Goal: Information Seeking & Learning: Learn about a topic

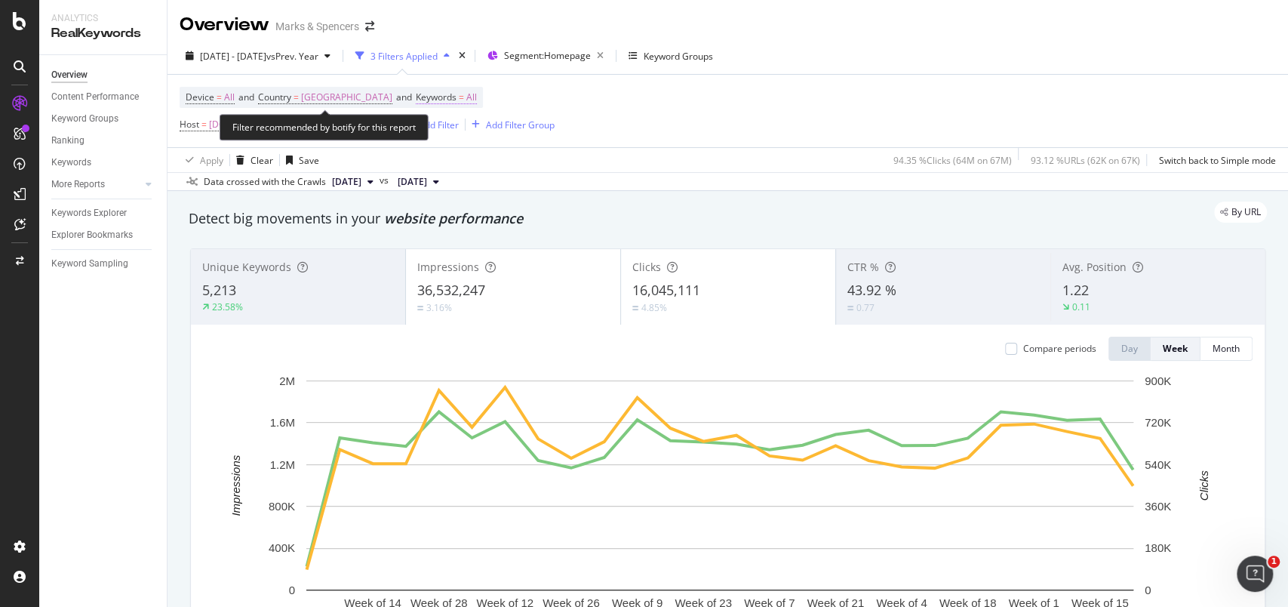
click at [466, 97] on span "All" at bounding box center [471, 97] width 11 height 21
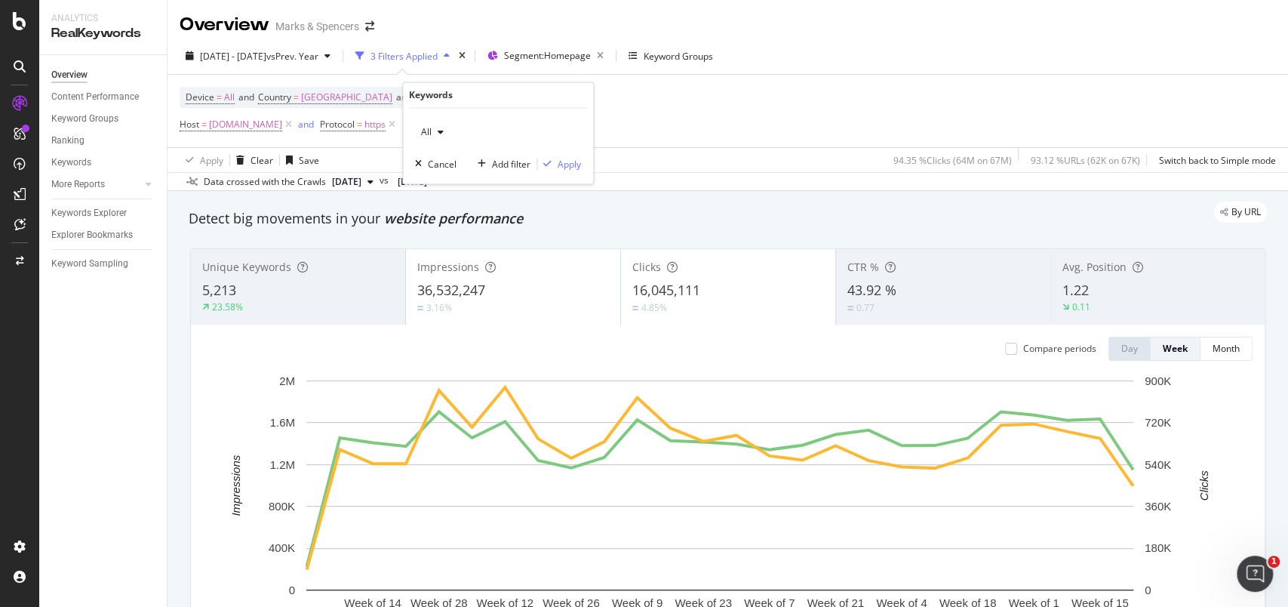
click at [432, 130] on div "button" at bounding box center [441, 132] width 18 height 9
click at [456, 165] on span "Non-Branded" at bounding box center [505, 162] width 154 height 14
click at [559, 162] on div "Apply" at bounding box center [569, 164] width 23 height 13
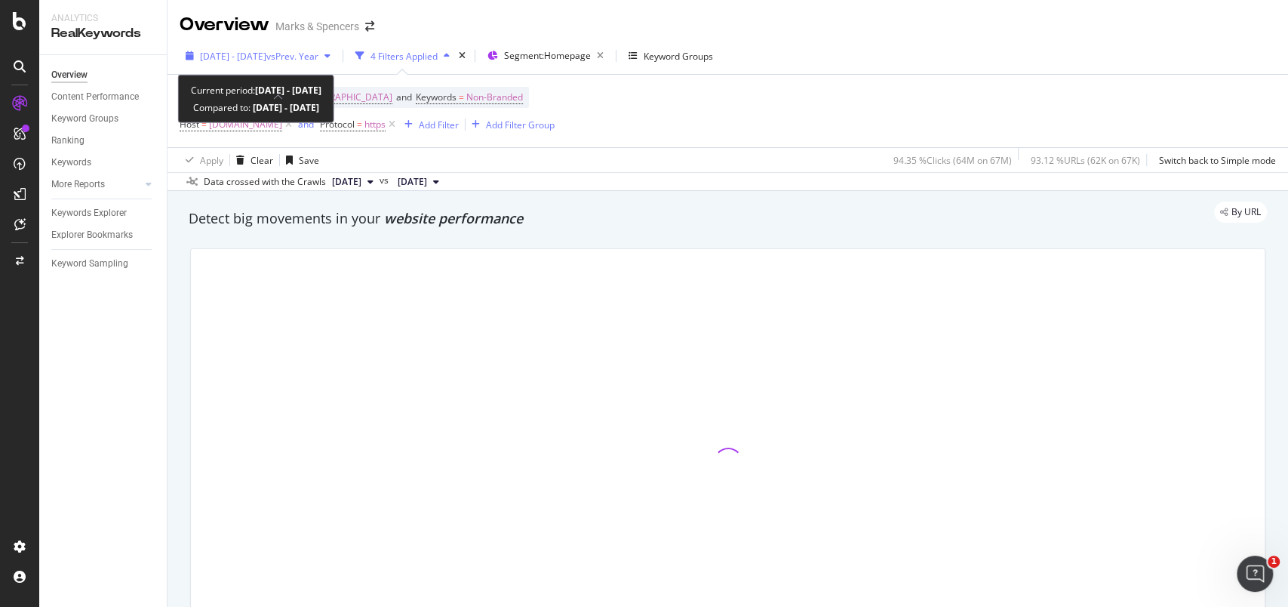
click at [195, 51] on div "button" at bounding box center [190, 55] width 20 height 9
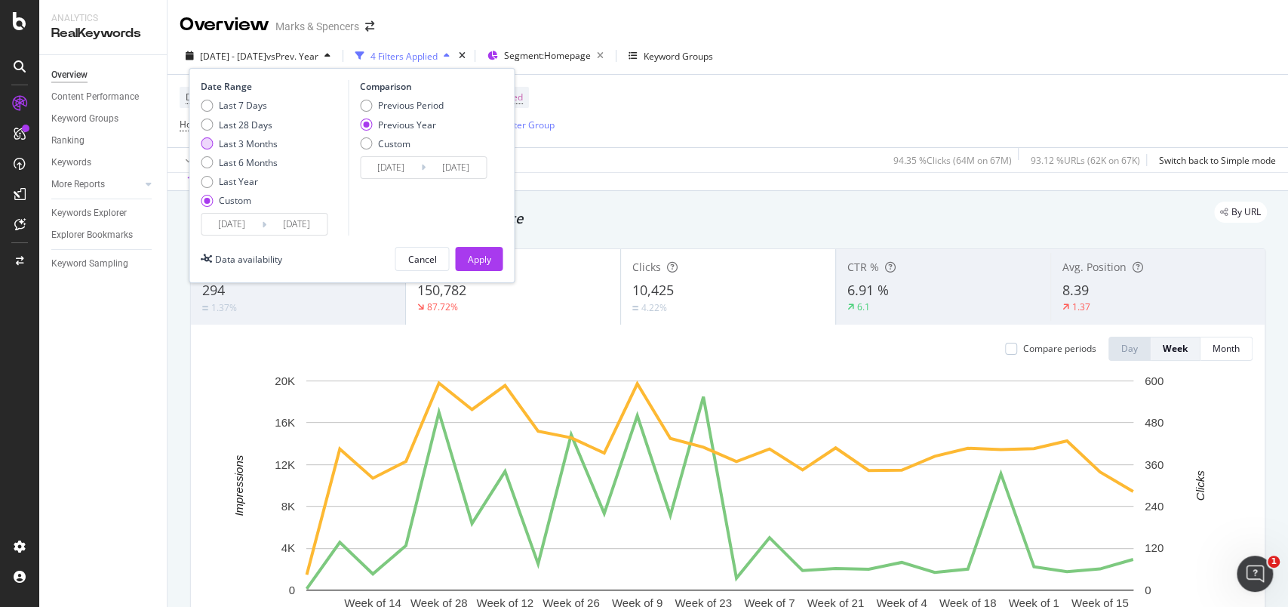
click at [222, 145] on div "Last 3 Months" at bounding box center [248, 143] width 59 height 13
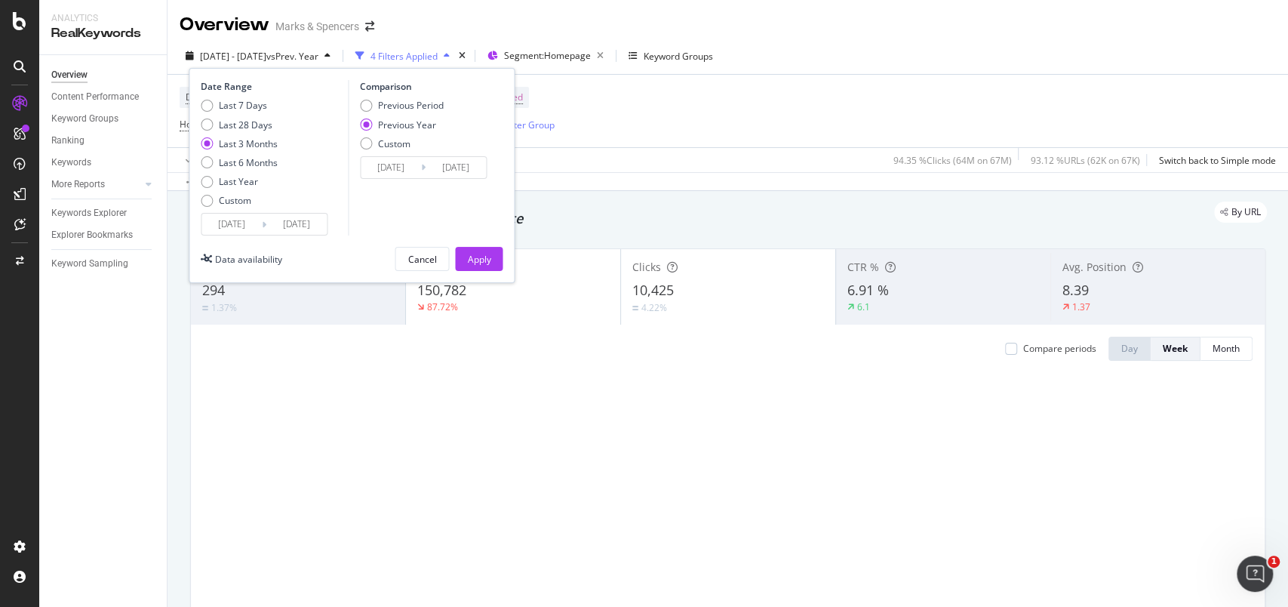
click at [204, 139] on div "Last 3 Months" at bounding box center [207, 143] width 12 height 12
type input "[DATE]"
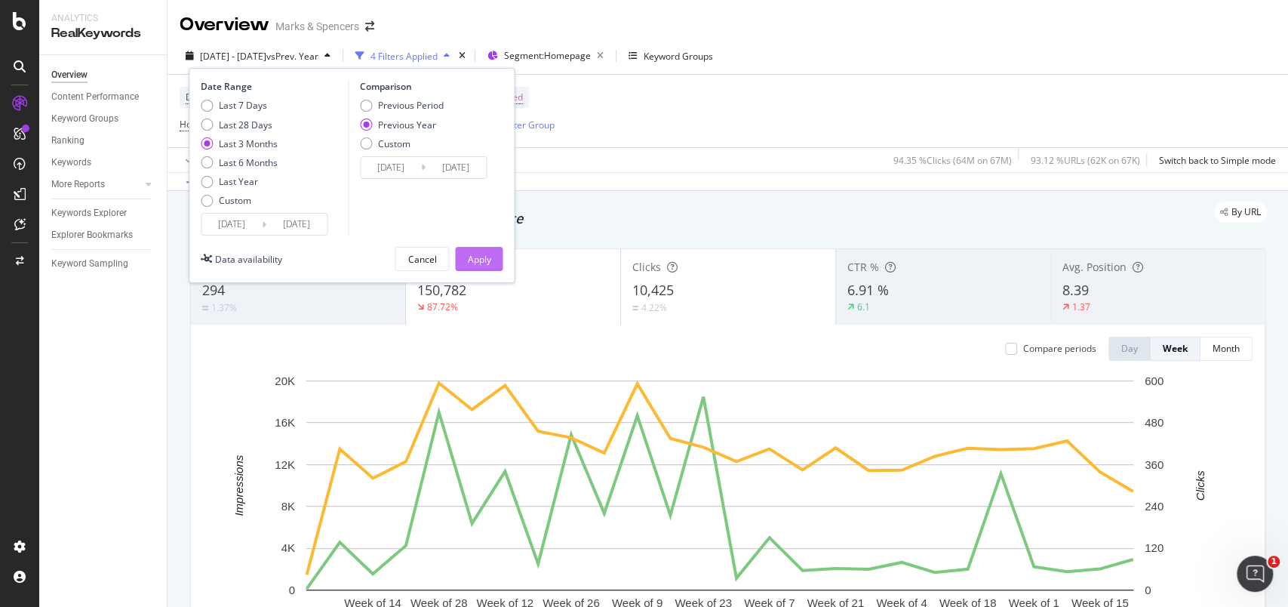
click at [472, 262] on div "Apply" at bounding box center [478, 259] width 23 height 13
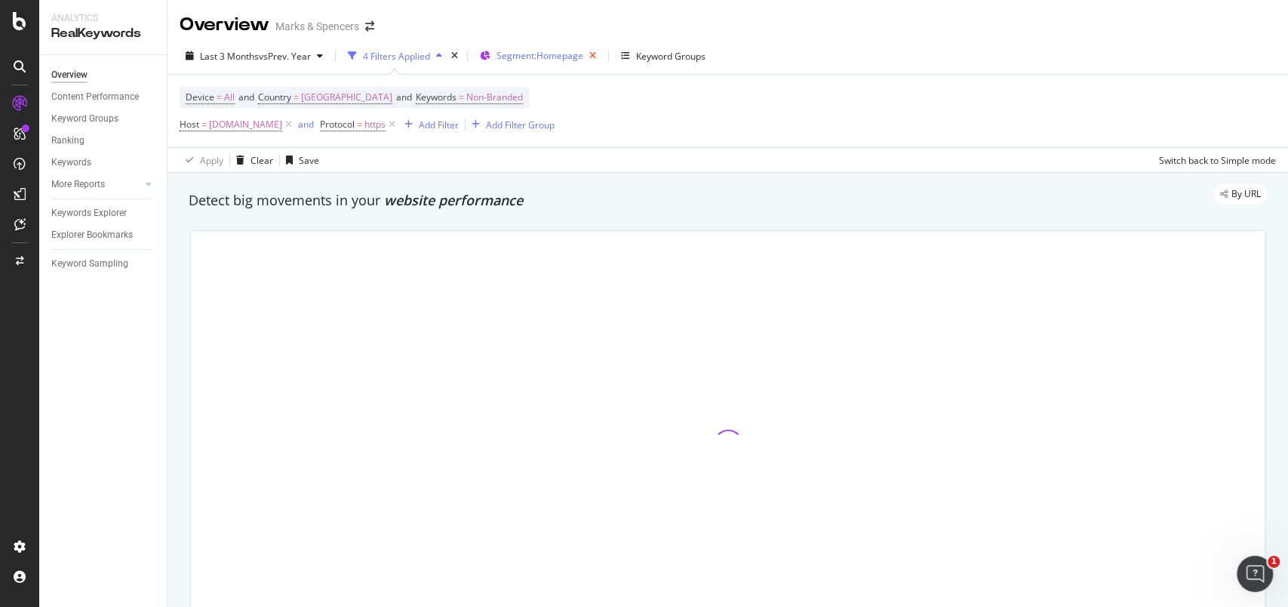
click at [597, 49] on icon "button" at bounding box center [592, 55] width 19 height 21
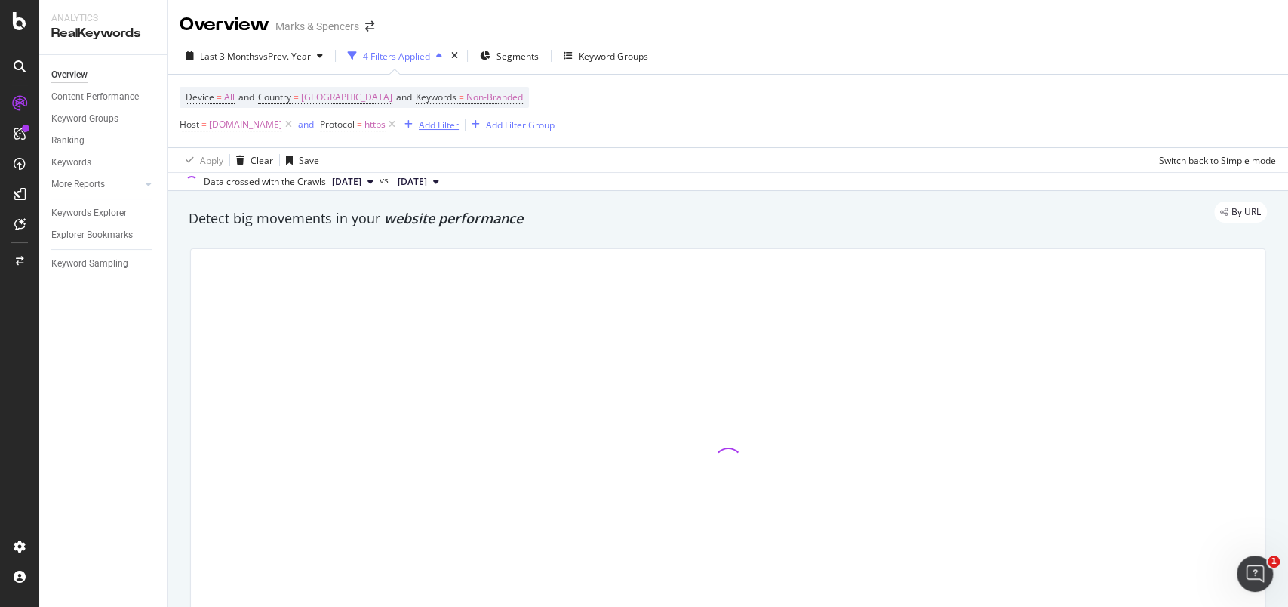
click at [459, 125] on div "Add Filter" at bounding box center [439, 124] width 40 height 13
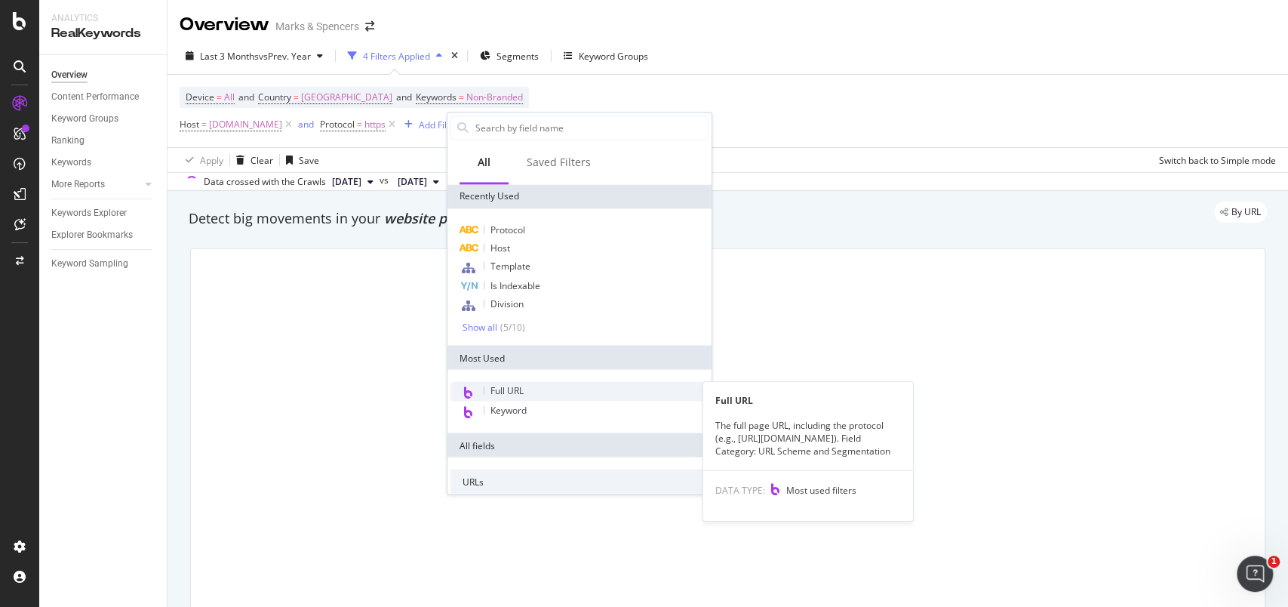
click at [525, 386] on div "Full URL" at bounding box center [580, 392] width 258 height 20
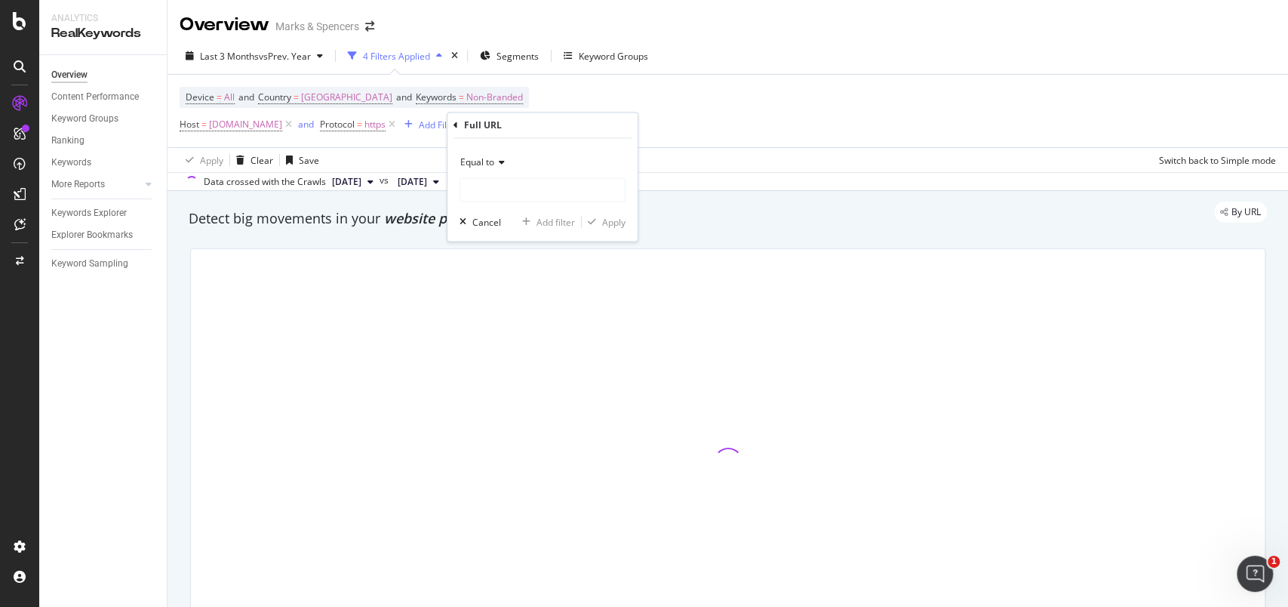
click at [485, 168] on span "Equal to" at bounding box center [477, 162] width 34 height 13
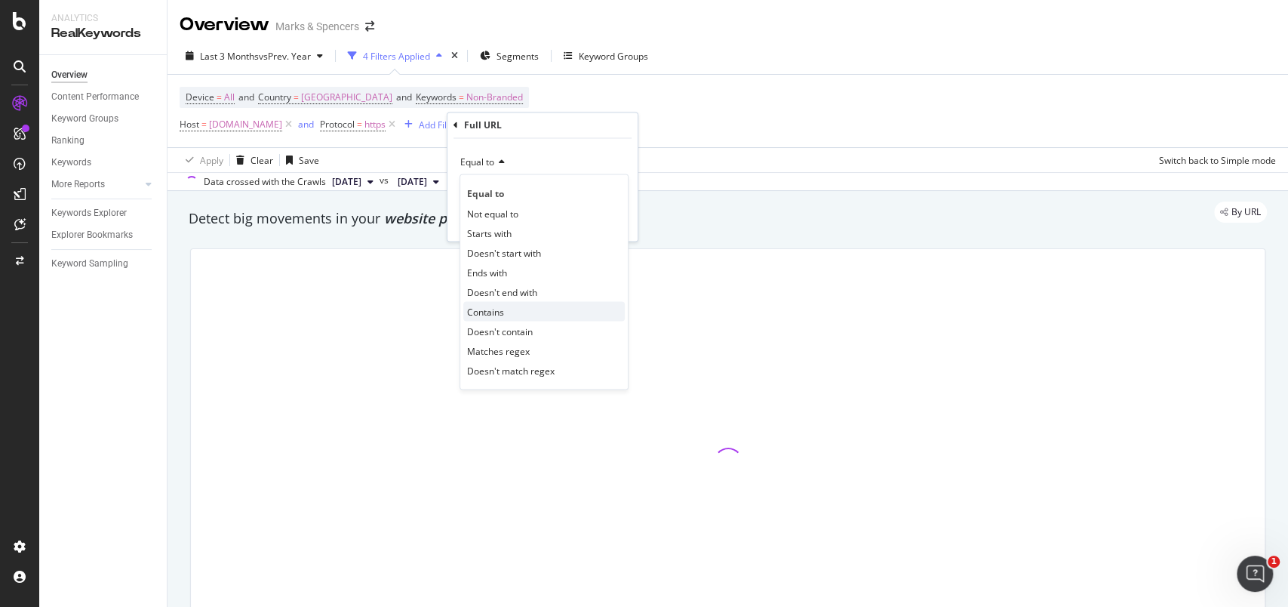
click at [488, 312] on span "Contains" at bounding box center [485, 311] width 37 height 13
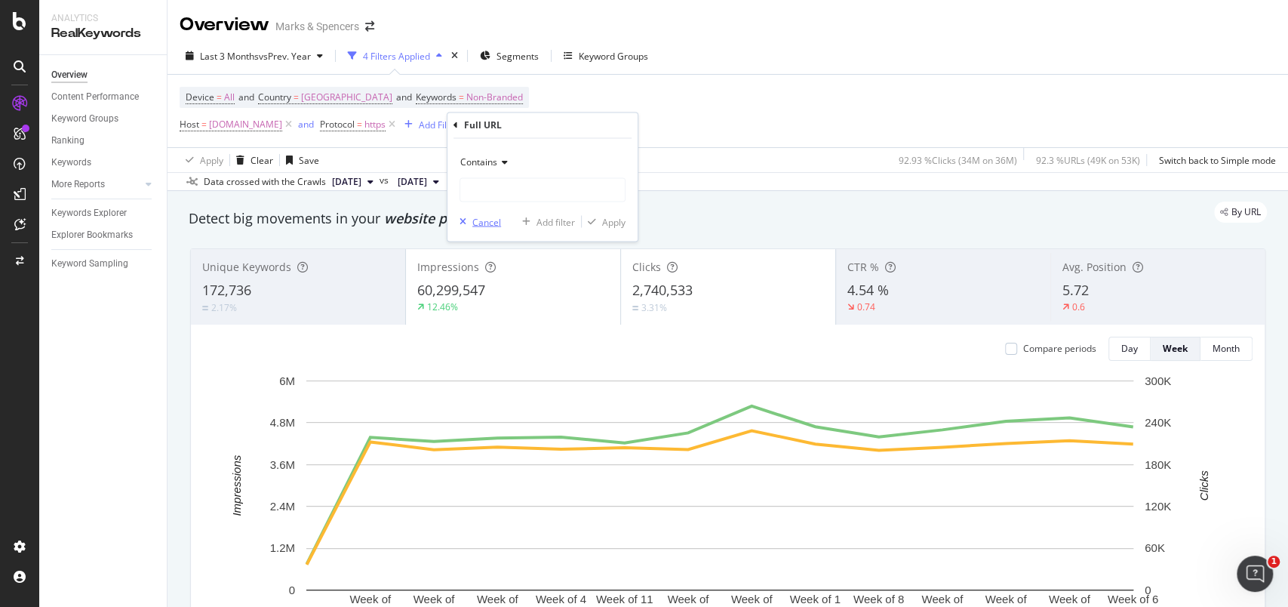
click at [471, 222] on div "button" at bounding box center [463, 221] width 19 height 9
click at [459, 119] on div "Add Filter" at bounding box center [439, 124] width 40 height 13
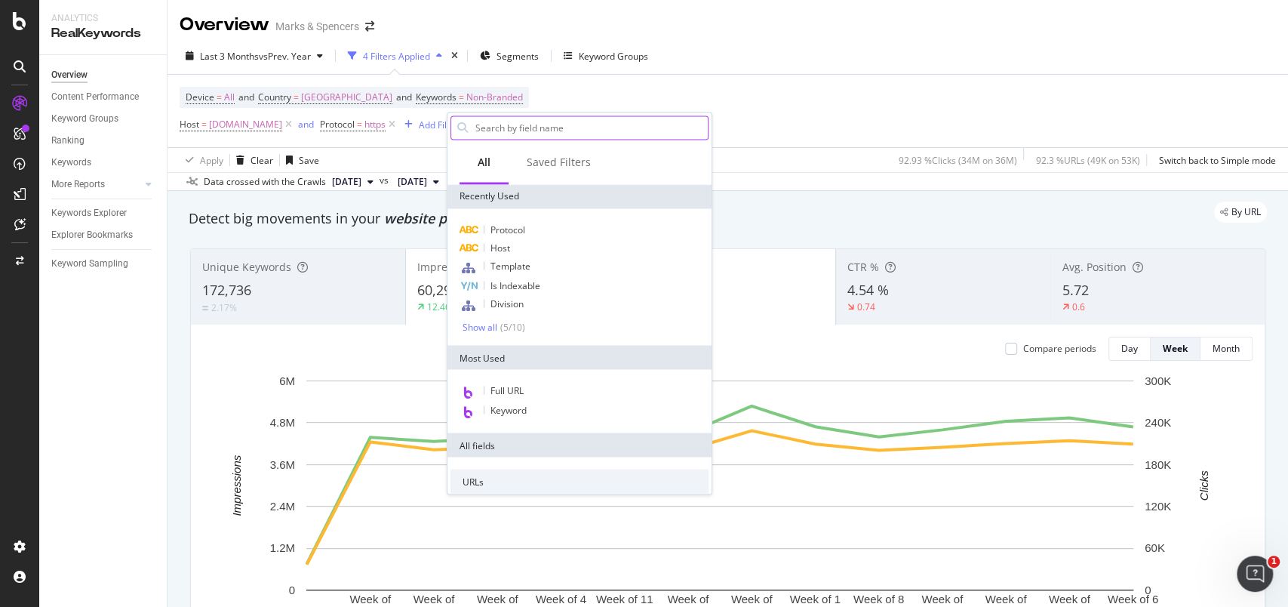
click at [499, 131] on input "text" at bounding box center [591, 127] width 234 height 23
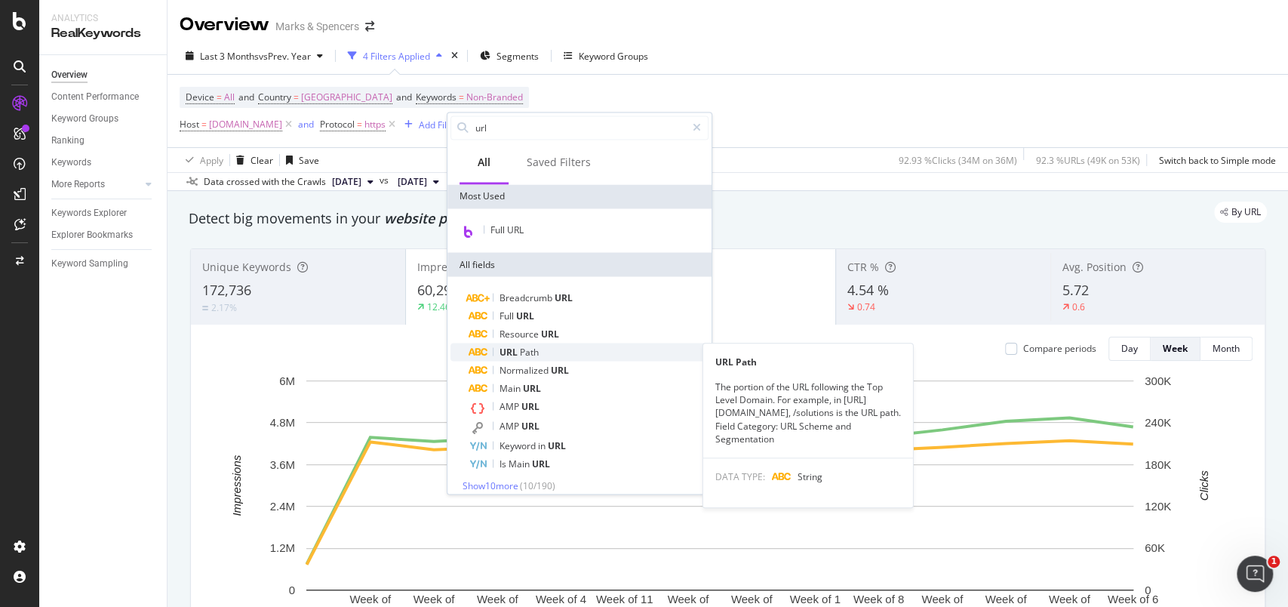
type input "url"
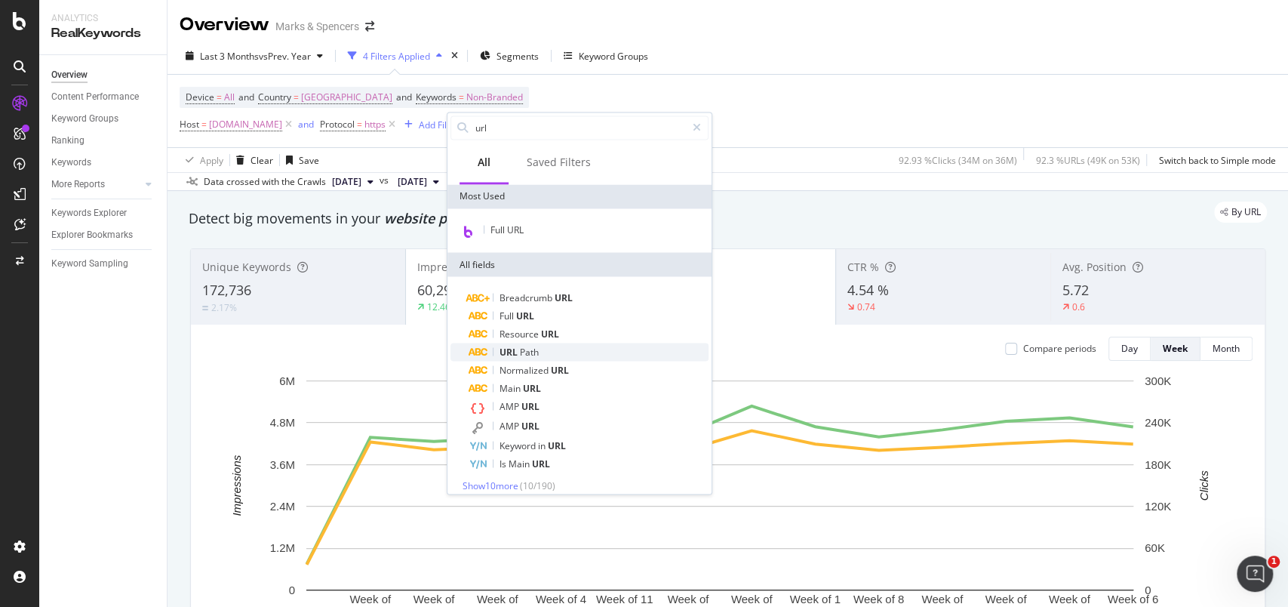
click at [520, 343] on div "URL Path" at bounding box center [589, 352] width 240 height 18
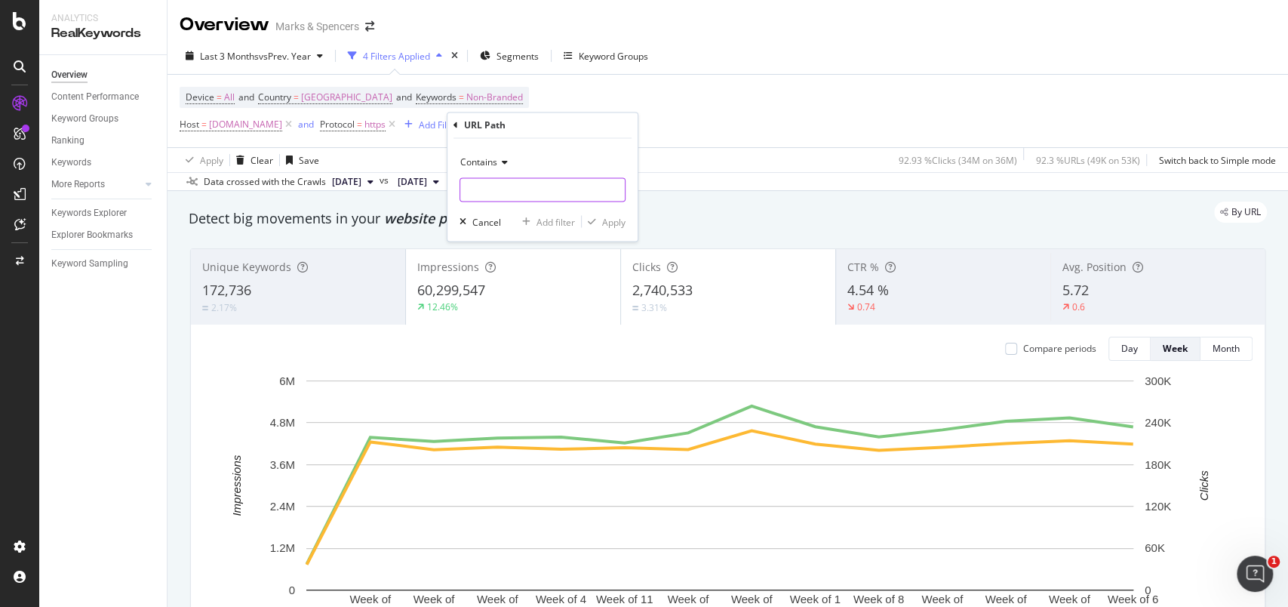
click at [519, 194] on input "text" at bounding box center [542, 190] width 165 height 24
paste input "/l/offers/clearance"
type input "/l/offers/clearance"
click at [612, 217] on div "Apply" at bounding box center [613, 221] width 23 height 13
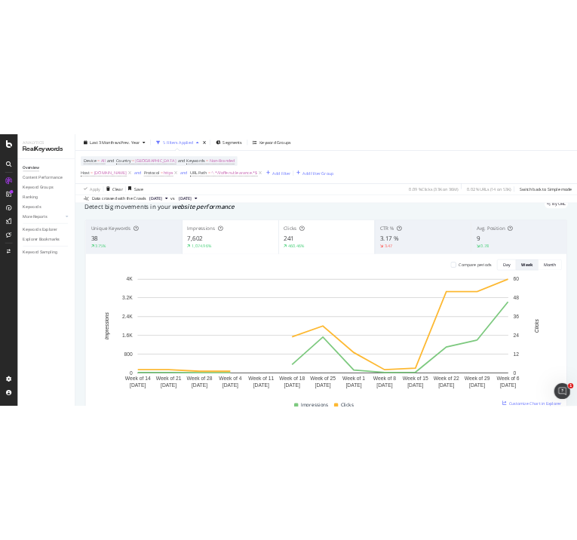
scroll to position [56, 0]
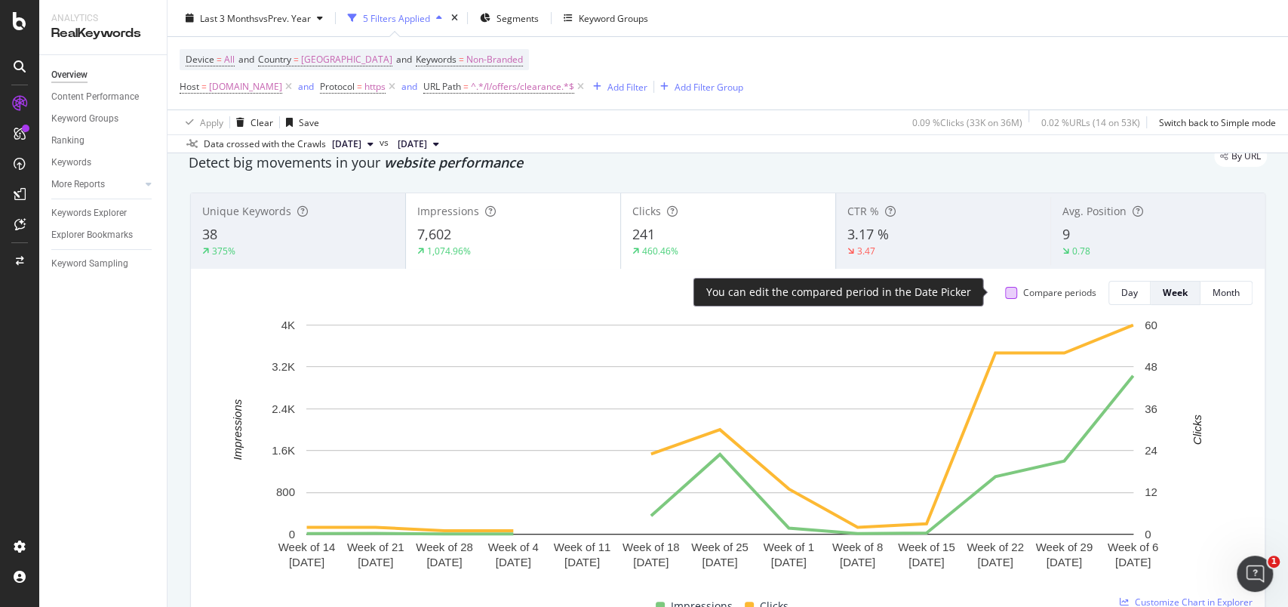
click at [1005, 293] on div at bounding box center [1011, 293] width 12 height 12
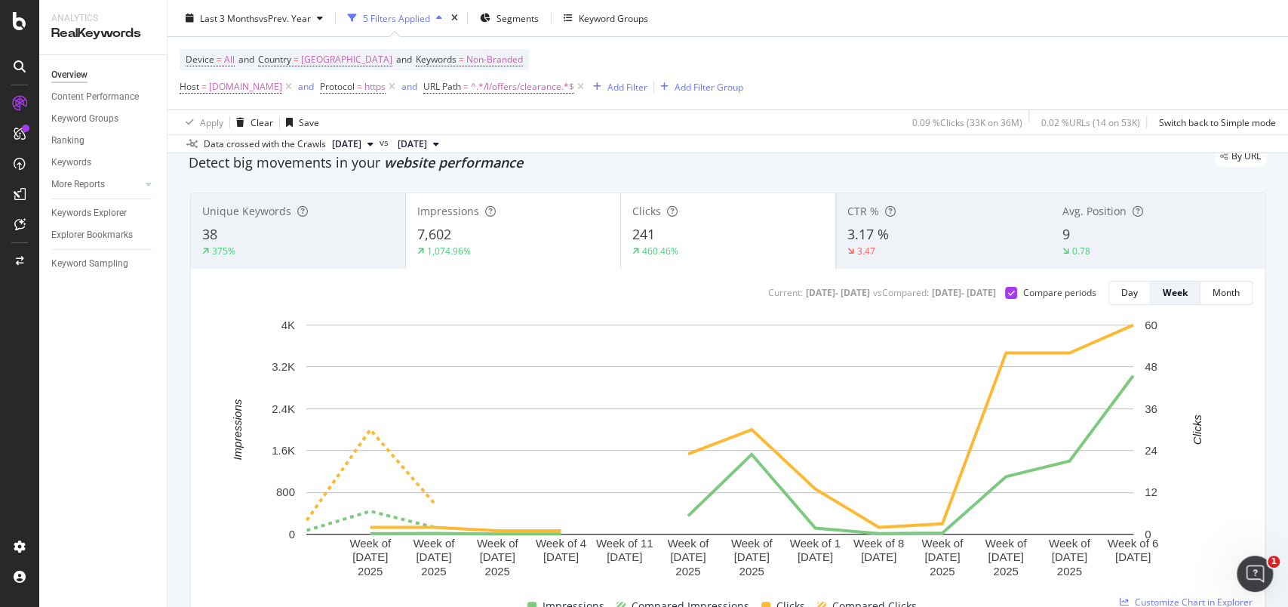
drag, startPoint x: 1255, startPoint y: 339, endPoint x: 829, endPoint y: 373, distance: 427.8
click at [829, 373] on rect "A chart." at bounding box center [719, 430] width 827 height 210
click at [1218, 324] on rect "A chart." at bounding box center [720, 448] width 1034 height 263
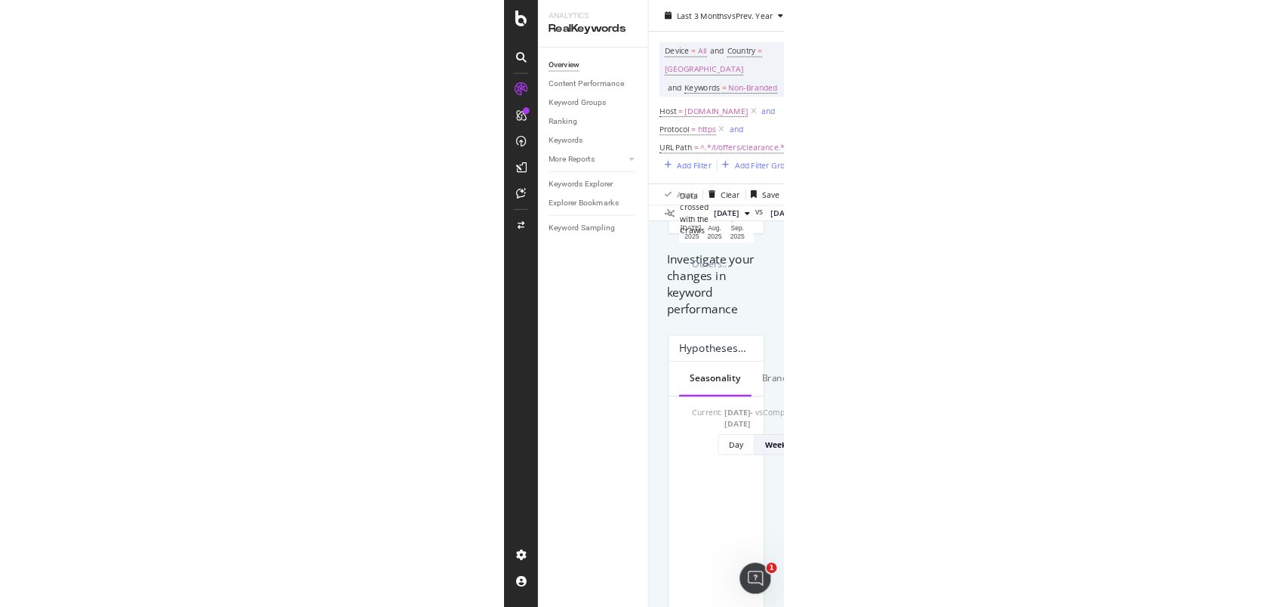
scroll to position [495, 0]
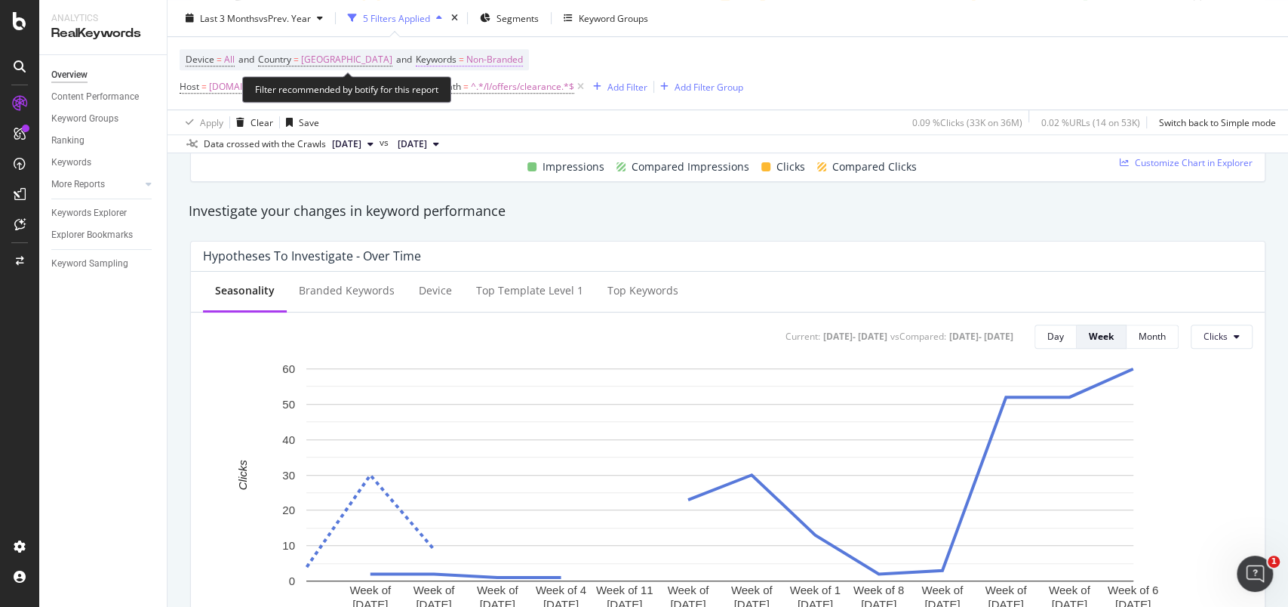
click at [497, 54] on span "Non-Branded" at bounding box center [494, 59] width 57 height 21
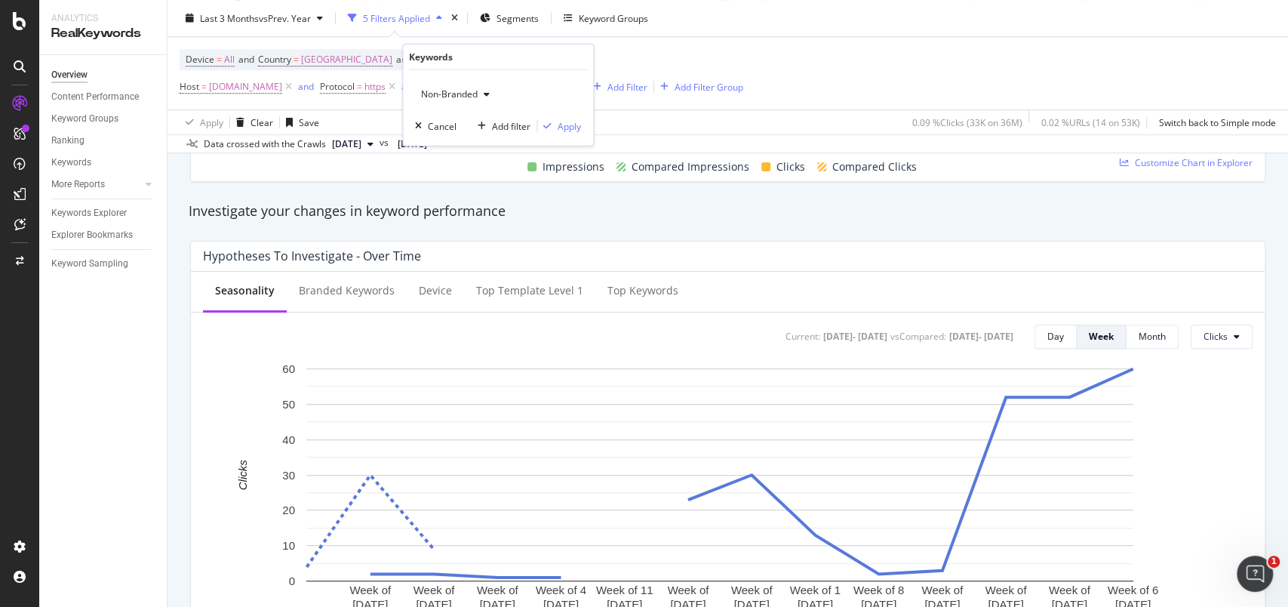
click at [467, 89] on span "Non-Branded" at bounding box center [446, 94] width 63 height 13
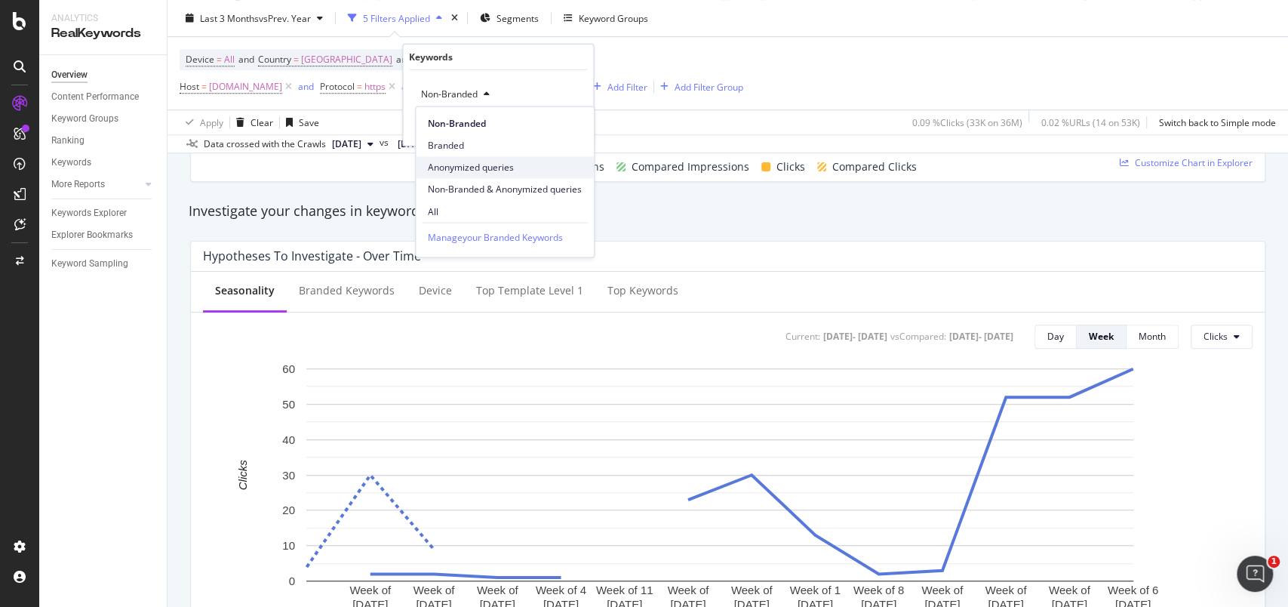
click at [452, 158] on div "Anonymized queries" at bounding box center [505, 167] width 178 height 22
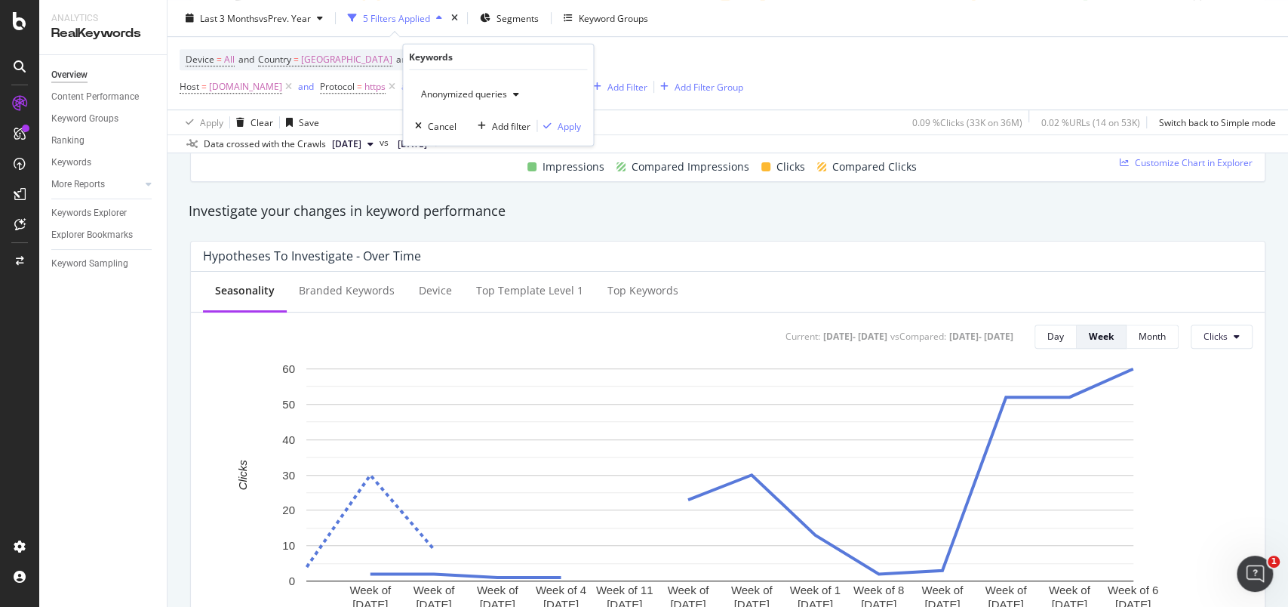
click at [466, 84] on div "Anonymized queries" at bounding box center [470, 94] width 110 height 23
click at [451, 146] on span "Branded" at bounding box center [505, 146] width 154 height 14
click at [568, 122] on div "Apply" at bounding box center [569, 125] width 23 height 13
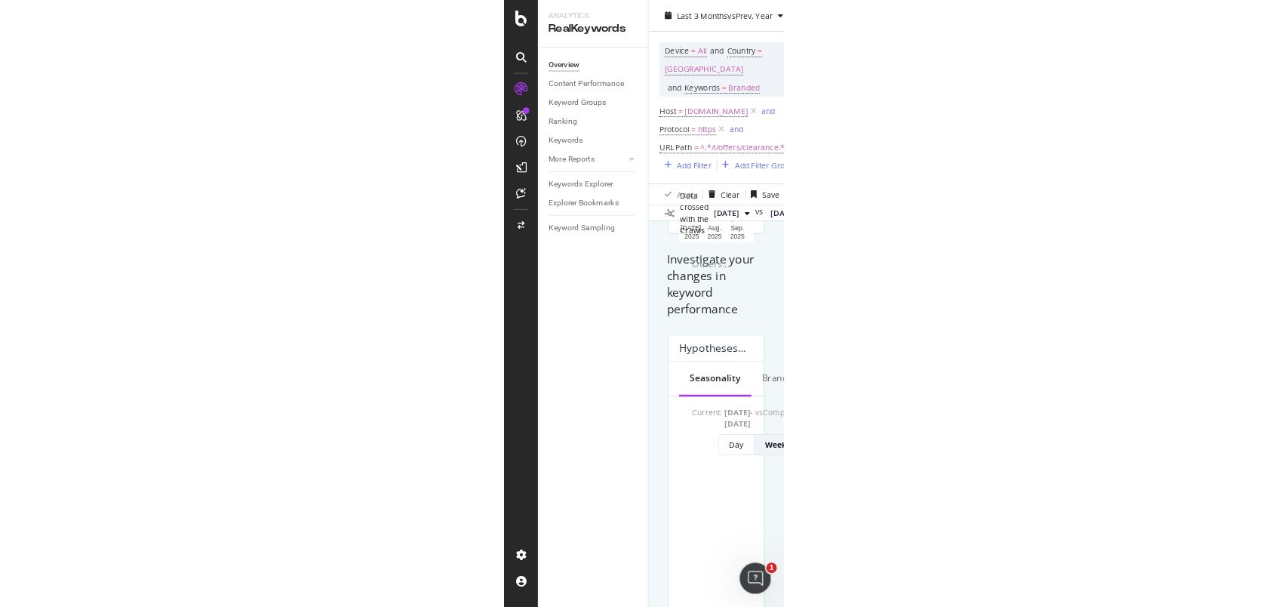
scroll to position [495, 0]
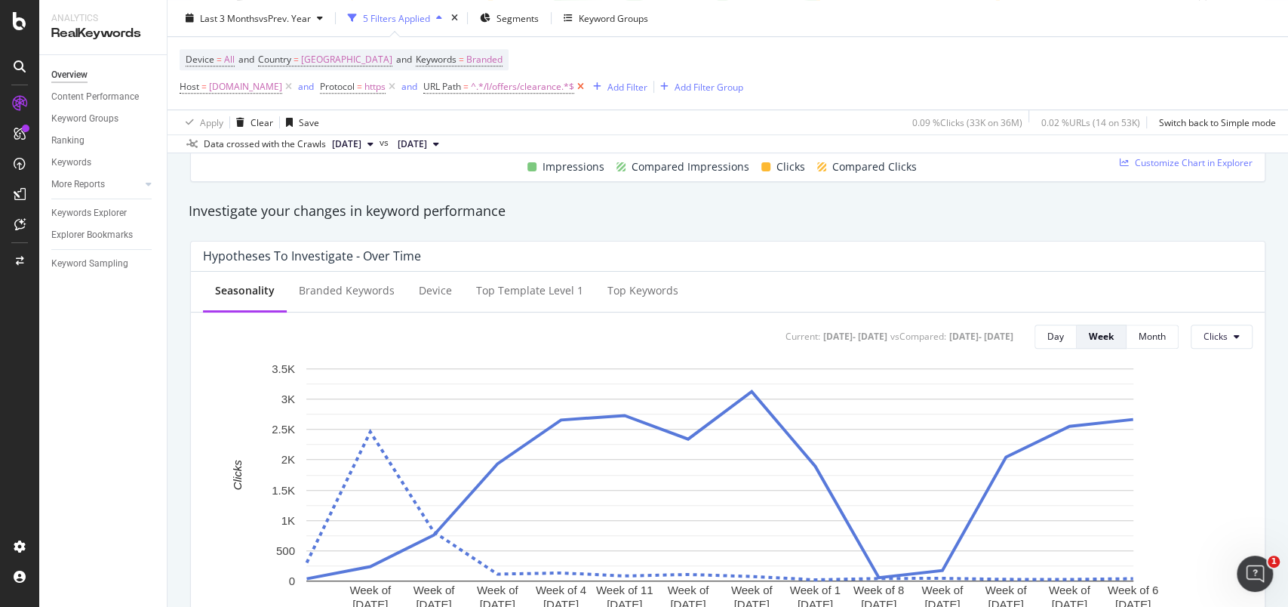
click at [587, 85] on icon at bounding box center [580, 86] width 13 height 15
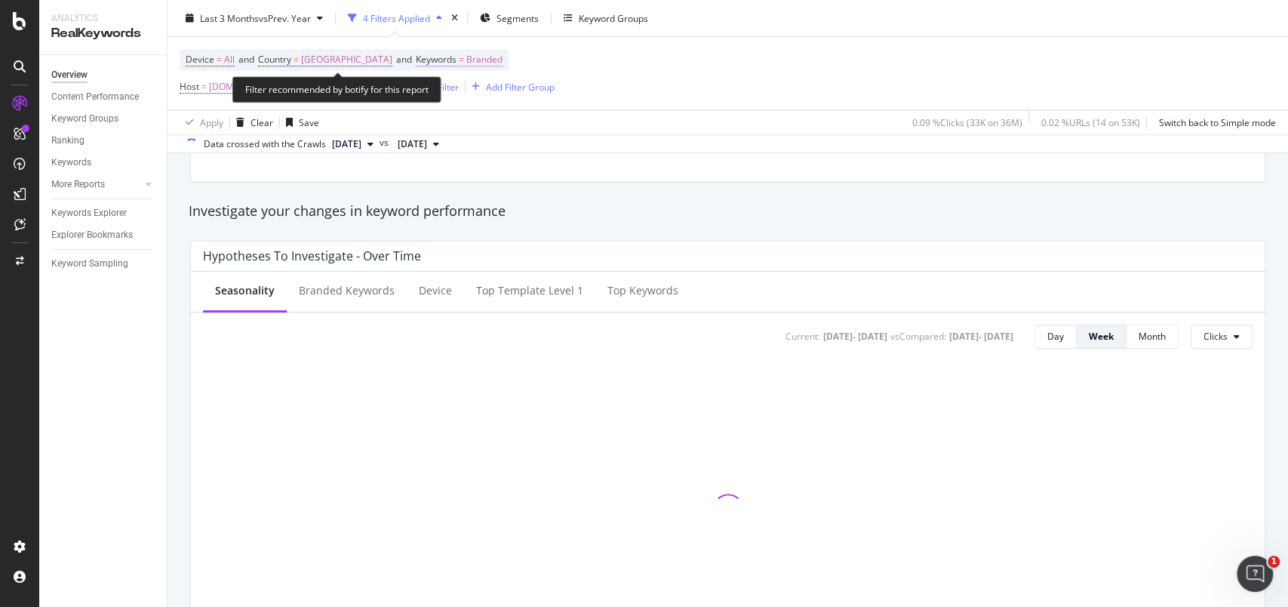
click at [471, 54] on span "Branded" at bounding box center [484, 59] width 36 height 21
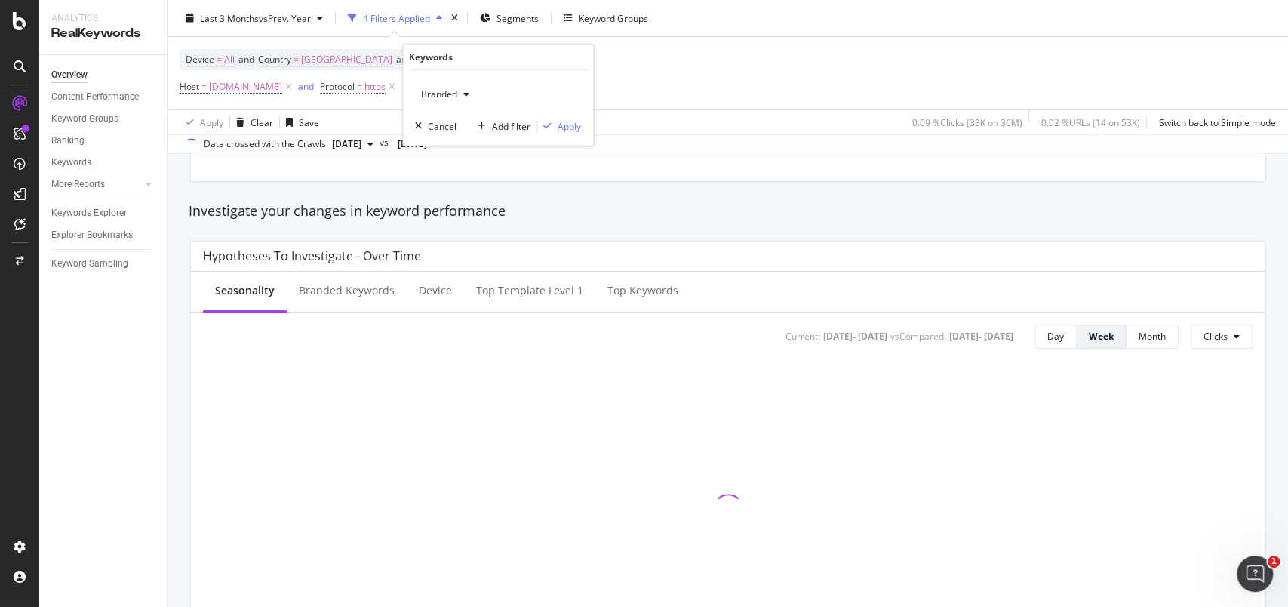
click at [455, 90] on span "Branded" at bounding box center [436, 94] width 42 height 13
click at [453, 125] on span "Non-Branded" at bounding box center [505, 124] width 154 height 14
click at [570, 128] on div "Apply" at bounding box center [569, 125] width 23 height 13
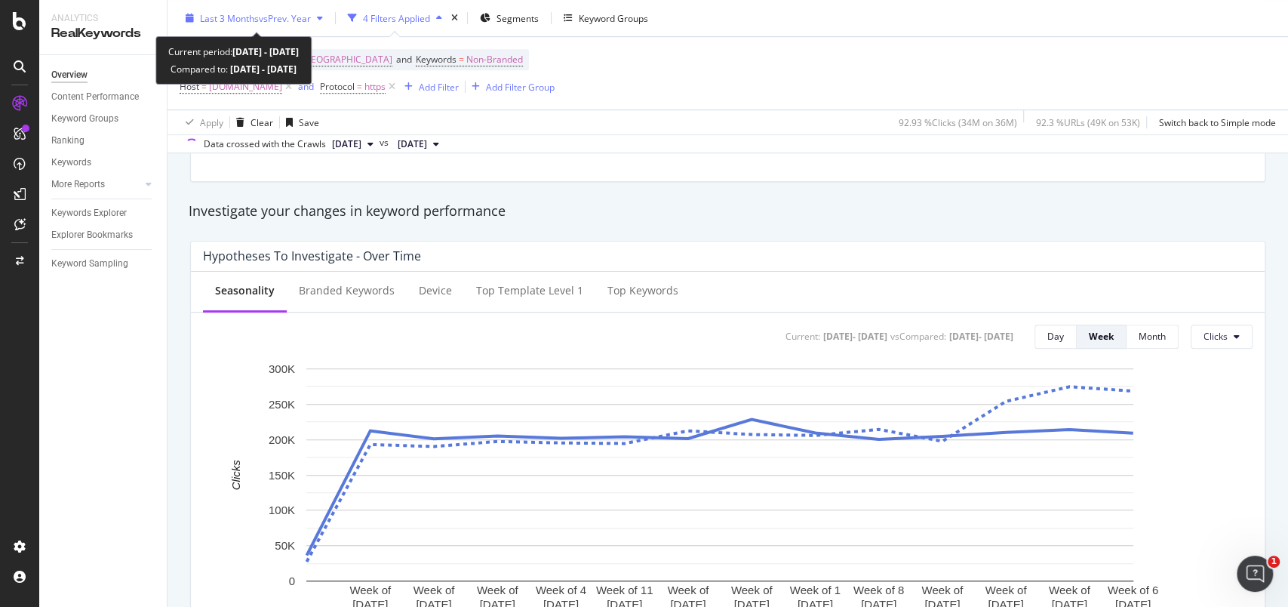
click at [189, 17] on icon "button" at bounding box center [190, 18] width 8 height 9
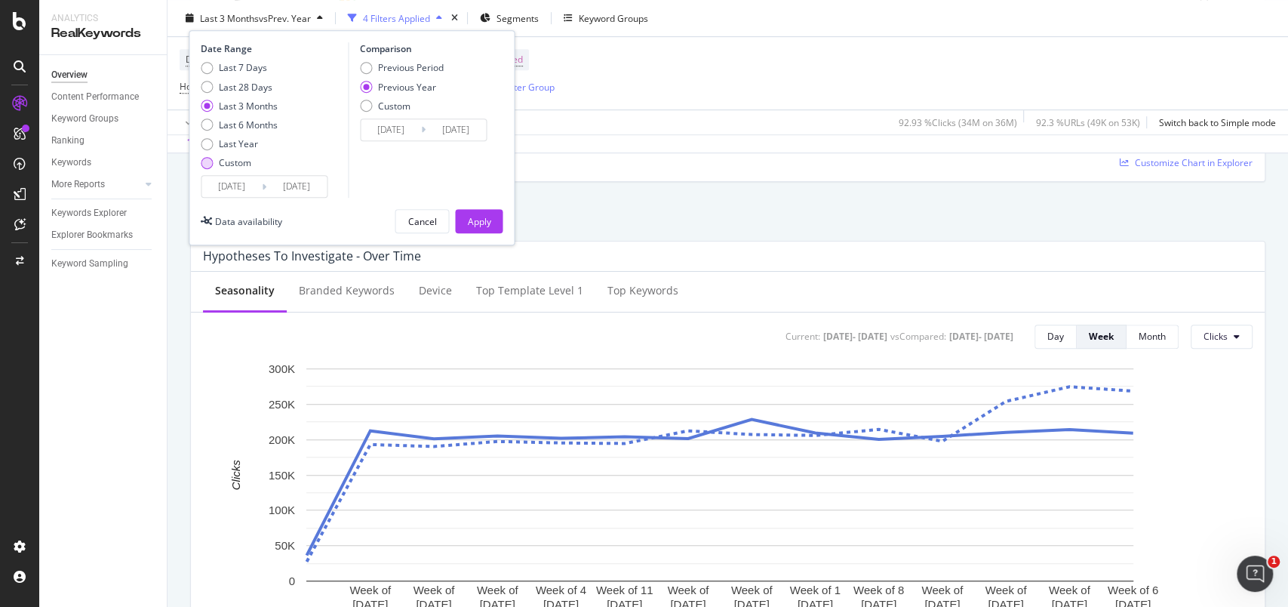
click at [217, 161] on div "Custom" at bounding box center [239, 162] width 77 height 13
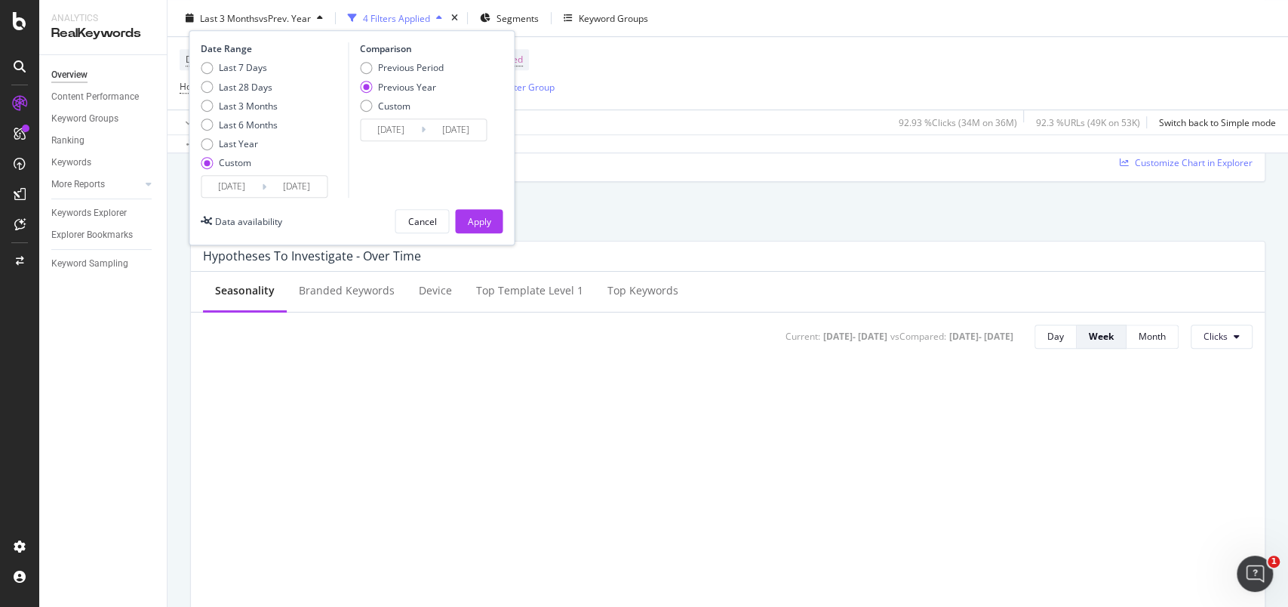
type input "[DATE]"
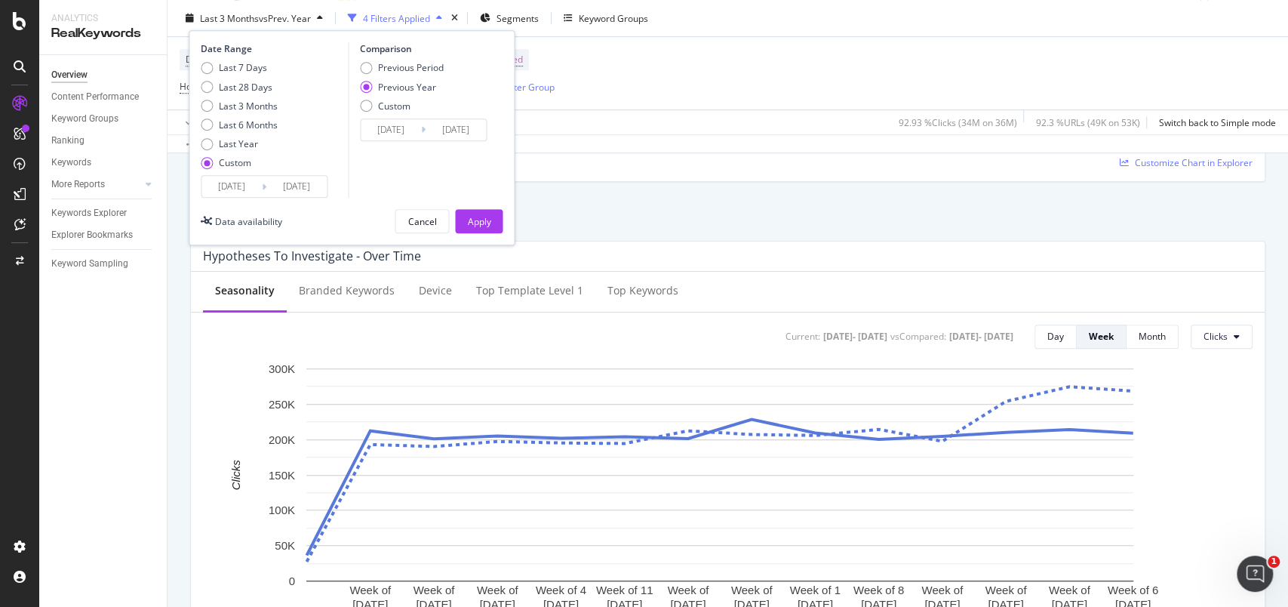
click at [217, 178] on input "[DATE]" at bounding box center [232, 186] width 60 height 21
click at [229, 189] on input "[DATE]" at bounding box center [232, 186] width 60 height 21
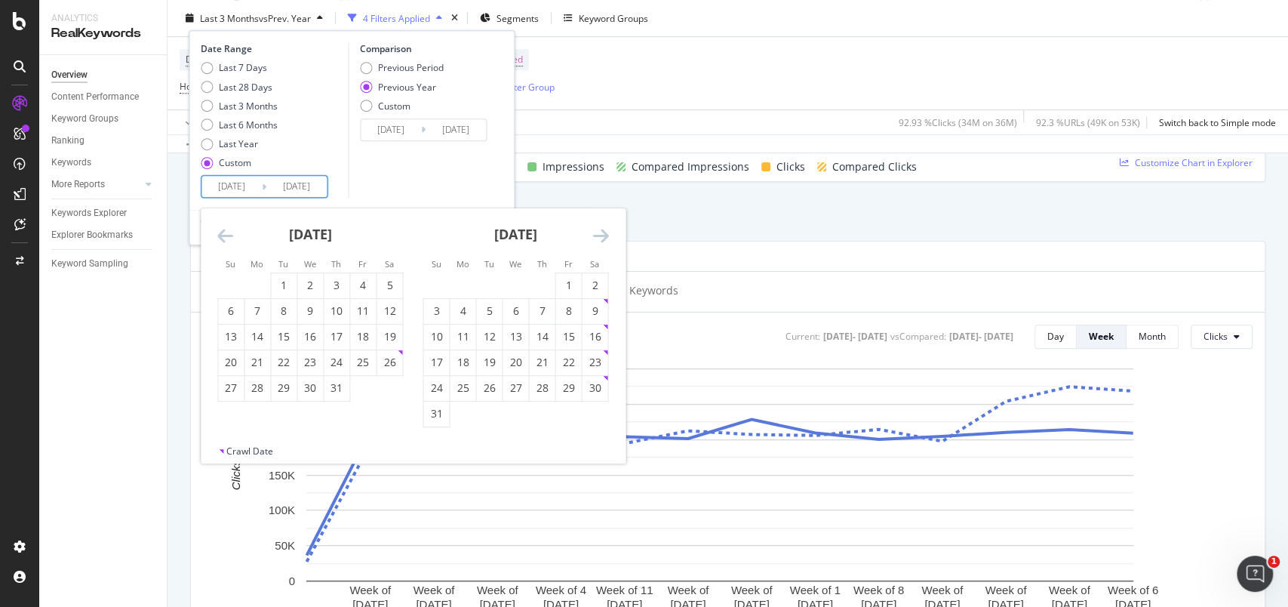
click at [592, 232] on icon "Move forward to switch to the next month." at bounding box center [600, 235] width 16 height 18
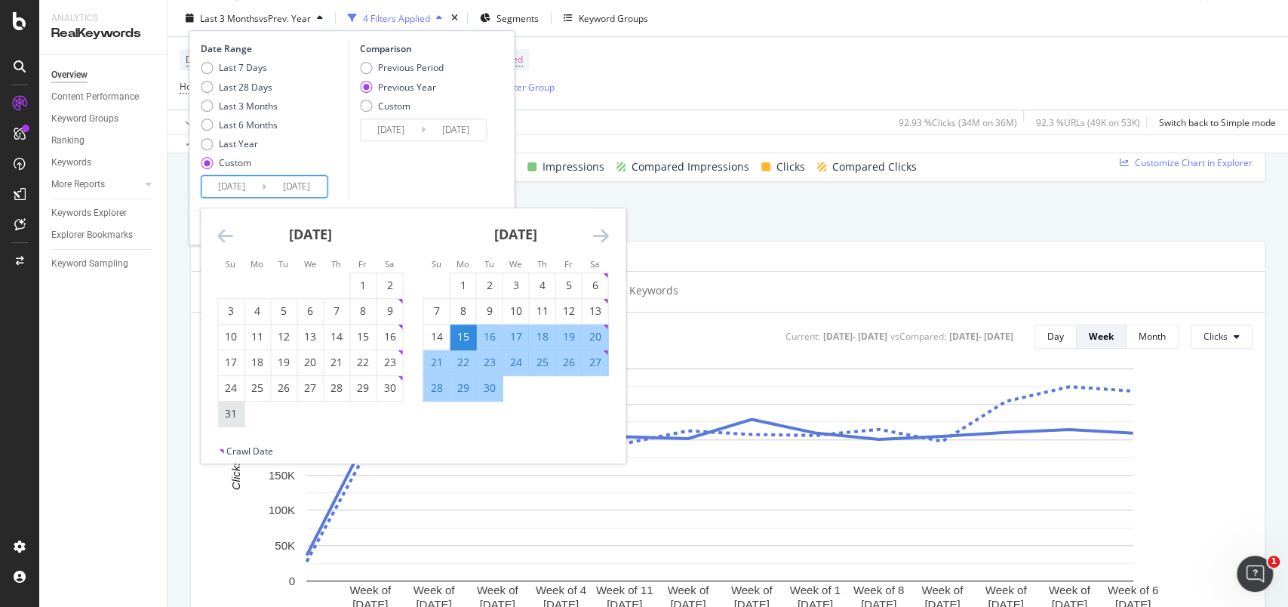
click at [223, 407] on div "31" at bounding box center [231, 413] width 26 height 15
type input "[DATE]"
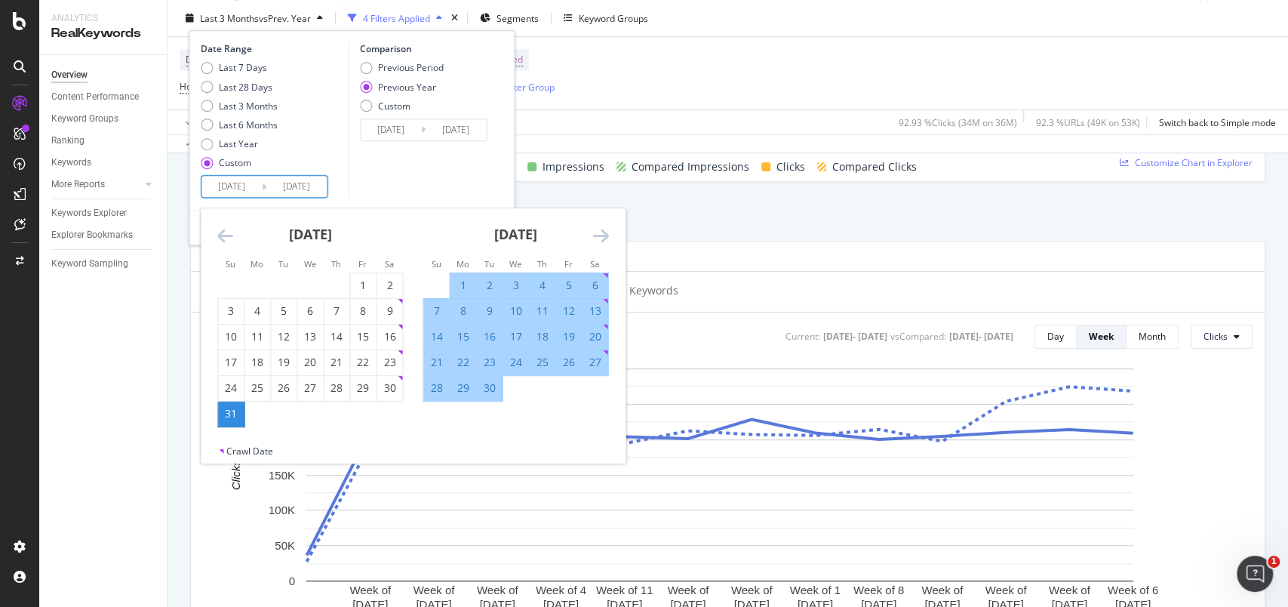
click at [565, 359] on div "26" at bounding box center [569, 362] width 26 height 15
type input "[DATE]"
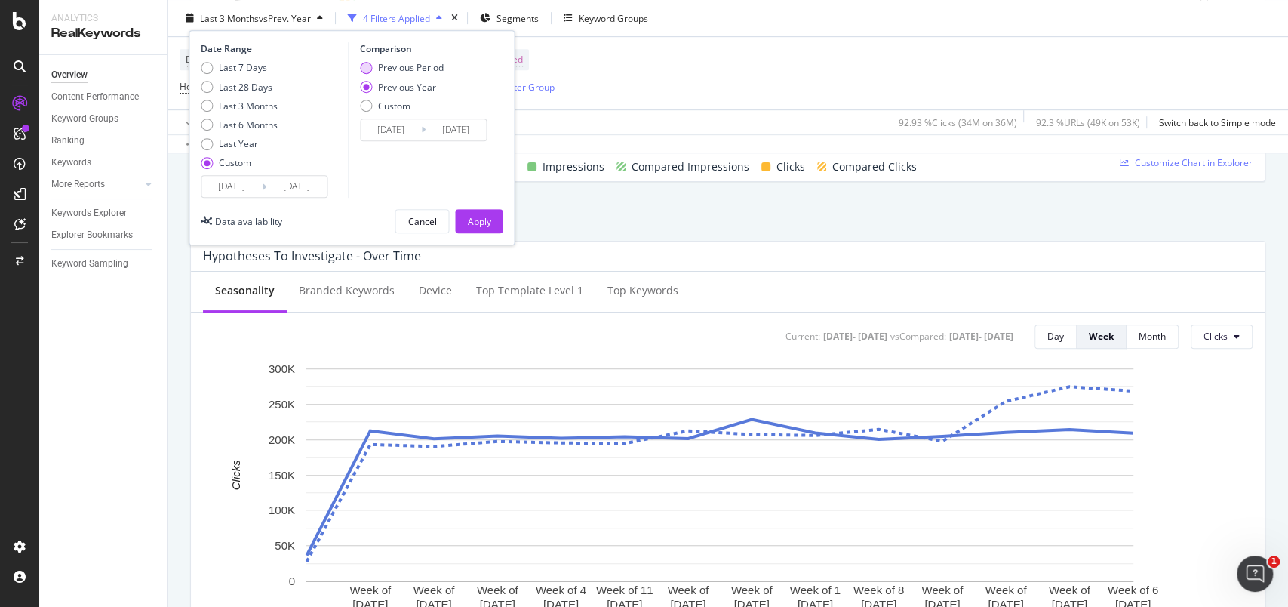
click at [433, 66] on div "Previous Period" at bounding box center [411, 67] width 66 height 13
type input "[DATE]"
click at [429, 82] on div "Previous Year" at bounding box center [407, 86] width 58 height 13
type input "[DATE]"
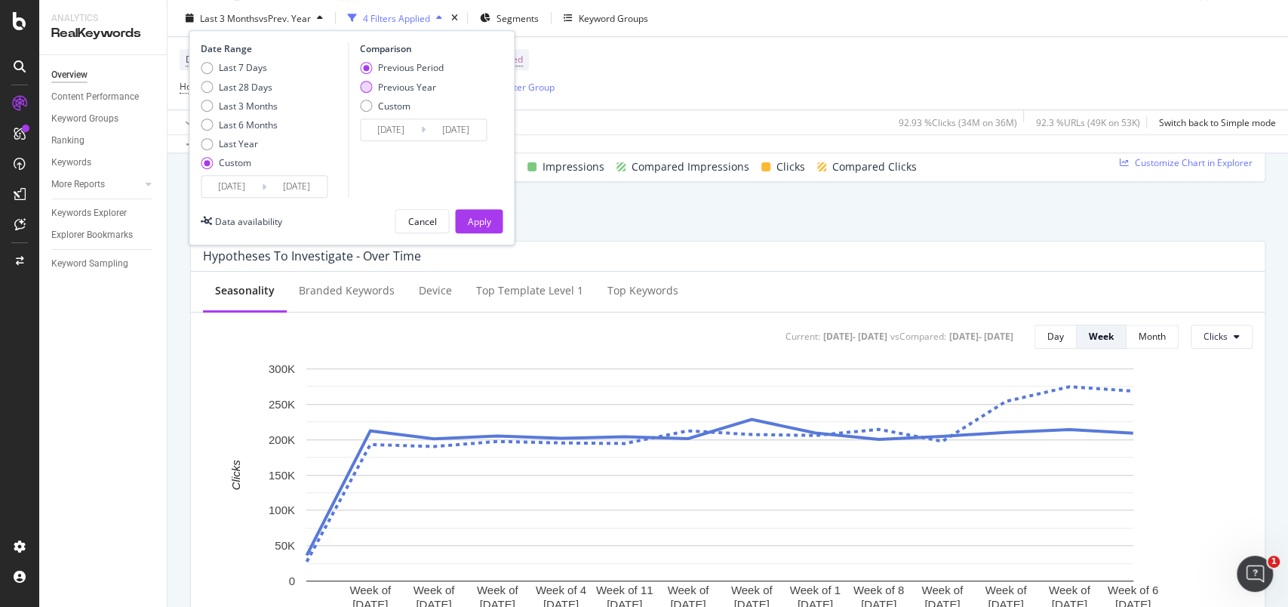
type input "[DATE]"
click at [485, 225] on div "Apply" at bounding box center [478, 220] width 23 height 13
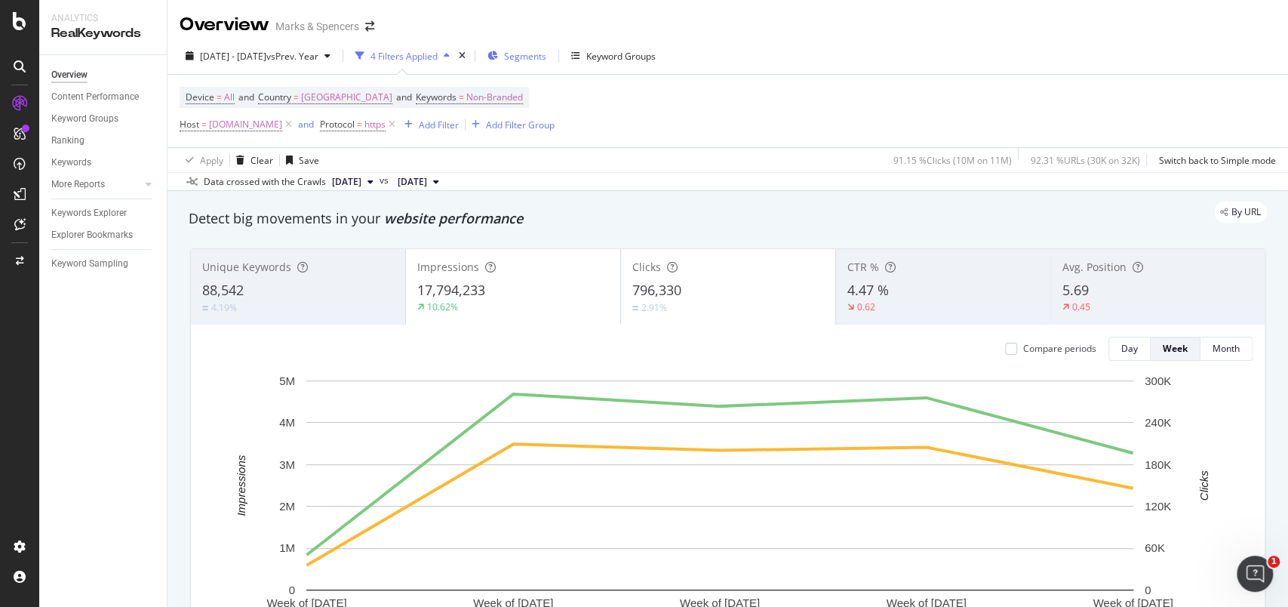
click at [546, 50] on span "Segments" at bounding box center [525, 56] width 42 height 13
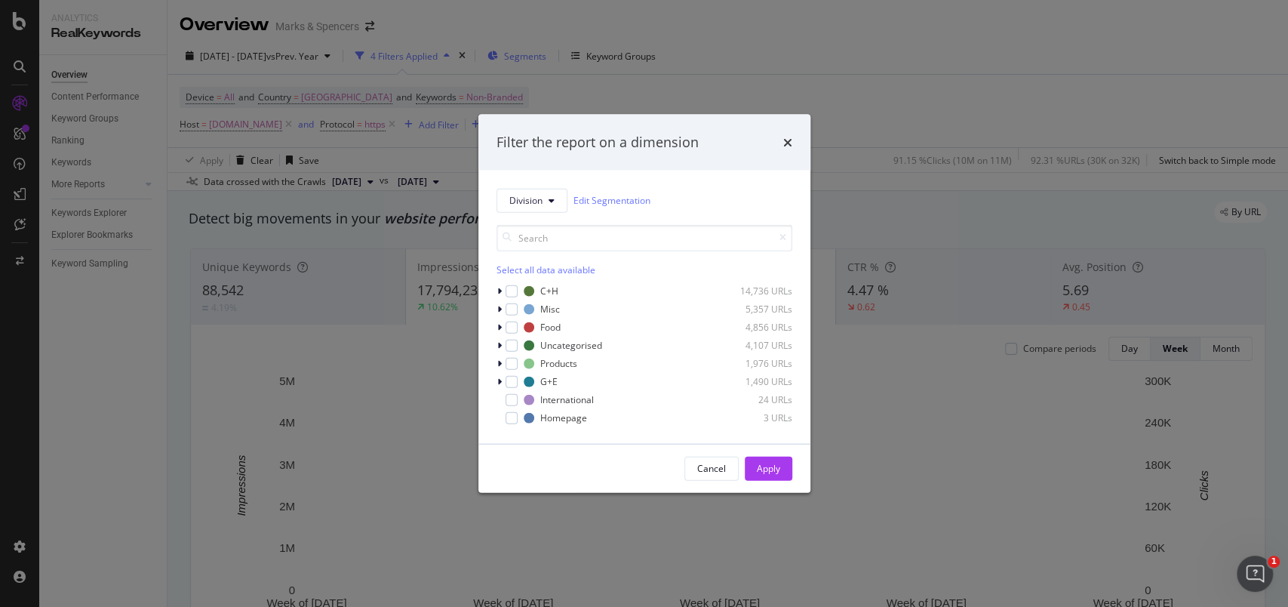
scroll to position [418, 0]
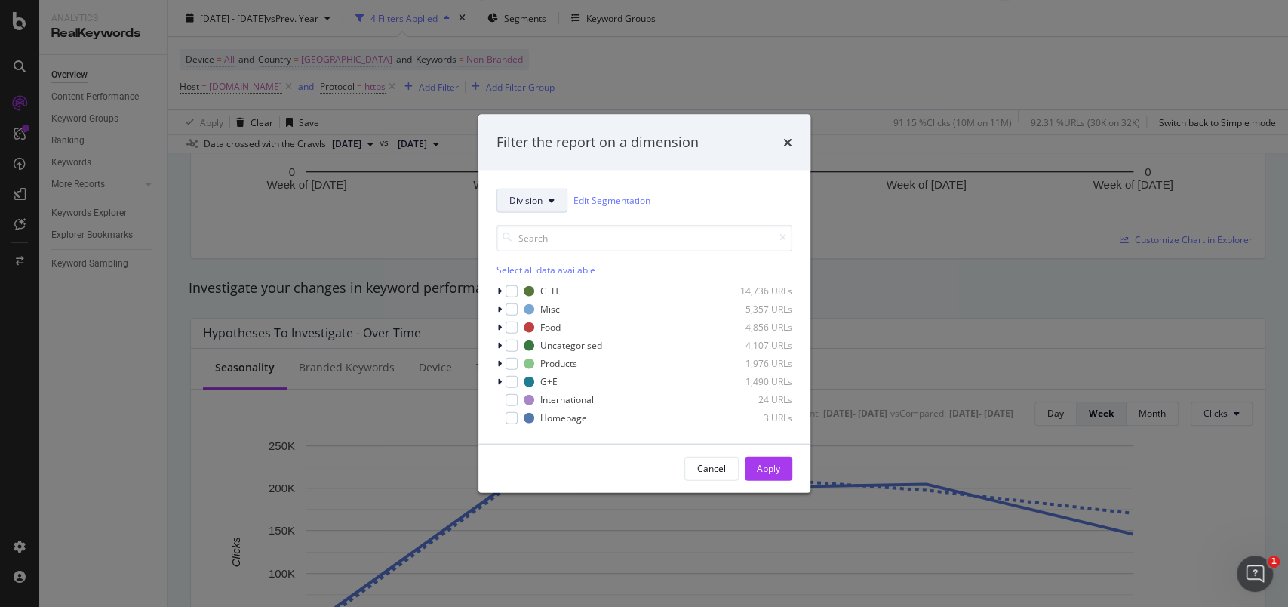
click at [539, 211] on button "Division" at bounding box center [532, 200] width 71 height 24
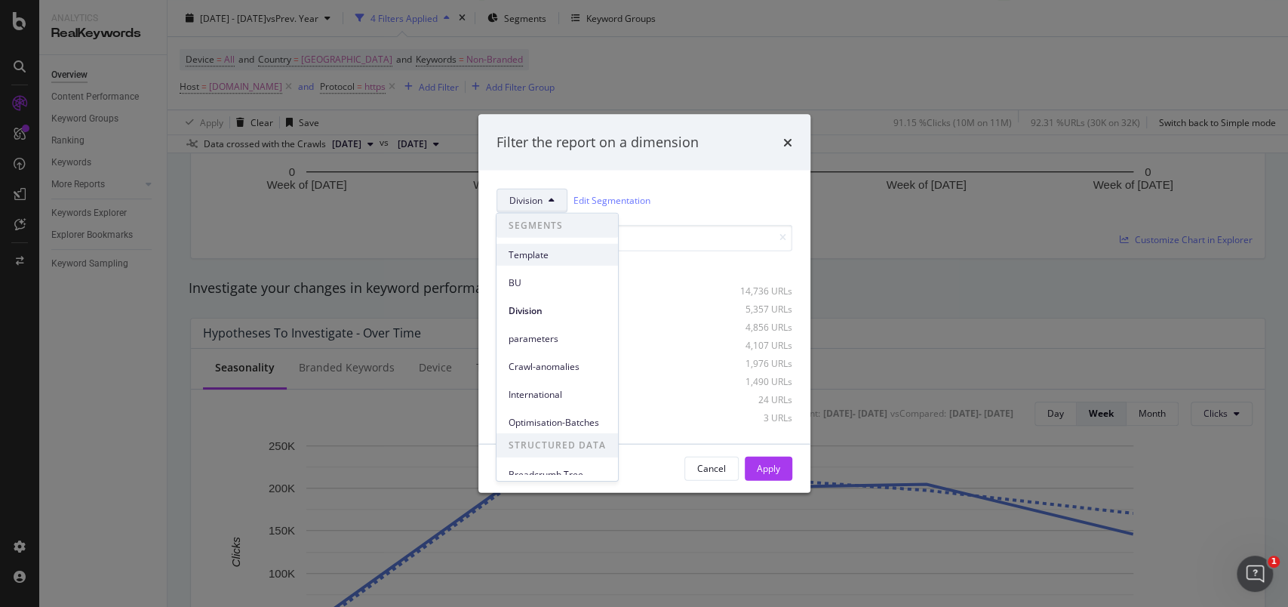
click at [534, 256] on span "Template" at bounding box center [557, 255] width 97 height 14
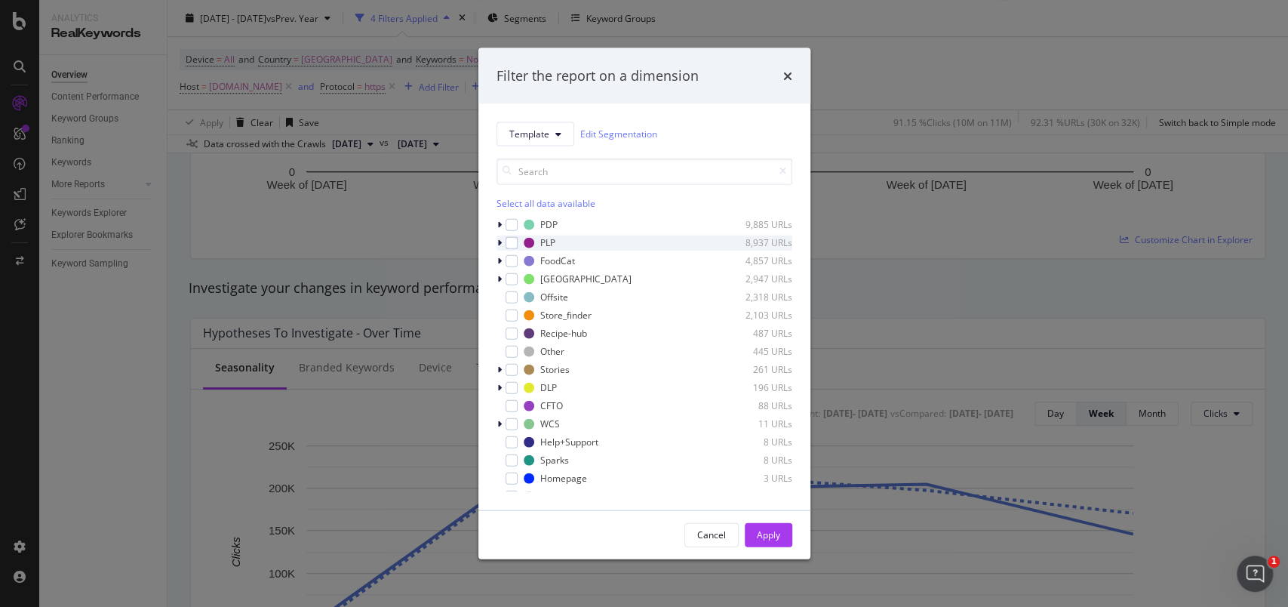
click at [497, 244] on icon "modal" at bounding box center [499, 242] width 5 height 9
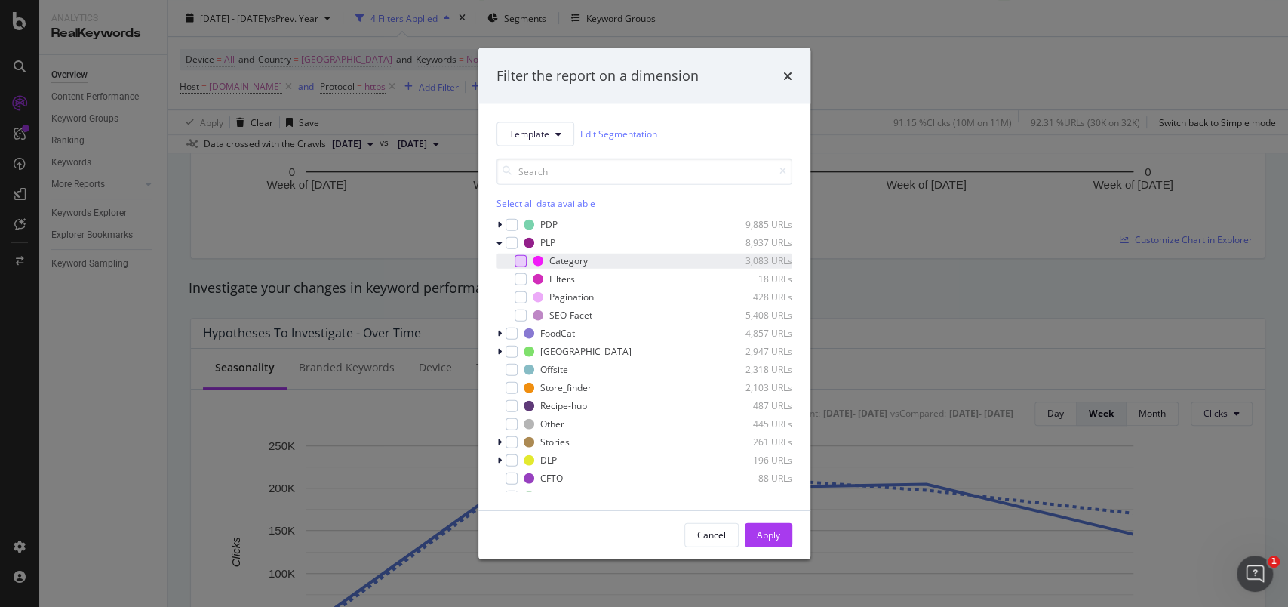
click at [520, 257] on div "modal" at bounding box center [521, 260] width 12 height 12
click at [518, 310] on div "modal" at bounding box center [521, 315] width 12 height 12
click at [755, 523] on button "Apply" at bounding box center [769, 534] width 48 height 24
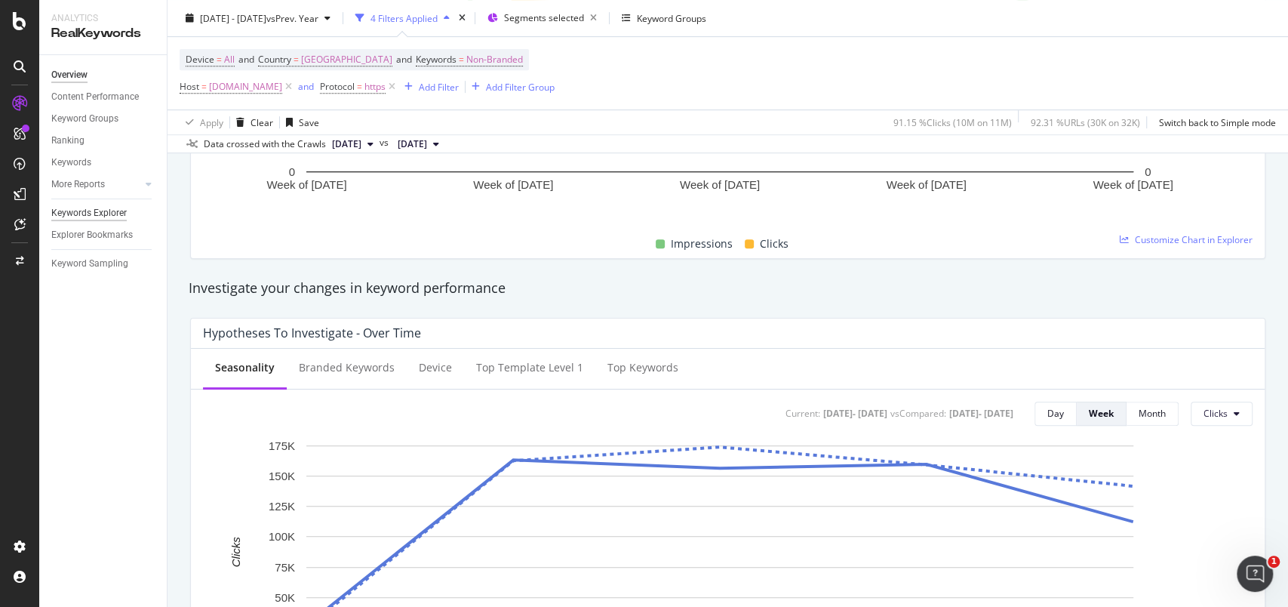
click at [103, 220] on div "Keywords Explorer" at bounding box center [88, 213] width 75 height 16
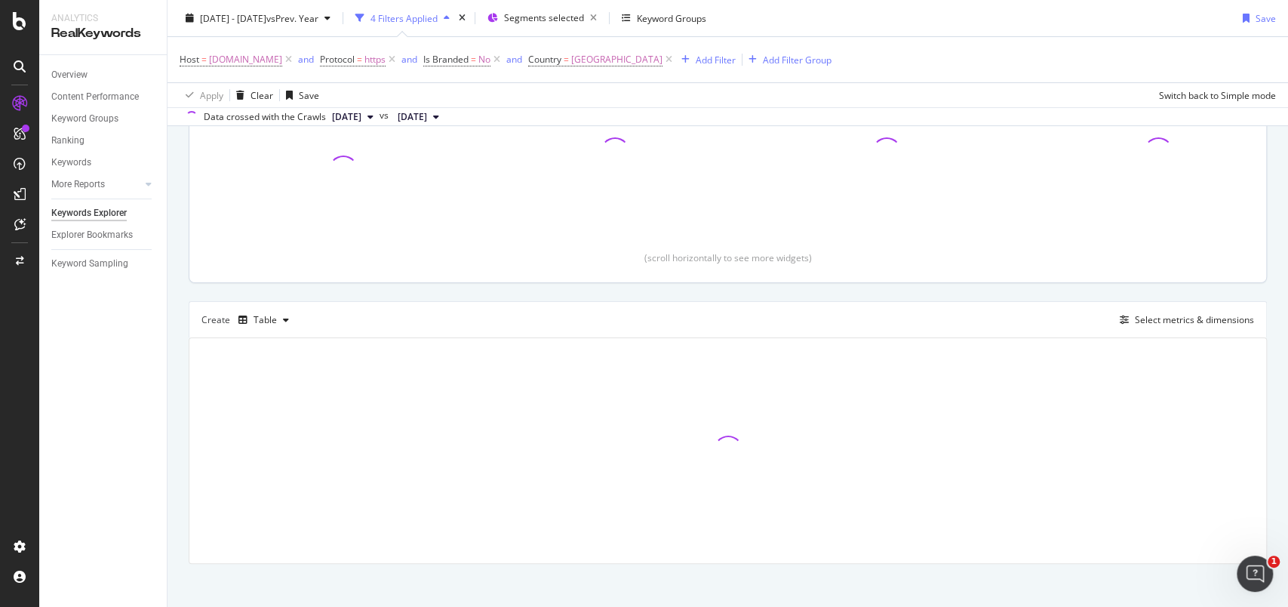
scroll to position [248, 0]
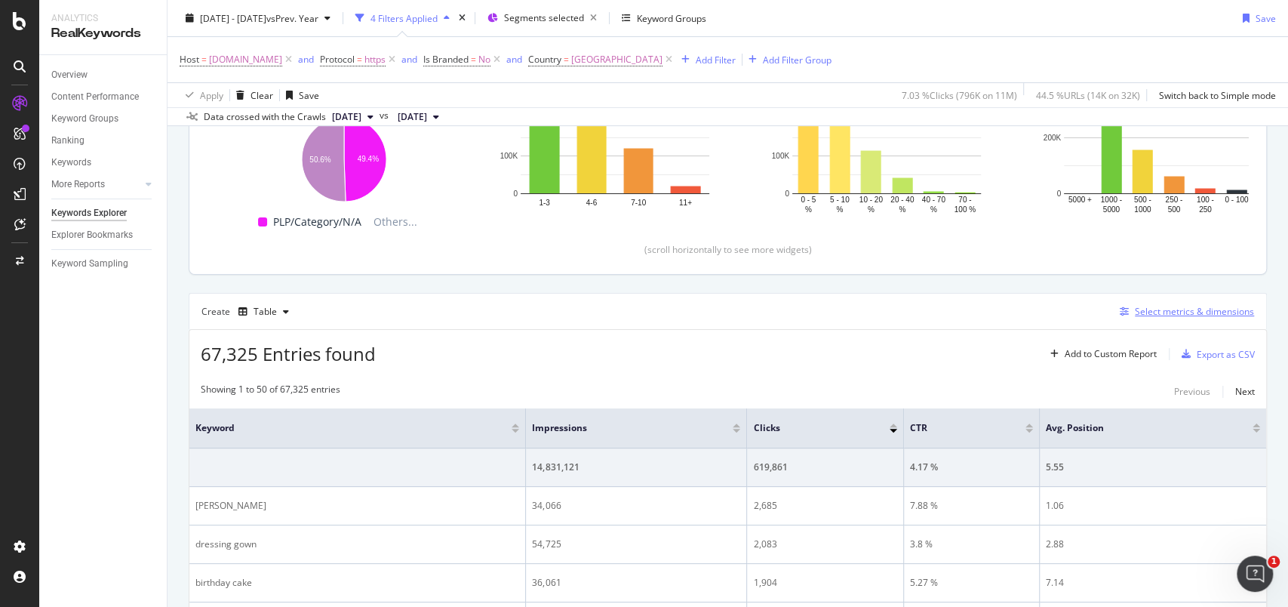
click at [1203, 311] on div "Select metrics & dimensions" at bounding box center [1194, 311] width 119 height 13
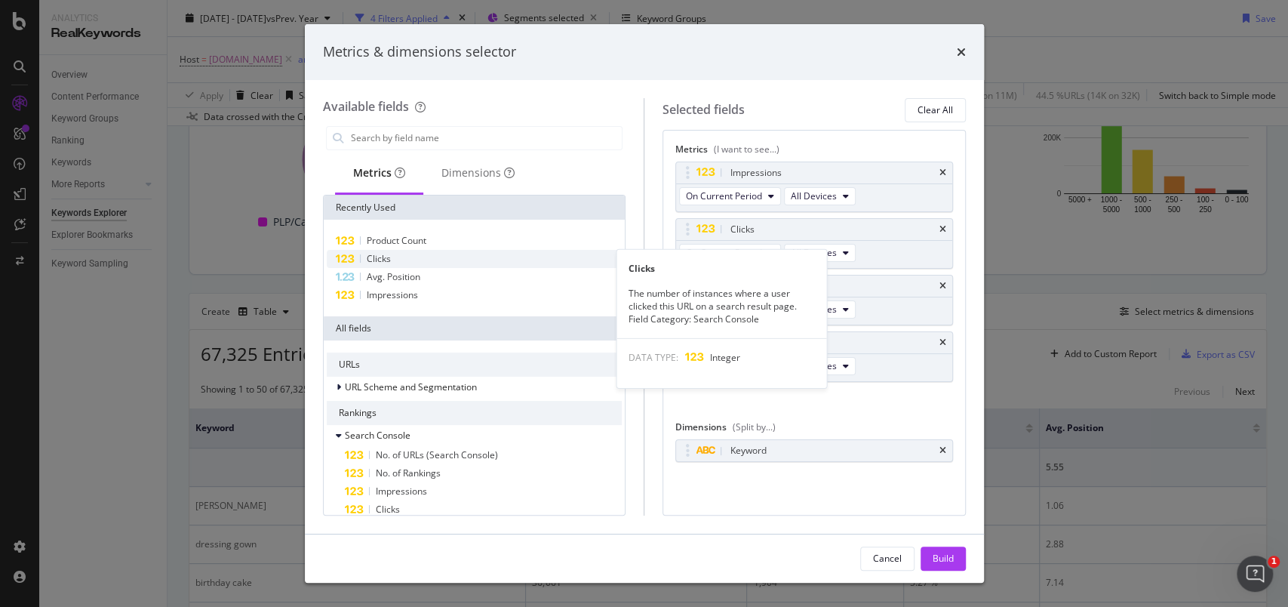
click at [386, 257] on span "Clicks" at bounding box center [379, 258] width 24 height 13
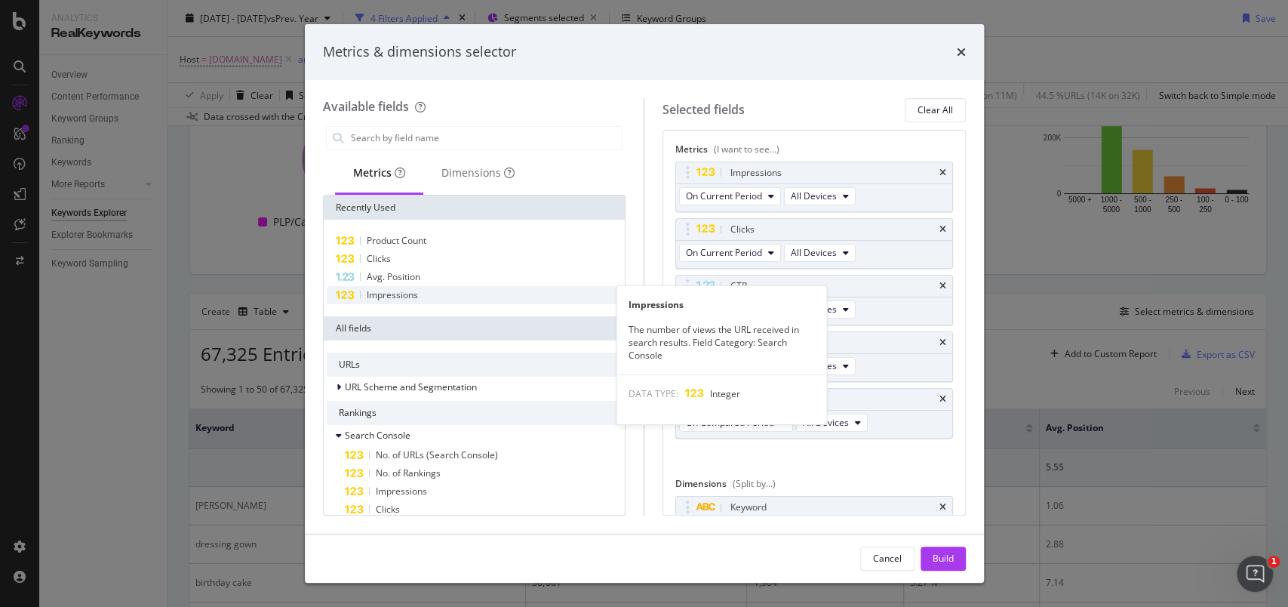
click at [405, 292] on span "Impressions" at bounding box center [392, 294] width 51 height 13
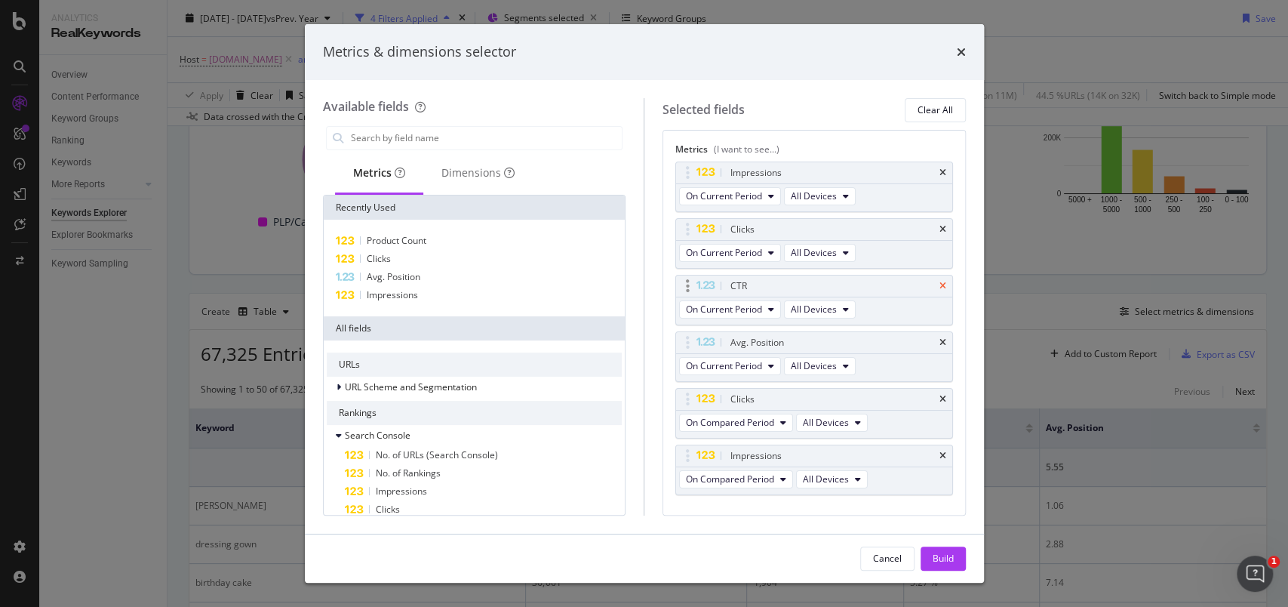
click at [940, 287] on icon "times" at bounding box center [943, 286] width 7 height 9
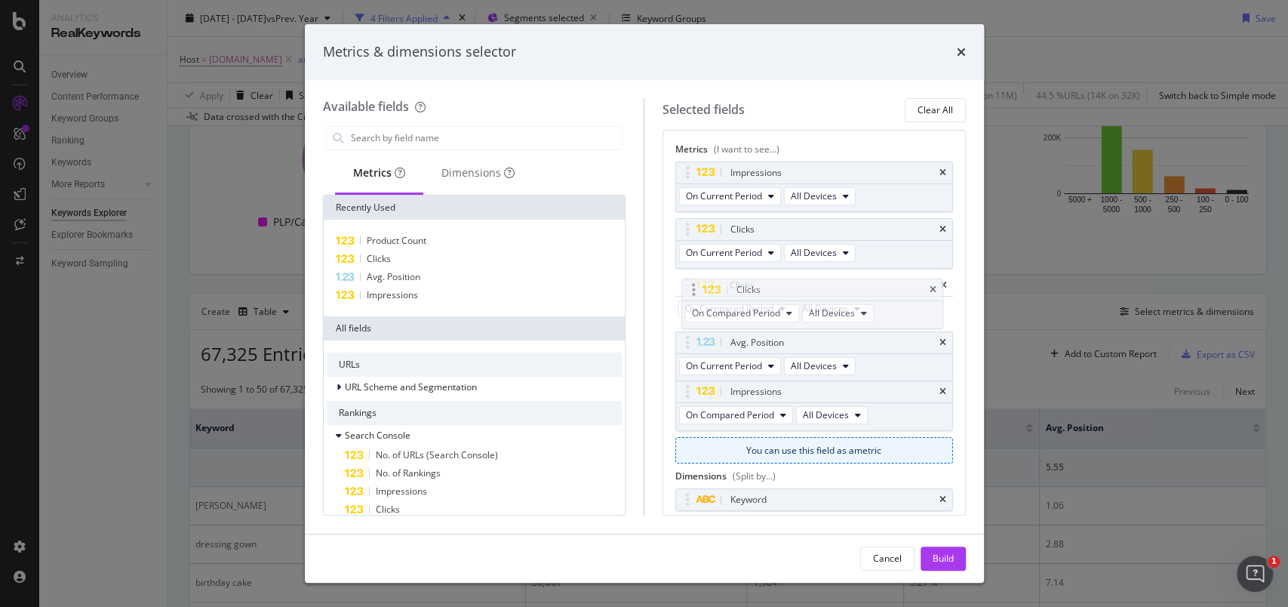
drag, startPoint x: 688, startPoint y: 343, endPoint x: 694, endPoint y: 291, distance: 51.7
click at [694, 291] on body "Analytics RealKeywords Overview Content Performance Keyword Groups Ranking Keyw…" at bounding box center [644, 303] width 1288 height 607
drag, startPoint x: 686, startPoint y: 171, endPoint x: 691, endPoint y: 344, distance: 172.9
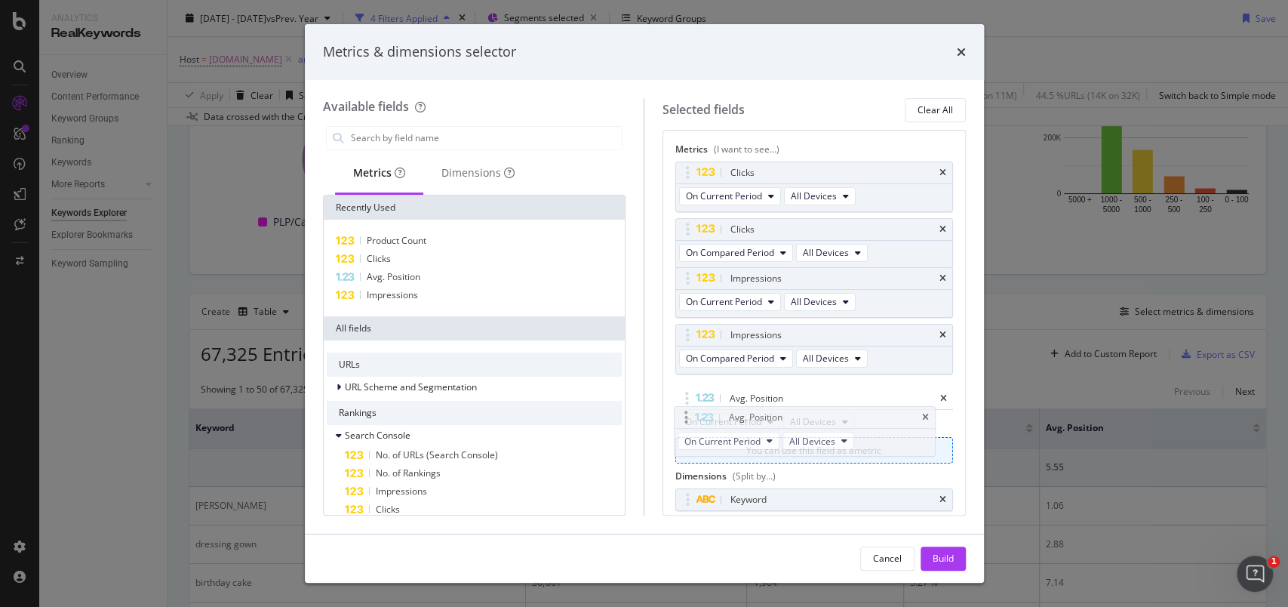
drag, startPoint x: 693, startPoint y: 285, endPoint x: 691, endPoint y: 417, distance: 131.3
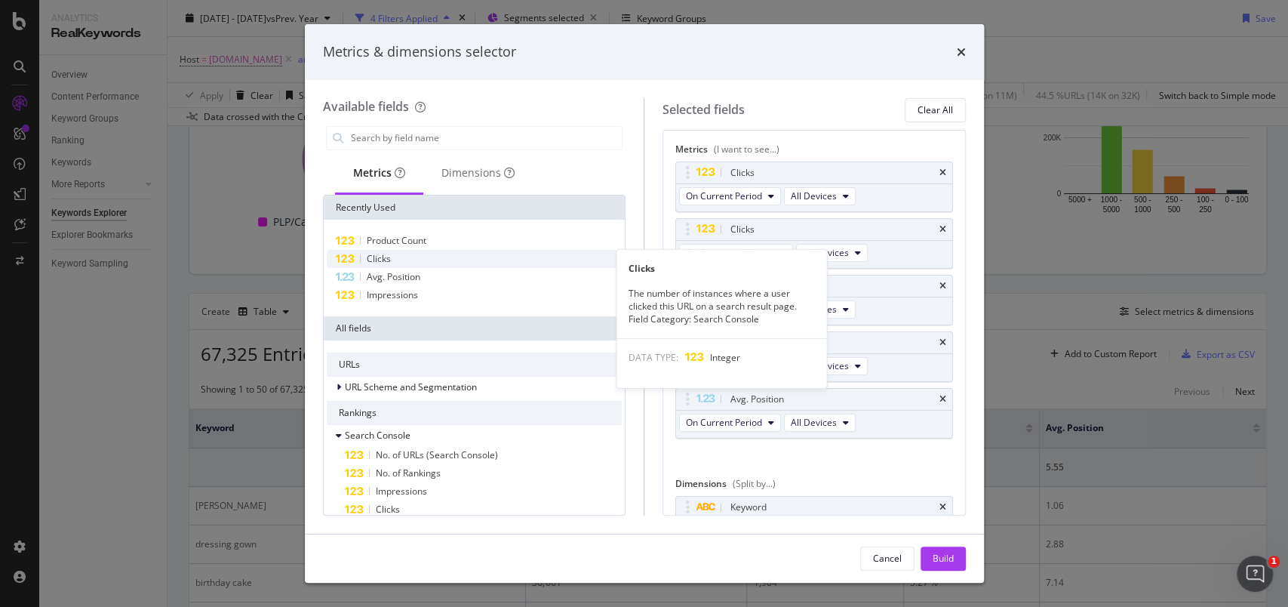
click at [392, 258] on div "Clicks" at bounding box center [475, 259] width 296 height 18
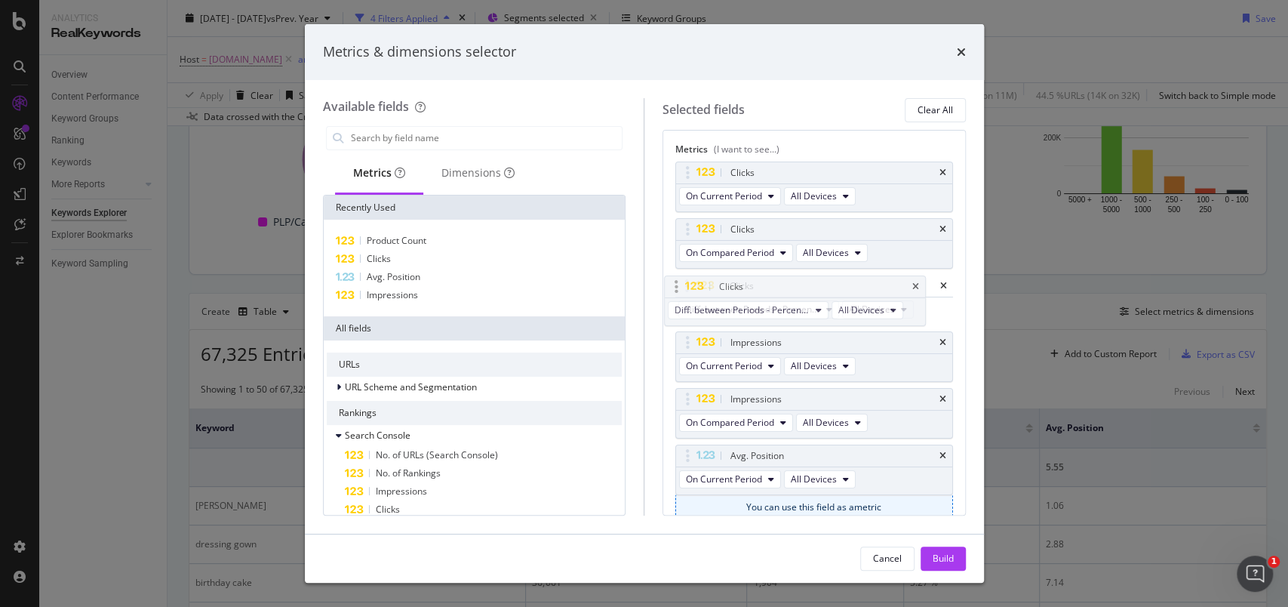
drag, startPoint x: 688, startPoint y: 451, endPoint x: 677, endPoint y: 283, distance: 168.7
click at [677, 283] on body "Analytics RealKeywords Overview Content Performance Keyword Groups Ranking Keyw…" at bounding box center [644, 303] width 1288 height 607
click at [728, 303] on span "Diff. between Periods - Percentage" at bounding box center [753, 309] width 135 height 13
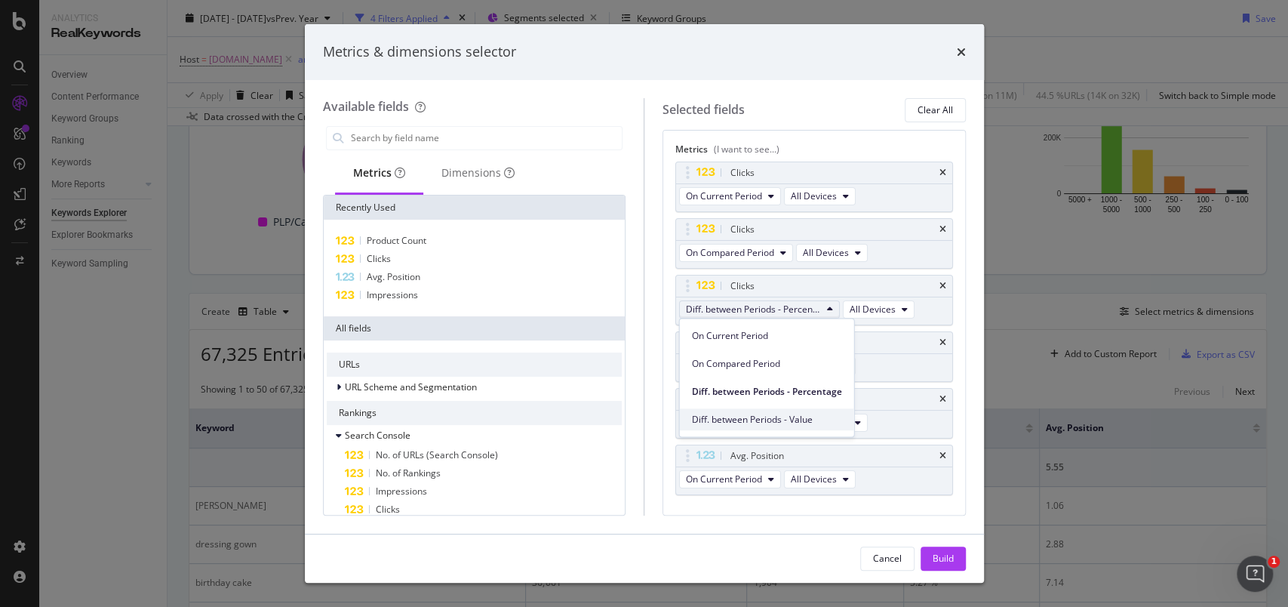
click at [741, 413] on span "Diff. between Periods - Value" at bounding box center [767, 420] width 150 height 14
click at [741, 414] on button "On Compared Period" at bounding box center [736, 423] width 114 height 18
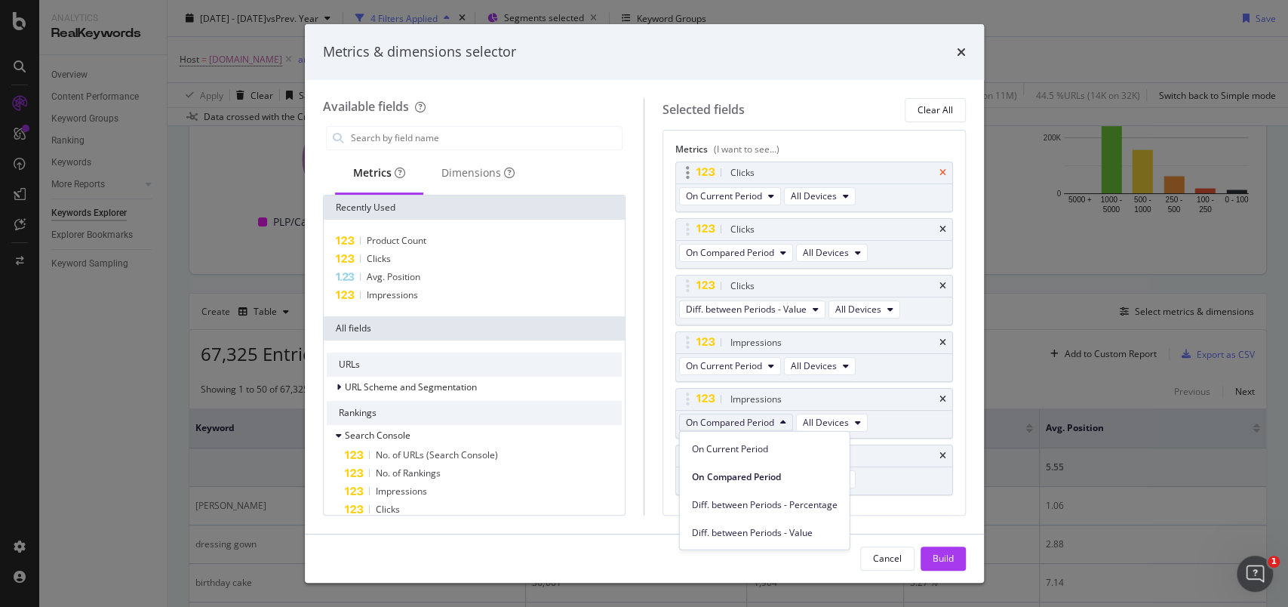
click at [940, 170] on icon "times" at bounding box center [943, 172] width 7 height 9
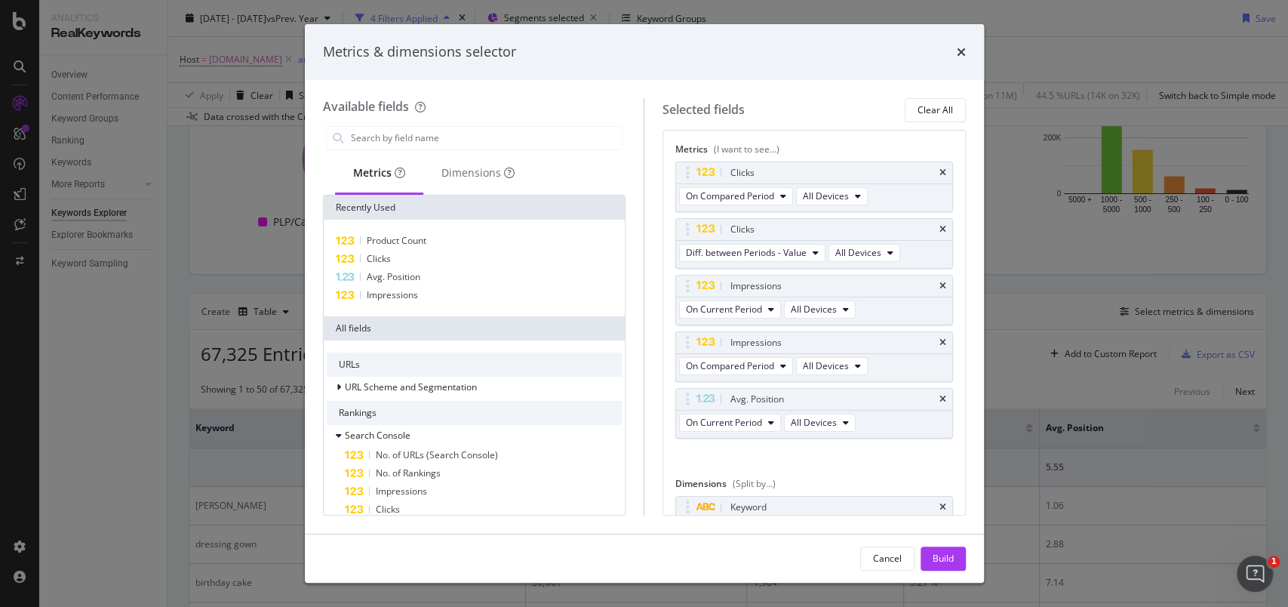
click at [940, 170] on icon "times" at bounding box center [943, 172] width 7 height 9
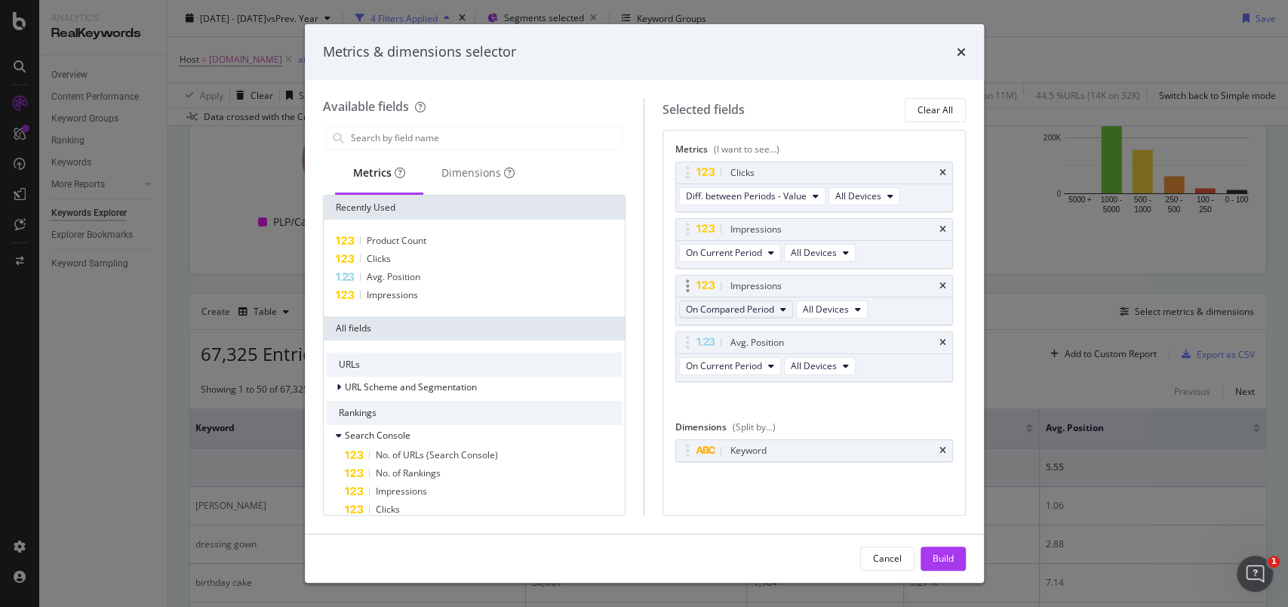
click at [791, 305] on button "On Compared Period" at bounding box center [736, 309] width 114 height 18
click at [762, 416] on span "Diff. between Periods - Value" at bounding box center [765, 420] width 146 height 14
click at [944, 227] on icon "times" at bounding box center [943, 229] width 7 height 9
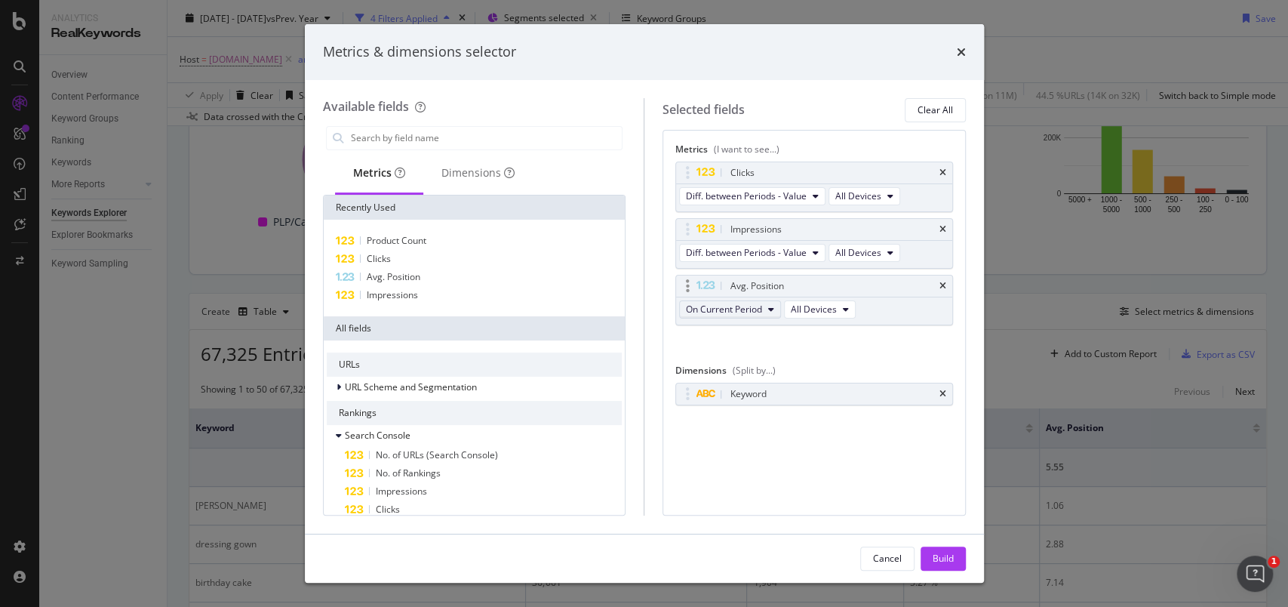
click at [763, 312] on button "On Current Period" at bounding box center [730, 309] width 102 height 18
click at [766, 413] on span "Diff. between Periods - Value" at bounding box center [765, 420] width 146 height 14
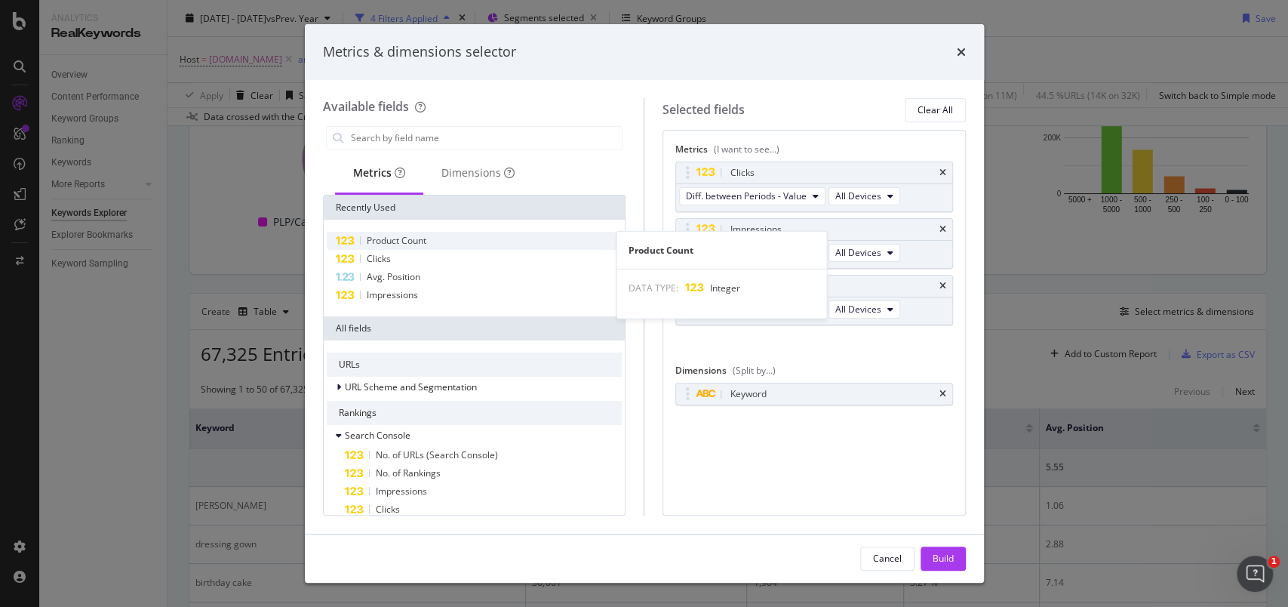
click at [425, 232] on div "Product Count" at bounding box center [475, 241] width 296 height 18
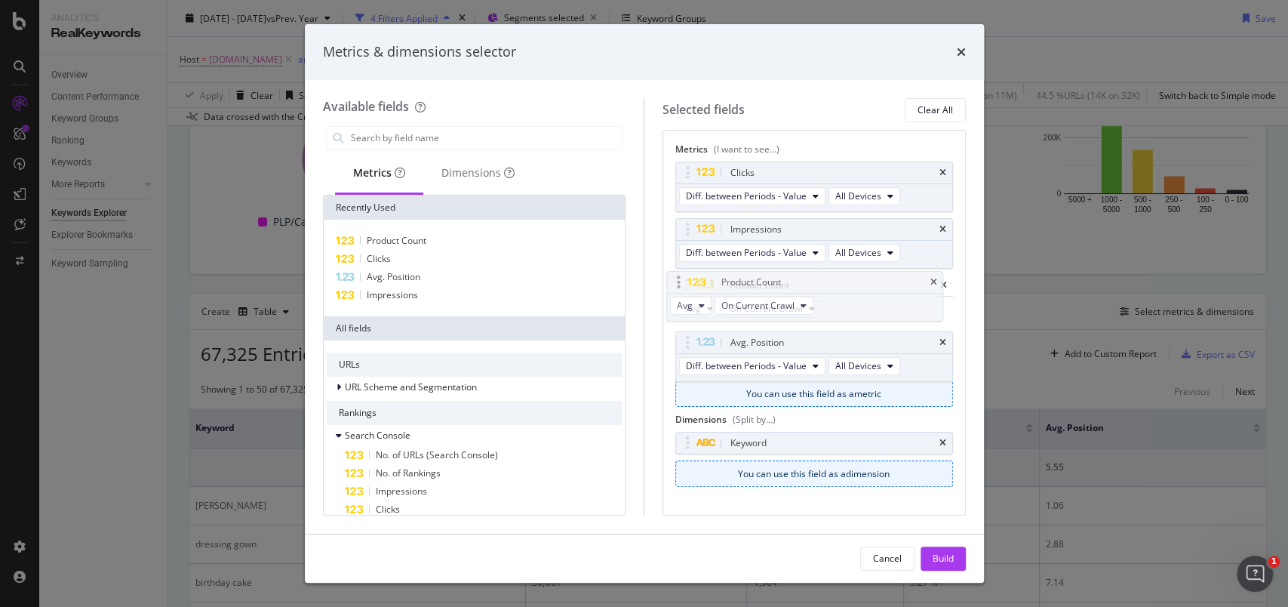
drag, startPoint x: 687, startPoint y: 341, endPoint x: 677, endPoint y: 282, distance: 60.4
click at [677, 282] on body "Analytics RealKeywords Overview Content Performance Keyword Groups Ranking Keyw…" at bounding box center [644, 303] width 1288 height 607
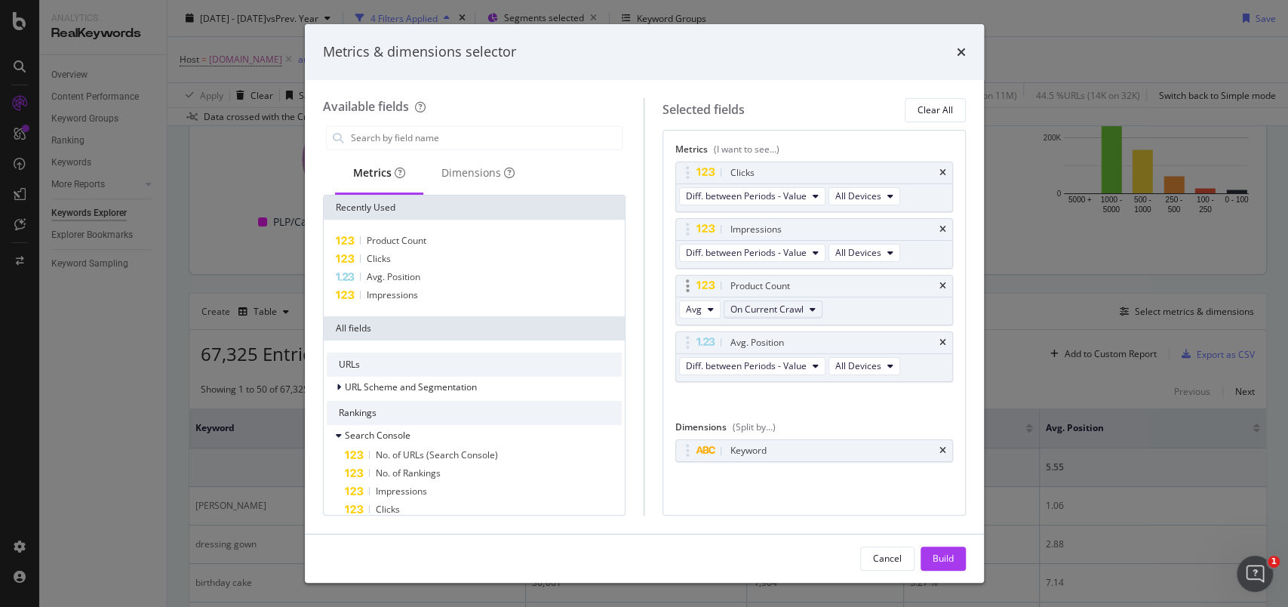
click at [737, 303] on span "On Current Crawl" at bounding box center [767, 309] width 73 height 13
click at [771, 414] on span "Diff. between Crawls - Value" at bounding box center [806, 420] width 143 height 14
click at [808, 310] on span "Diff. between Crawls - Value" at bounding box center [790, 309] width 118 height 13
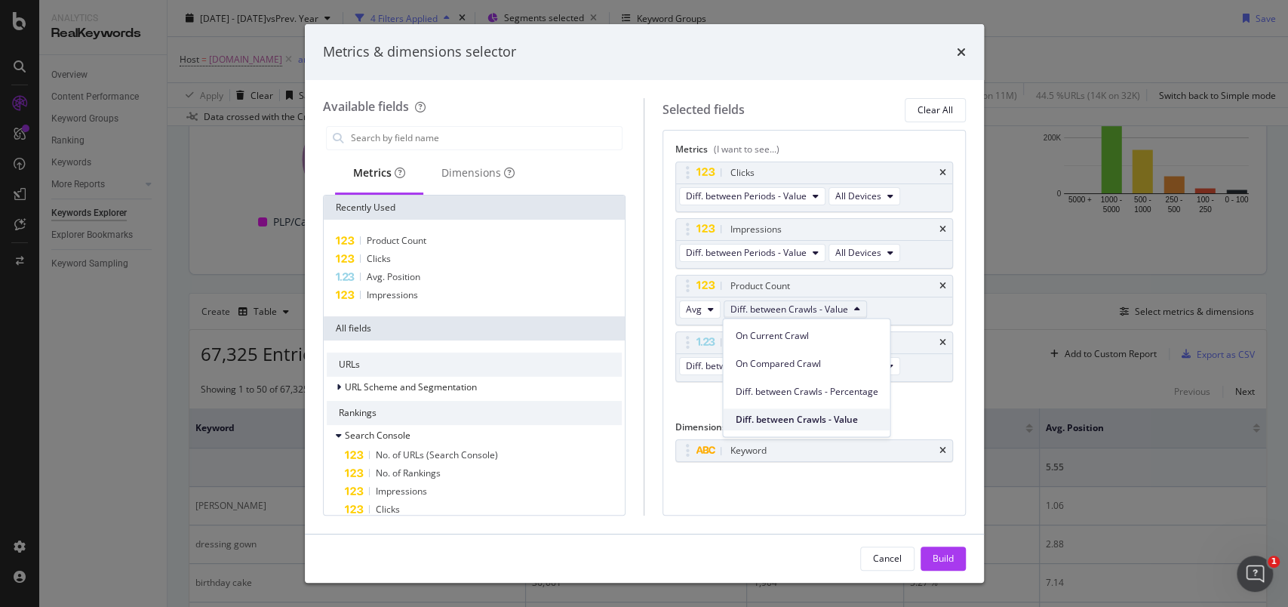
click at [809, 414] on span "Diff. between Crawls - Value" at bounding box center [806, 420] width 143 height 14
click at [805, 420] on span "Diff. between Crawls - Value" at bounding box center [806, 420] width 143 height 14
click at [808, 512] on div "Metrics (I want to see...) Clicks Diff. between Periods - Value All Devices Imp…" at bounding box center [814, 323] width 303 height 386
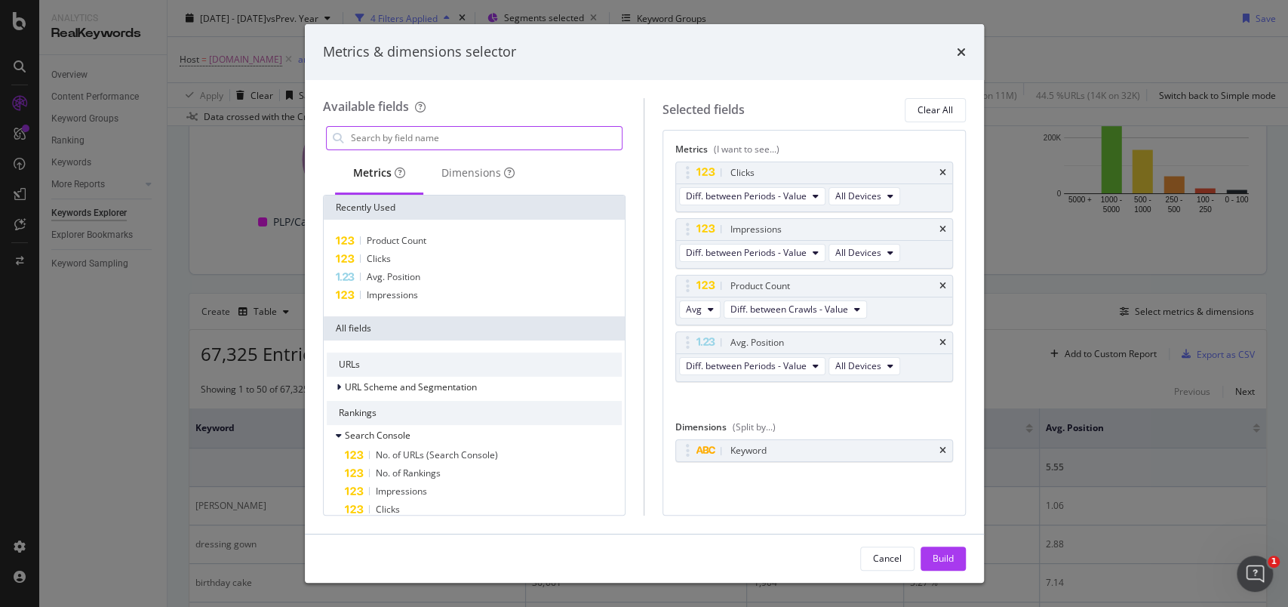
click at [459, 135] on input "modal" at bounding box center [485, 138] width 273 height 23
click at [459, 135] on input "bann" at bounding box center [485, 138] width 273 height 23
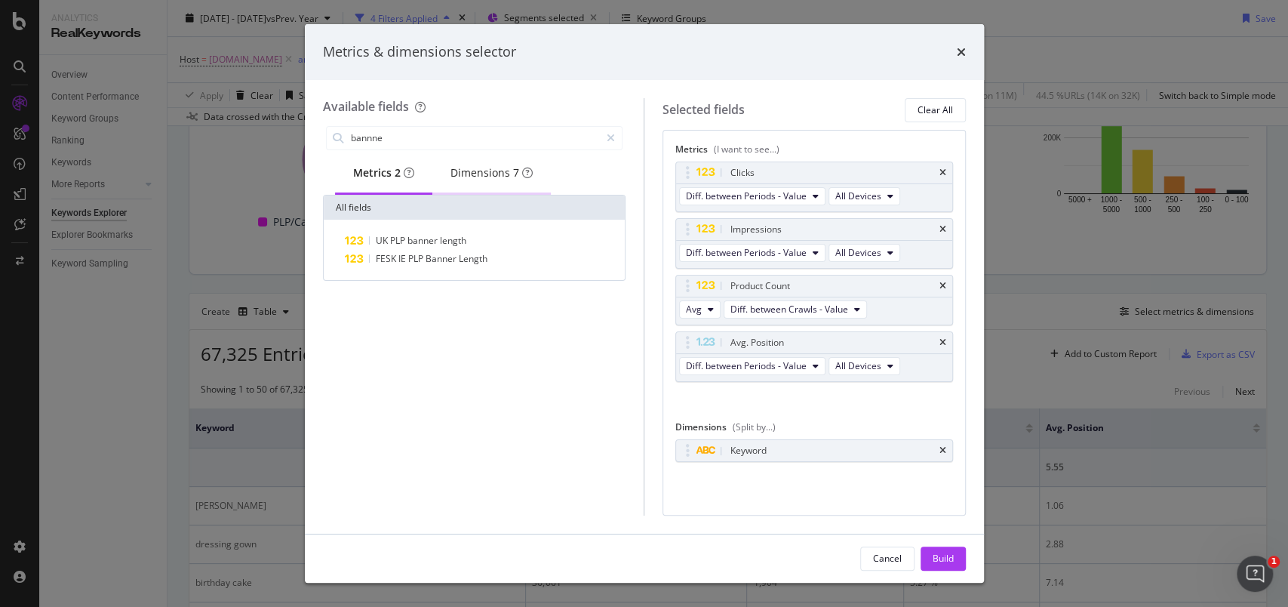
click at [496, 173] on div "Dimensions 7" at bounding box center [492, 172] width 82 height 15
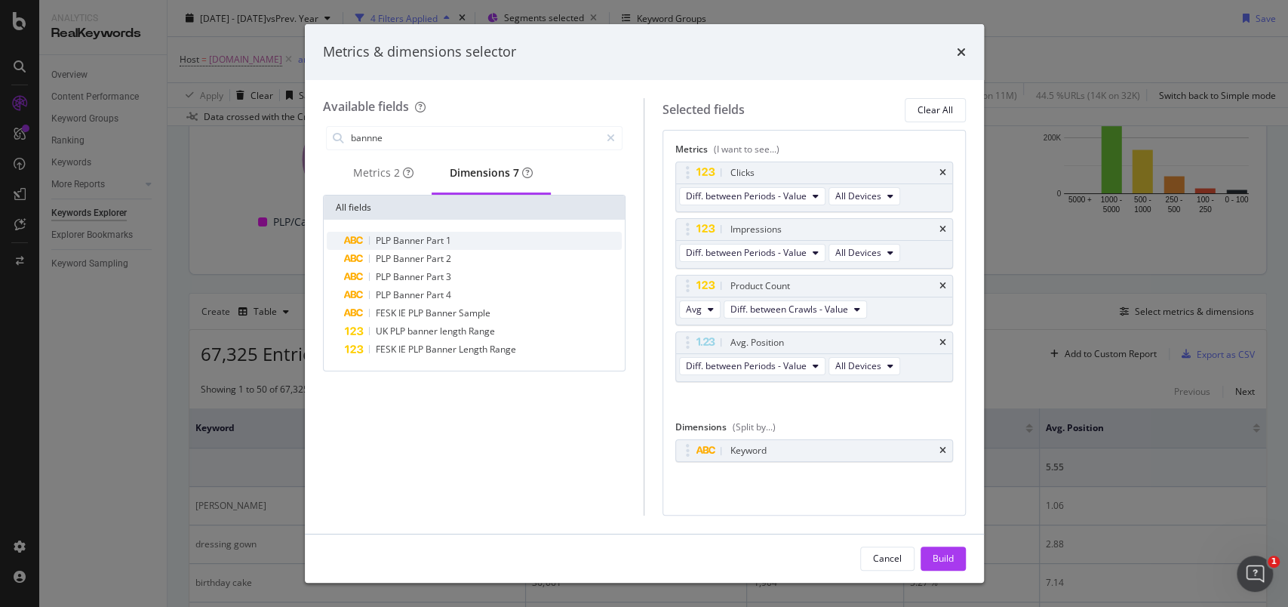
click at [421, 246] on span "Banner" at bounding box center [409, 240] width 33 height 13
click at [940, 448] on icon "times" at bounding box center [943, 450] width 7 height 9
click at [371, 142] on input "bannne" at bounding box center [474, 138] width 251 height 23
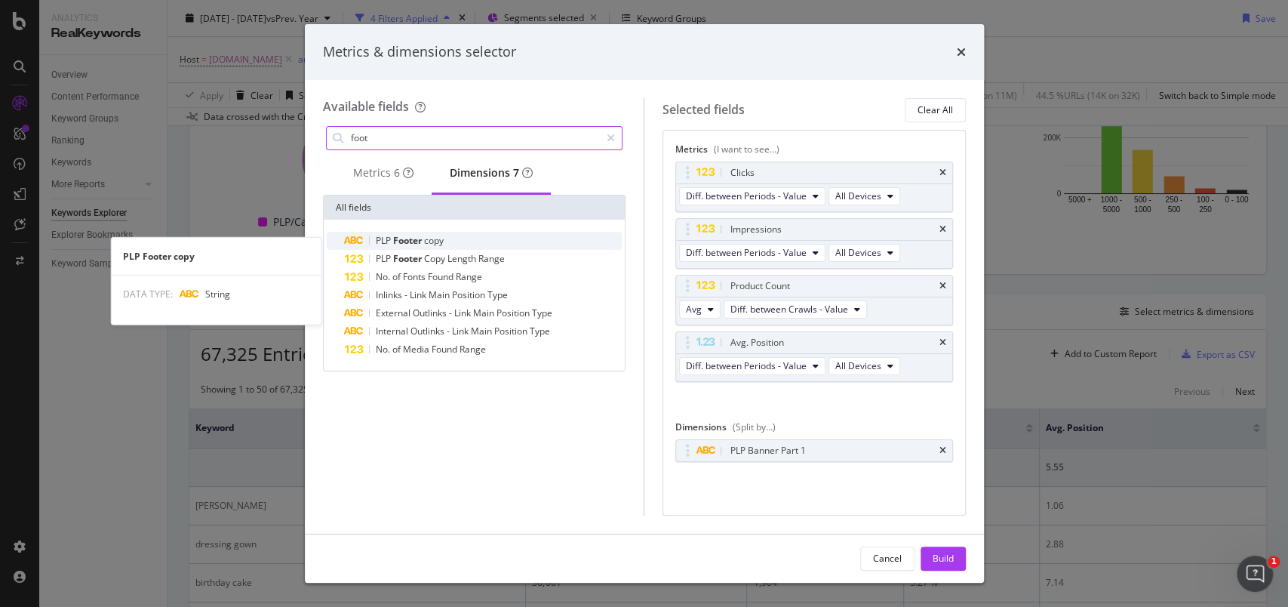
type input "foot"
click at [392, 239] on div "PLP Footer copy" at bounding box center [484, 241] width 278 height 18
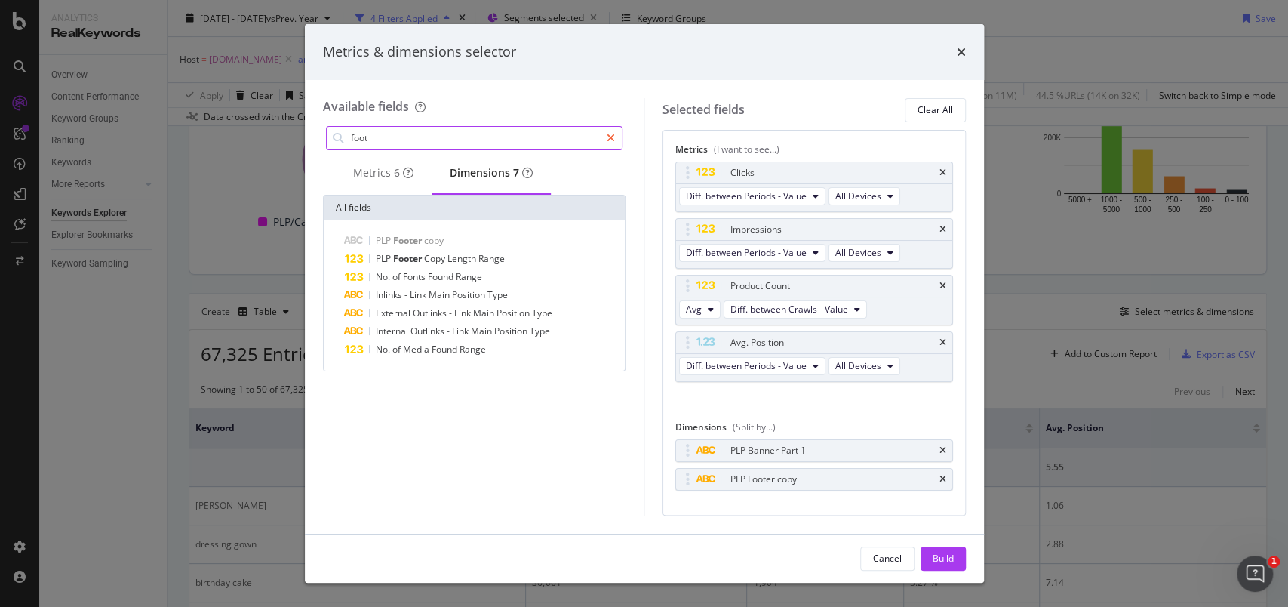
click at [608, 137] on icon "modal" at bounding box center [611, 138] width 8 height 11
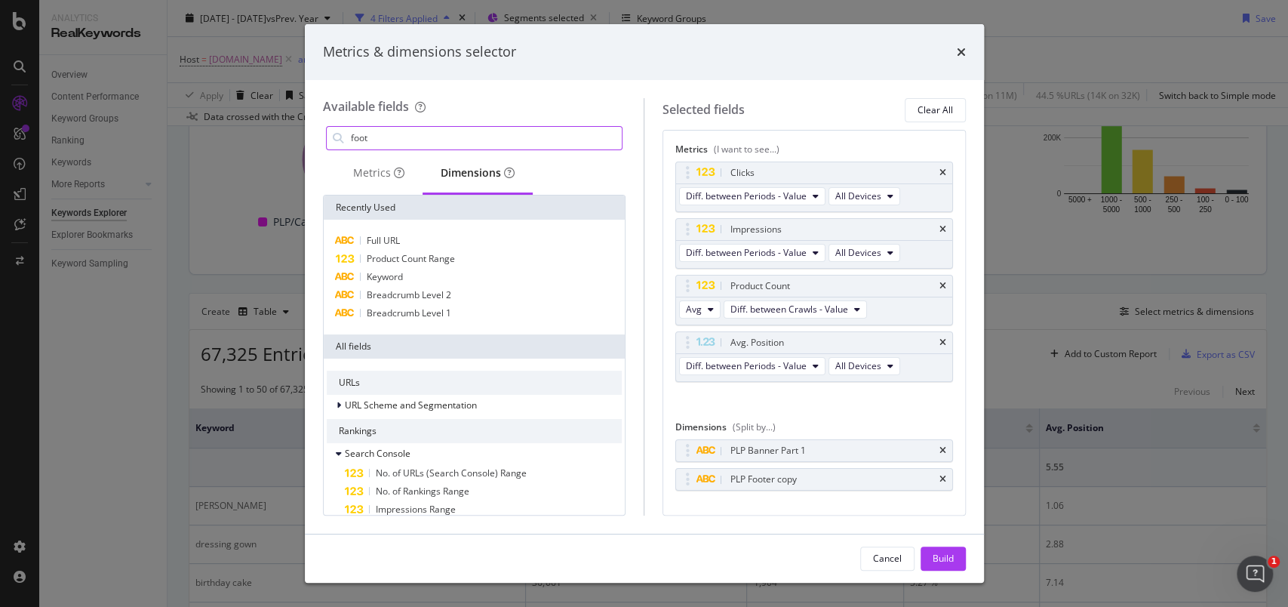
click at [496, 137] on input "foot" at bounding box center [485, 138] width 273 height 23
type input "i"
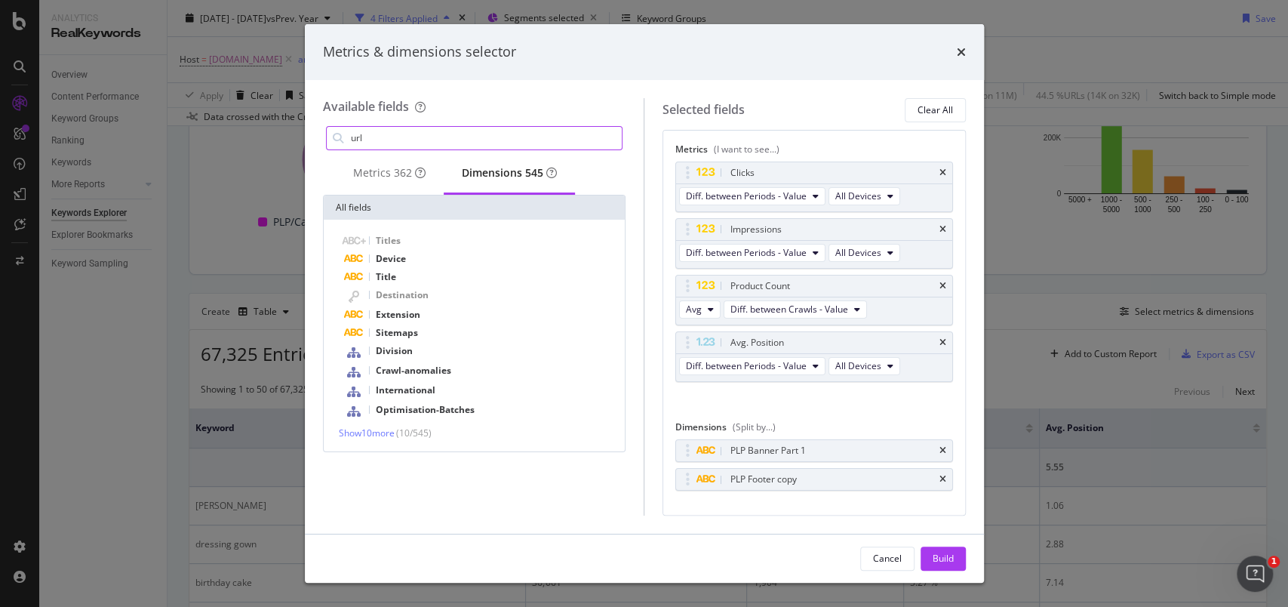
click at [496, 137] on input "url" at bounding box center [485, 138] width 273 height 23
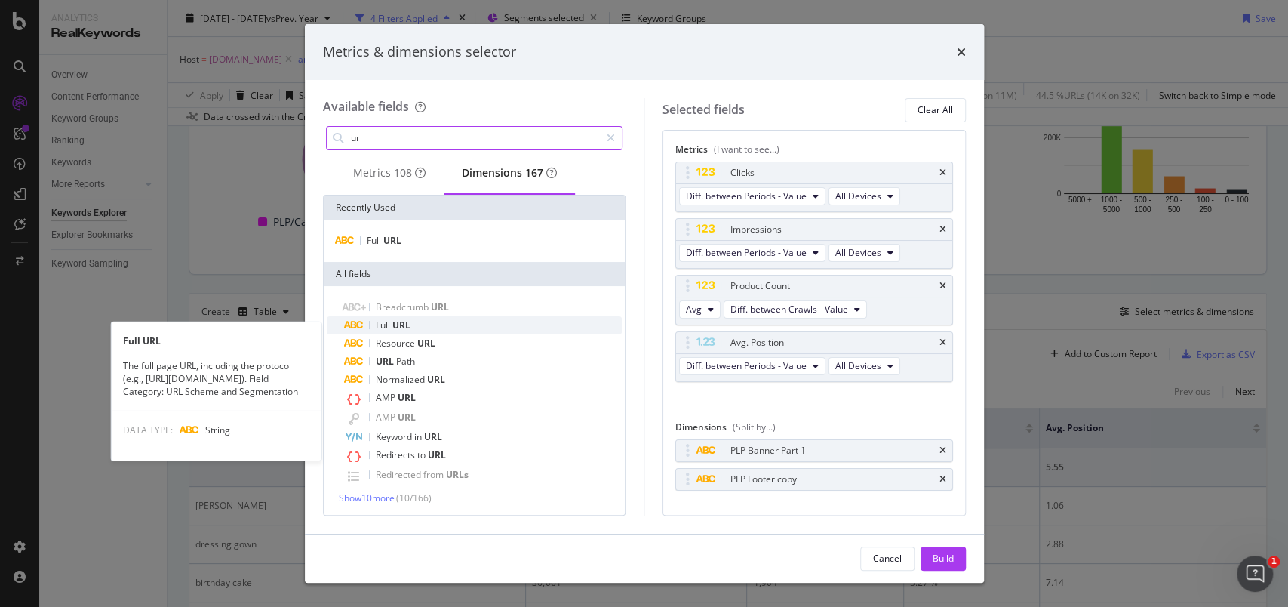
type input "url"
click at [402, 334] on div "Full URL" at bounding box center [484, 325] width 278 height 18
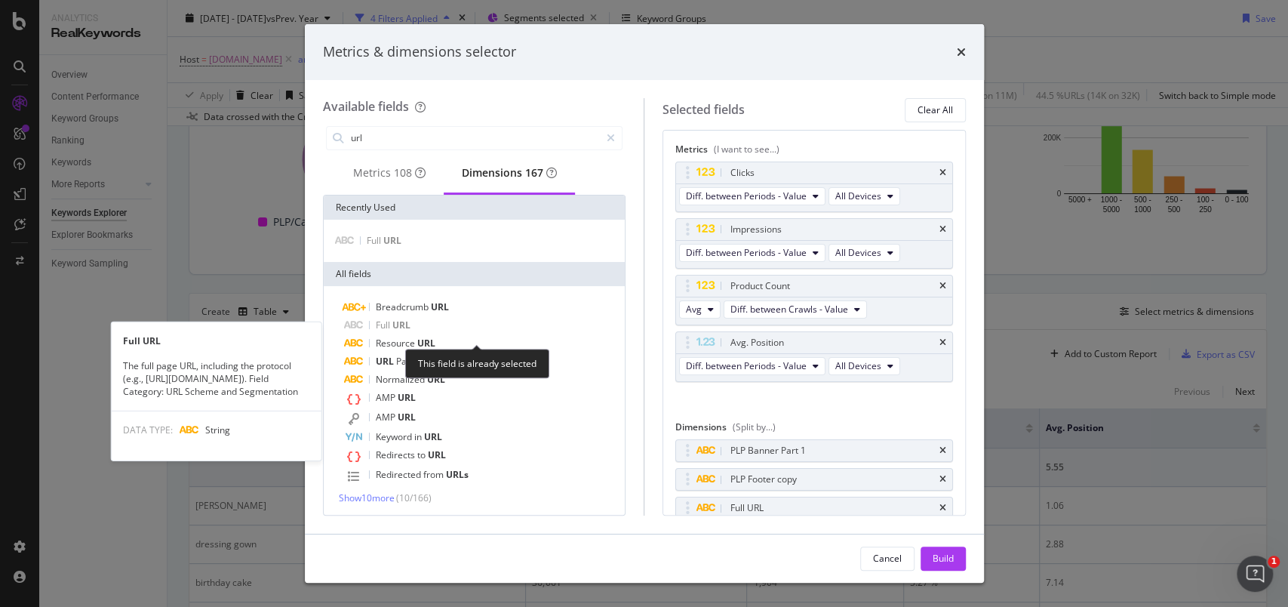
scroll to position [2, 0]
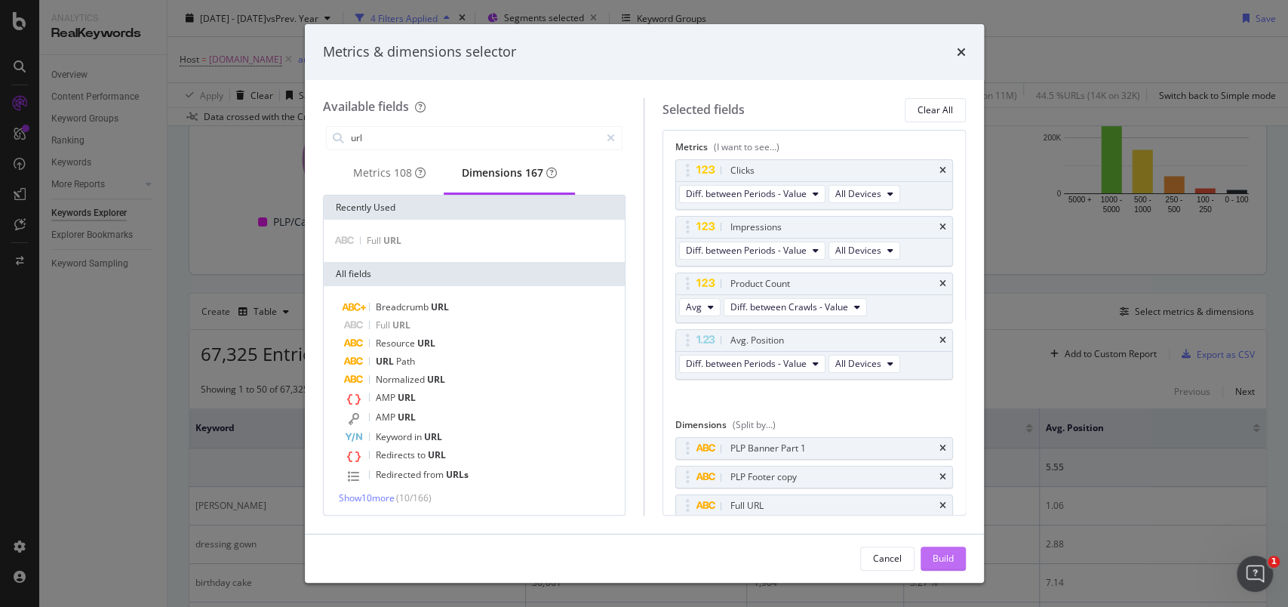
click at [943, 559] on div "Build" at bounding box center [943, 558] width 21 height 13
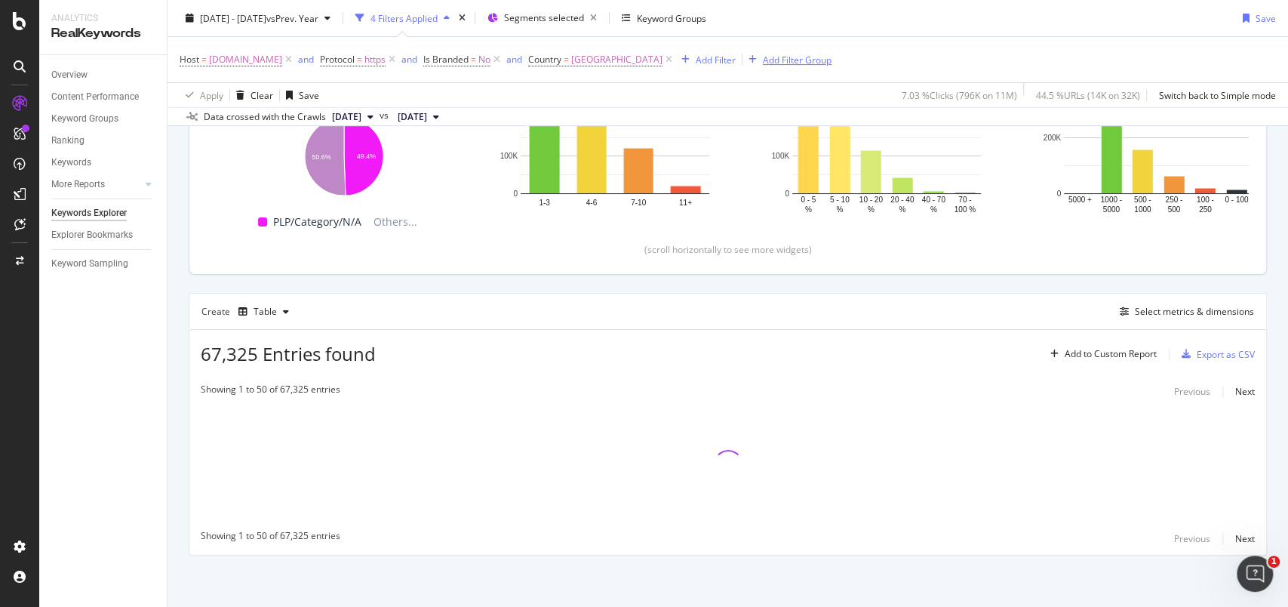
click at [832, 63] on div "Add Filter Group" at bounding box center [797, 59] width 69 height 13
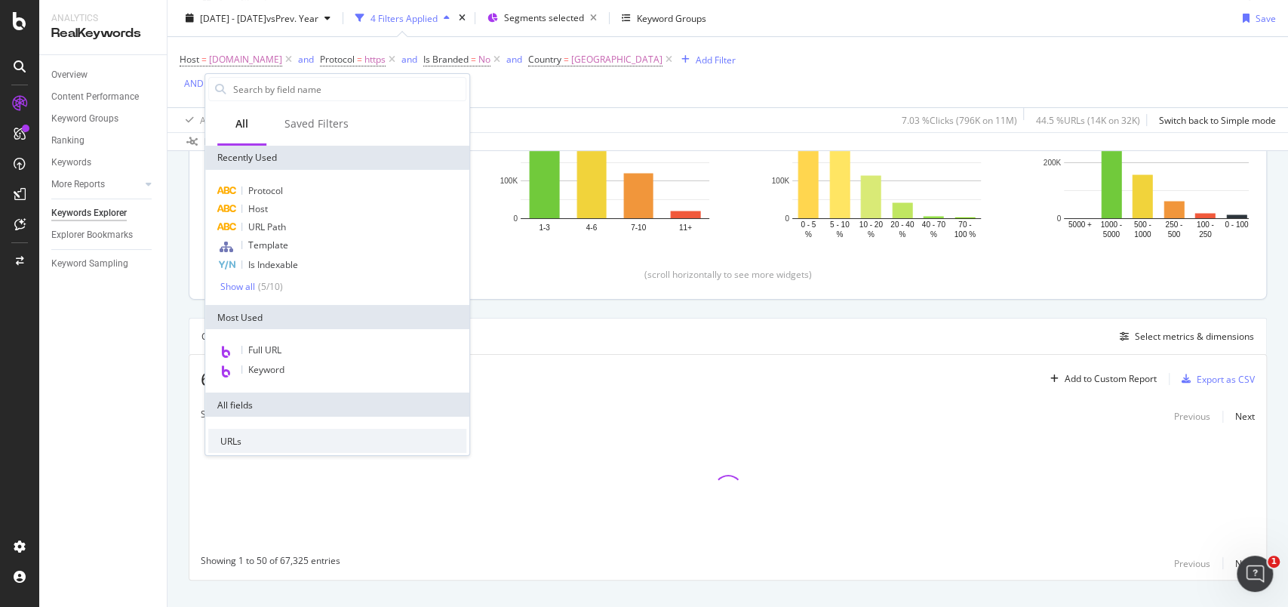
scroll to position [272, 0]
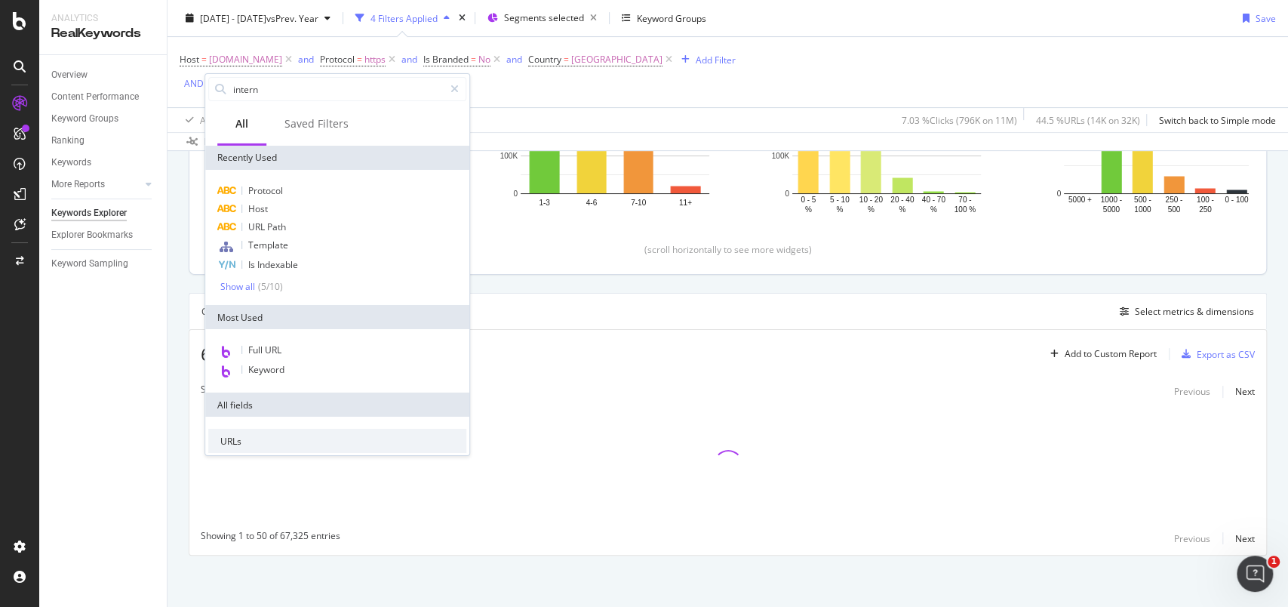
type input "interna"
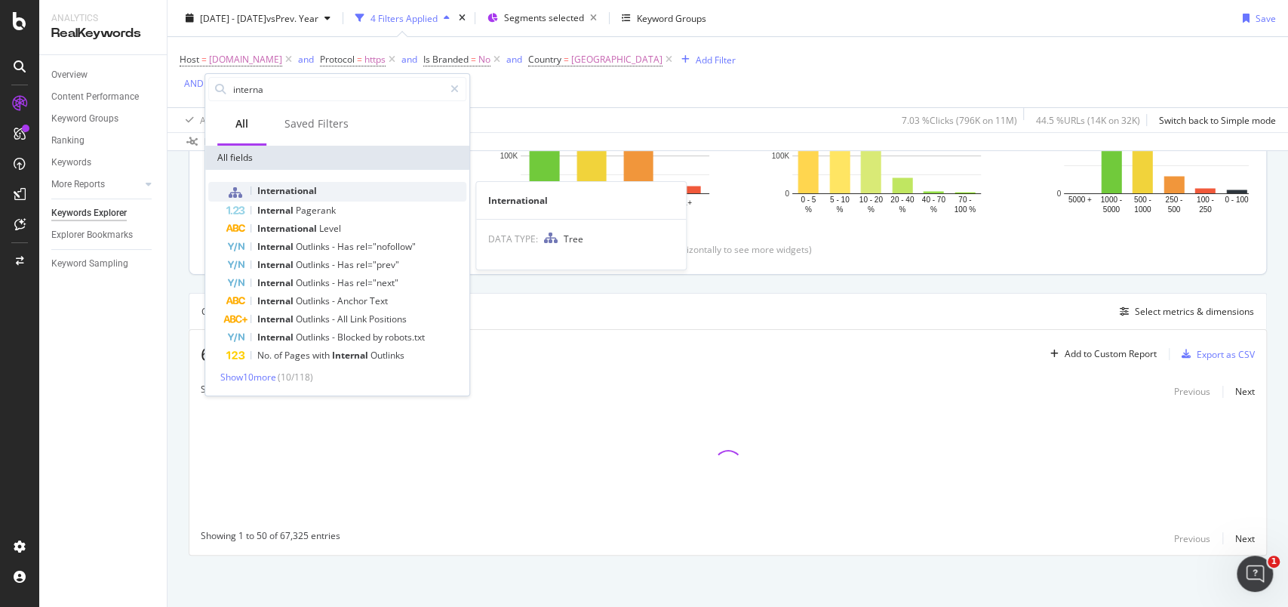
click at [304, 186] on span "International" at bounding box center [287, 190] width 60 height 13
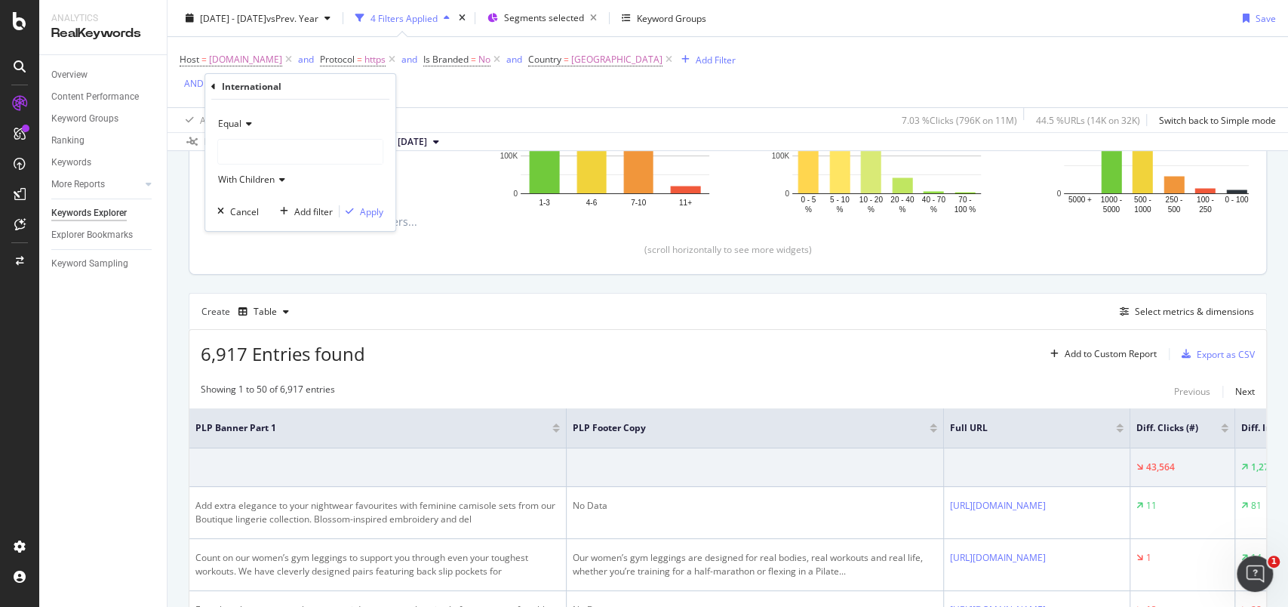
click at [285, 150] on div at bounding box center [300, 152] width 165 height 24
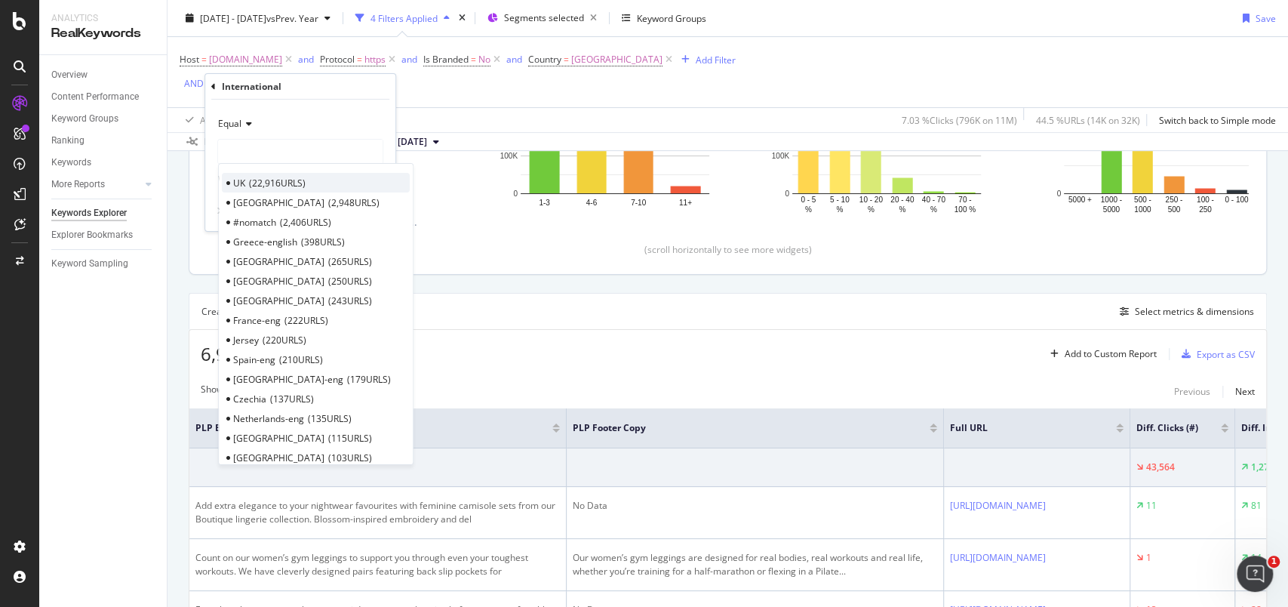
click at [285, 183] on span "22,916 URLS" at bounding box center [277, 182] width 57 height 13
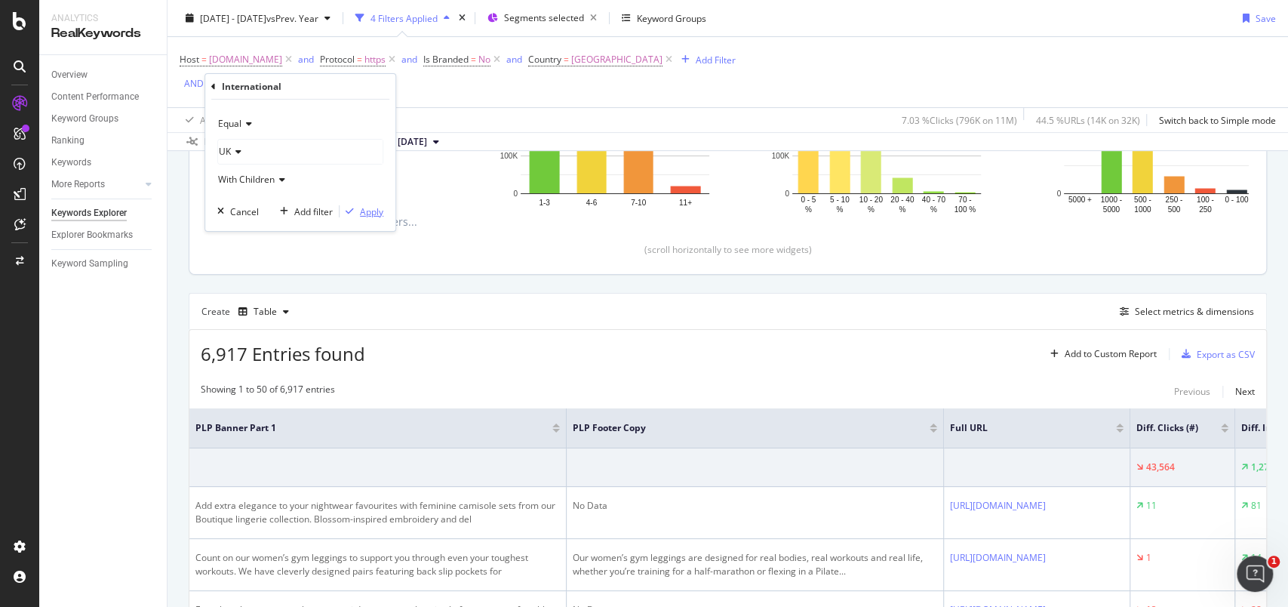
click at [371, 209] on div "Apply" at bounding box center [371, 211] width 23 height 13
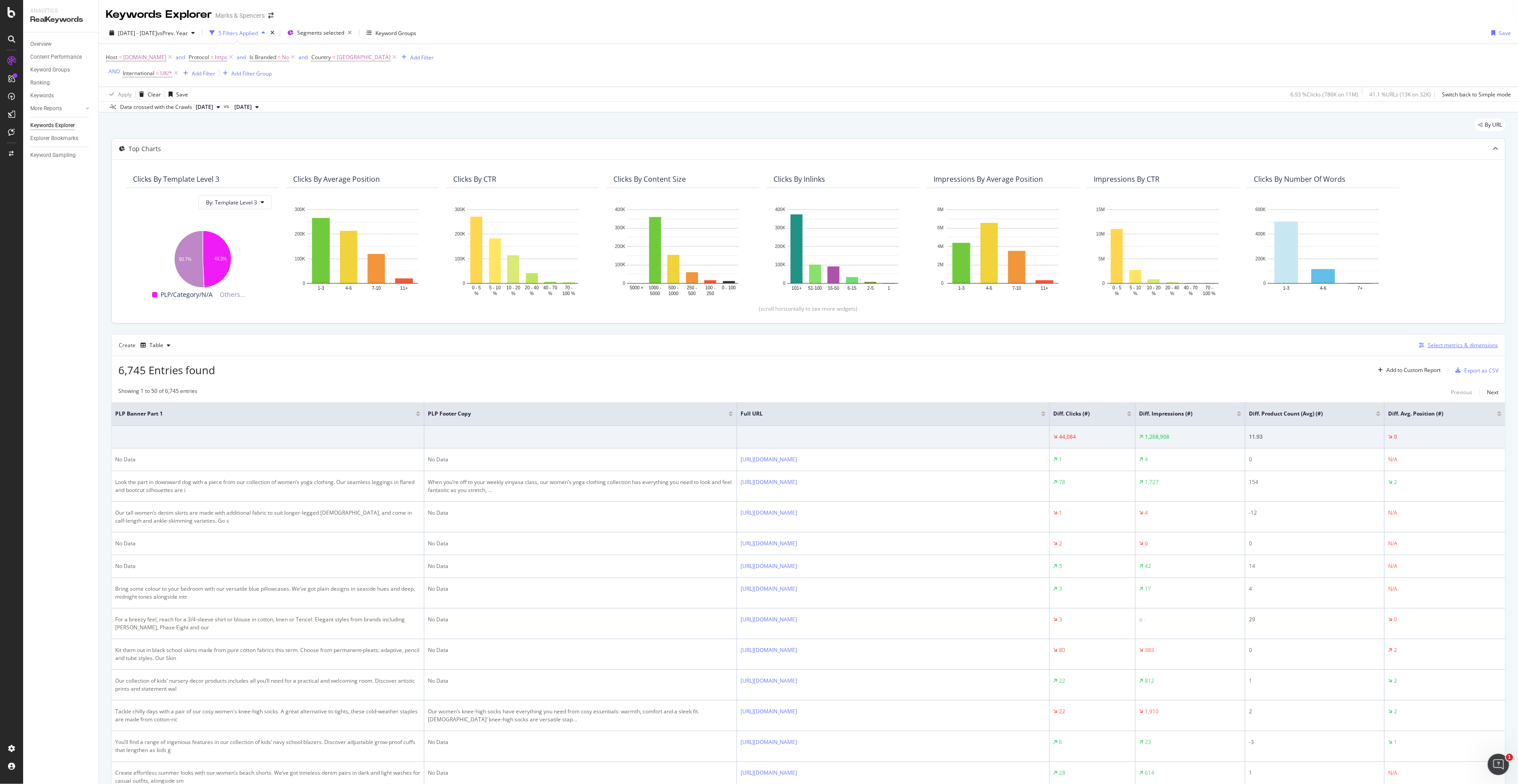
click at [759, 347] on div "Select metrics & dimensions" at bounding box center [1463, 345] width 70 height 8
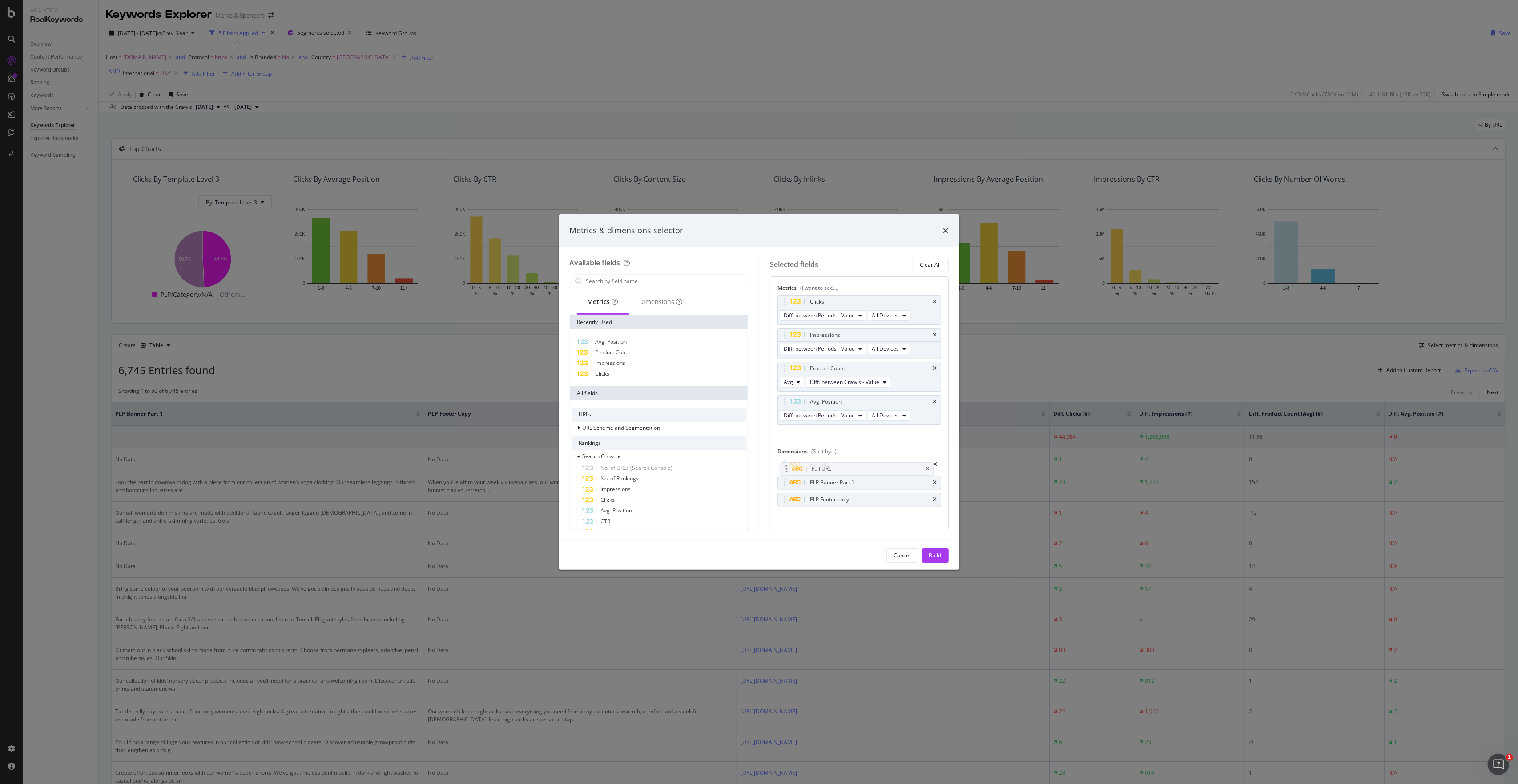
drag, startPoint x: 787, startPoint y: 504, endPoint x: 788, endPoint y: 471, distance: 33.0
click at [759, 357] on body "Analytics RealKeywords Overview Content Performance Keyword Groups Ranking Keyw…" at bounding box center [759, 392] width 1518 height 784
drag, startPoint x: 786, startPoint y: 484, endPoint x: 777, endPoint y: 438, distance: 46.9
click at [759, 357] on body "Analytics RealKeywords Overview Content Performance Keyword Groups Ranking Keyw…" at bounding box center [759, 392] width 1518 height 784
click at [759, 357] on div "Build" at bounding box center [935, 555] width 12 height 8
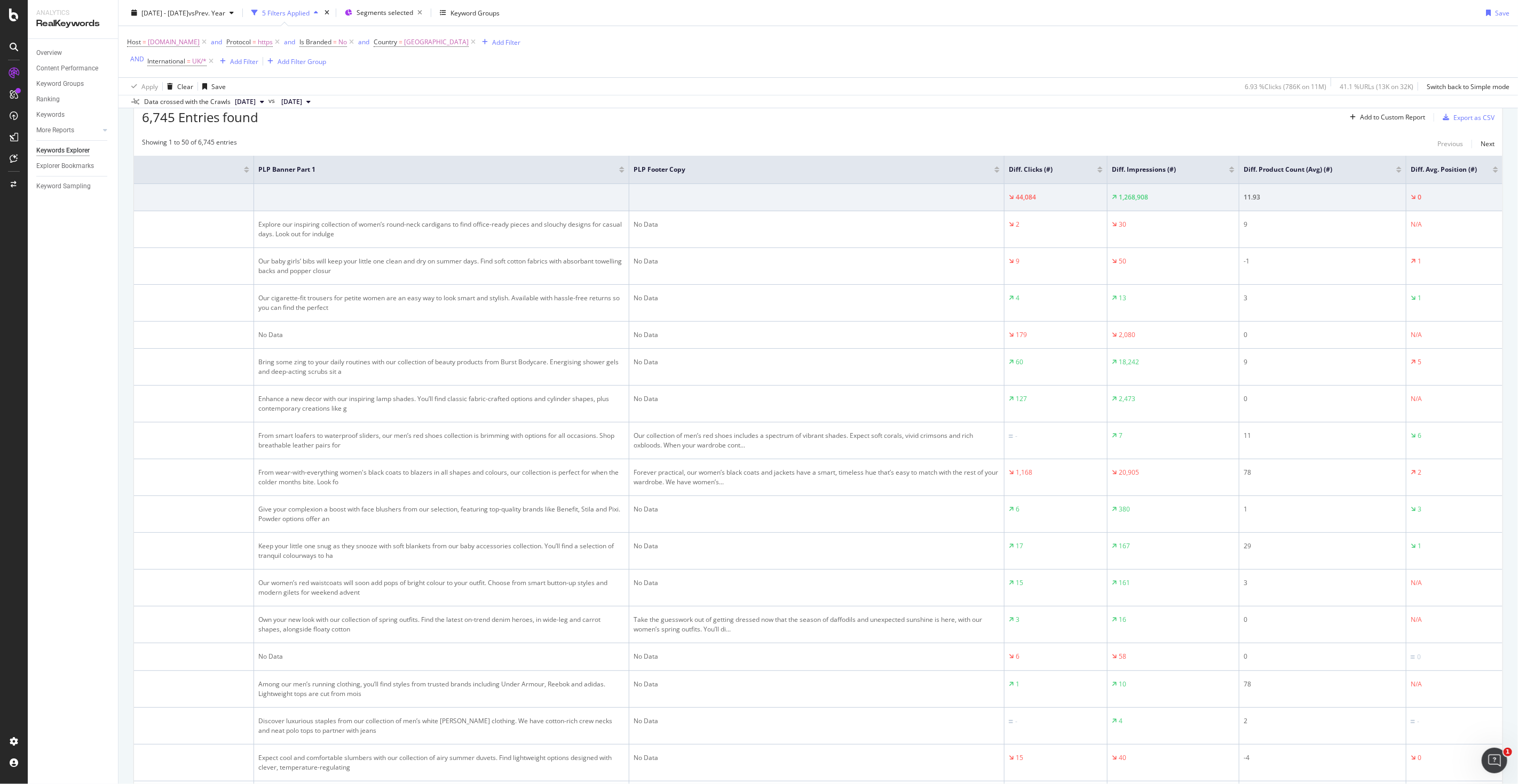
scroll to position [0, 263]
drag, startPoint x: 1756, startPoint y: 1, endPoint x: 1183, endPoint y: 61, distance: 576.1
click at [911, 61] on div "Host = [DOMAIN_NAME] and Protocol = https and Is Branded = No and Country = [GE…" at bounding box center [818, 52] width 1382 height 51
click at [911, 124] on div "Export as CSV" at bounding box center [1466, 117] width 56 height 16
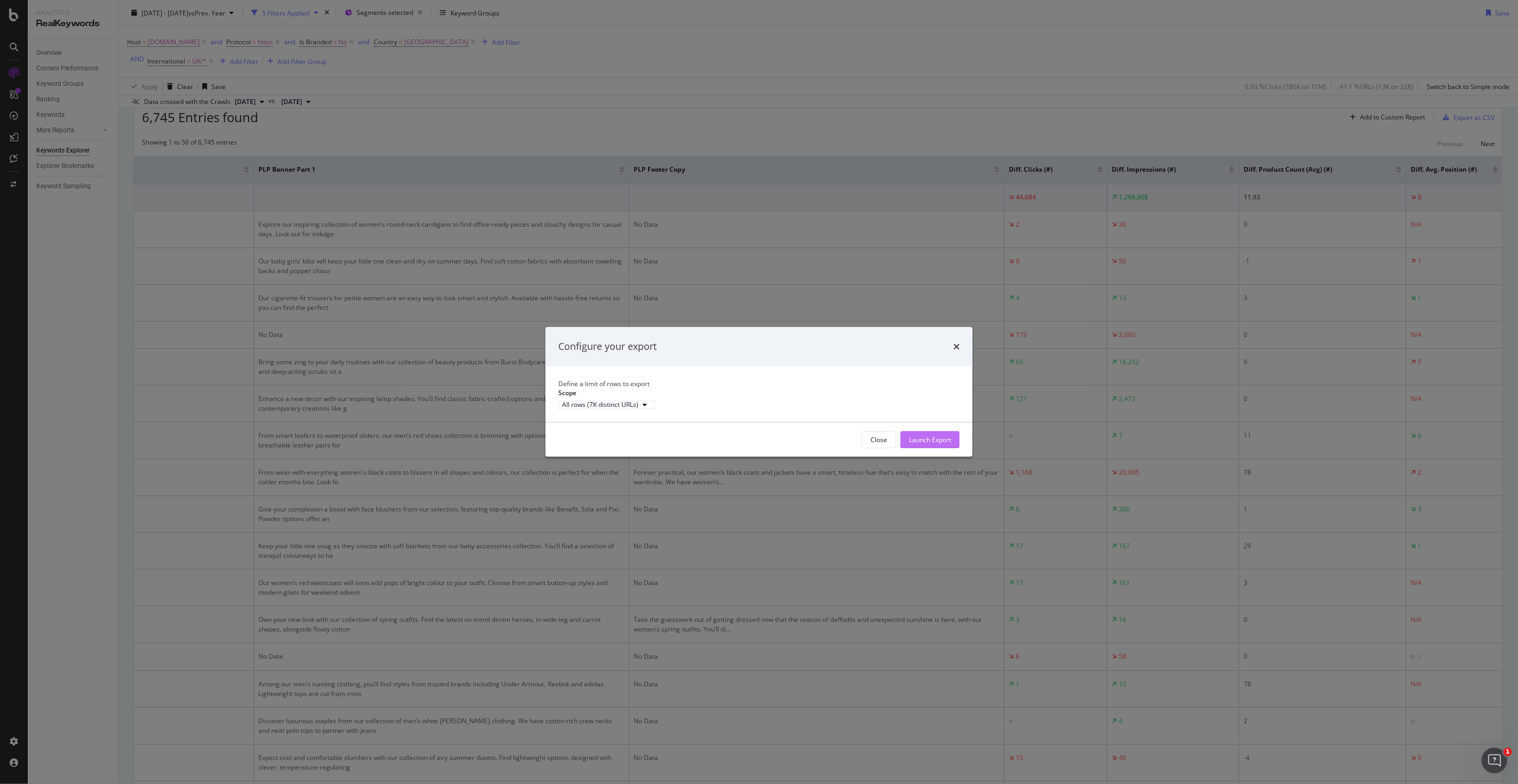
click at [911, 428] on div "Launch Export" at bounding box center [930, 440] width 42 height 9
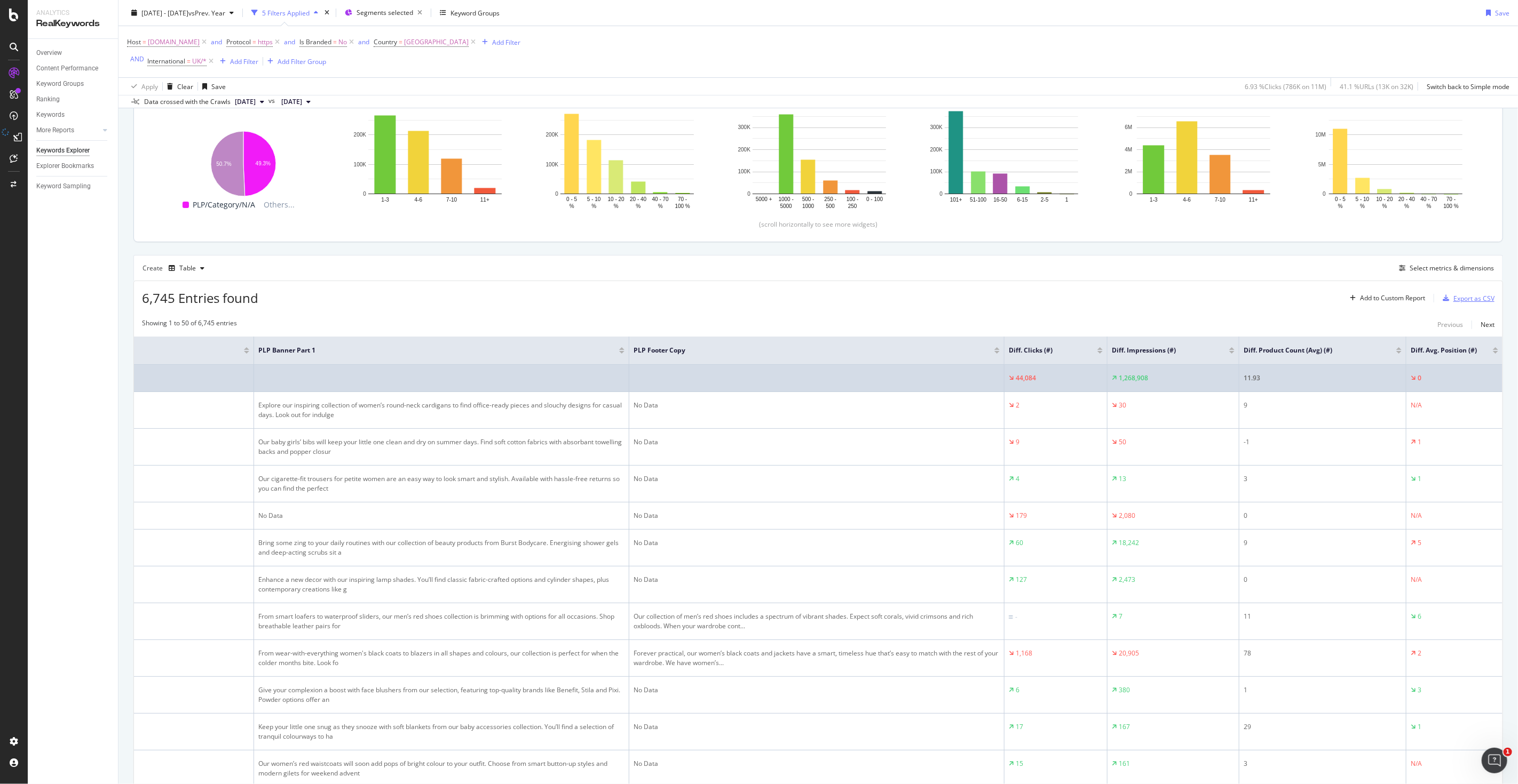
scroll to position [145, 0]
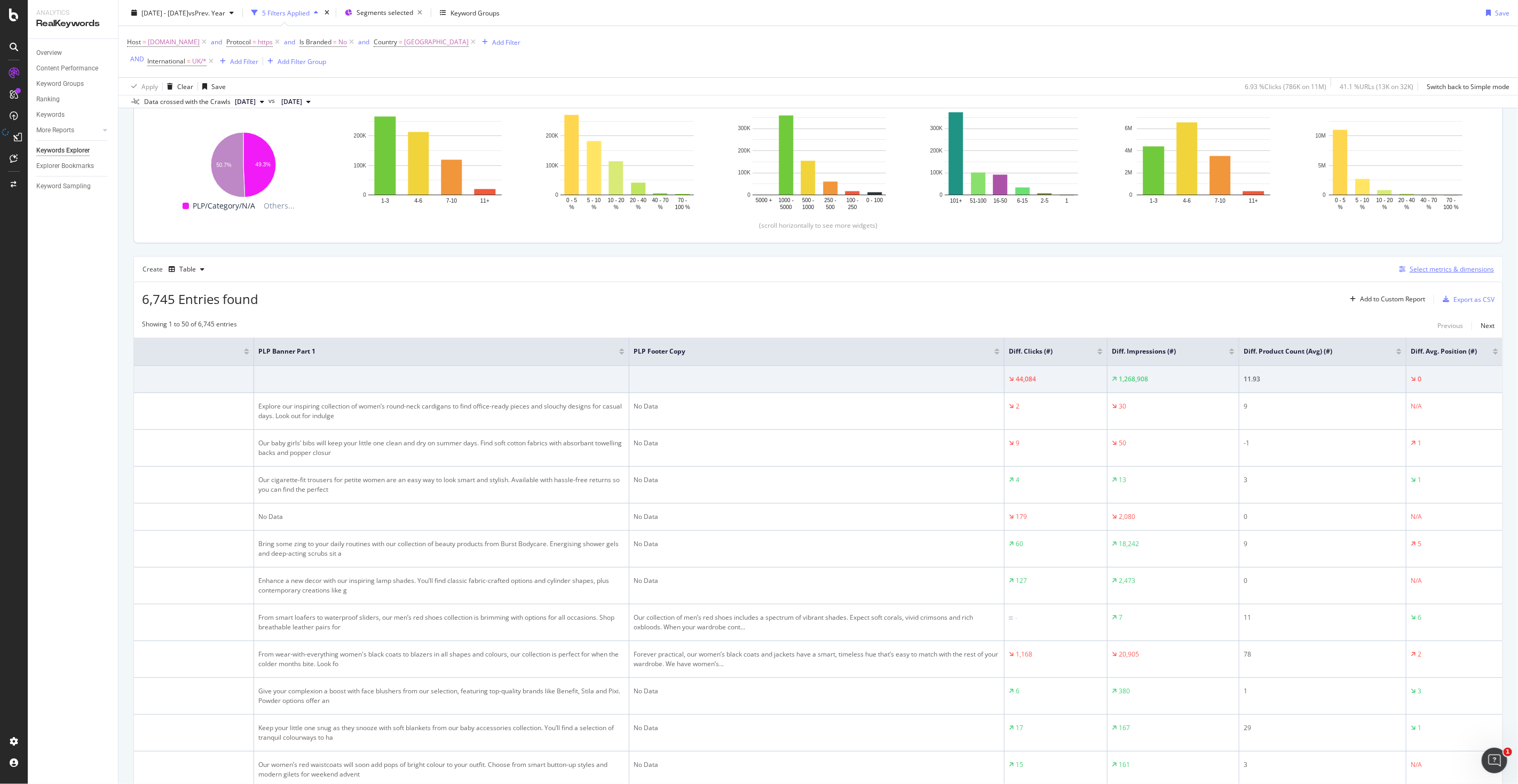
click at [911, 272] on div "Select metrics & dimensions" at bounding box center [1451, 269] width 84 height 9
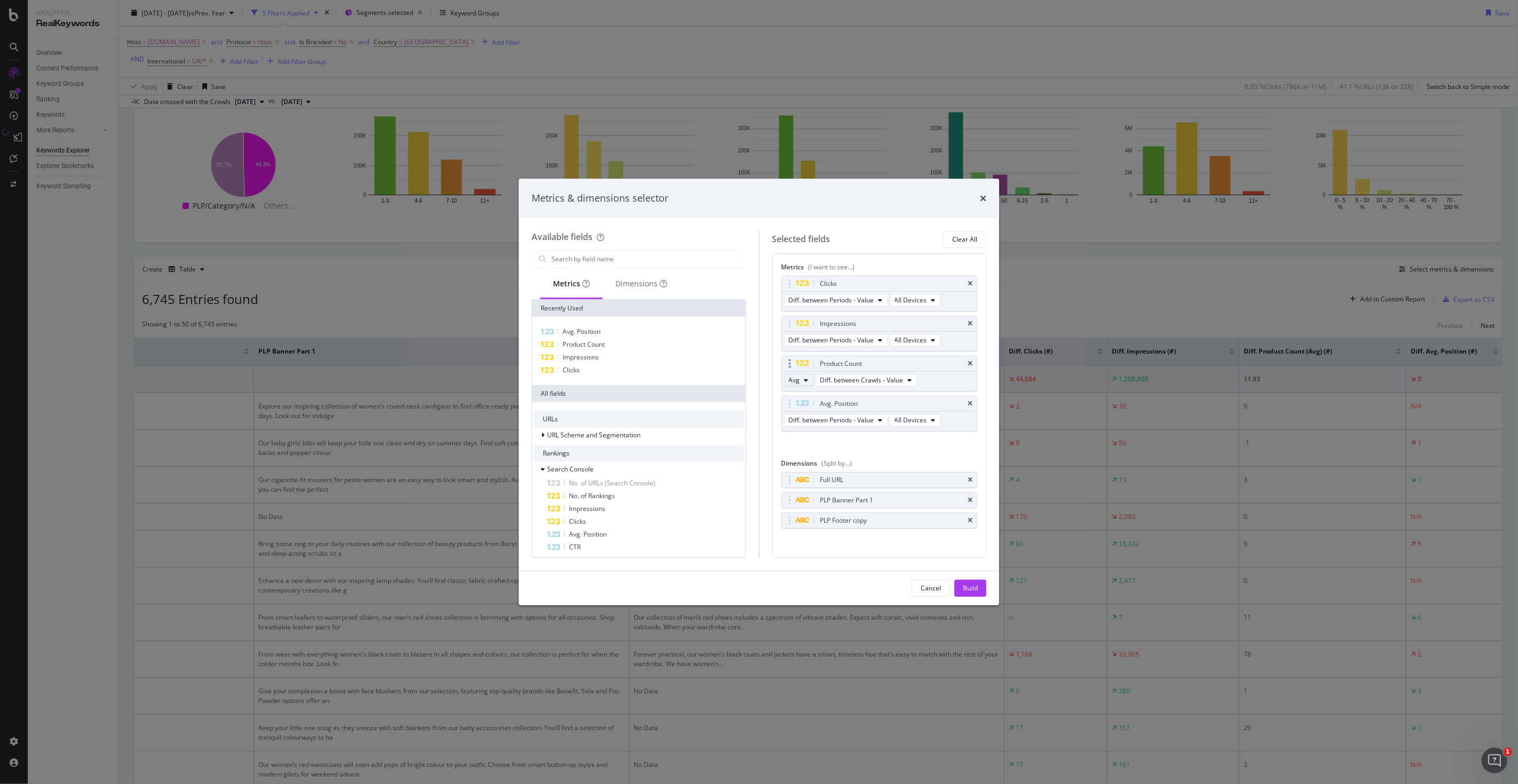
click at [805, 385] on button "Avg" at bounding box center [799, 380] width 30 height 13
click at [804, 414] on div "Sum" at bounding box center [799, 420] width 30 height 16
click at [911, 428] on div "Build" at bounding box center [970, 588] width 15 height 16
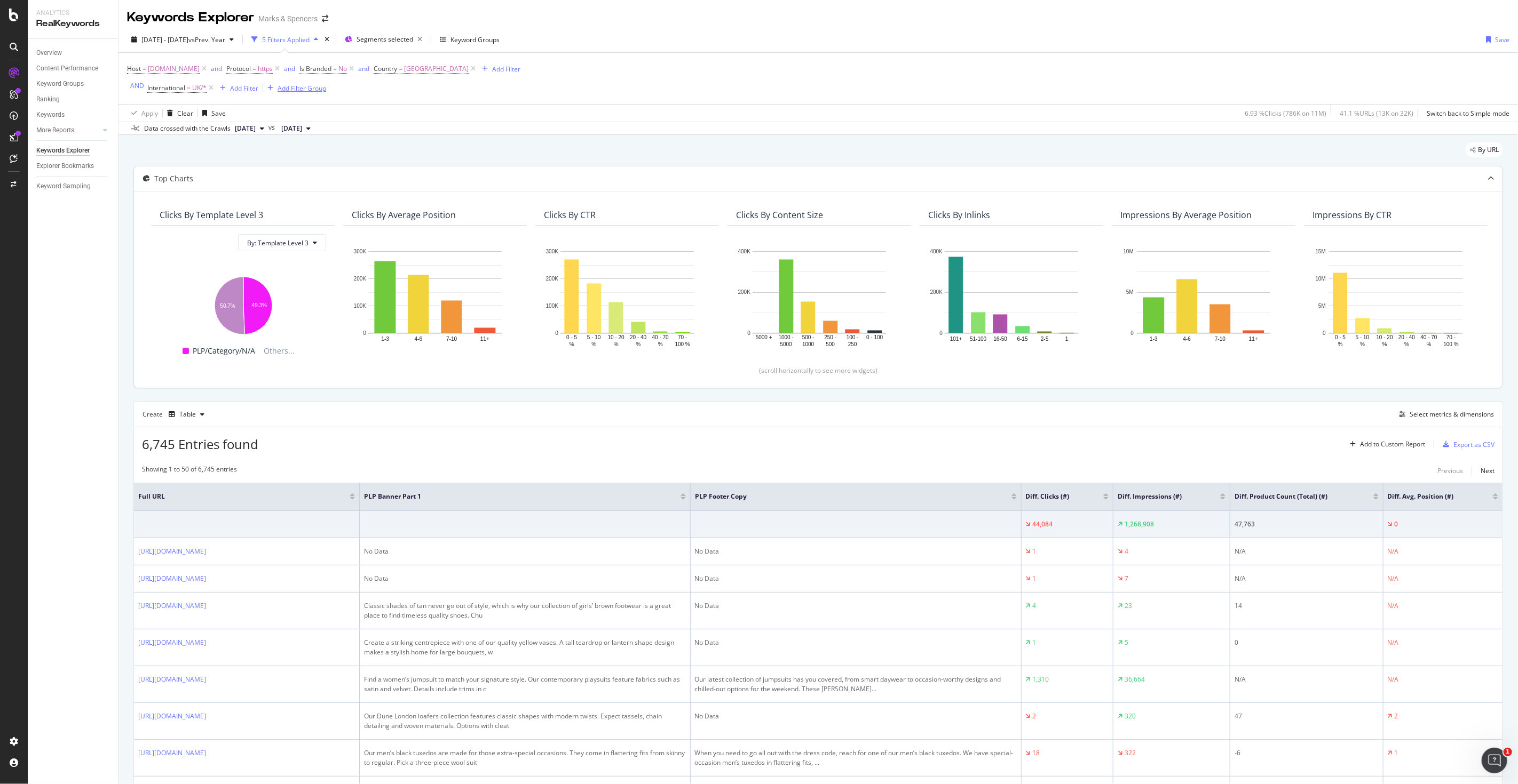
click at [300, 91] on div "Add Filter Group" at bounding box center [301, 88] width 49 height 9
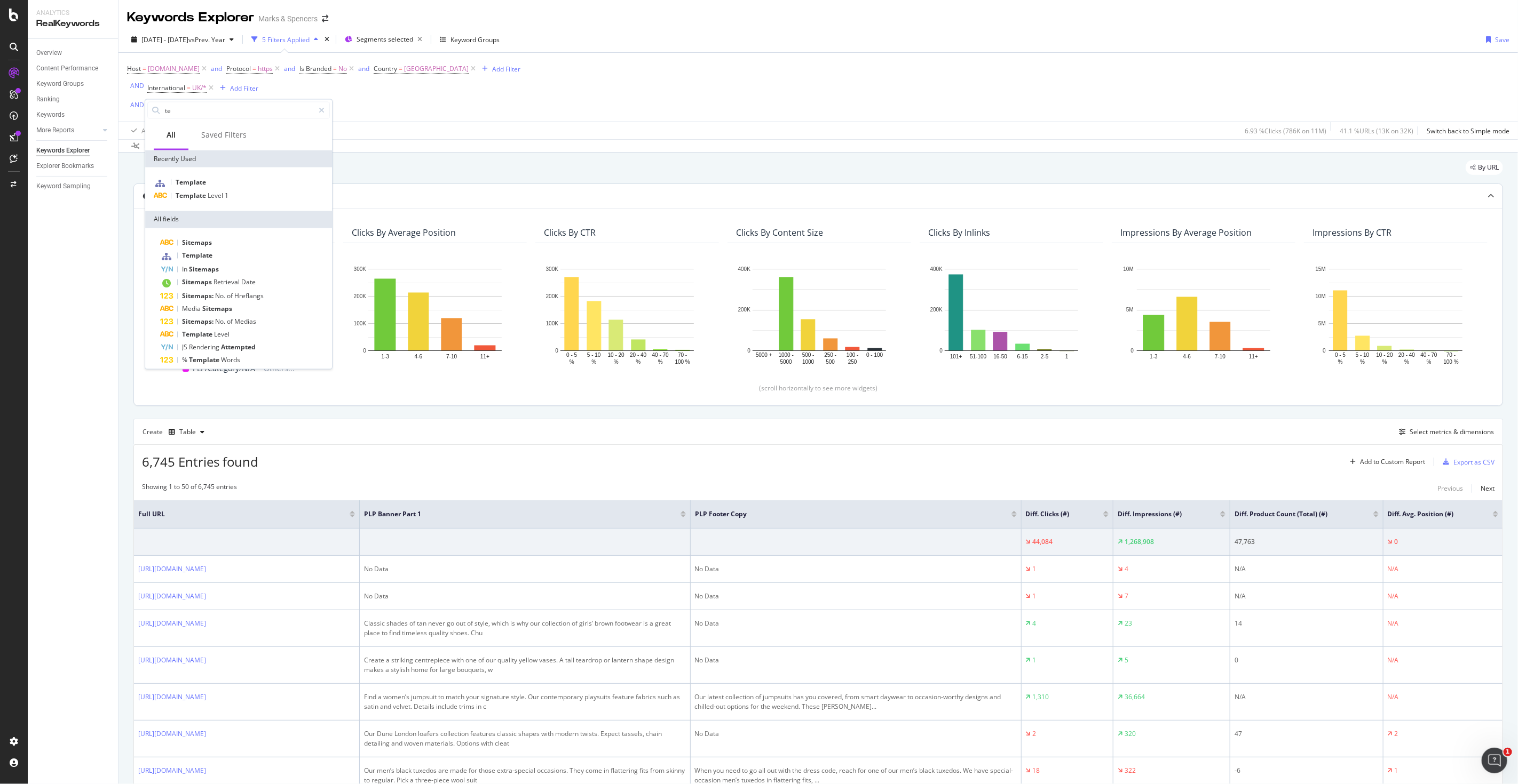
type input "t"
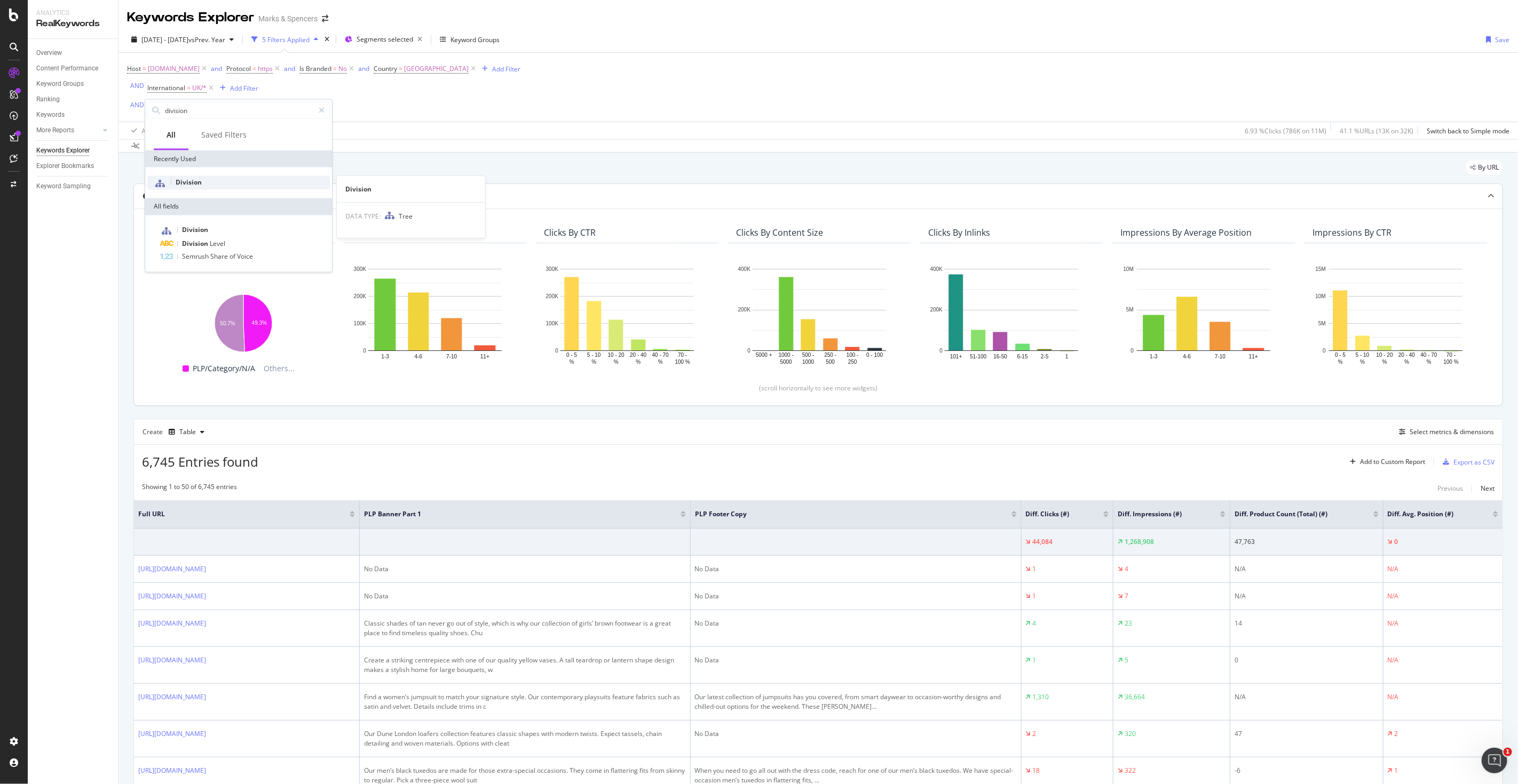
type input "division"
click at [199, 179] on span "Division" at bounding box center [188, 182] width 26 height 9
click at [180, 153] on div at bounding box center [212, 155] width 117 height 17
click at [162, 175] on icon at bounding box center [161, 175] width 4 height 6
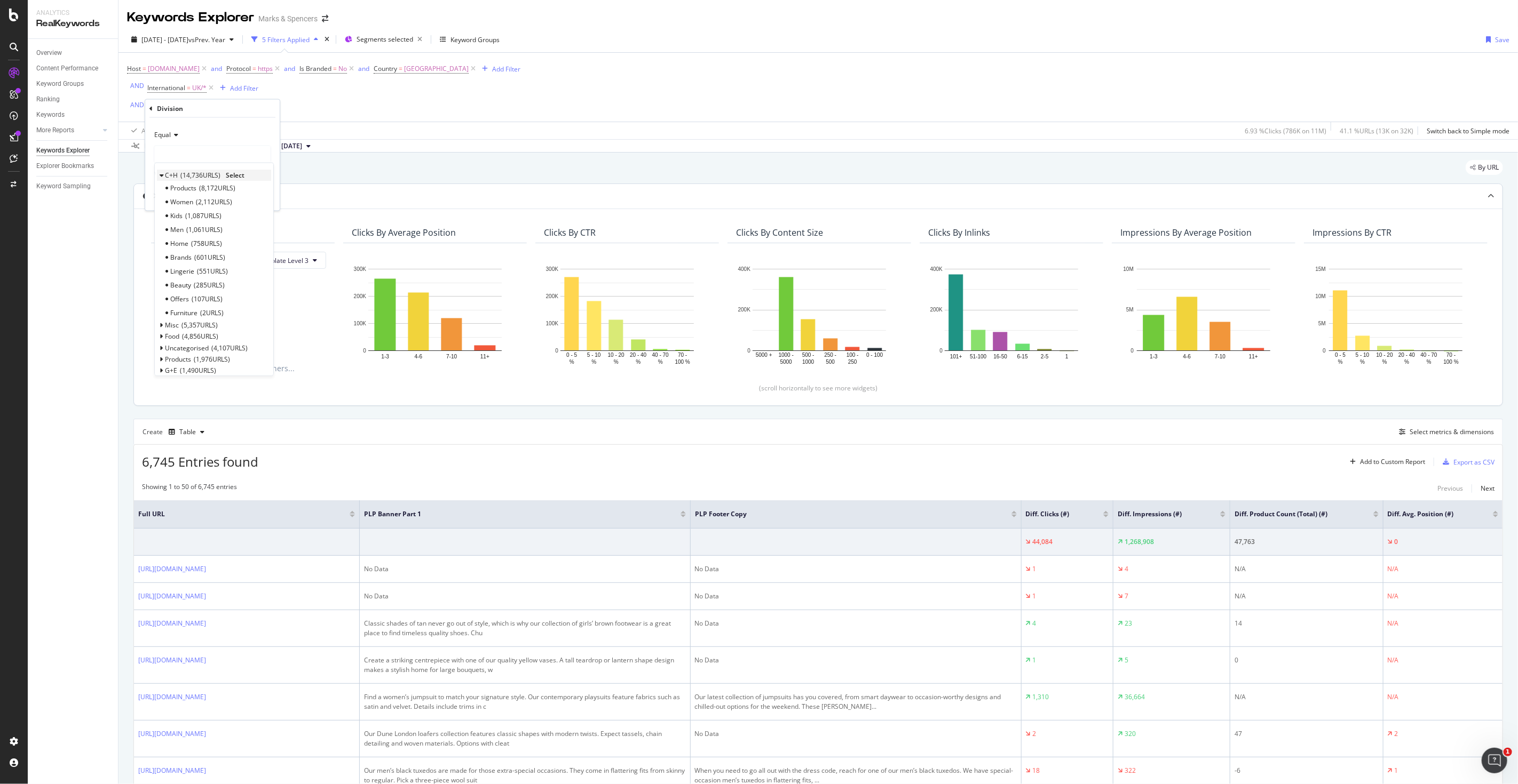
click at [162, 175] on icon at bounding box center [161, 175] width 4 height 6
click at [232, 175] on span "Select" at bounding box center [235, 175] width 18 height 9
click at [264, 197] on div "Apply" at bounding box center [262, 197] width 16 height 9
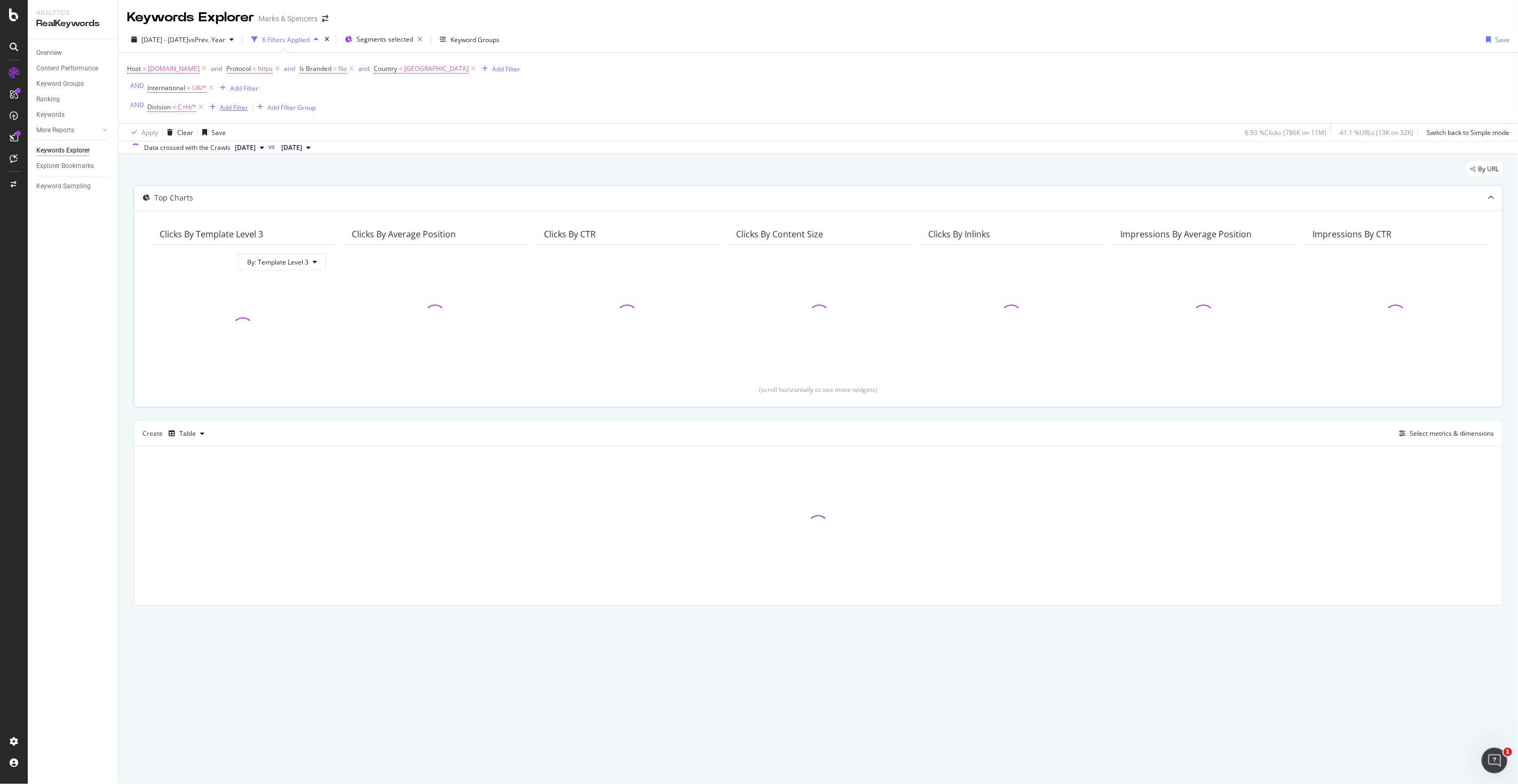
click at [230, 112] on div "Add Filter" at bounding box center [234, 107] width 28 height 9
click at [251, 185] on span "Division" at bounding box center [247, 183] width 26 height 9
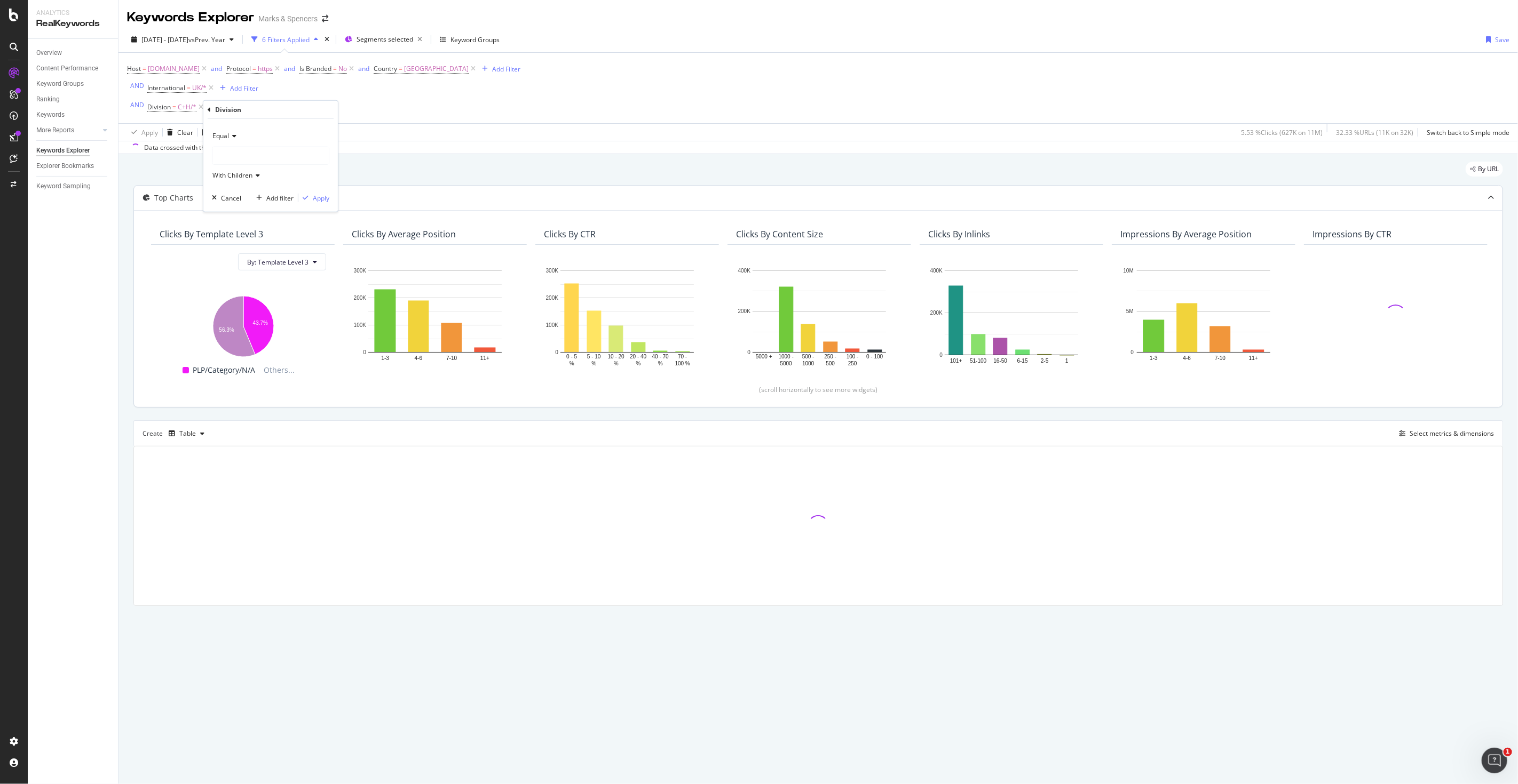
click at [353, 93] on div "Host = [DOMAIN_NAME] and Protocol = https and Is Branded = No and Country = [GE…" at bounding box center [324, 88] width 393 height 53
click at [254, 108] on icon at bounding box center [258, 107] width 9 height 11
click at [279, 110] on div "Add Filter Group" at bounding box center [291, 107] width 49 height 9
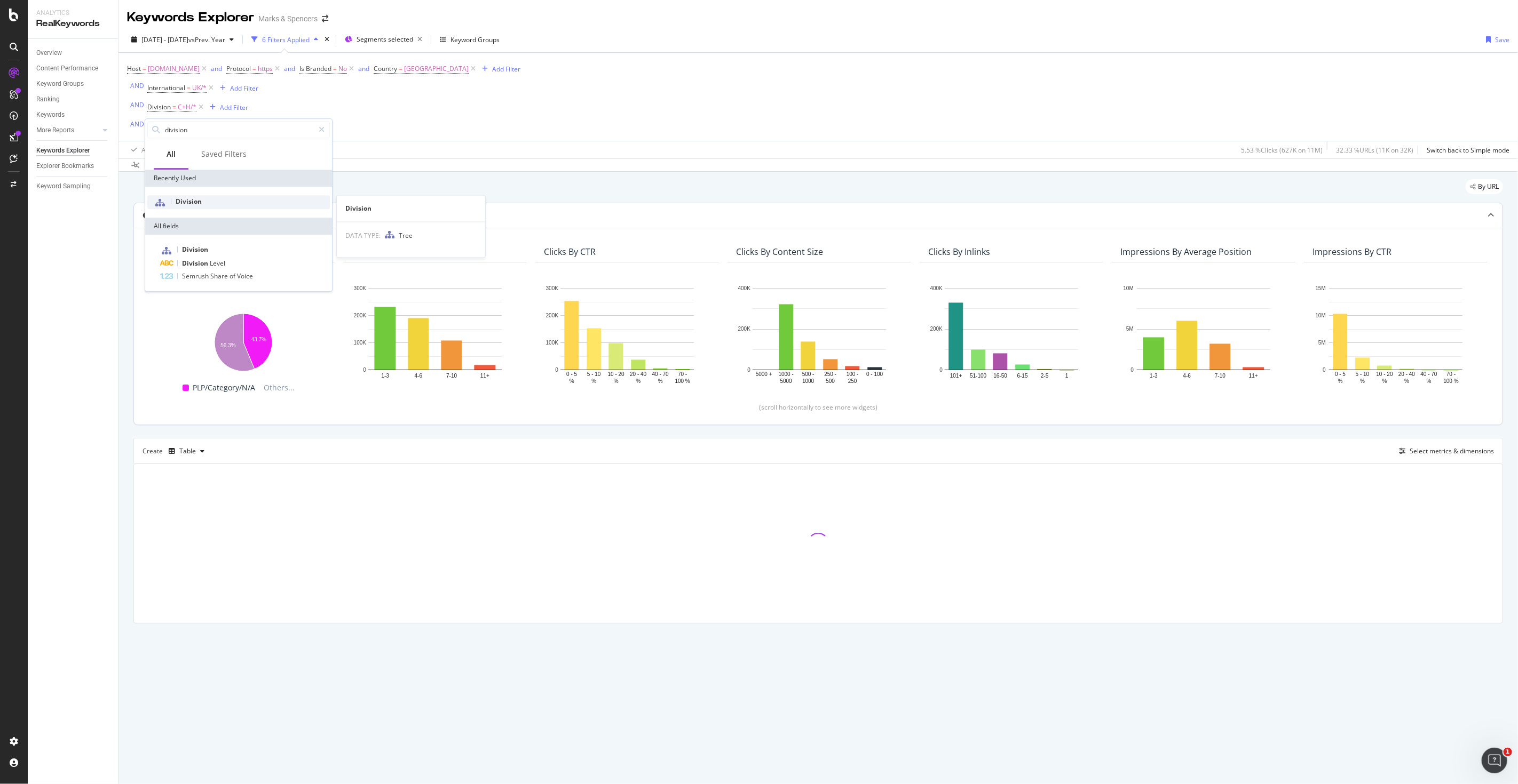
click at [199, 195] on div "Division" at bounding box center [238, 202] width 182 height 14
click at [175, 153] on icon at bounding box center [175, 154] width 8 height 6
click at [177, 188] on span "Not Equal" at bounding box center [173, 190] width 29 height 9
click at [180, 180] on div at bounding box center [212, 174] width 117 height 17
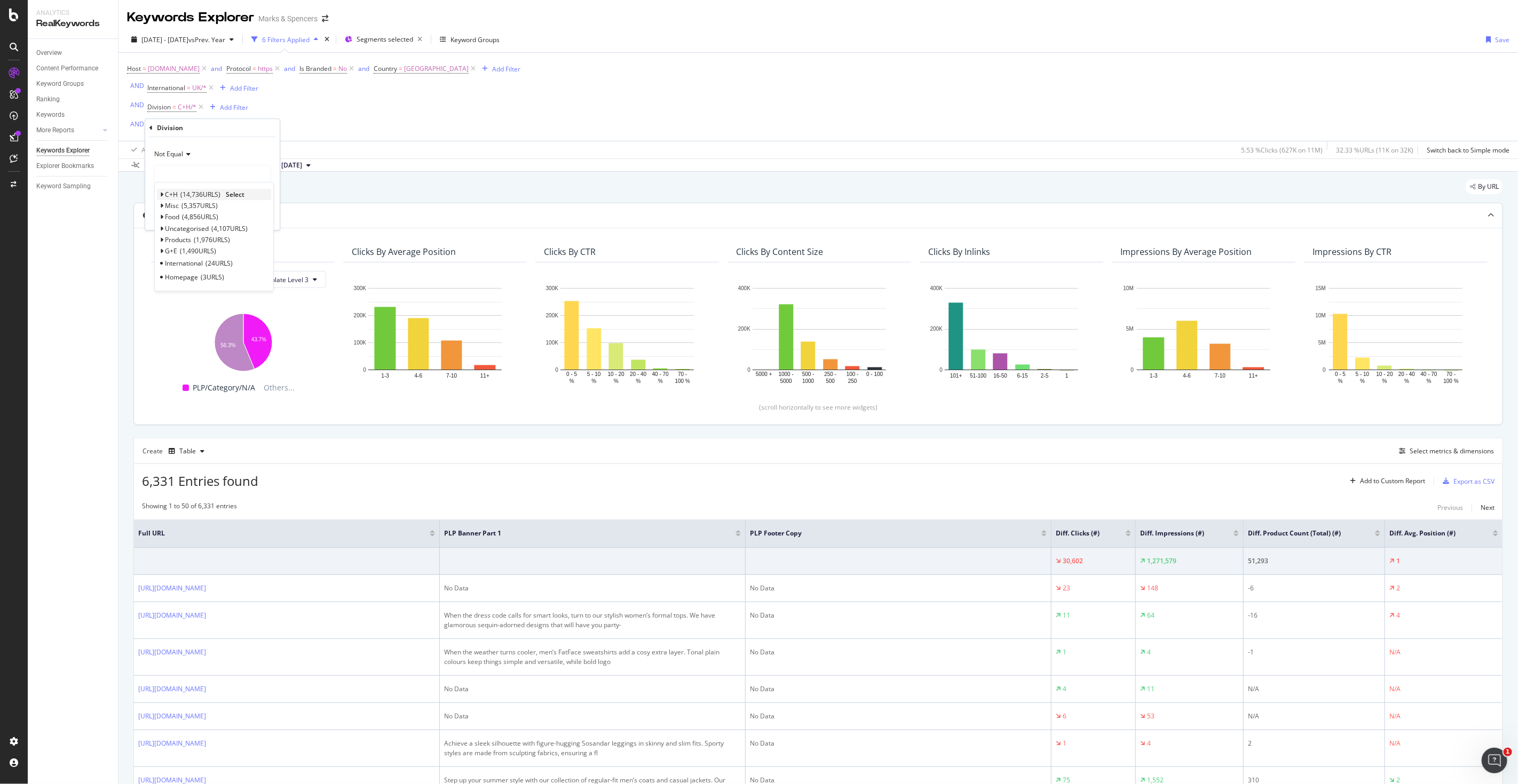
click at [160, 194] on icon at bounding box center [161, 194] width 4 height 6
click at [183, 210] on span "Products" at bounding box center [183, 207] width 26 height 9
click at [253, 213] on div "button" at bounding box center [247, 216] width 14 height 6
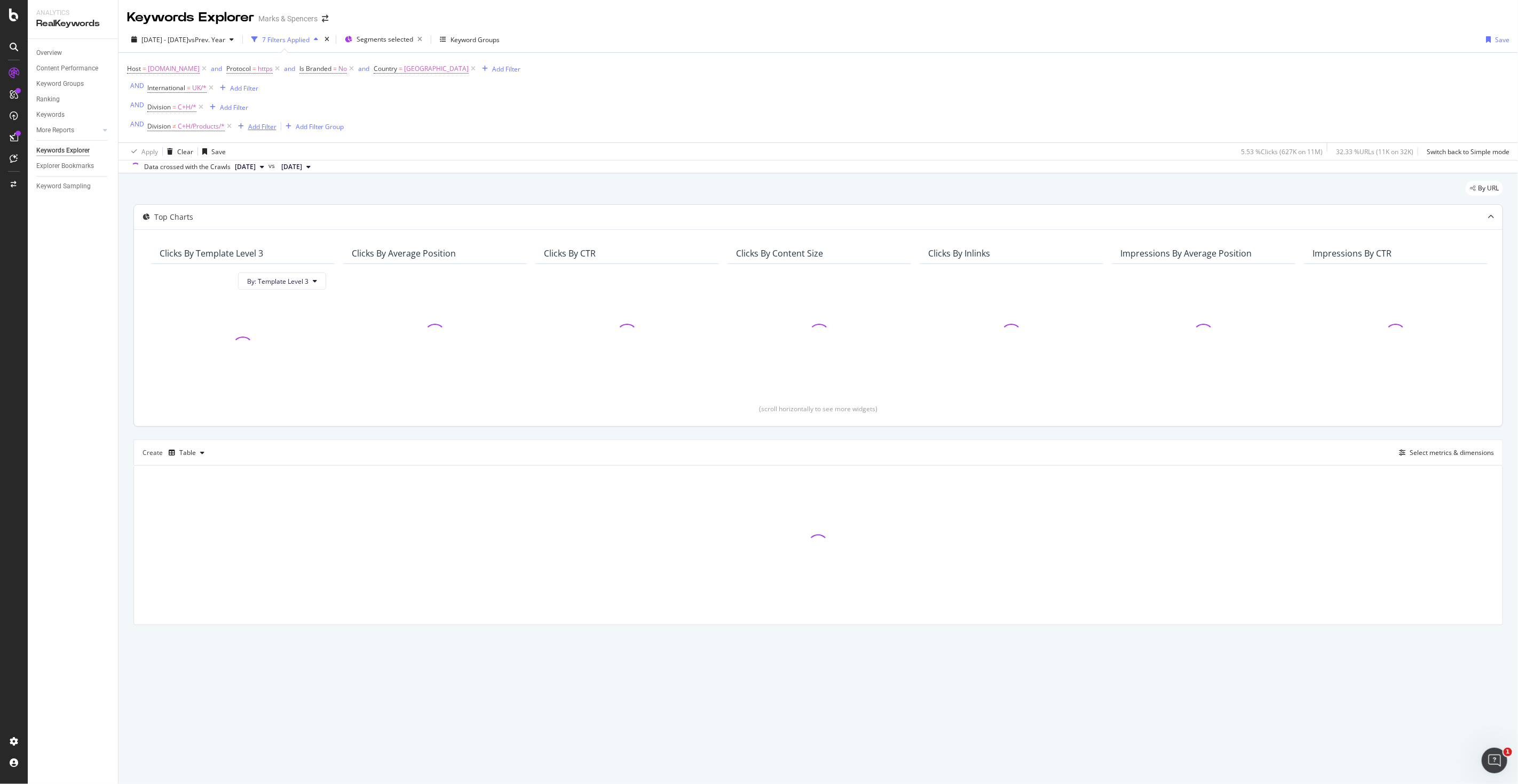
click at [255, 129] on div "Add Filter" at bounding box center [262, 127] width 28 height 9
click at [264, 206] on span "Division" at bounding box center [275, 202] width 26 height 9
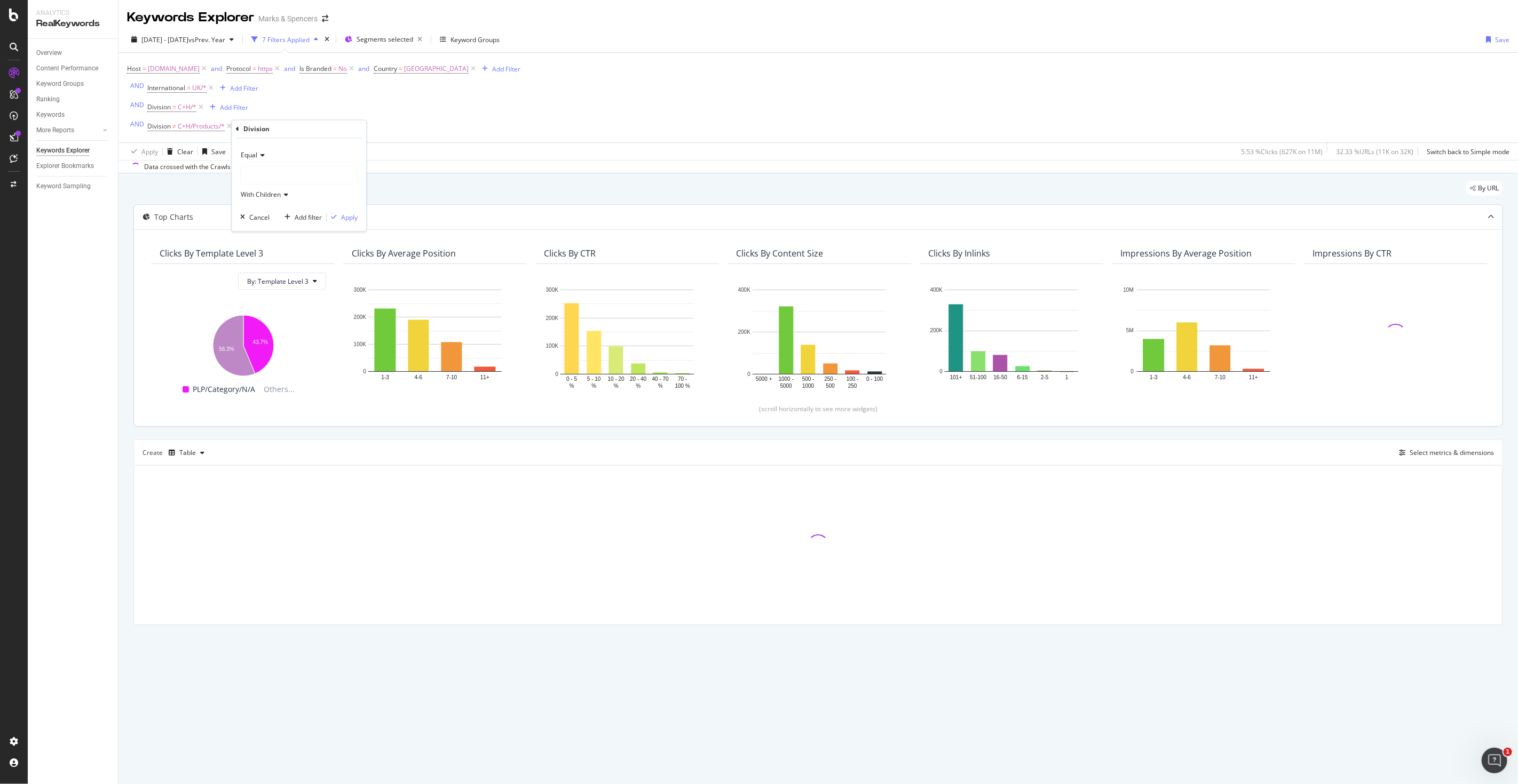
click at [255, 156] on span "Equal" at bounding box center [248, 156] width 16 height 9
click at [263, 194] on span "Not Equal" at bounding box center [259, 191] width 29 height 9
click at [270, 180] on div at bounding box center [298, 175] width 117 height 17
click at [270, 178] on div at bounding box center [298, 175] width 117 height 17
click at [245, 199] on div "C+H 14,736 URLS Select" at bounding box center [300, 196] width 115 height 11
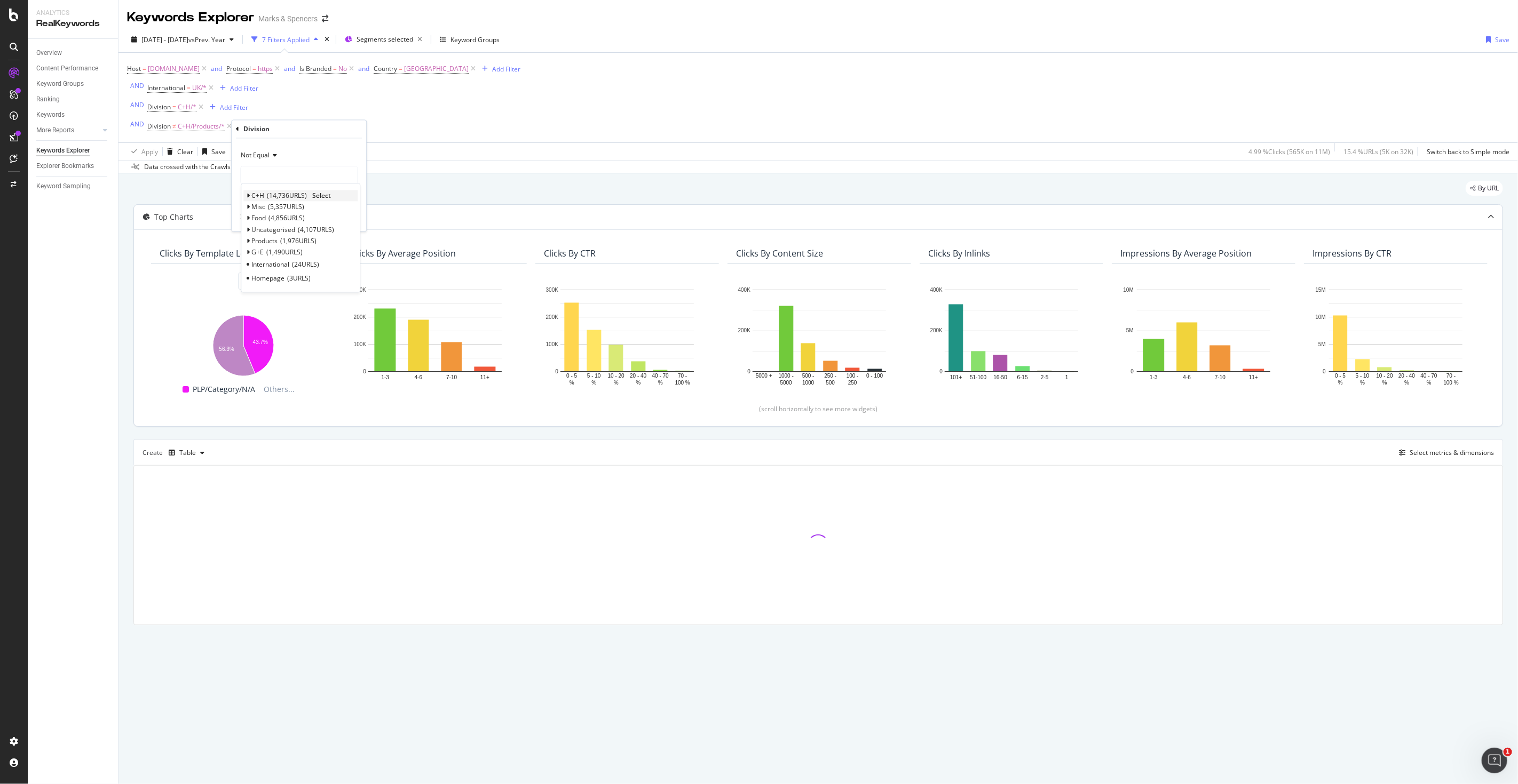
click at [247, 197] on icon at bounding box center [247, 196] width 4 height 6
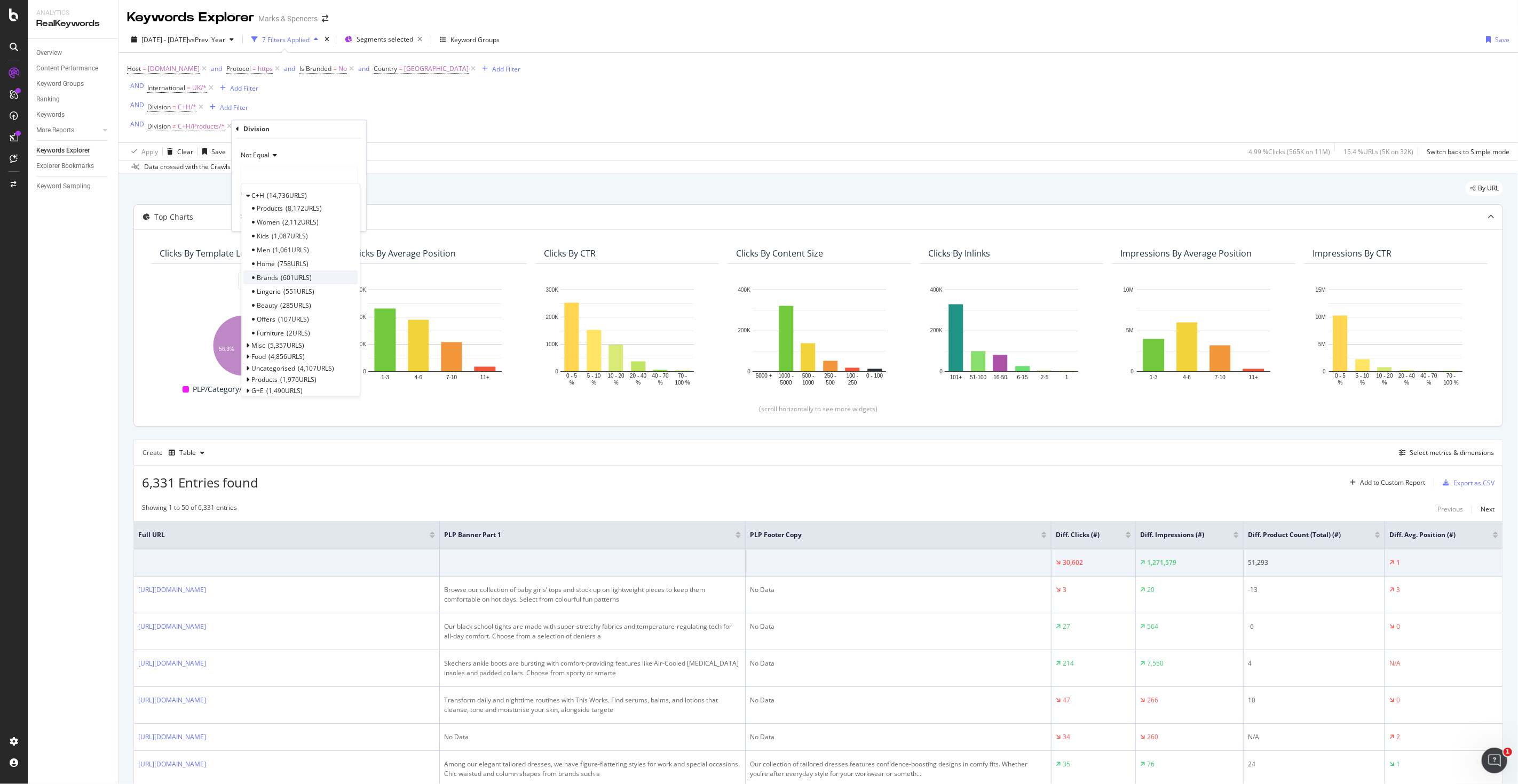
click at [269, 273] on div "Brands 601 URLS" at bounding box center [300, 278] width 115 height 14
click at [341, 214] on div "Apply" at bounding box center [349, 217] width 16 height 9
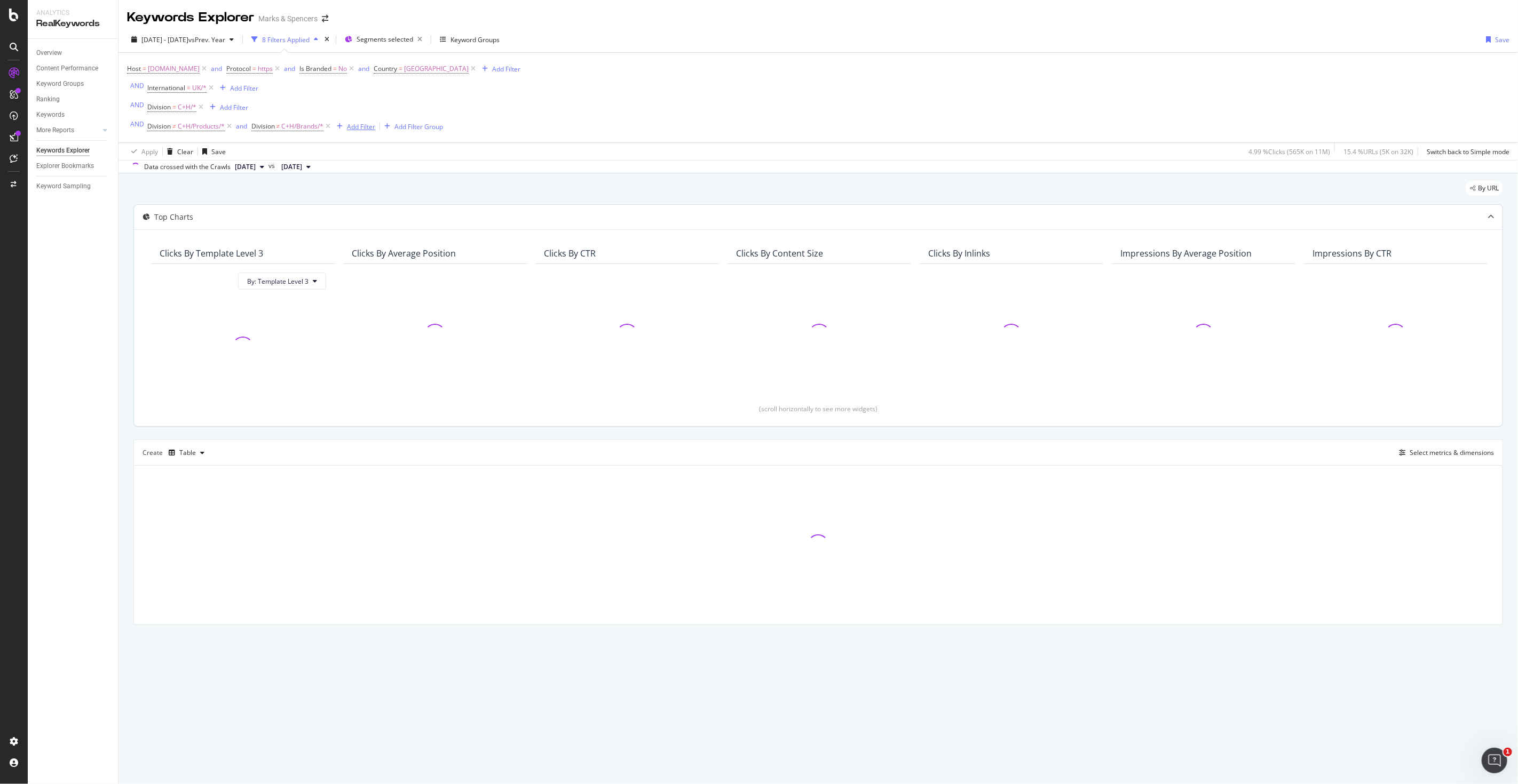
click at [366, 124] on div "Add Filter" at bounding box center [361, 127] width 28 height 9
click at [371, 199] on span "Division" at bounding box center [375, 202] width 26 height 9
click at [353, 157] on span "Equal" at bounding box center [349, 156] width 16 height 9
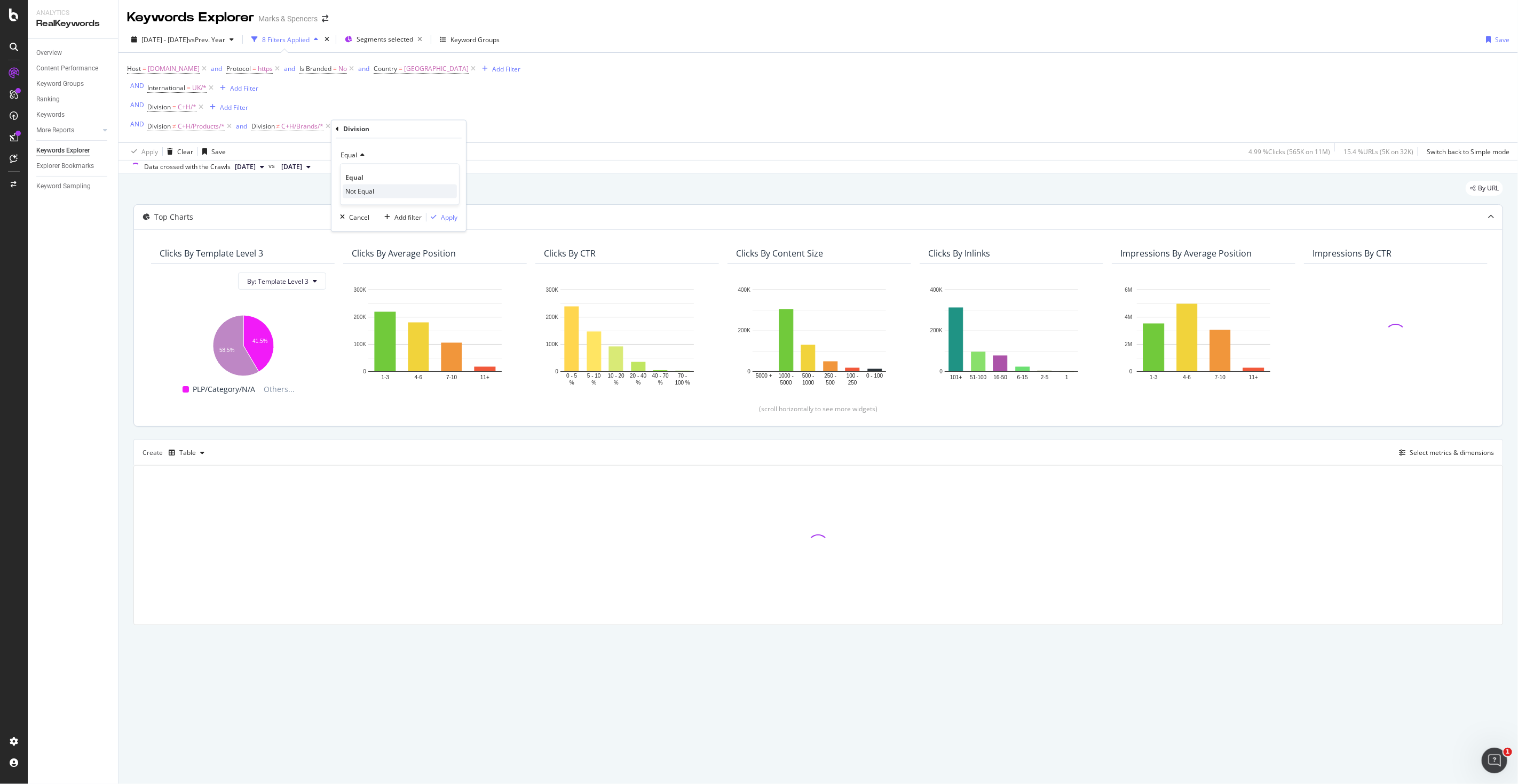
click at [354, 187] on span "Not Equal" at bounding box center [359, 191] width 29 height 9
click at [356, 172] on div at bounding box center [399, 175] width 117 height 17
click at [350, 182] on div at bounding box center [399, 175] width 117 height 17
click at [347, 194] on icon at bounding box center [347, 196] width 4 height 6
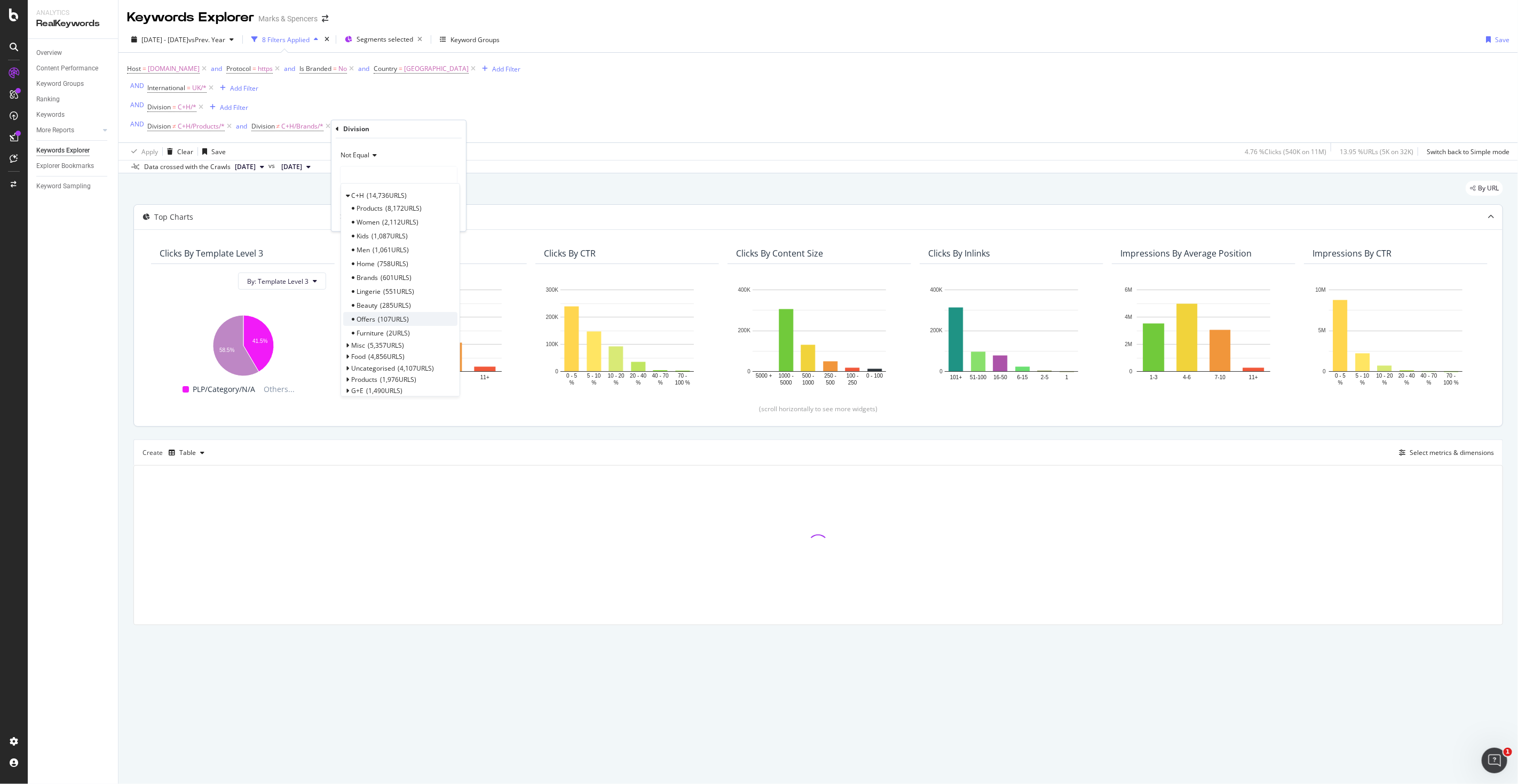
click at [370, 315] on span "Offers" at bounding box center [366, 319] width 18 height 9
click at [445, 220] on div "Apply" at bounding box center [448, 217] width 16 height 9
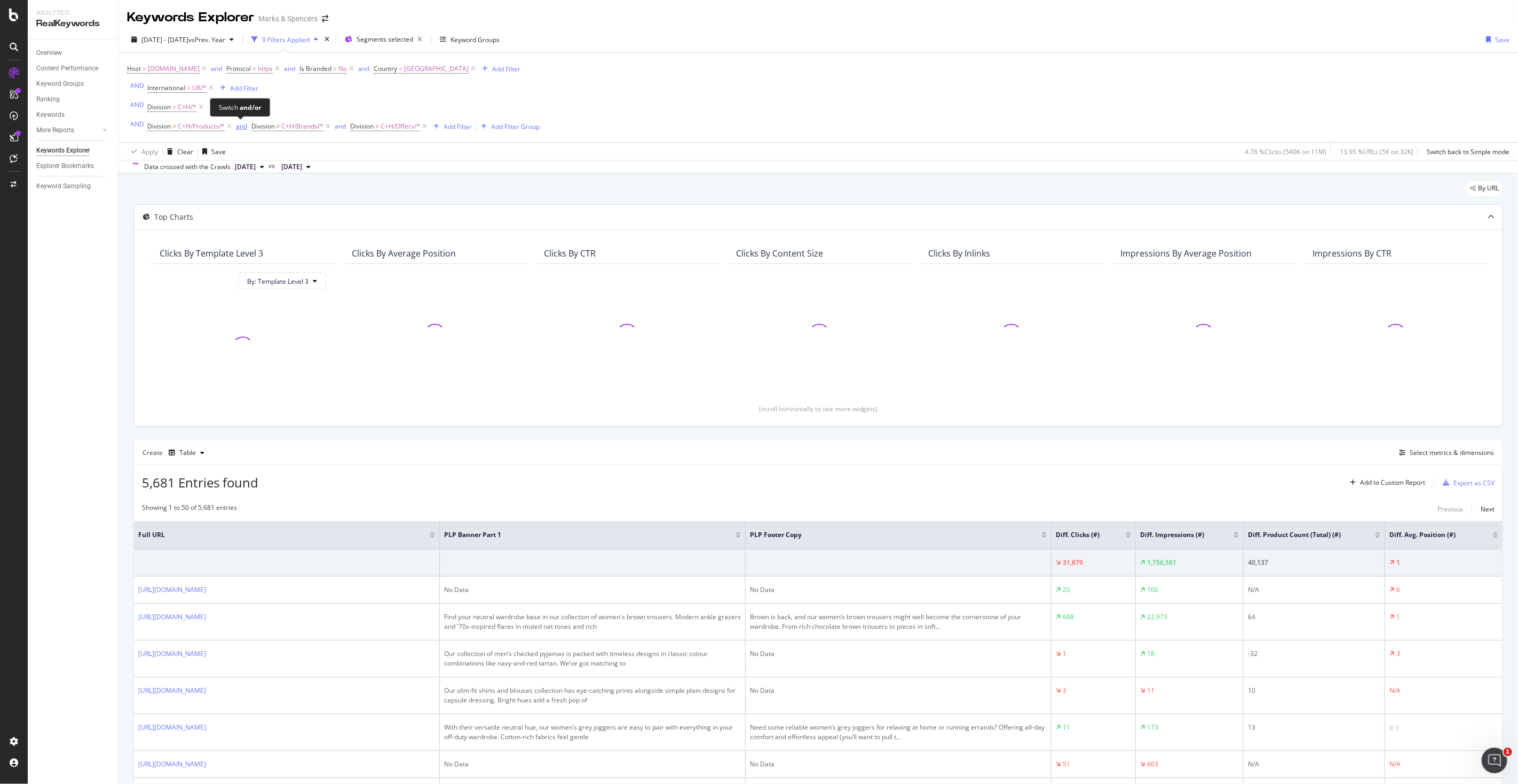
click at [240, 129] on div "and" at bounding box center [242, 126] width 11 height 9
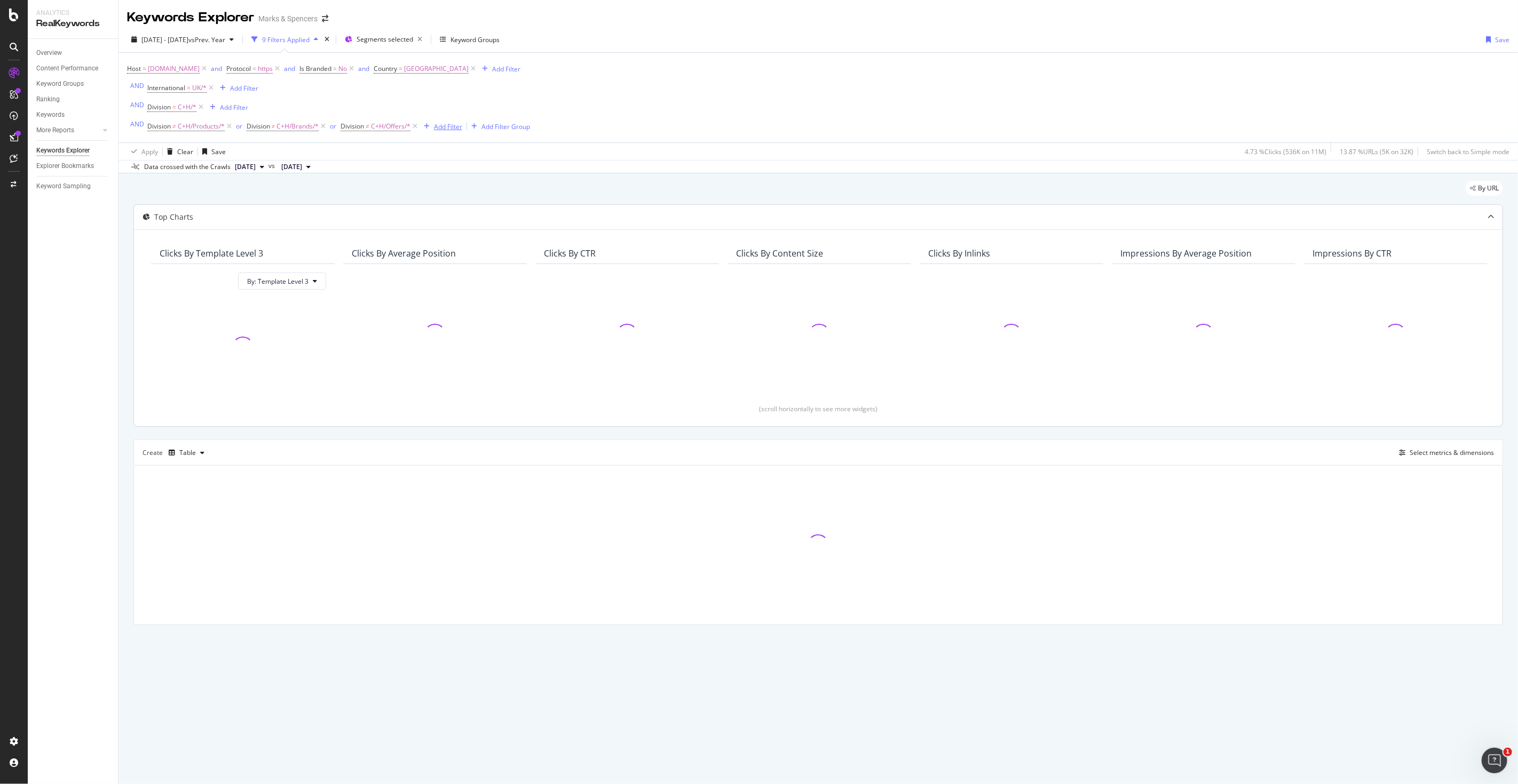
click at [452, 127] on div "Add Filter" at bounding box center [448, 127] width 28 height 9
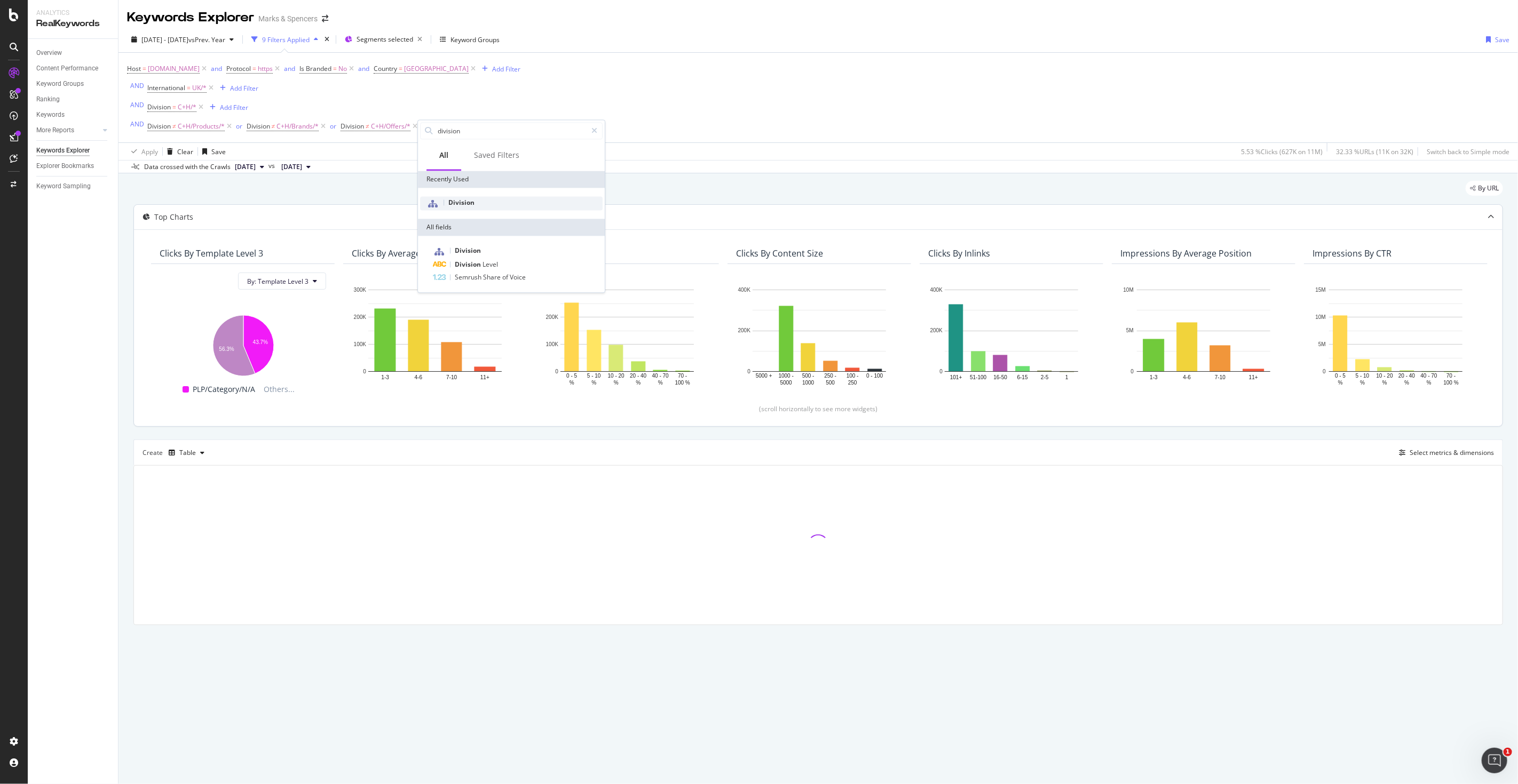
click at [460, 199] on span "Division" at bounding box center [461, 202] width 26 height 9
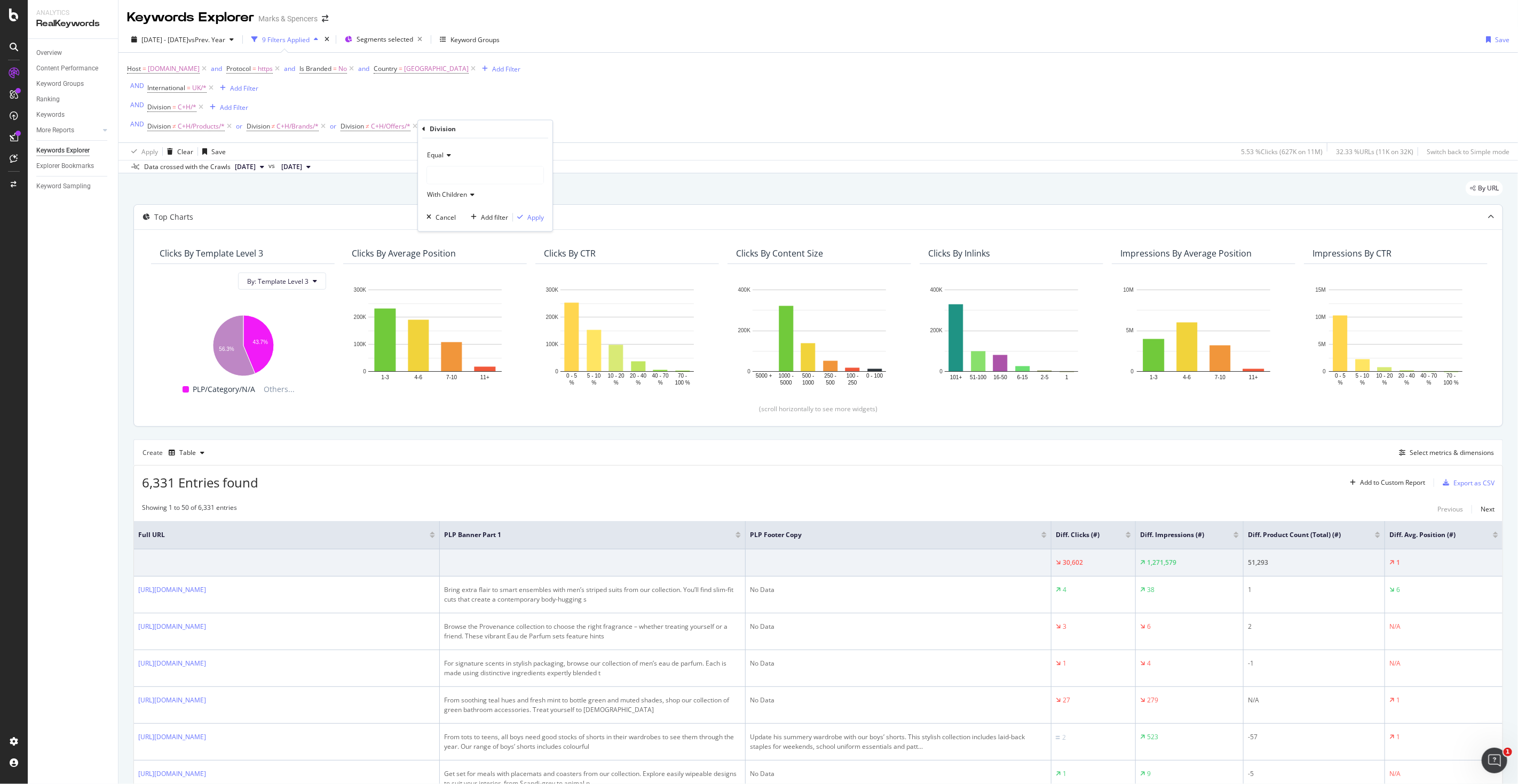
click at [436, 158] on span "Equal" at bounding box center [435, 156] width 16 height 9
click at [442, 187] on span "Not Equal" at bounding box center [446, 191] width 29 height 9
click at [445, 178] on div at bounding box center [485, 175] width 117 height 17
click at [433, 194] on icon at bounding box center [433, 196] width 4 height 6
click at [475, 334] on span "2 URLS" at bounding box center [484, 333] width 23 height 9
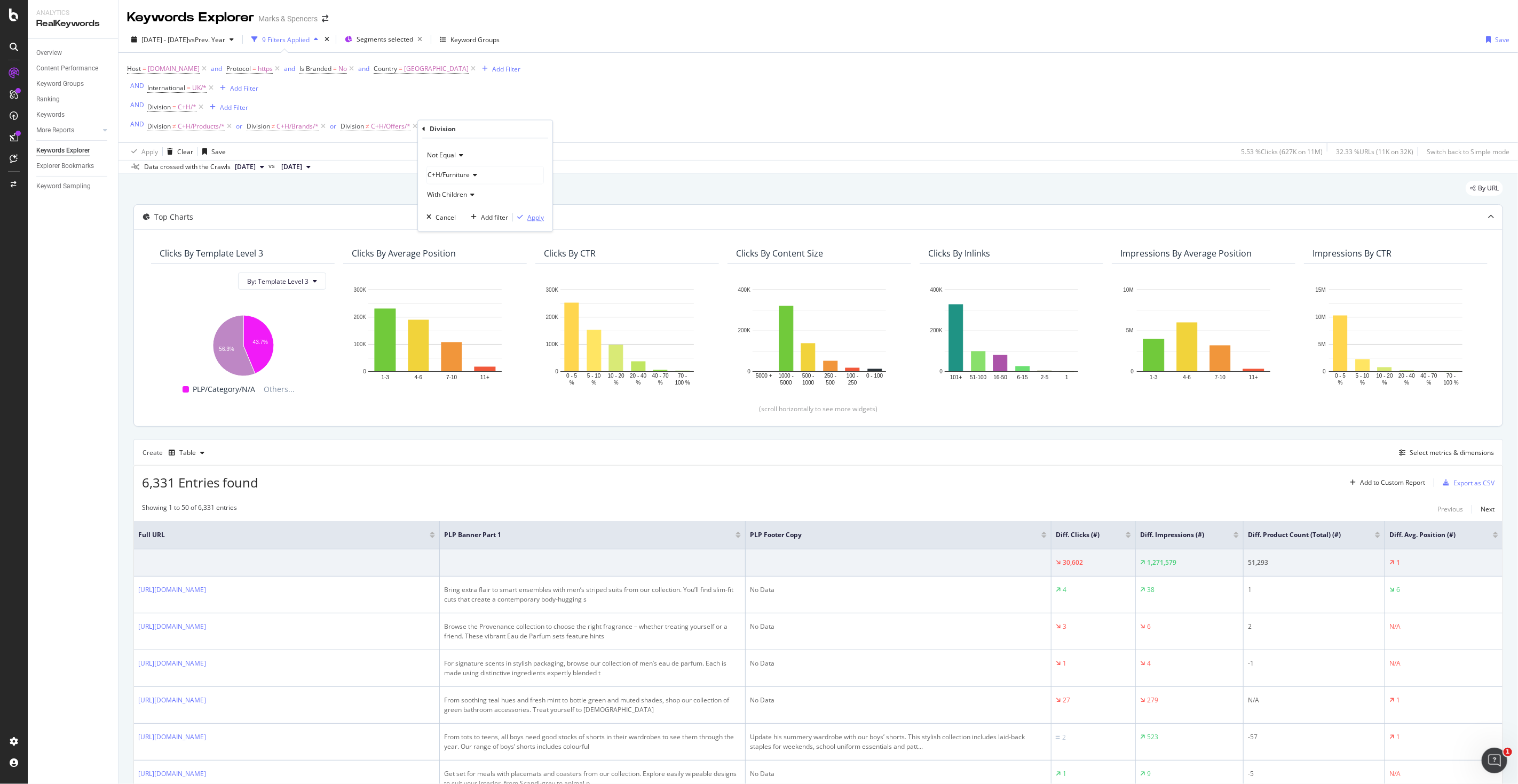
click at [532, 217] on div "Apply" at bounding box center [535, 217] width 16 height 9
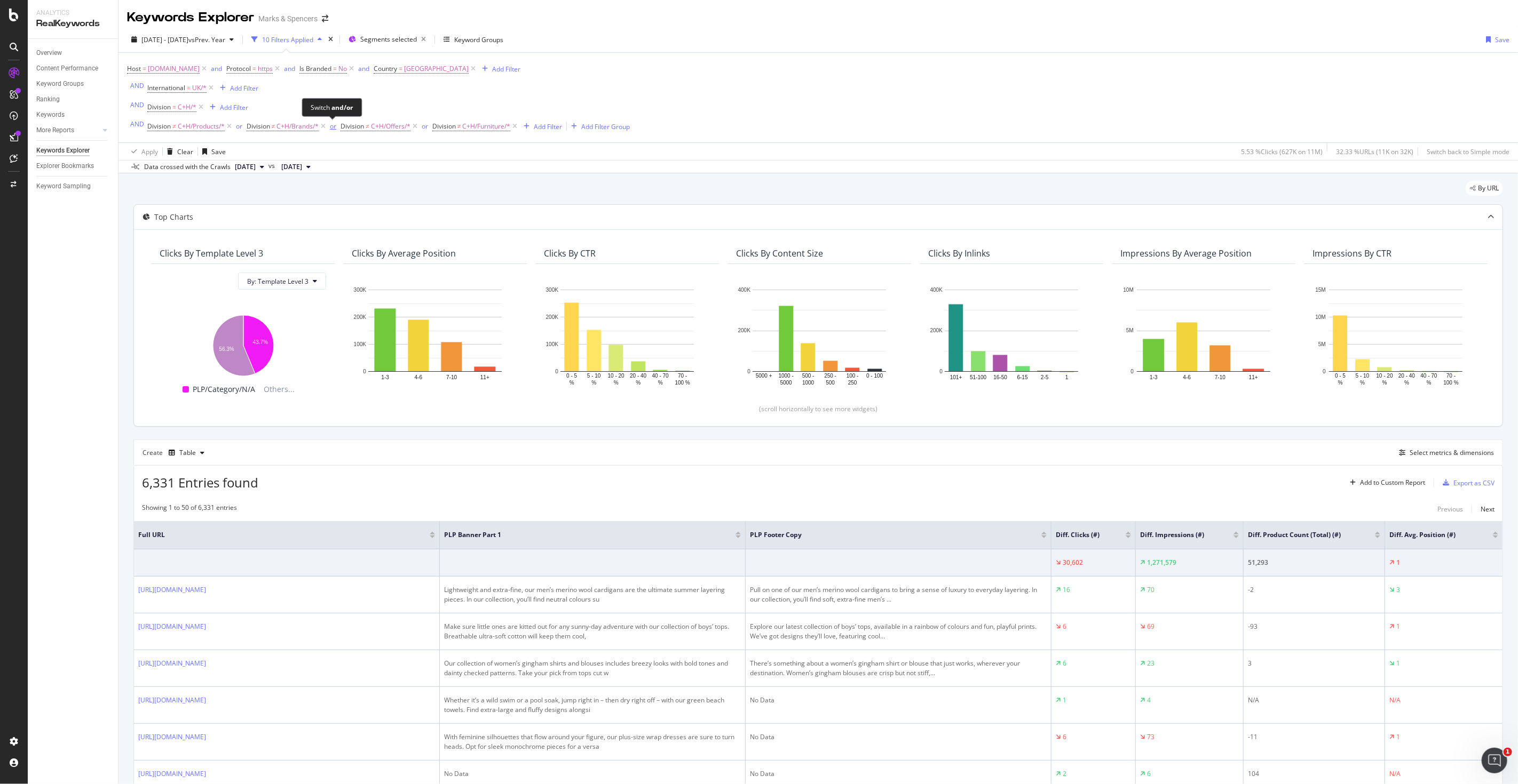
click at [331, 129] on div "or" at bounding box center [332, 126] width 6 height 9
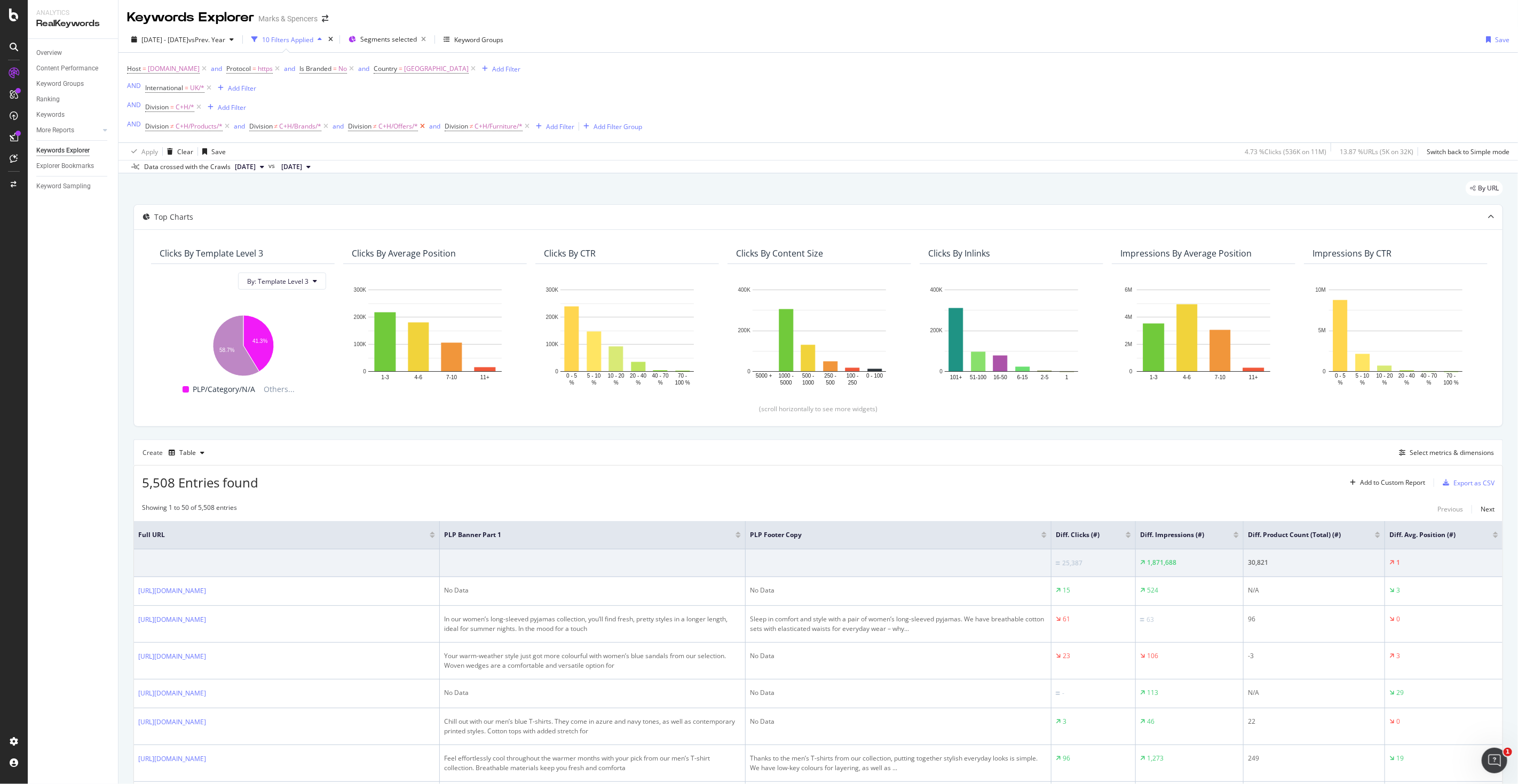
drag, startPoint x: 530, startPoint y: 128, endPoint x: 421, endPoint y: 131, distance: 109.0
click at [530, 128] on icon at bounding box center [527, 126] width 9 height 11
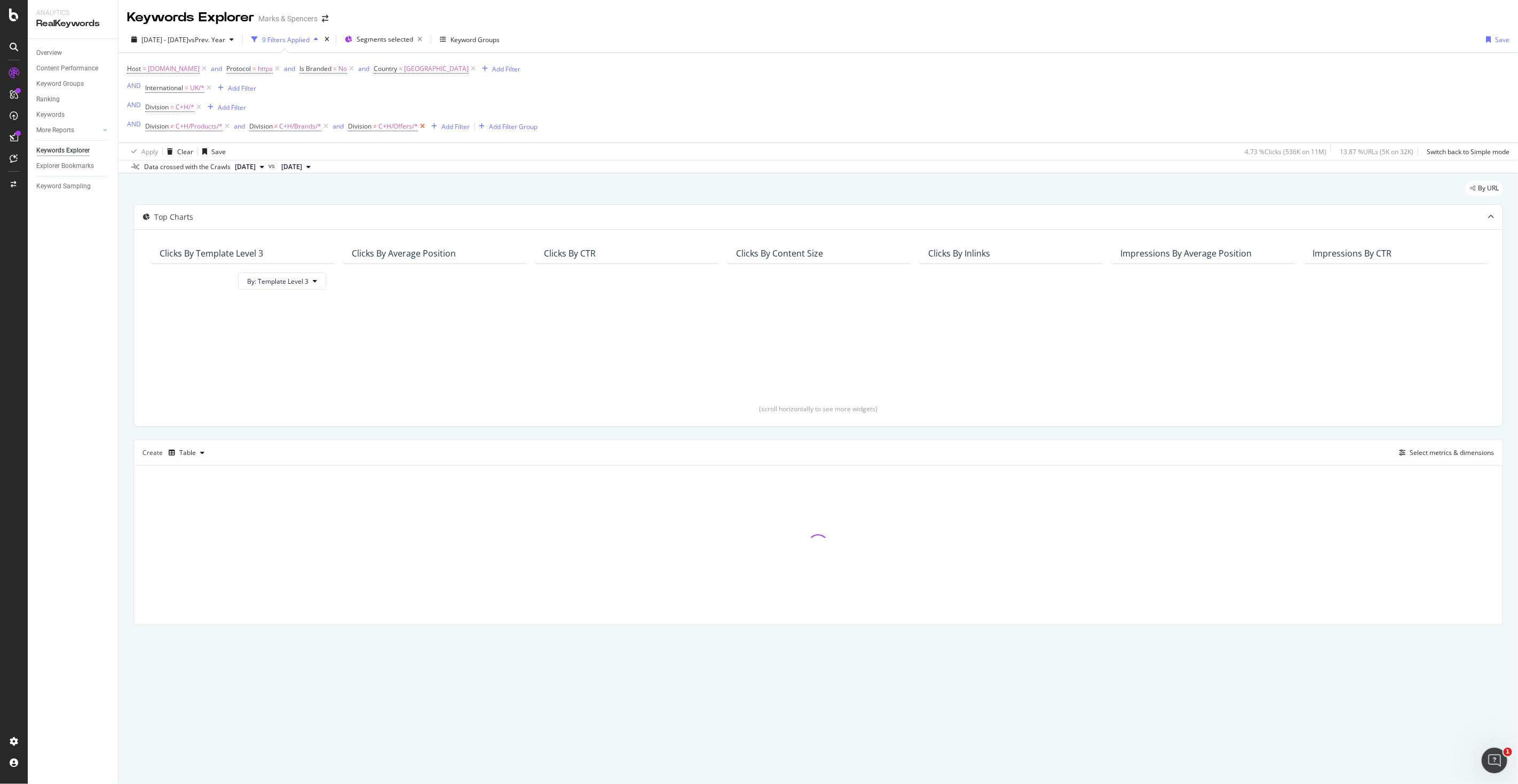
click at [421, 131] on icon at bounding box center [422, 126] width 9 height 11
click at [322, 129] on icon at bounding box center [325, 126] width 9 height 11
click at [225, 129] on icon at bounding box center [227, 126] width 9 height 11
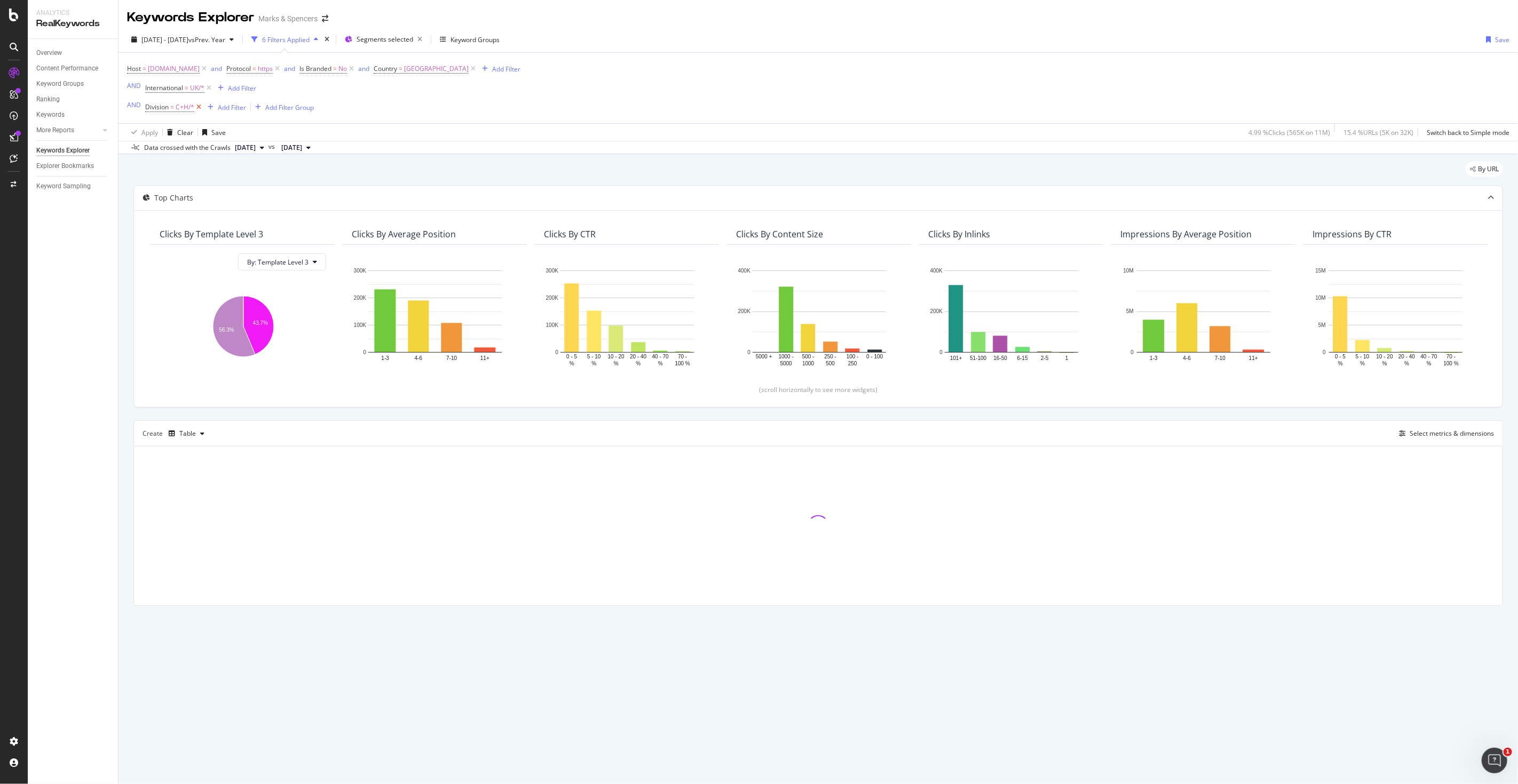
click at [198, 107] on icon at bounding box center [199, 107] width 9 height 11
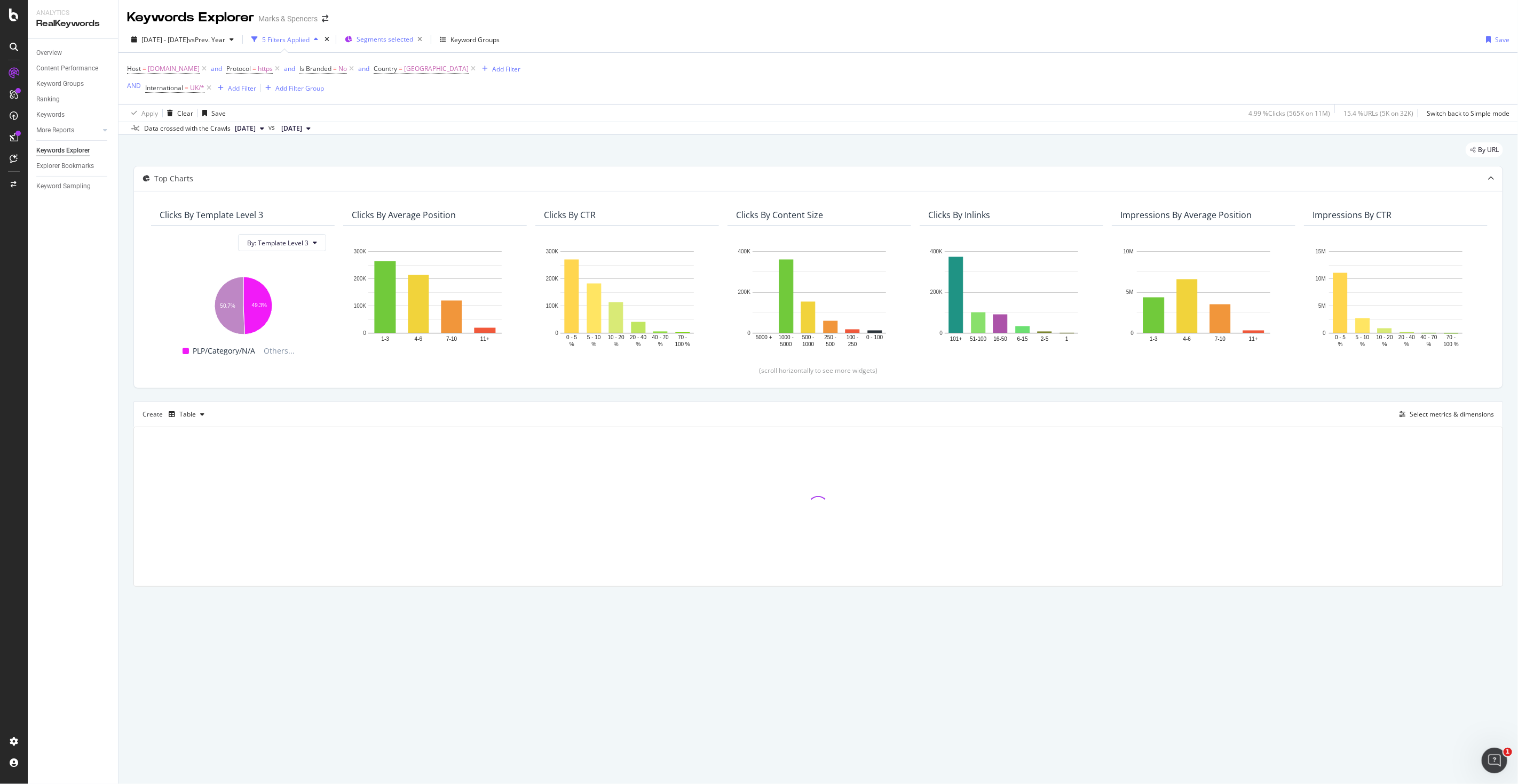
click at [400, 38] on span "Segments selected" at bounding box center [385, 39] width 57 height 9
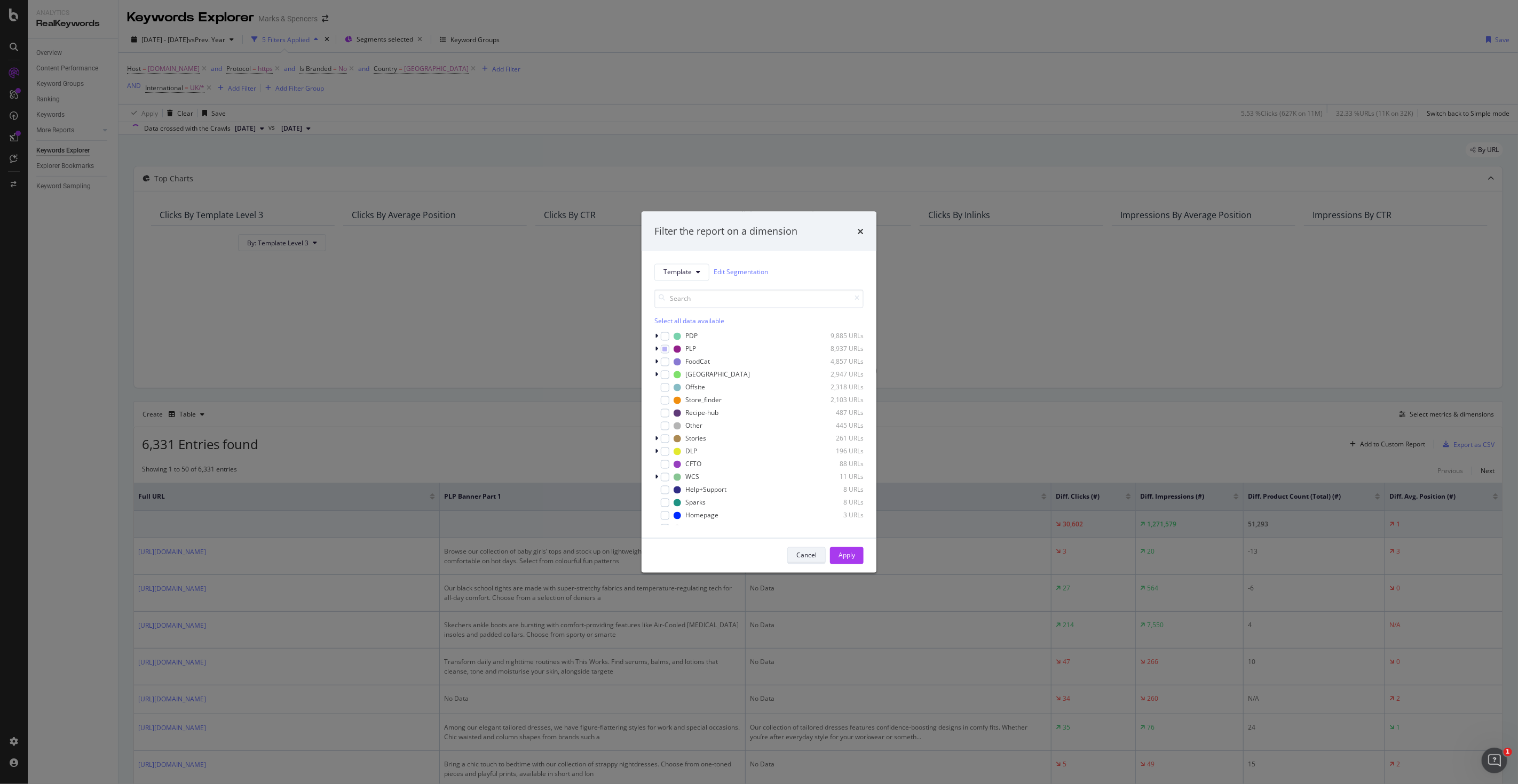
click at [815, 554] on div "Cancel" at bounding box center [806, 556] width 21 height 9
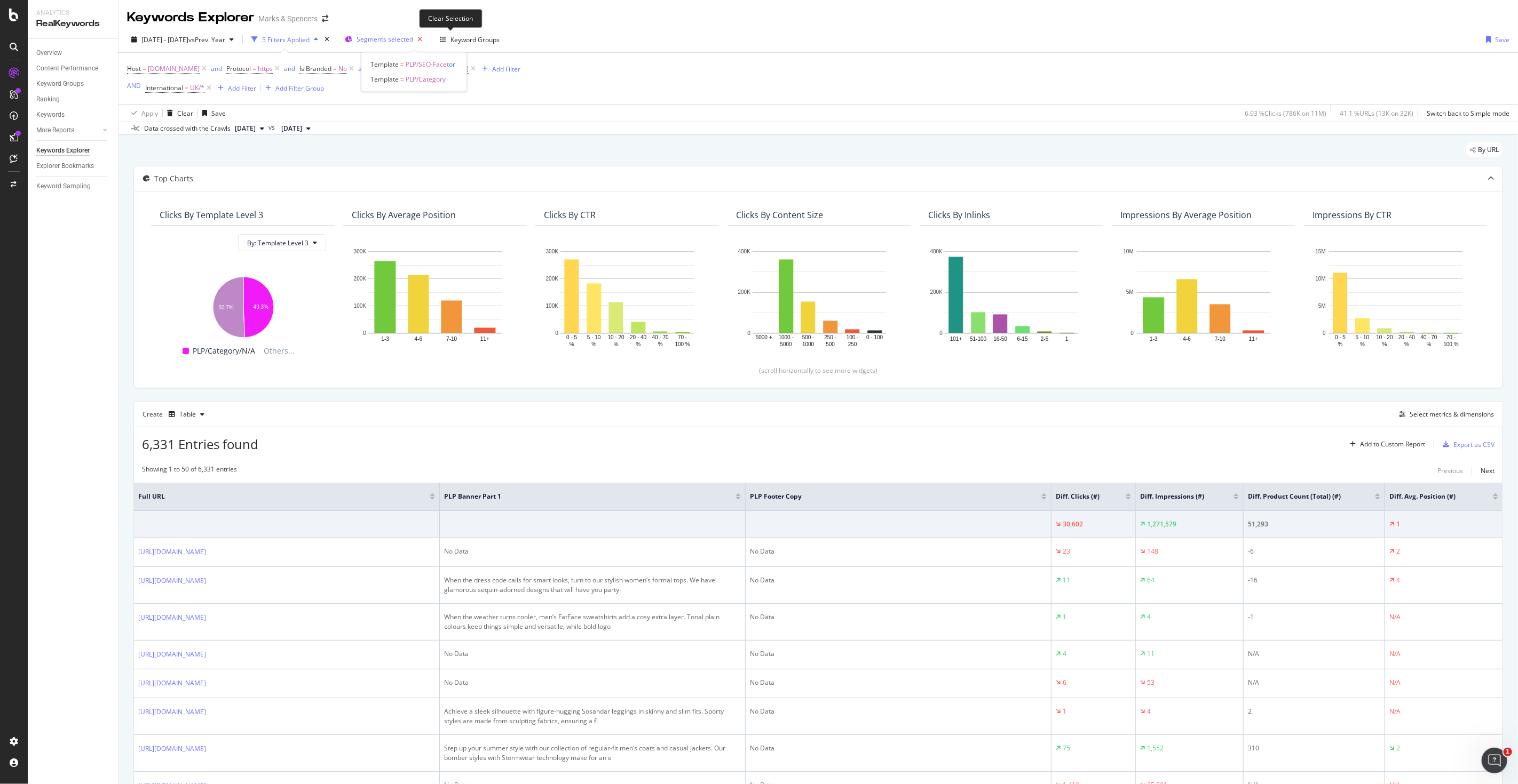
click at [426, 40] on icon "button" at bounding box center [419, 39] width 13 height 15
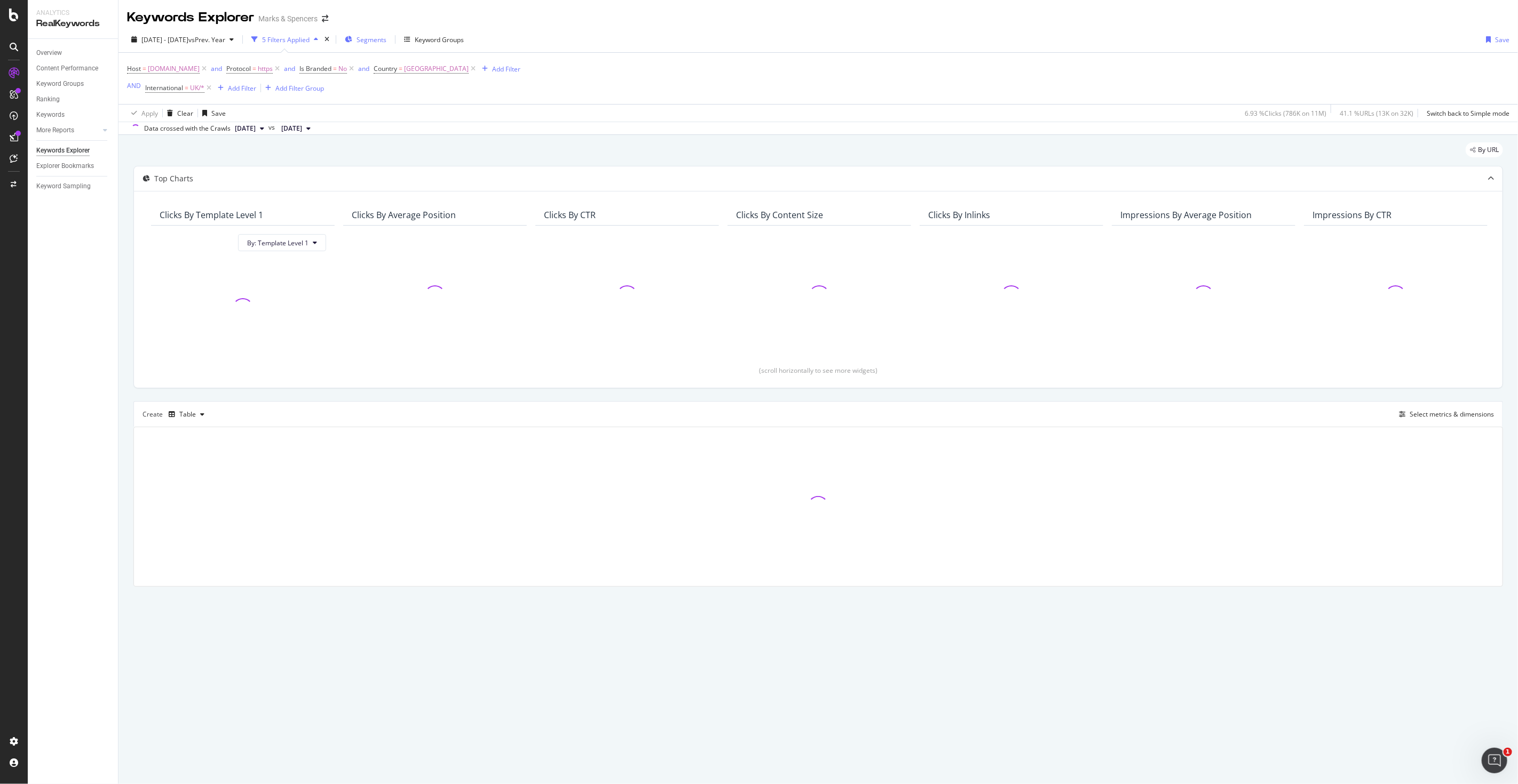
click at [386, 41] on span "Segments" at bounding box center [371, 40] width 30 height 9
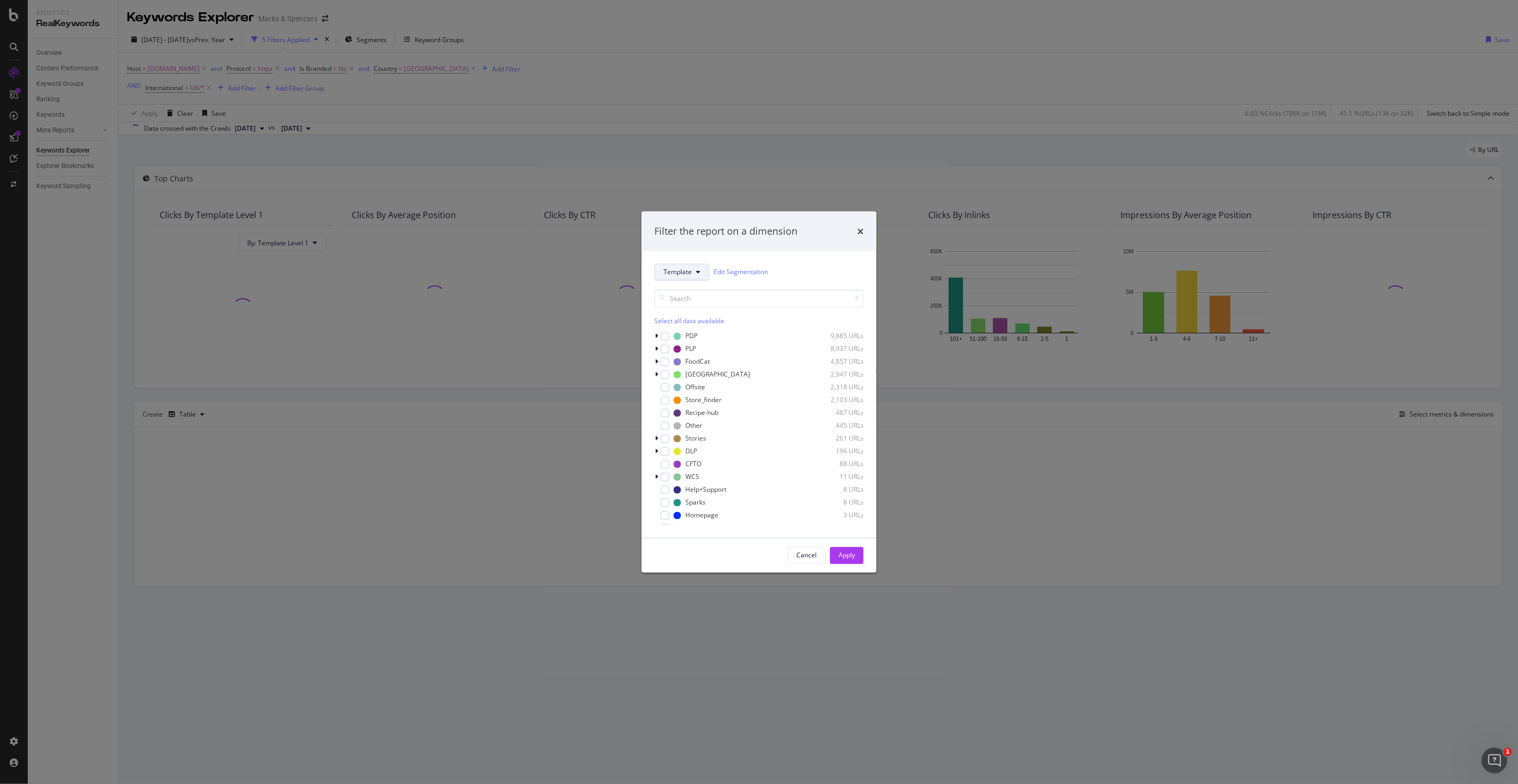
click at [689, 274] on span "Template" at bounding box center [677, 272] width 28 height 9
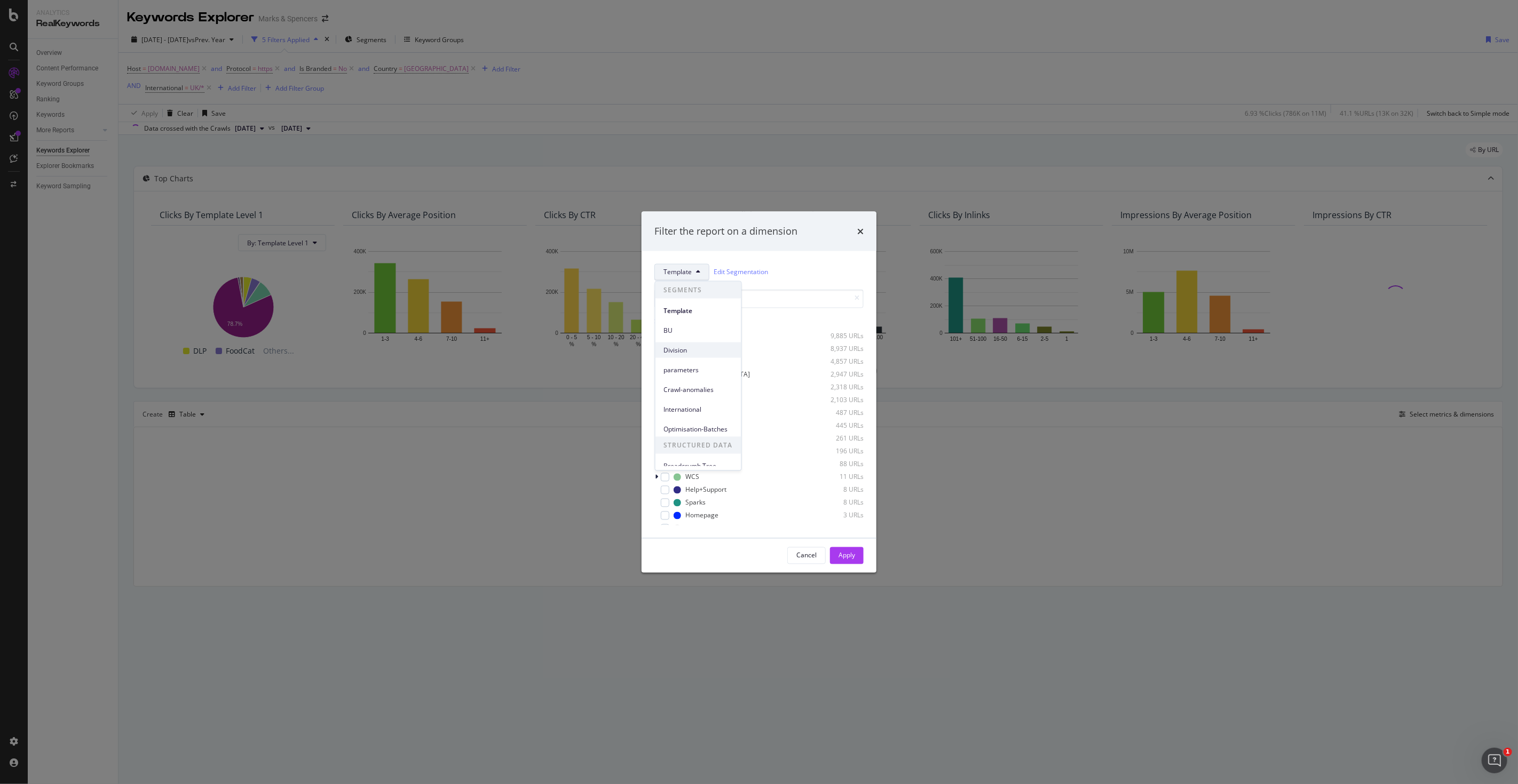
click at [681, 352] on span "Division" at bounding box center [698, 350] width 69 height 10
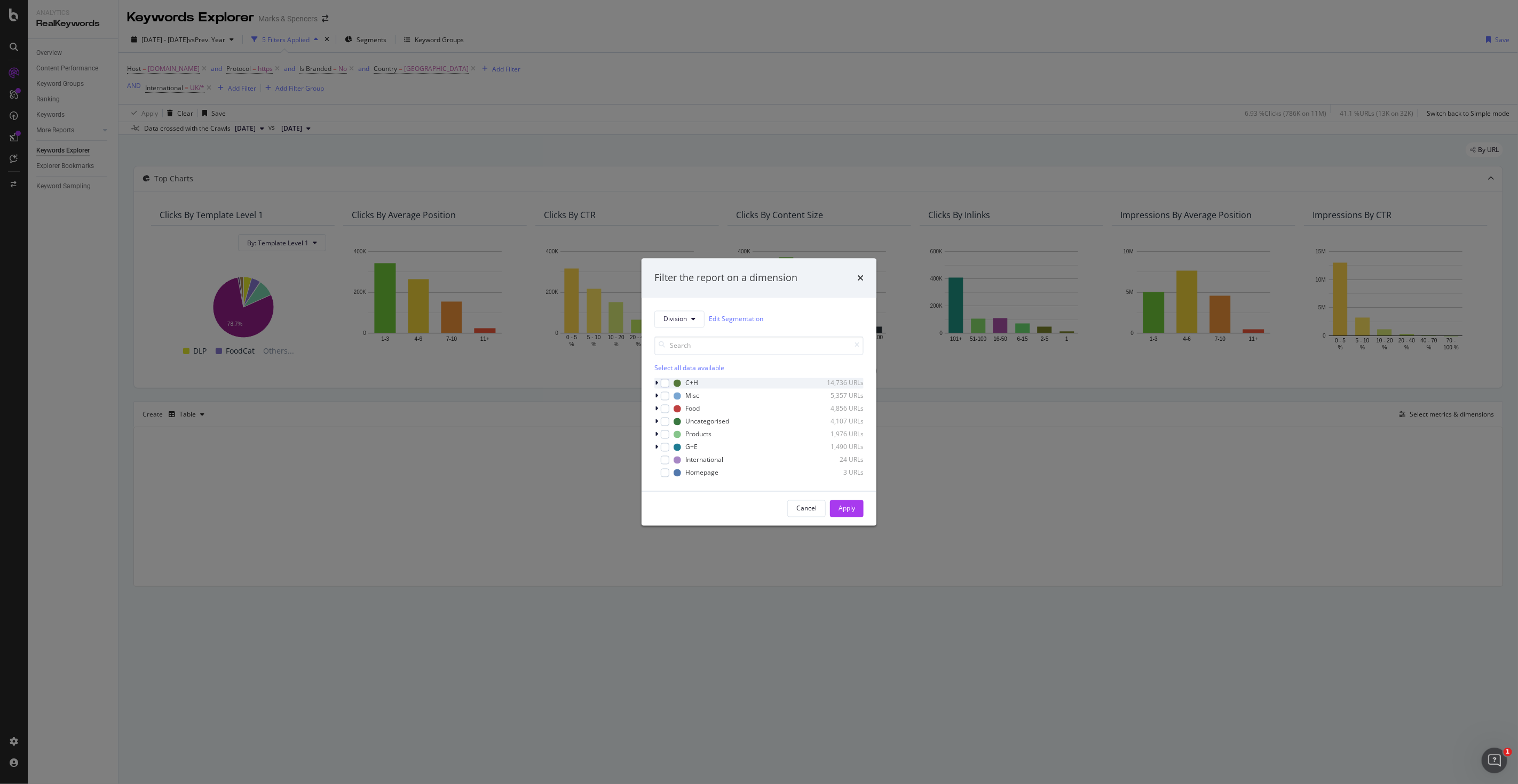
click at [654, 385] on div "modal" at bounding box center [657, 382] width 6 height 11
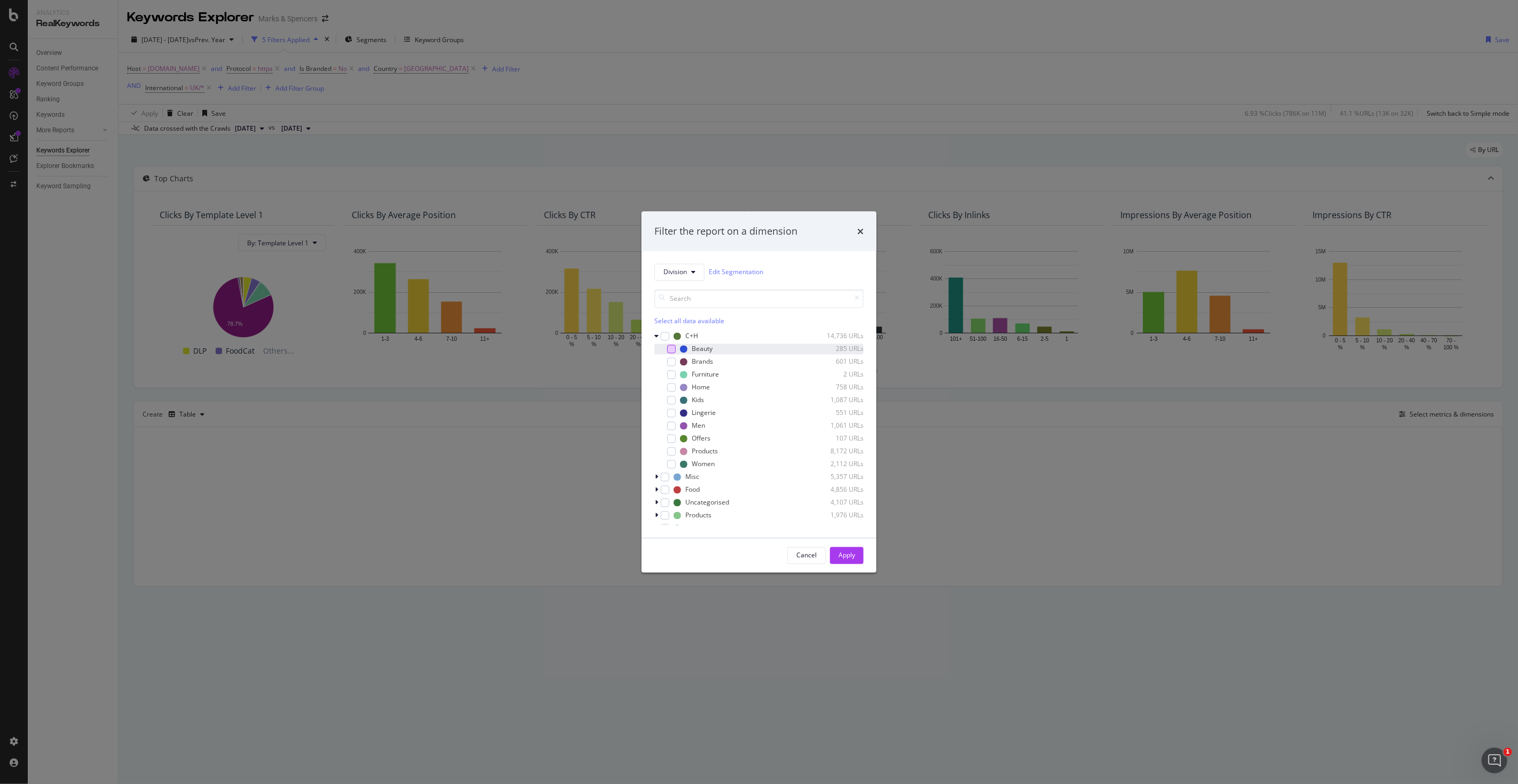
click at [670, 346] on div "modal" at bounding box center [671, 349] width 8 height 8
click at [670, 385] on div "modal" at bounding box center [671, 387] width 8 height 8
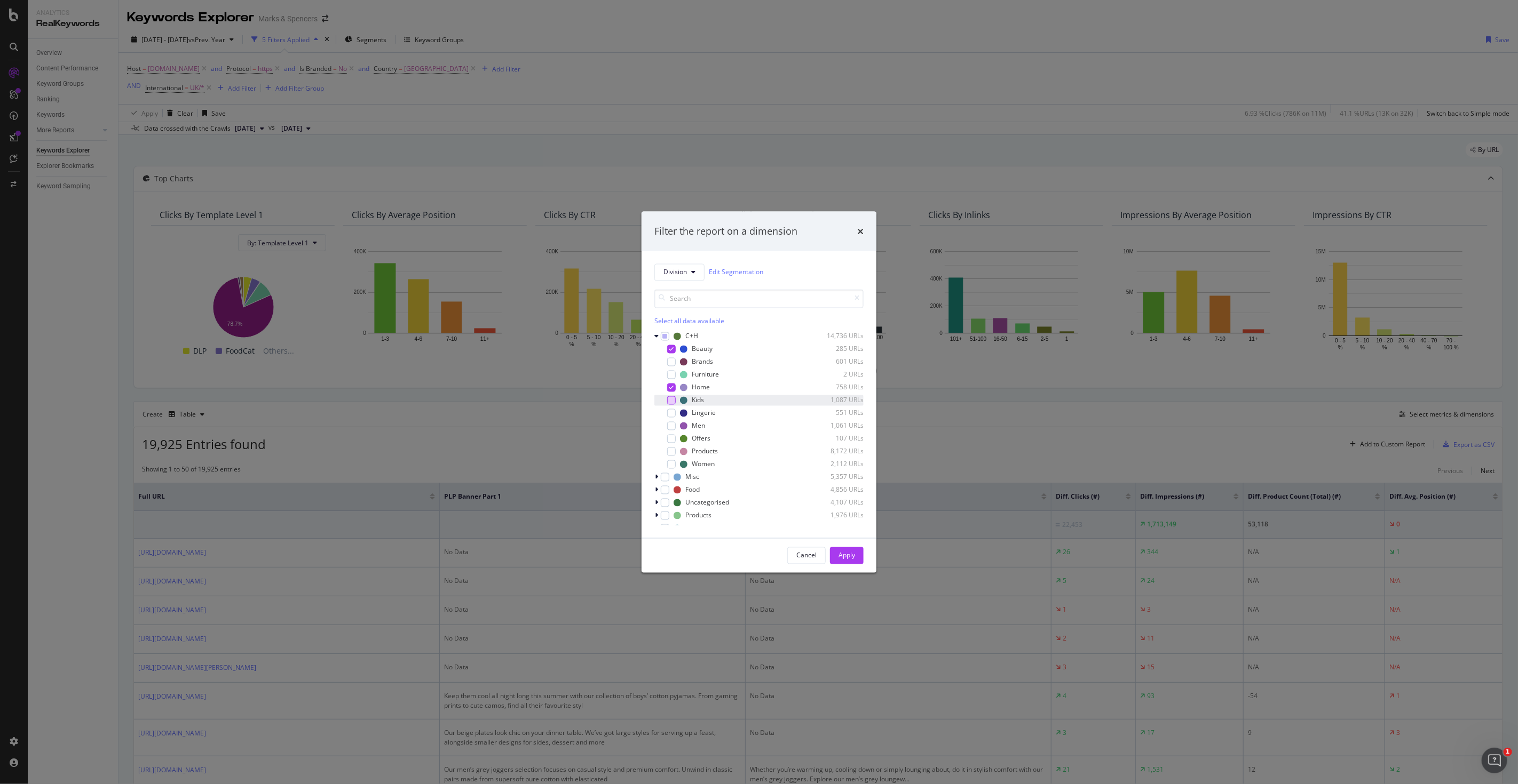
click at [670, 400] on div "modal" at bounding box center [671, 400] width 8 height 8
click at [670, 410] on div "modal" at bounding box center [671, 413] width 8 height 8
click at [671, 421] on div "modal" at bounding box center [671, 426] width 8 height 8
click at [674, 460] on div "modal" at bounding box center [671, 464] width 8 height 8
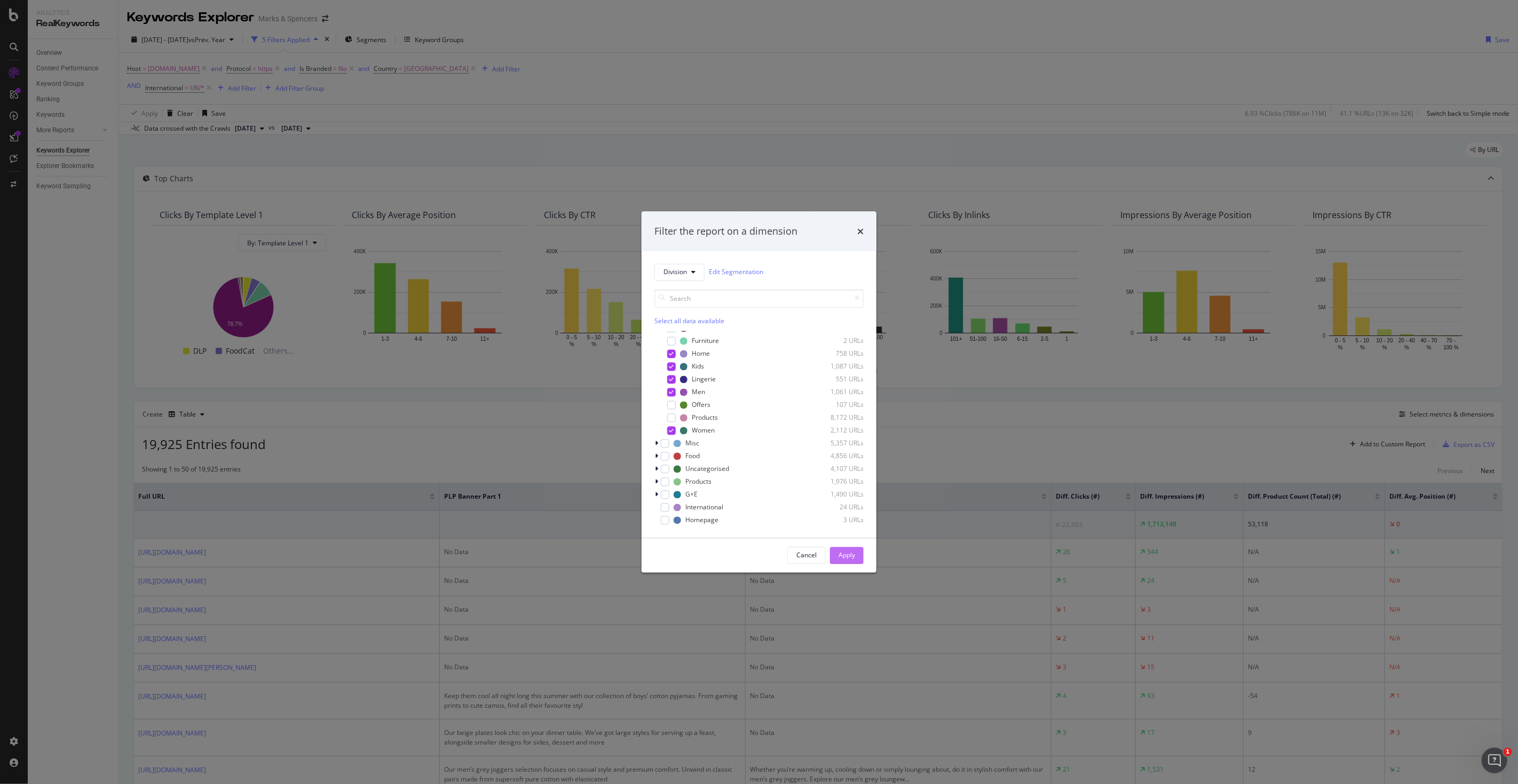
click at [848, 556] on div "Apply" at bounding box center [846, 556] width 16 height 9
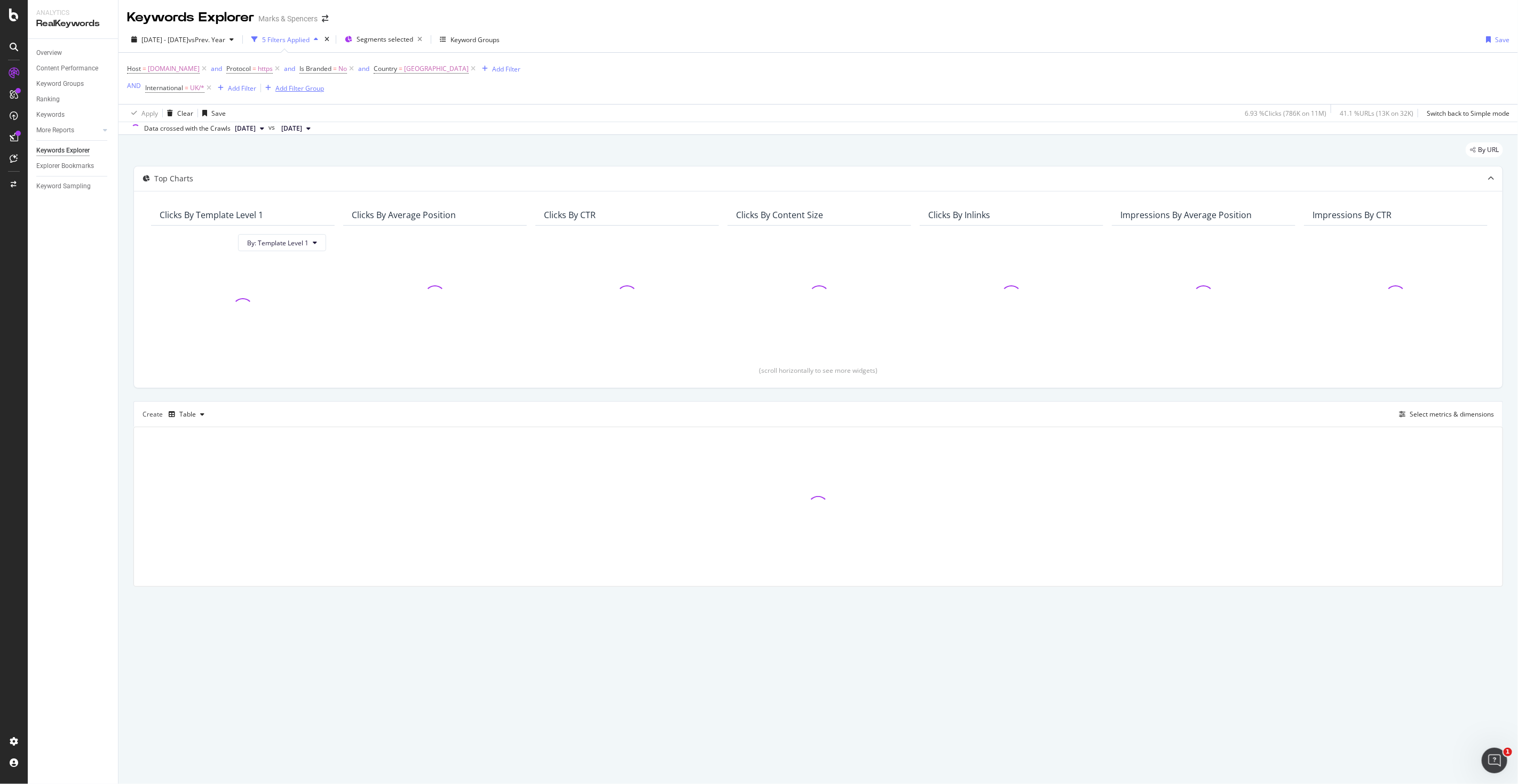
click at [301, 88] on div "Add Filter Group" at bounding box center [299, 88] width 49 height 9
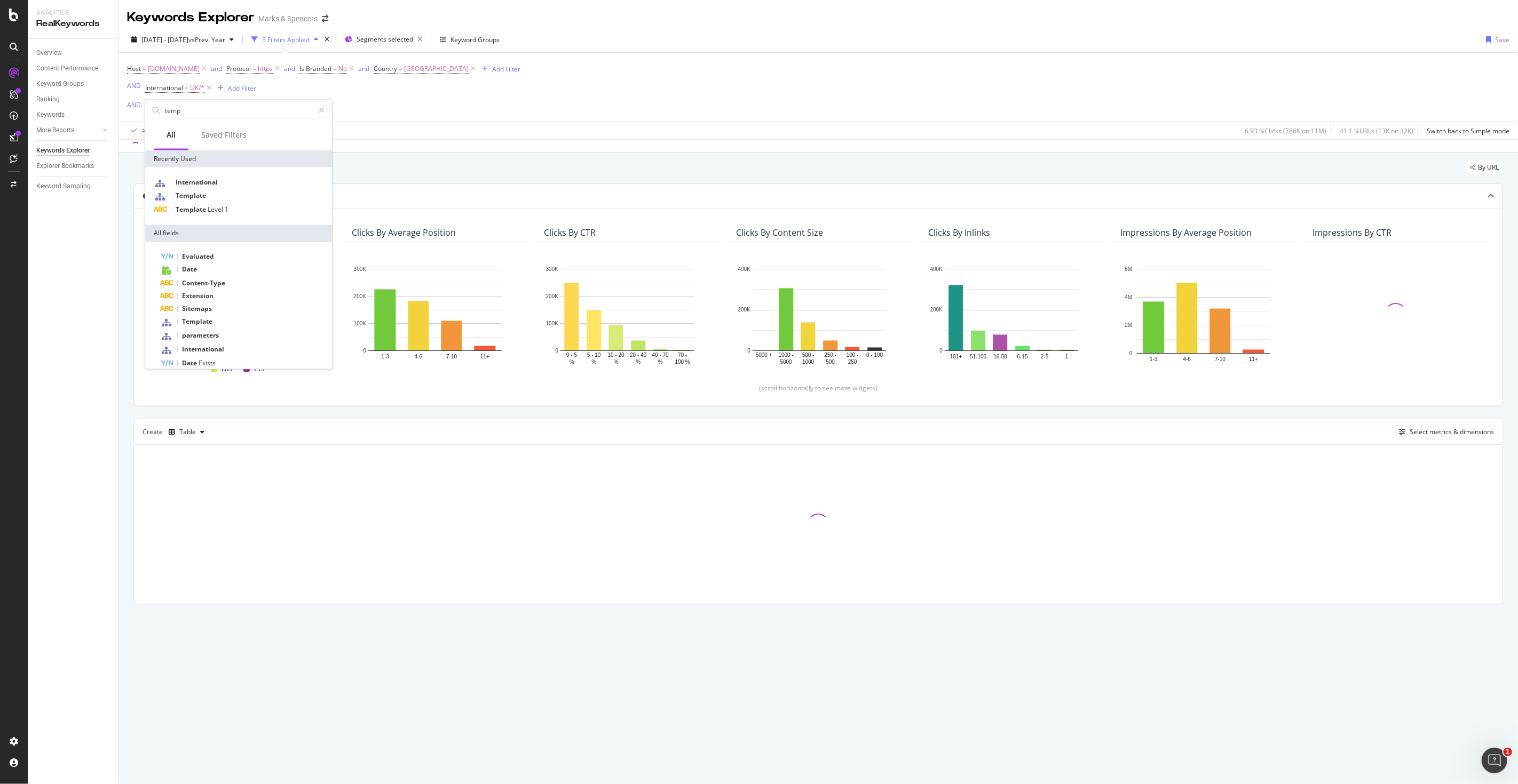
type input "templ"
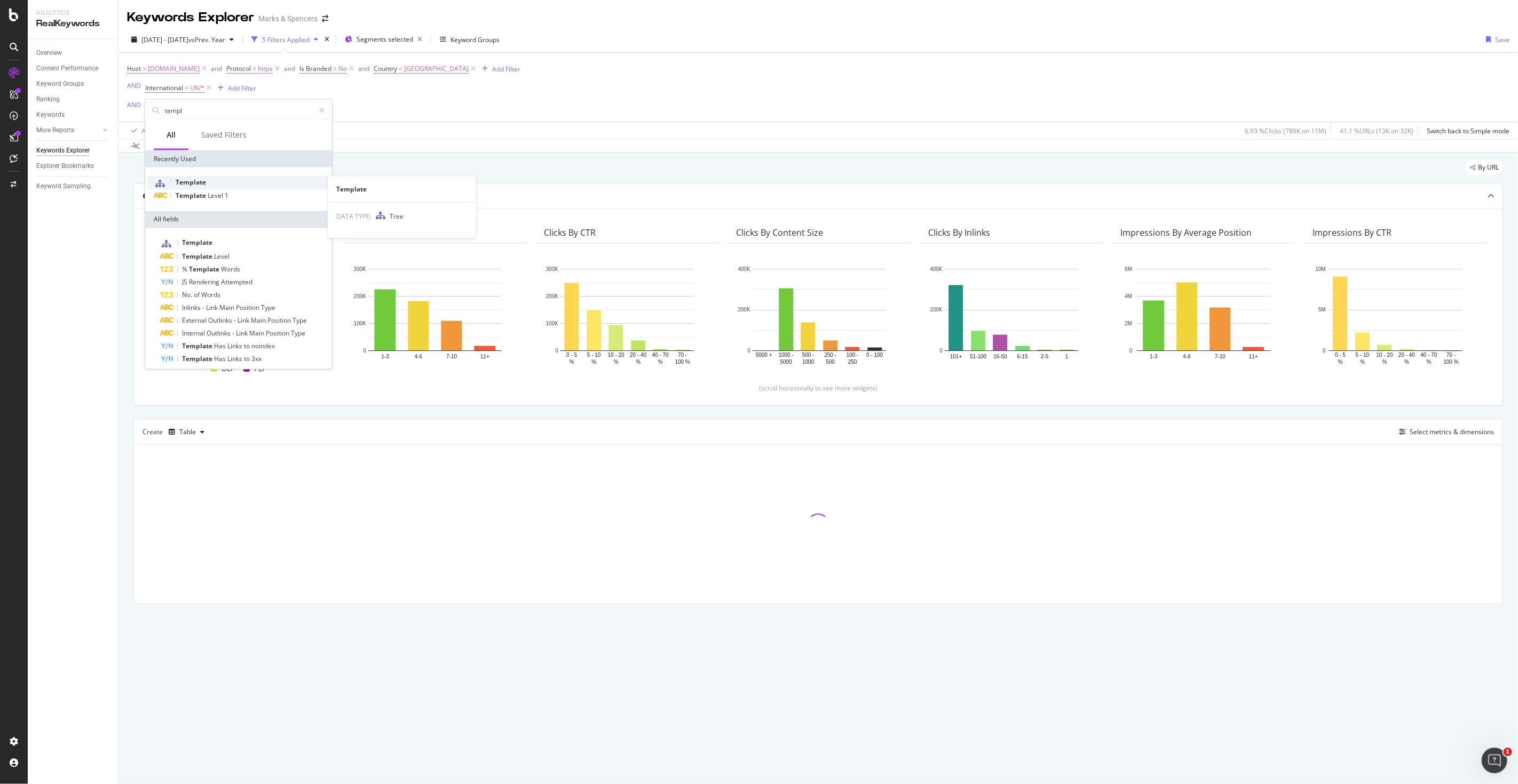
click at [190, 180] on span "Template" at bounding box center [190, 182] width 30 height 9
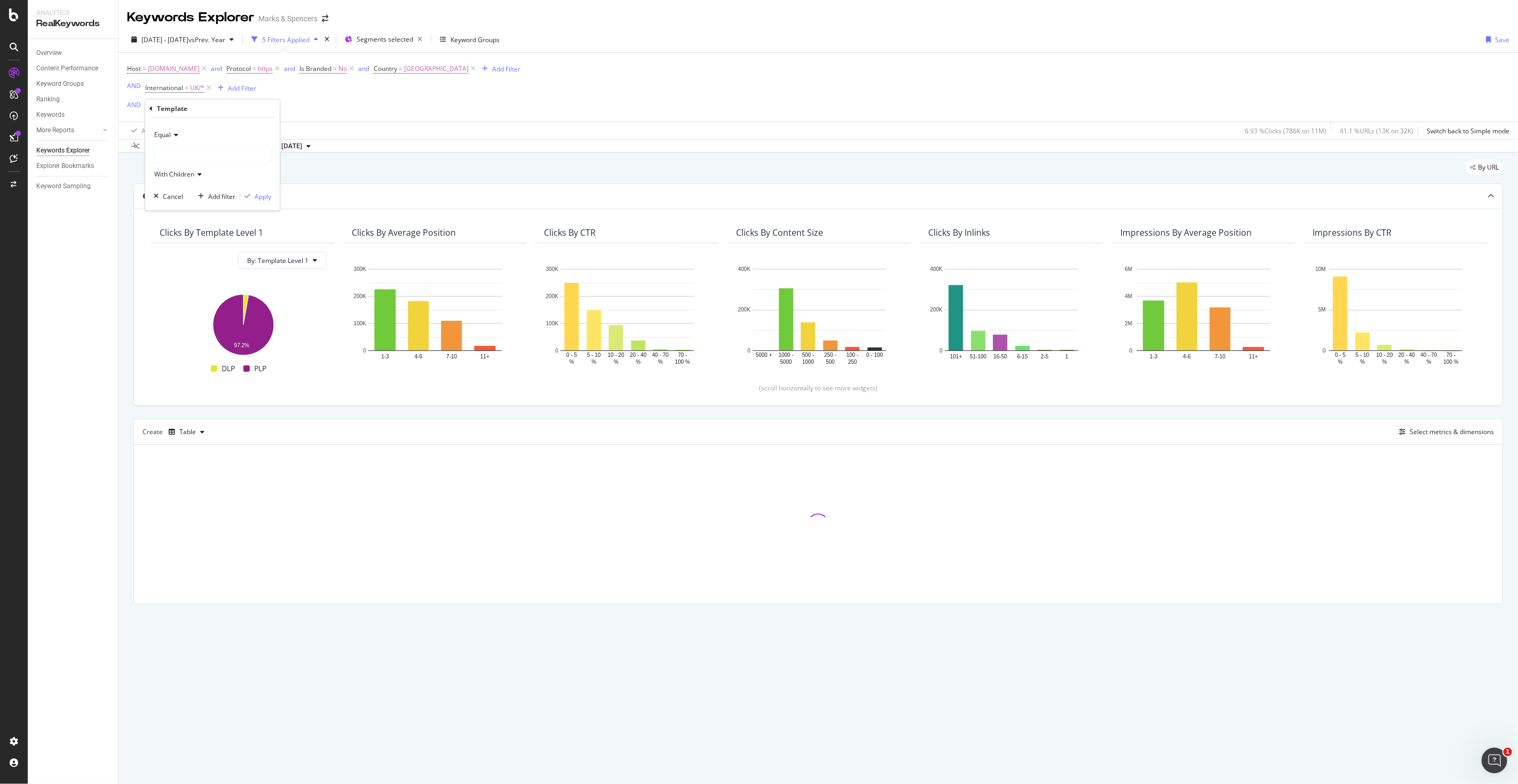
click at [172, 132] on icon at bounding box center [175, 134] width 8 height 6
click at [175, 168] on span "Not Equal" at bounding box center [173, 170] width 29 height 9
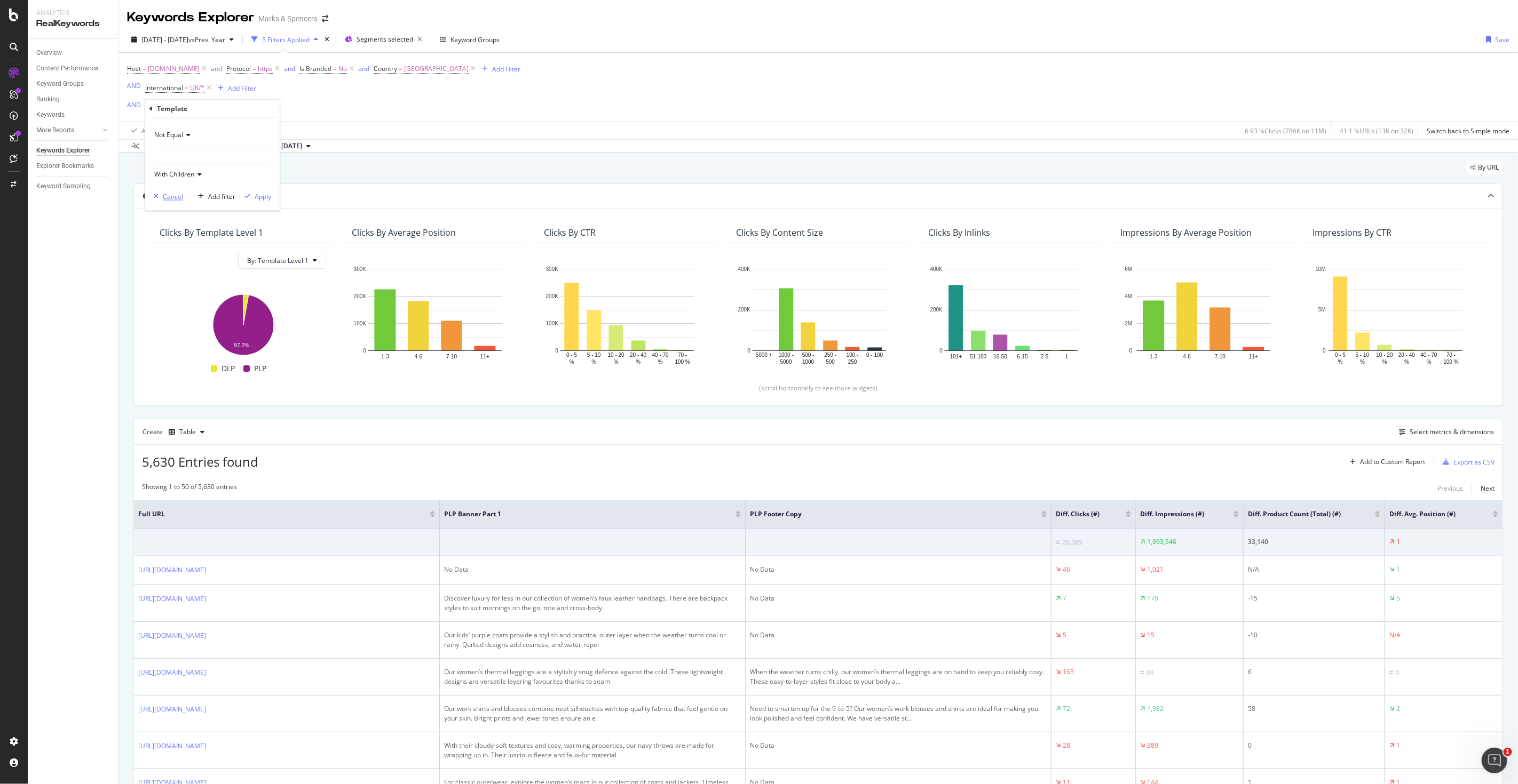
click at [168, 199] on div "Cancel" at bounding box center [173, 197] width 21 height 9
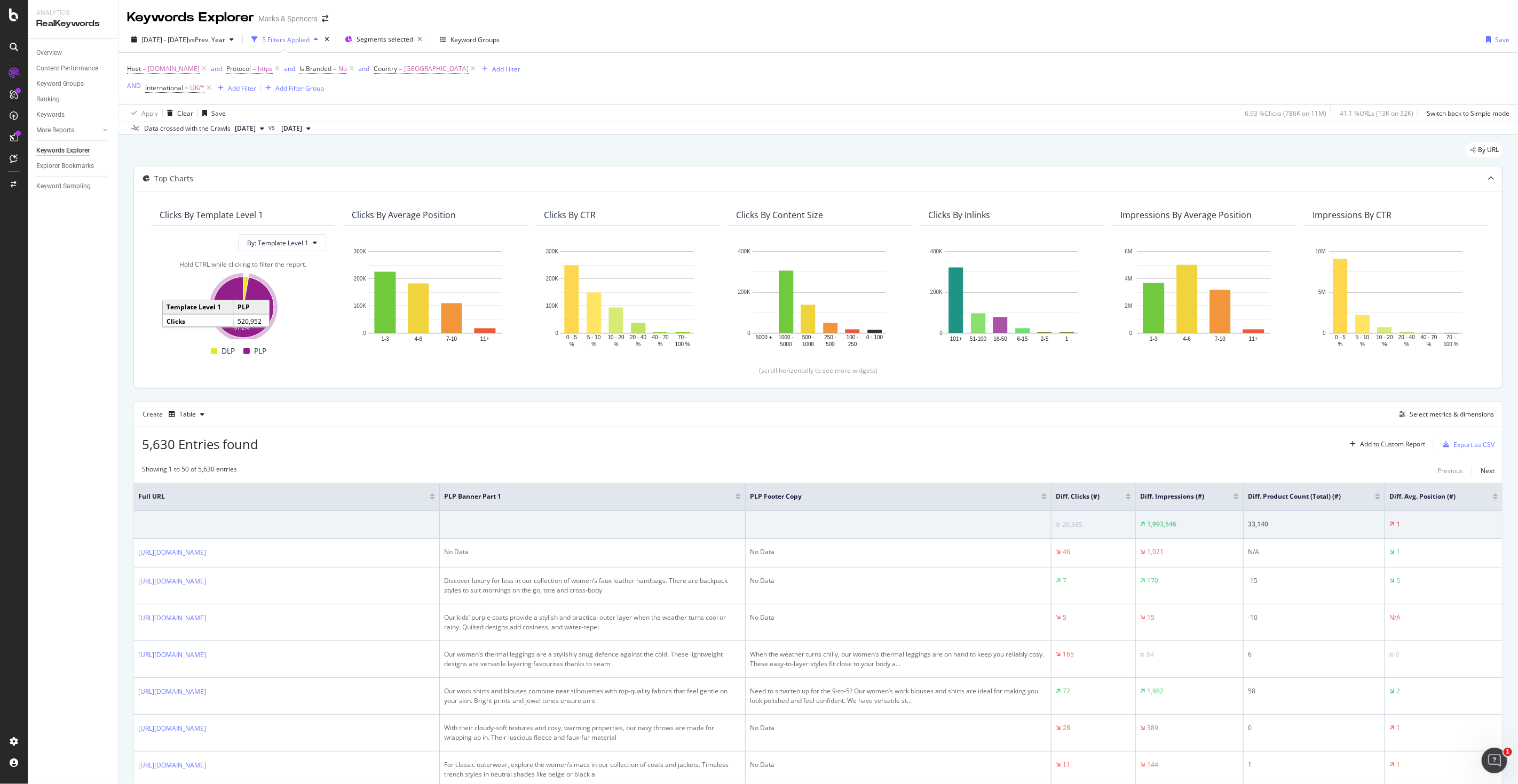
click at [267, 303] on icon "A chart." at bounding box center [243, 308] width 61 height 61
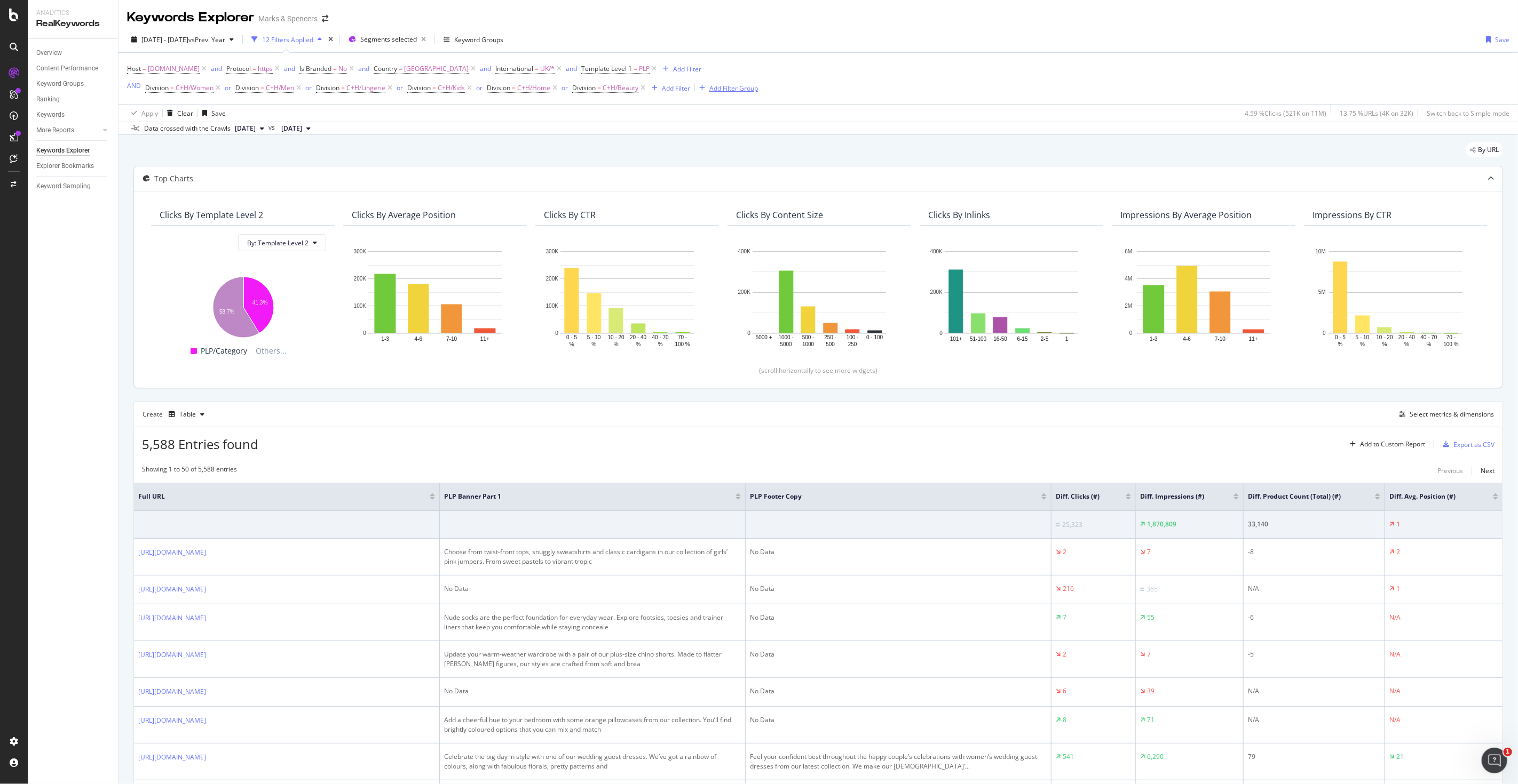
click at [727, 93] on div "Add Filter Group" at bounding box center [733, 88] width 49 height 9
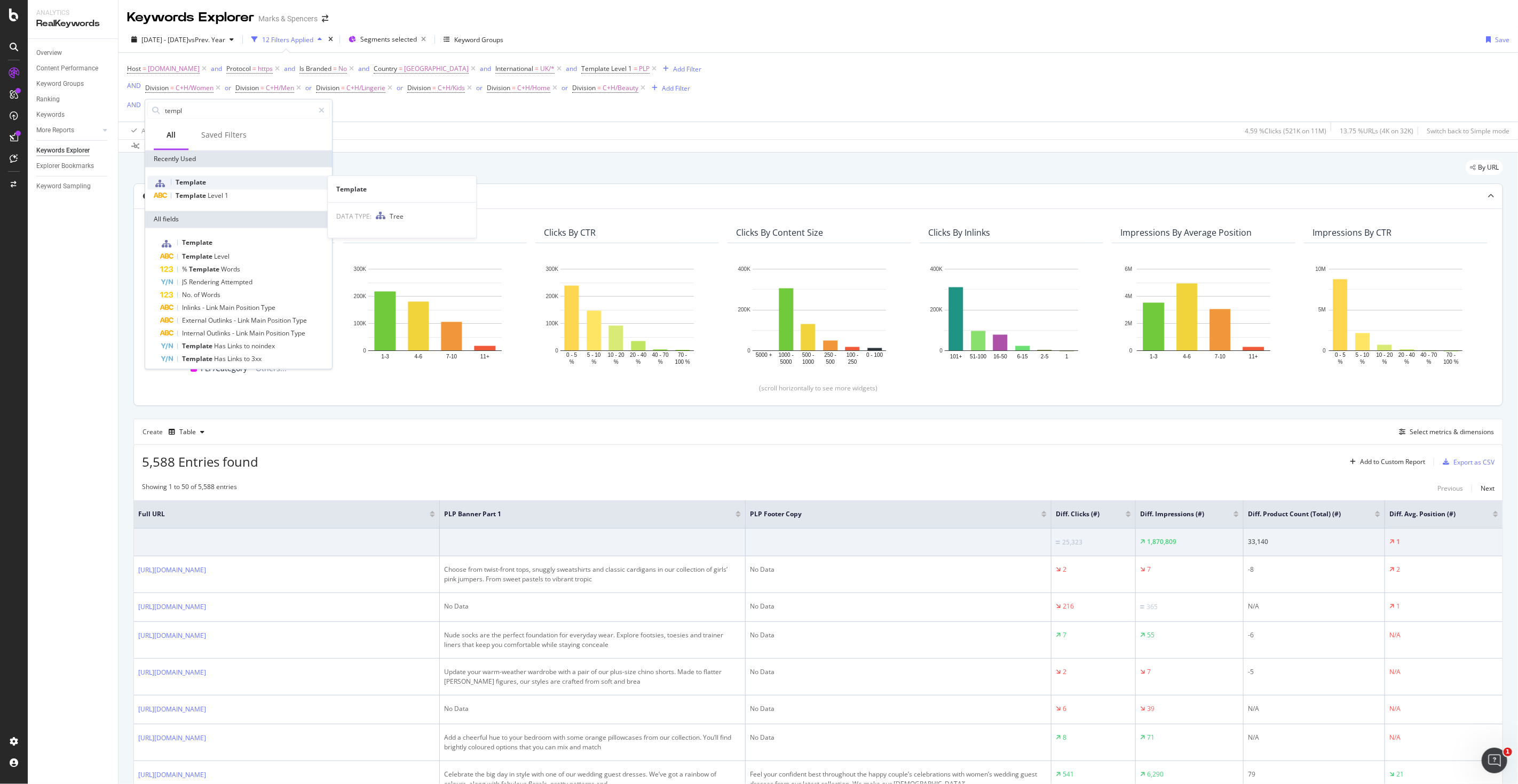
click at [187, 185] on span "Template" at bounding box center [190, 182] width 30 height 9
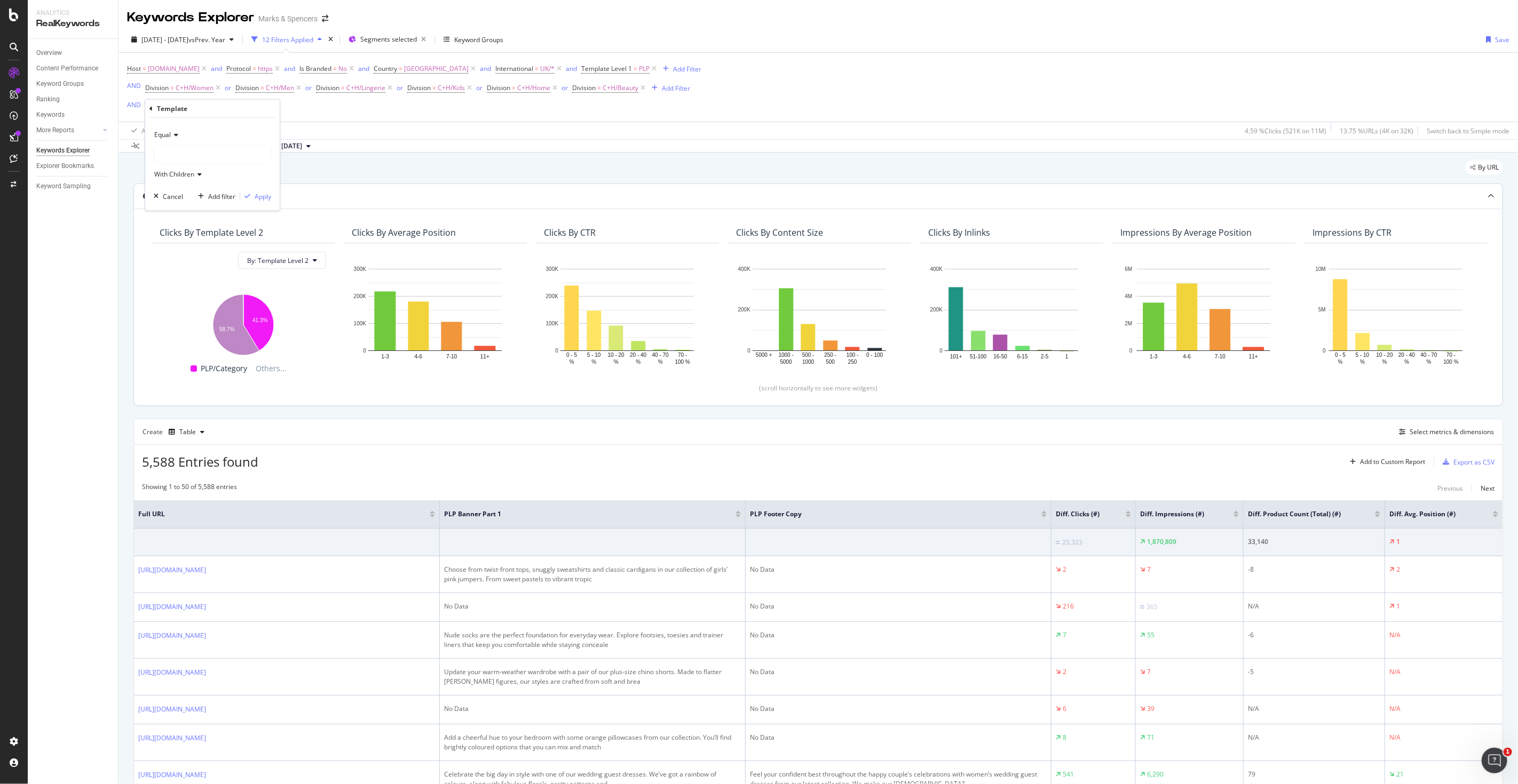
click at [162, 136] on span "Equal" at bounding box center [162, 134] width 16 height 9
click at [171, 171] on span "Not Equal" at bounding box center [173, 170] width 29 height 9
click at [175, 147] on div at bounding box center [212, 155] width 117 height 17
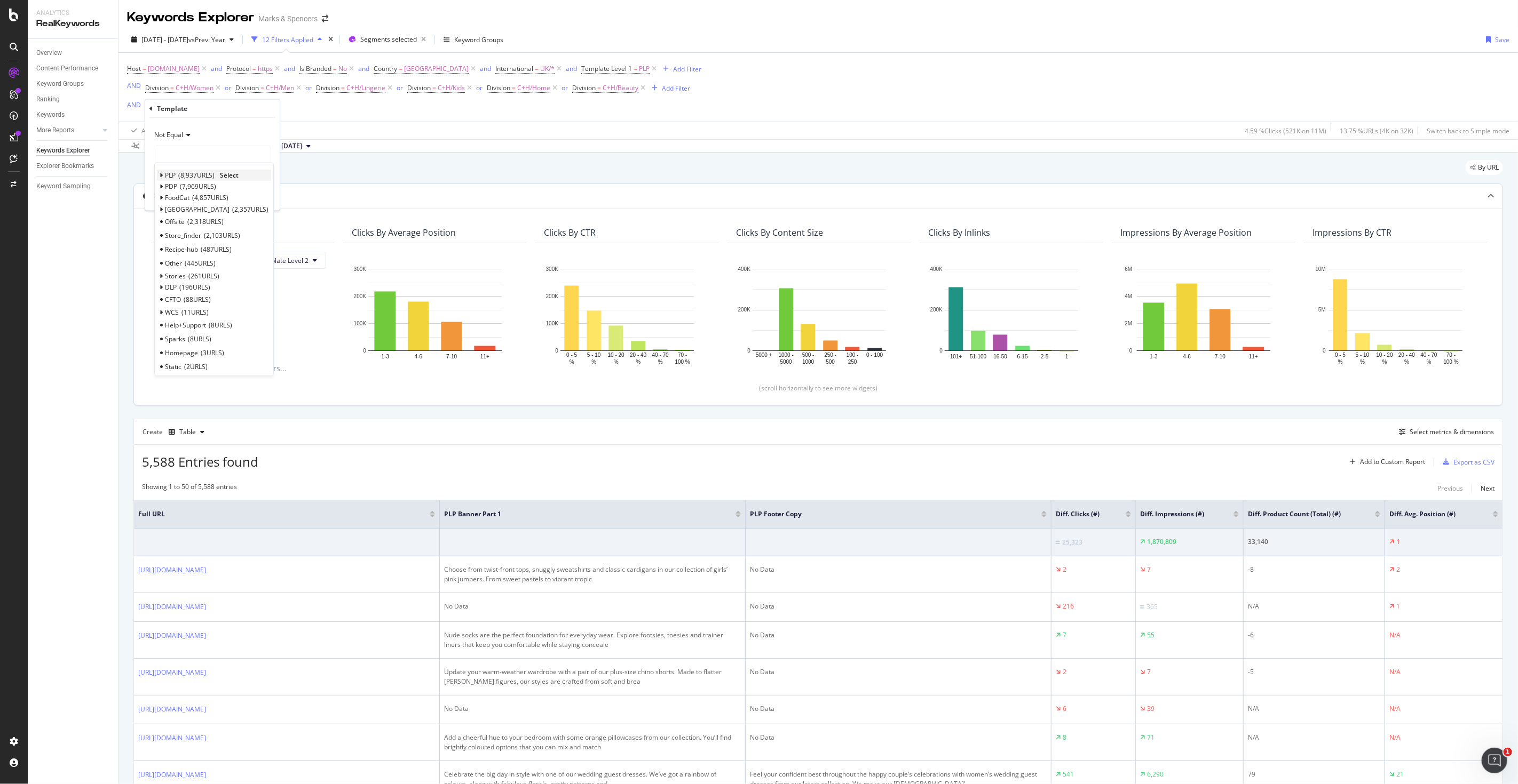
click at [164, 176] on div "PLP 8,937 URLS Select" at bounding box center [214, 175] width 115 height 11
click at [162, 177] on icon at bounding box center [161, 175] width 4 height 6
click at [199, 213] on span "Pagination" at bounding box center [186, 215] width 32 height 9
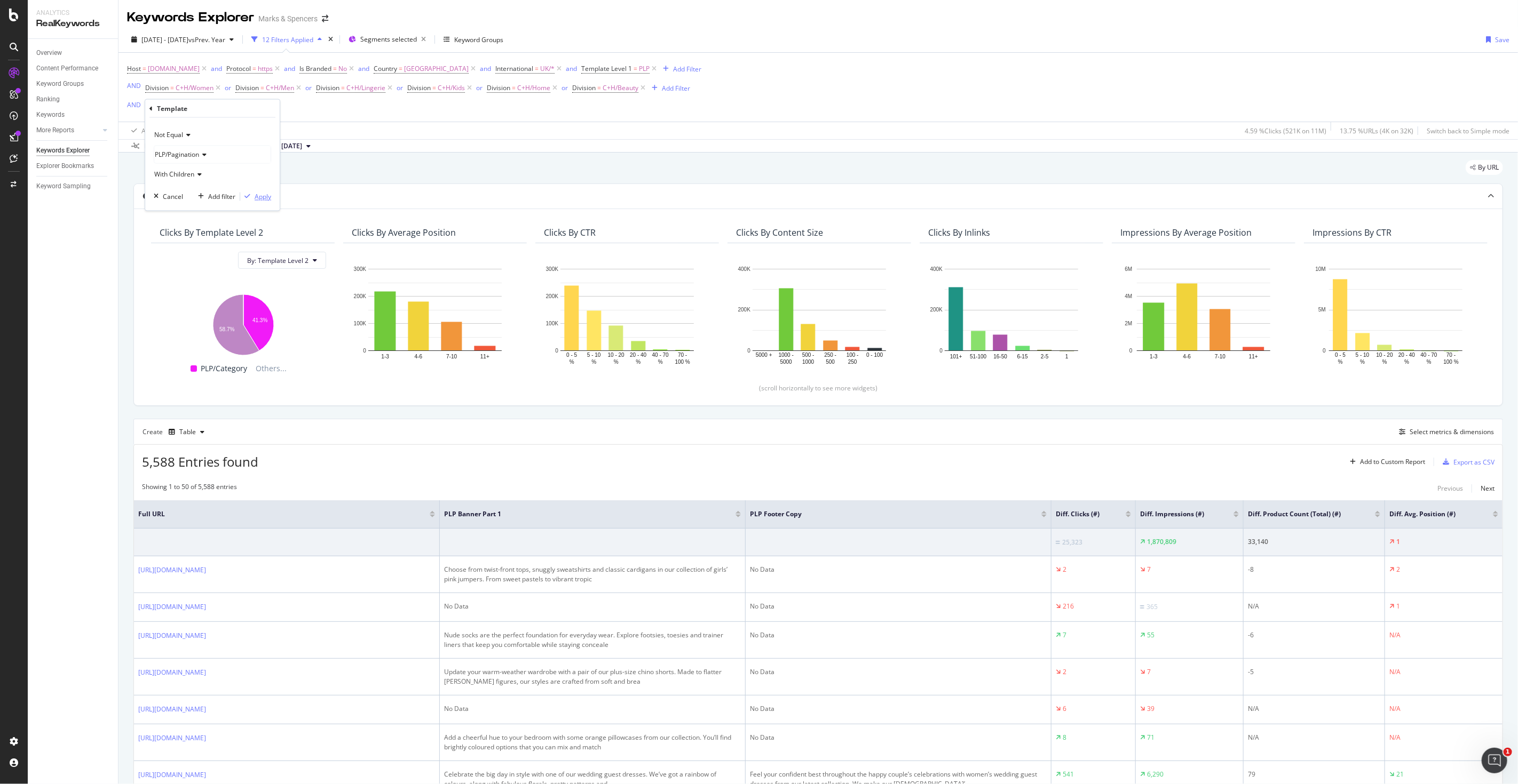
click at [257, 199] on div "Apply" at bounding box center [262, 197] width 16 height 9
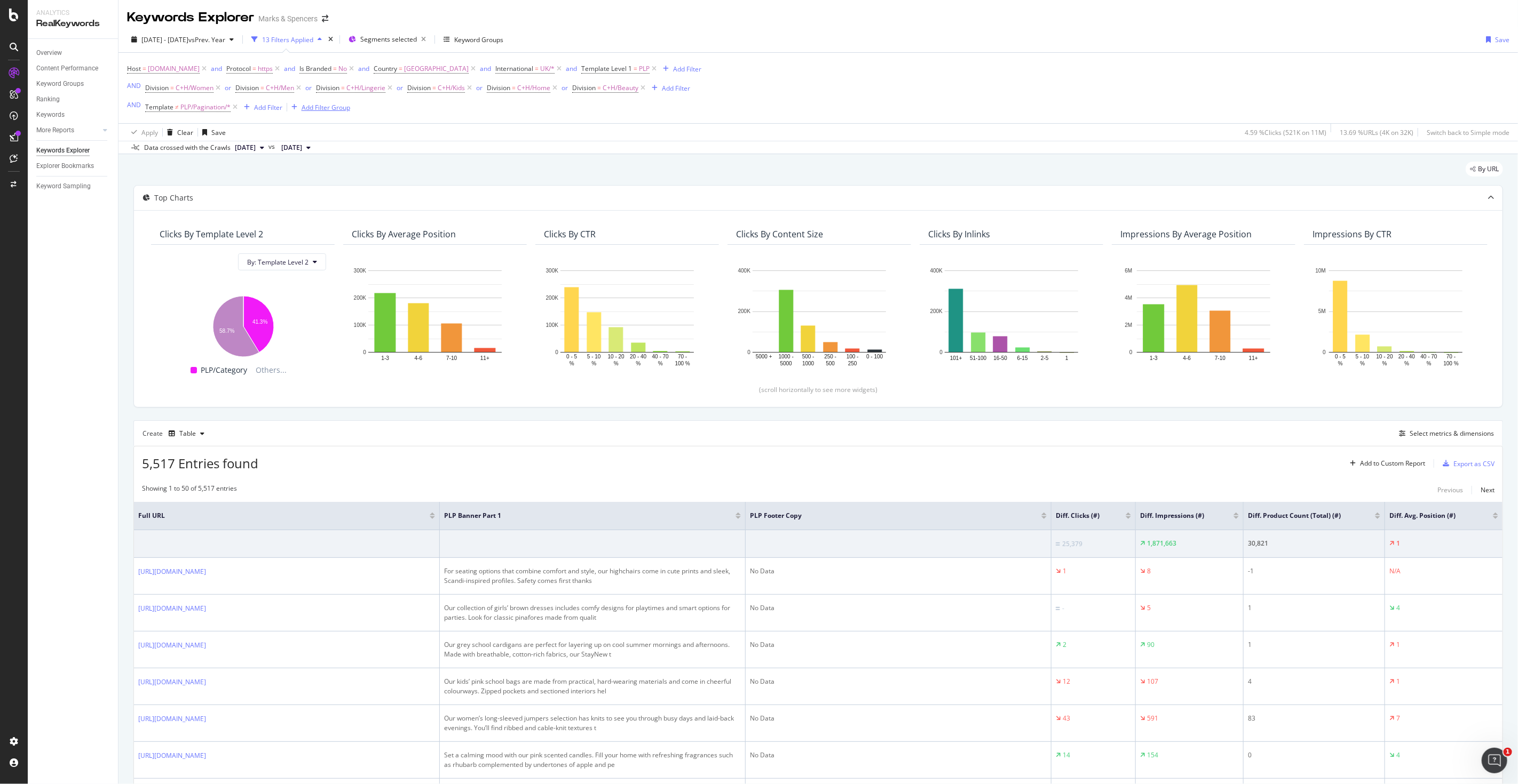
click at [329, 107] on div "Add Filter Group" at bounding box center [325, 107] width 49 height 9
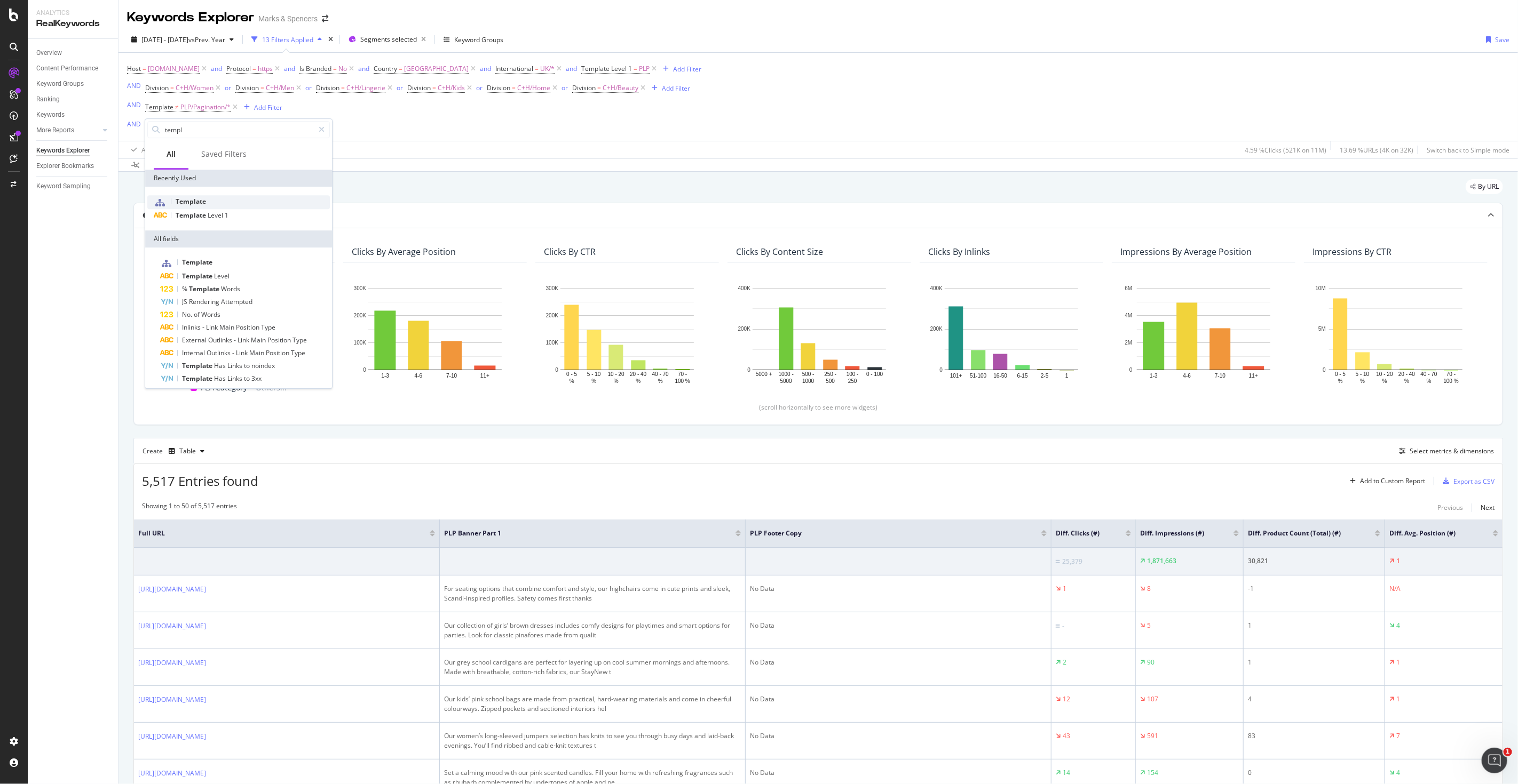
click at [233, 197] on div "Template" at bounding box center [238, 202] width 182 height 14
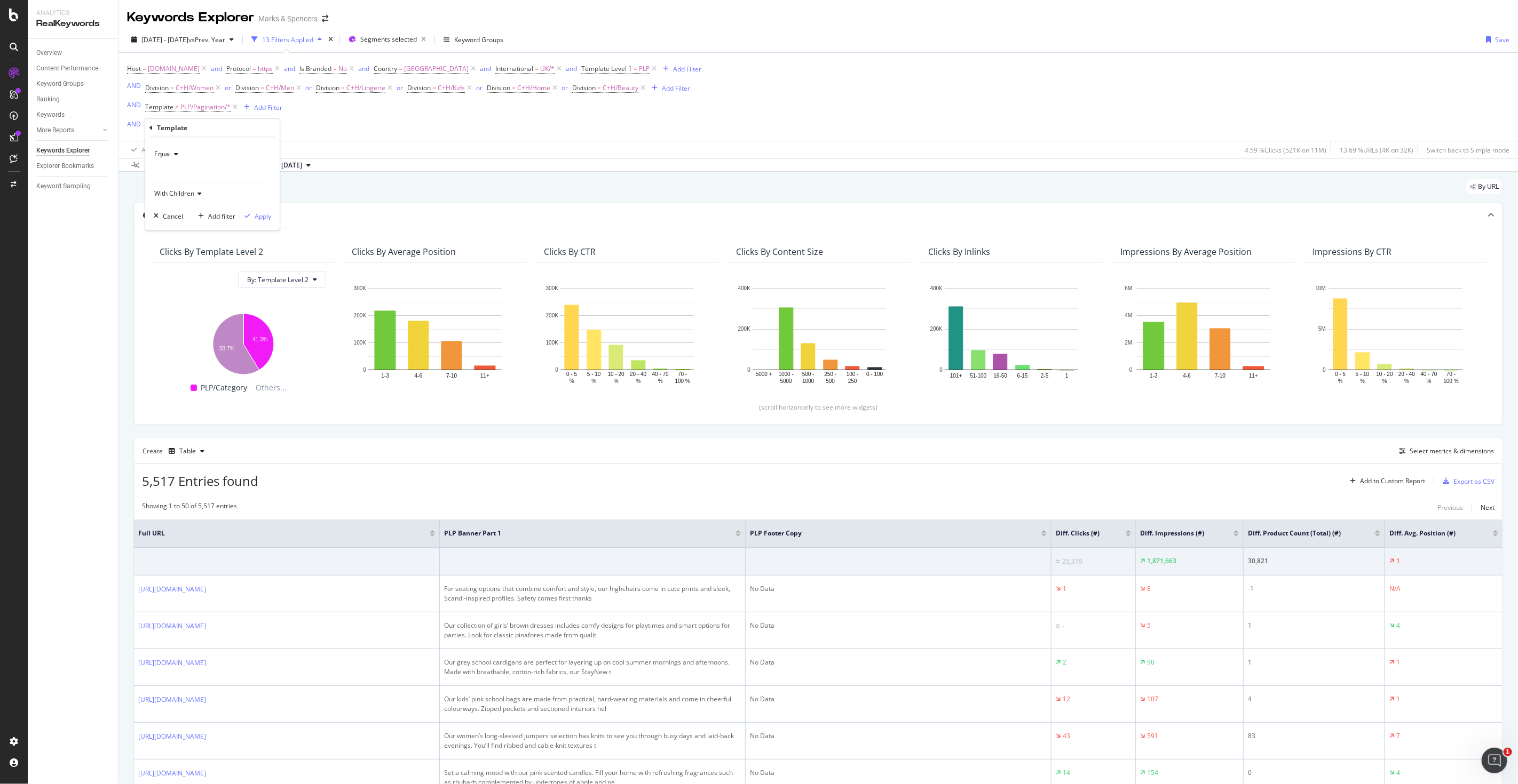
click at [169, 153] on span "Equal" at bounding box center [162, 153] width 16 height 9
click at [173, 184] on div "Not Equal" at bounding box center [214, 190] width 115 height 14
click at [175, 177] on div at bounding box center [212, 174] width 117 height 17
click at [160, 194] on icon at bounding box center [161, 194] width 4 height 6
click at [230, 249] on div "Filters 18 URLS" at bounding box center [214, 250] width 115 height 14
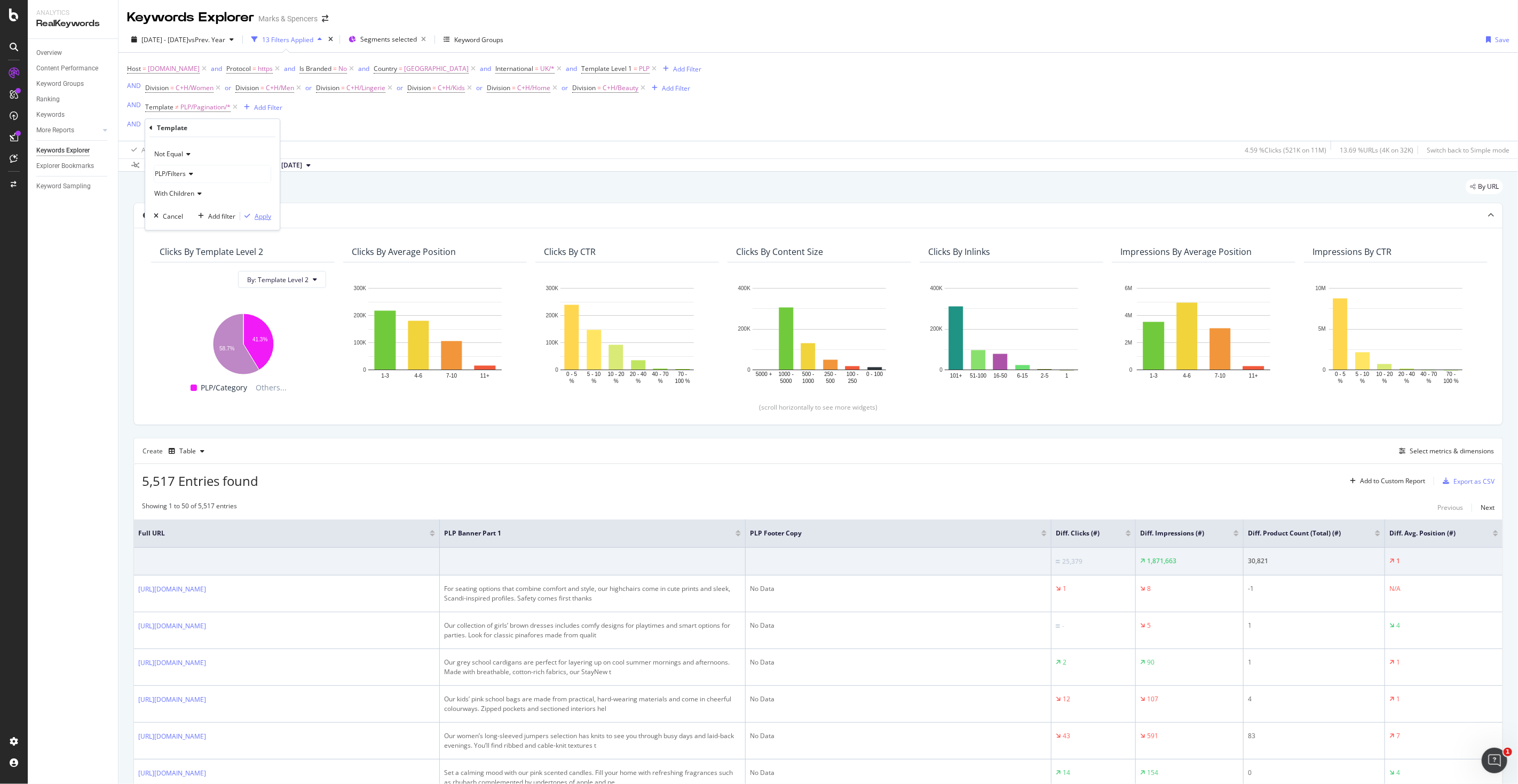
click at [263, 215] on div "Apply" at bounding box center [262, 216] width 16 height 9
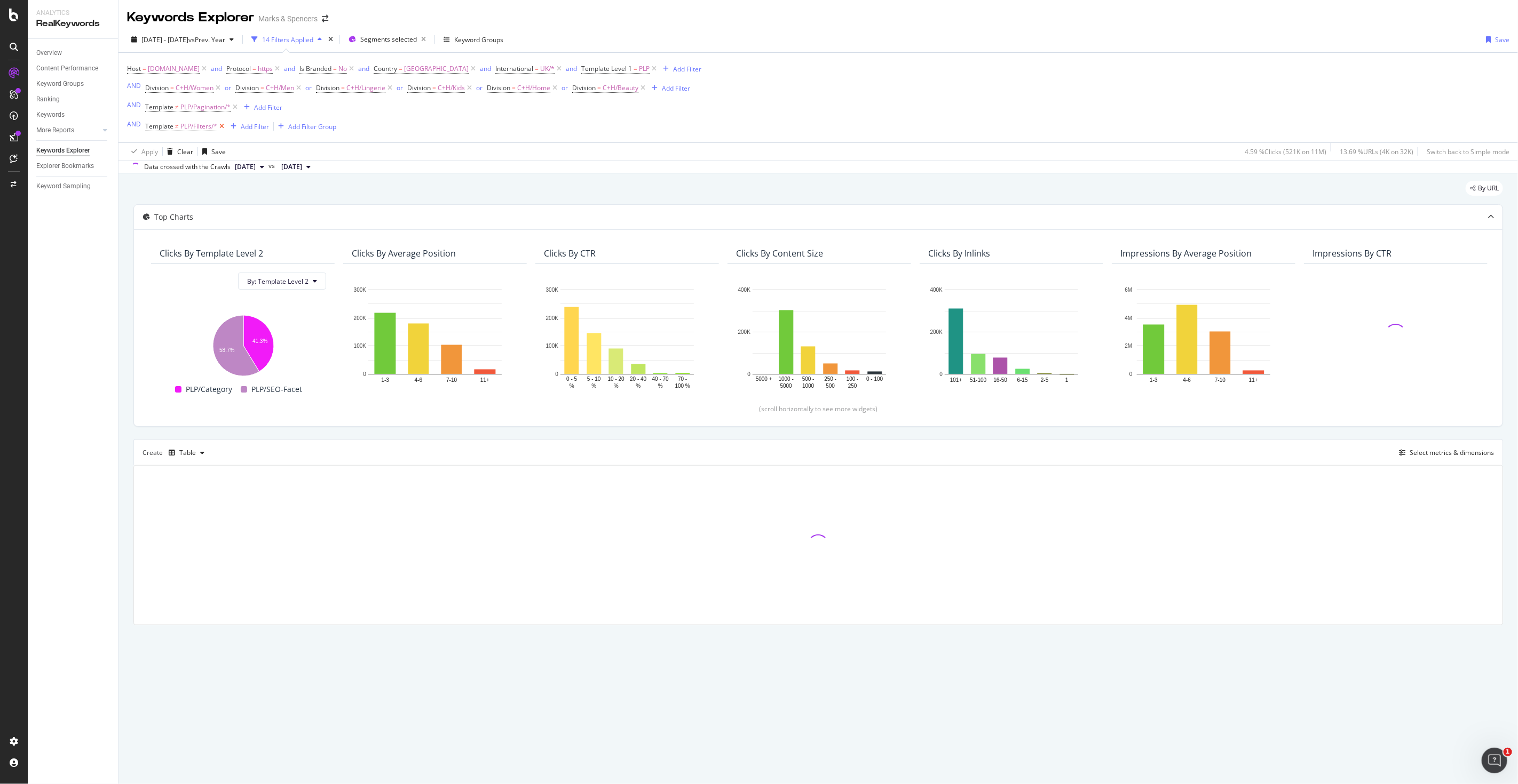
click at [217, 131] on icon at bounding box center [221, 126] width 9 height 11
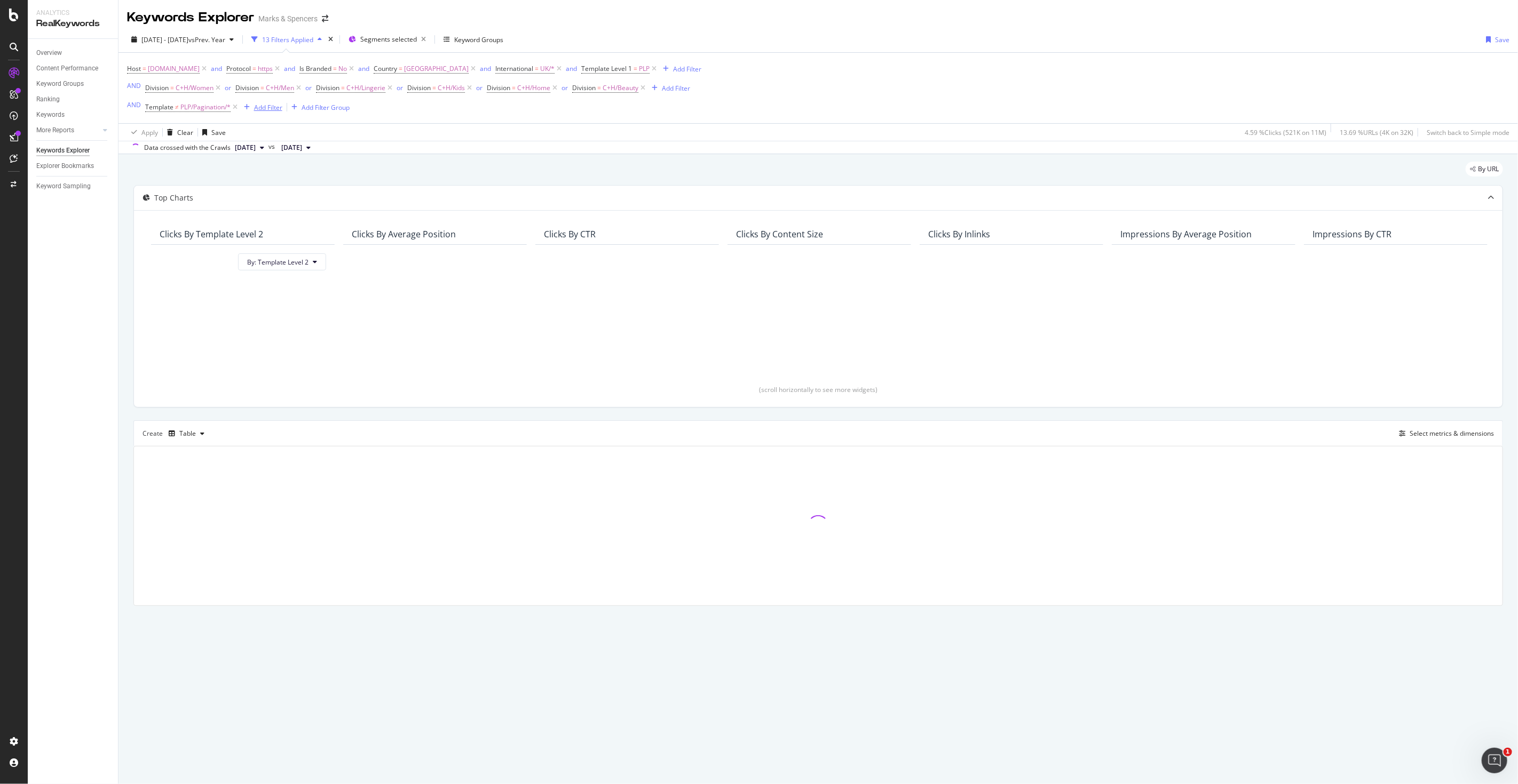
click at [260, 107] on div "Add Filter" at bounding box center [268, 107] width 28 height 9
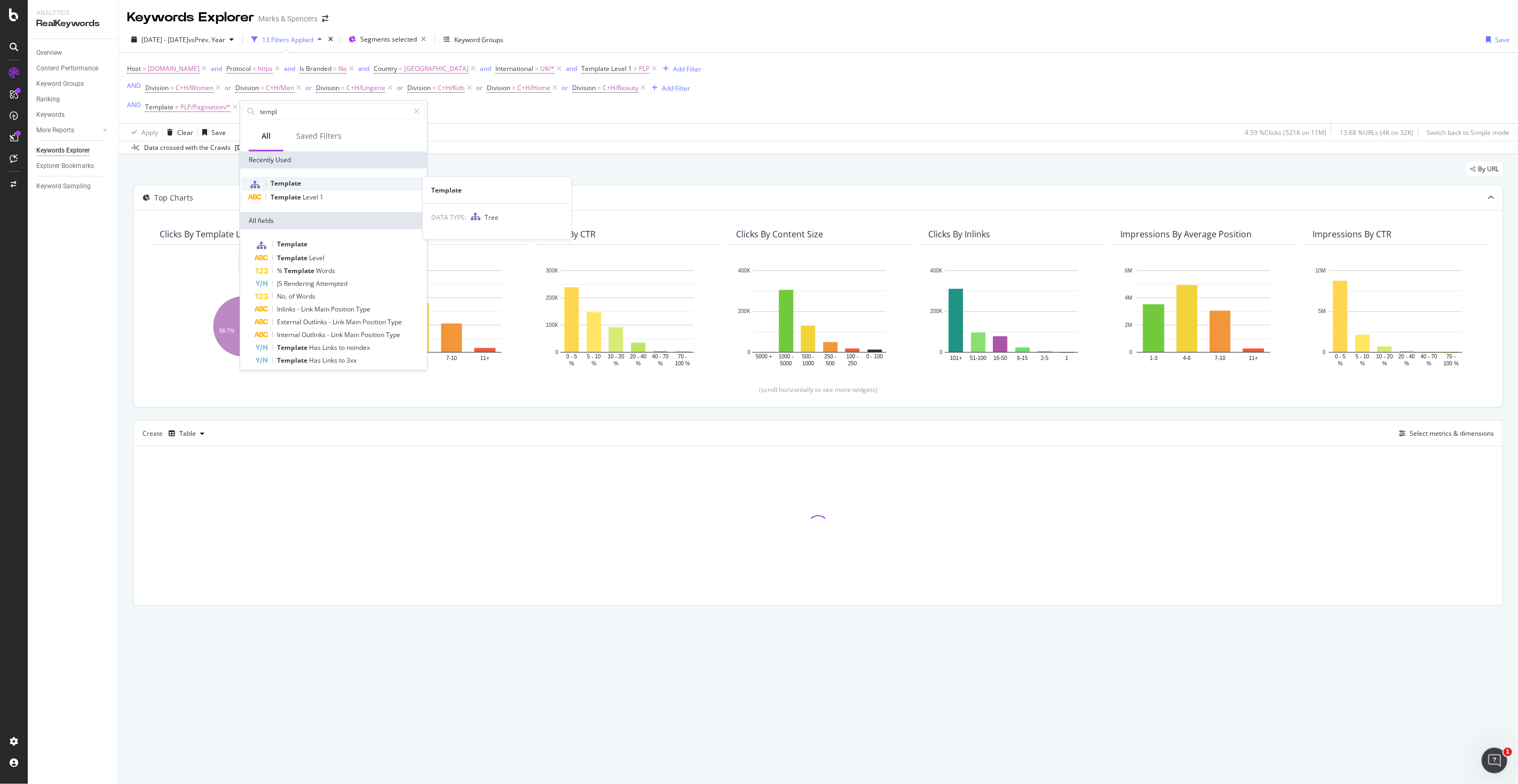
click at [287, 186] on span "Template" at bounding box center [286, 183] width 30 height 9
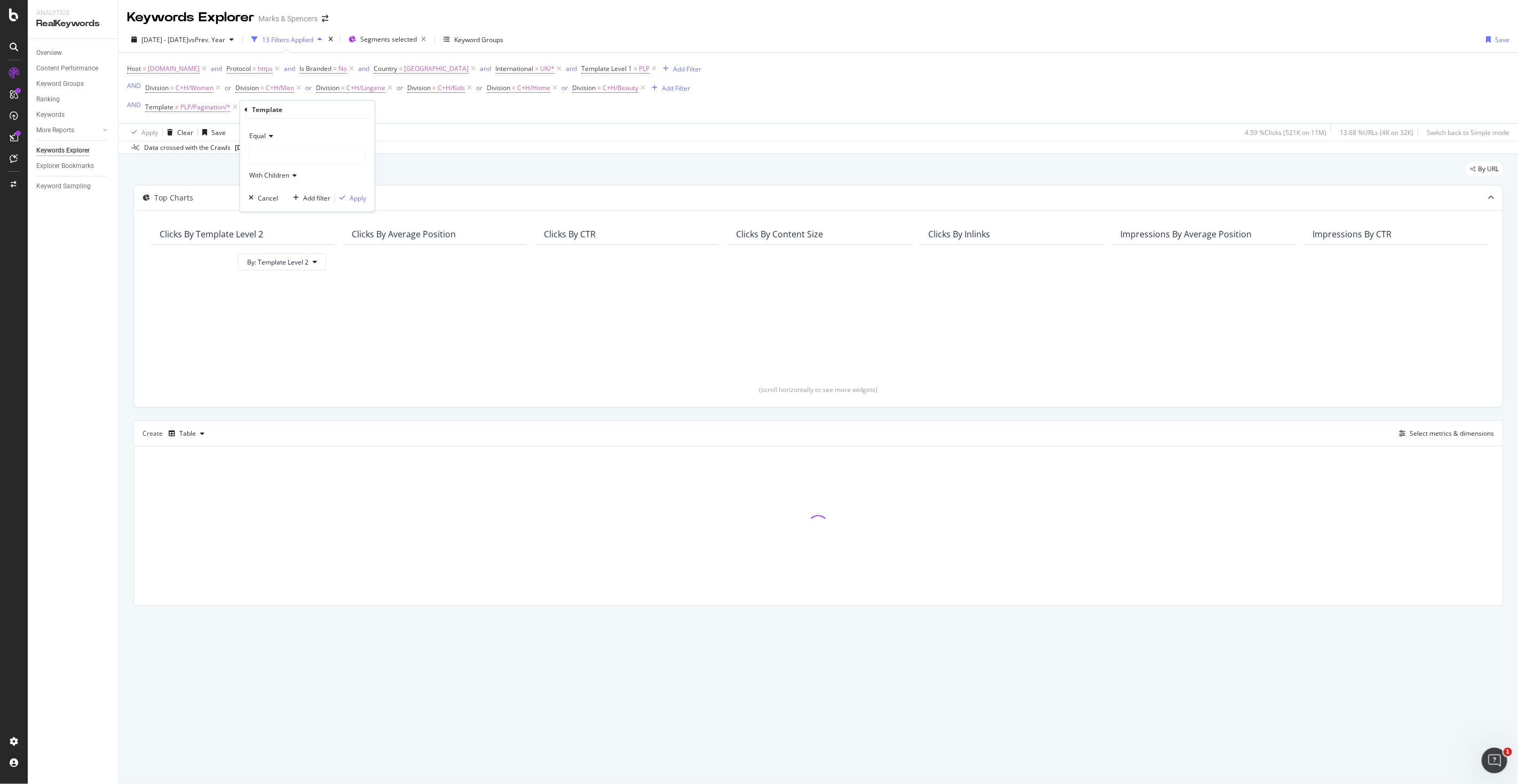
click at [268, 131] on div "Equal" at bounding box center [308, 136] width 117 height 17
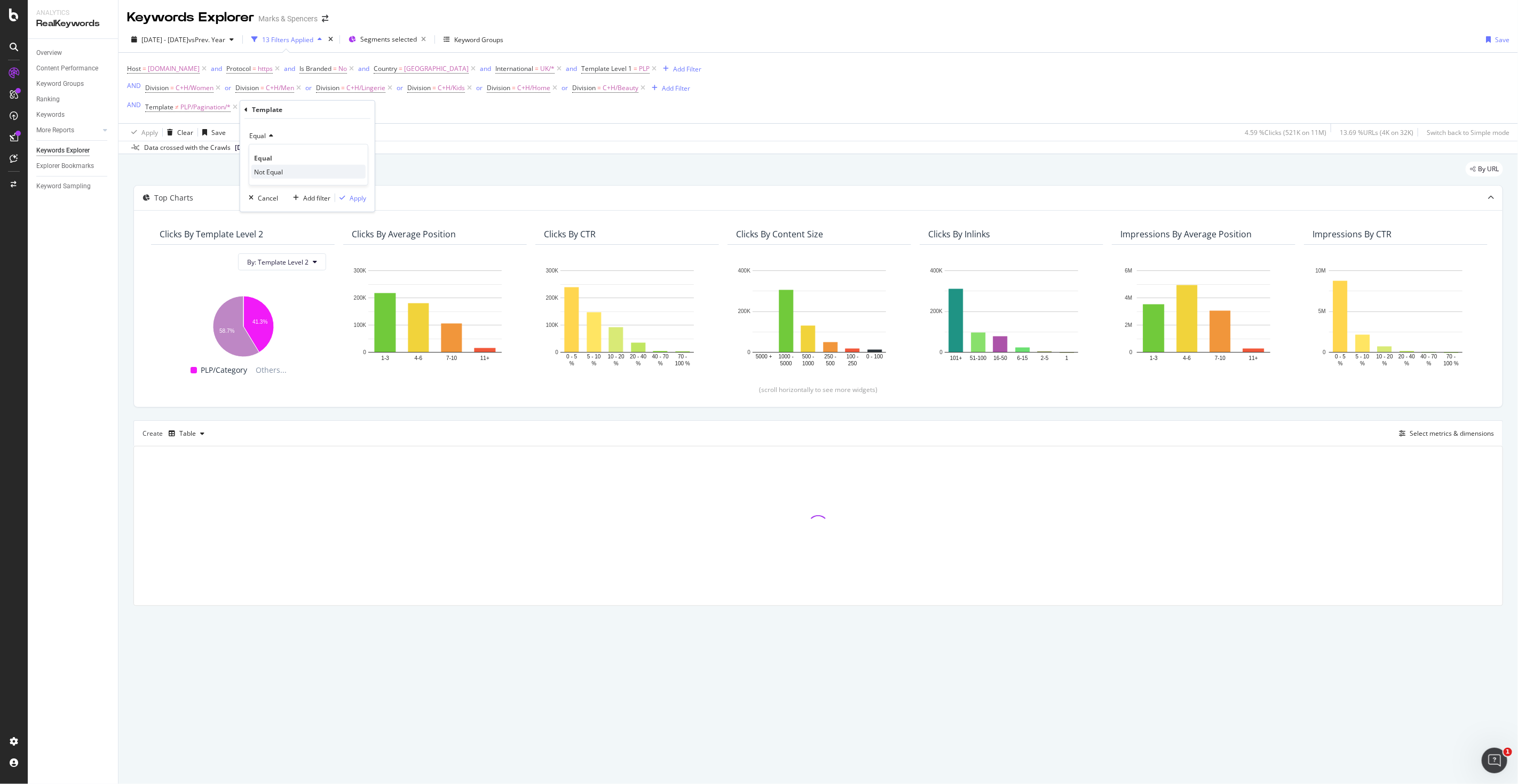
click at [269, 171] on span "Not Equal" at bounding box center [268, 171] width 29 height 9
click at [269, 161] on div at bounding box center [307, 156] width 117 height 17
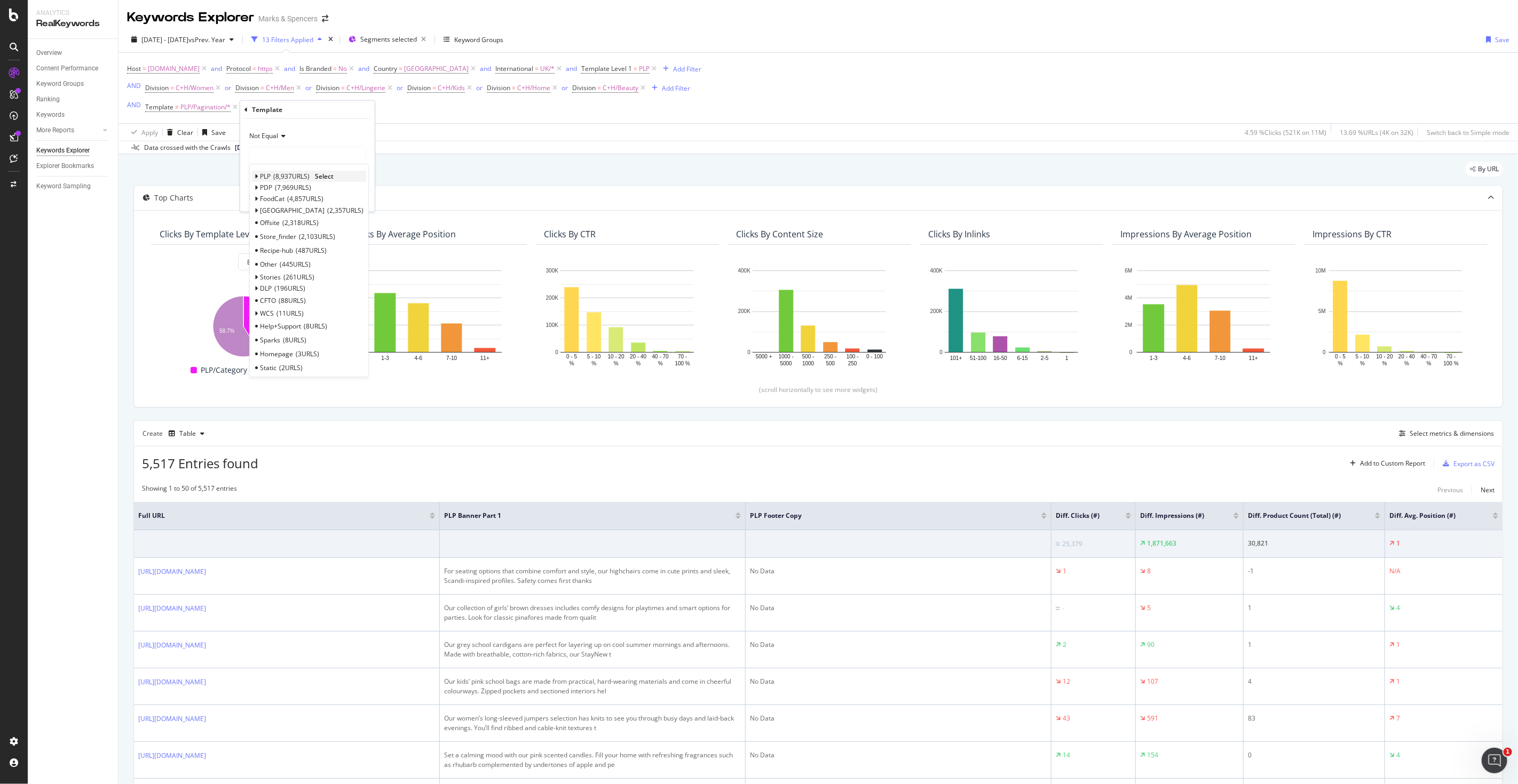
click at [255, 175] on icon at bounding box center [256, 176] width 4 height 6
click at [281, 228] on span "Filters" at bounding box center [274, 230] width 18 height 9
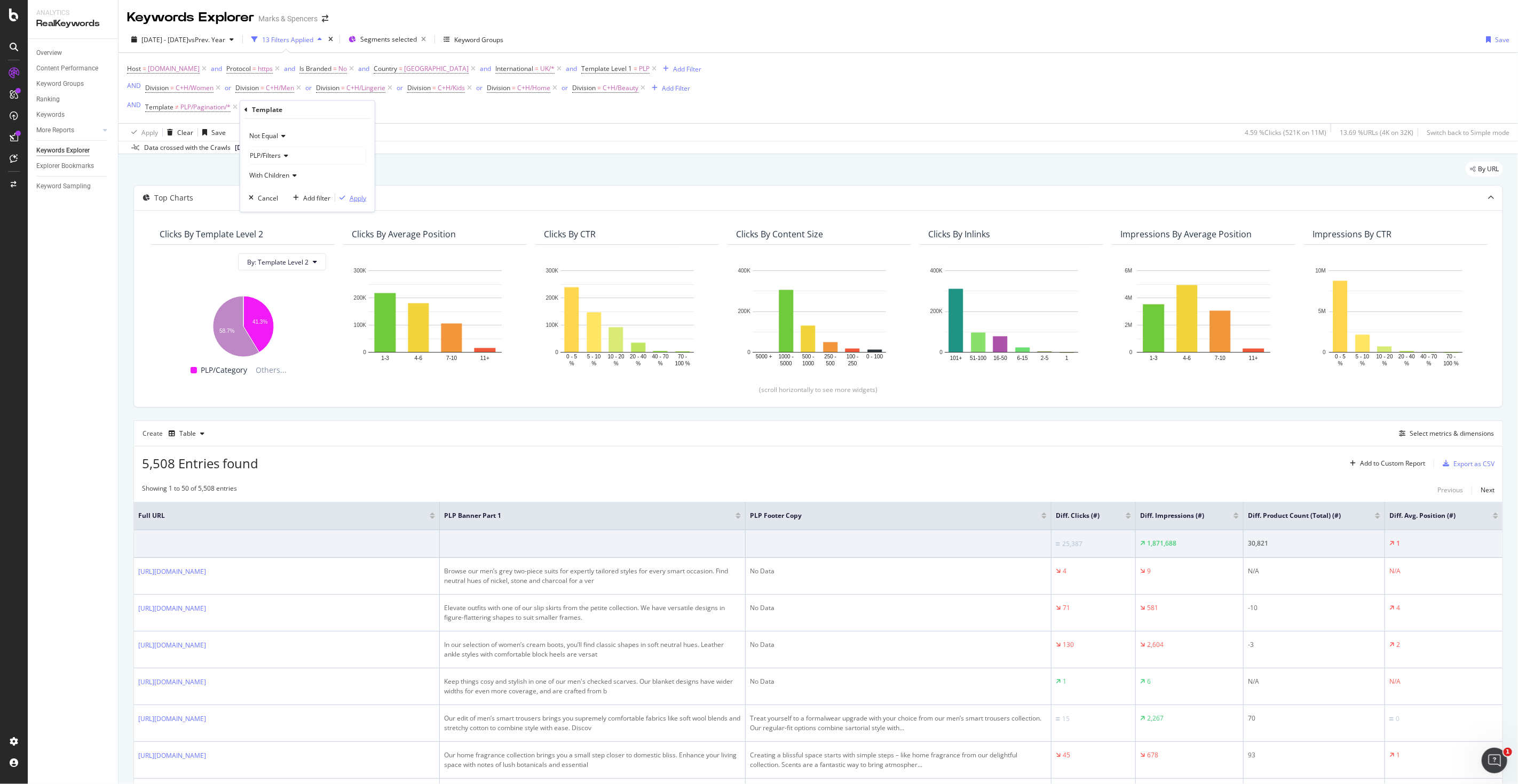
click at [358, 195] on div "Apply" at bounding box center [357, 197] width 16 height 9
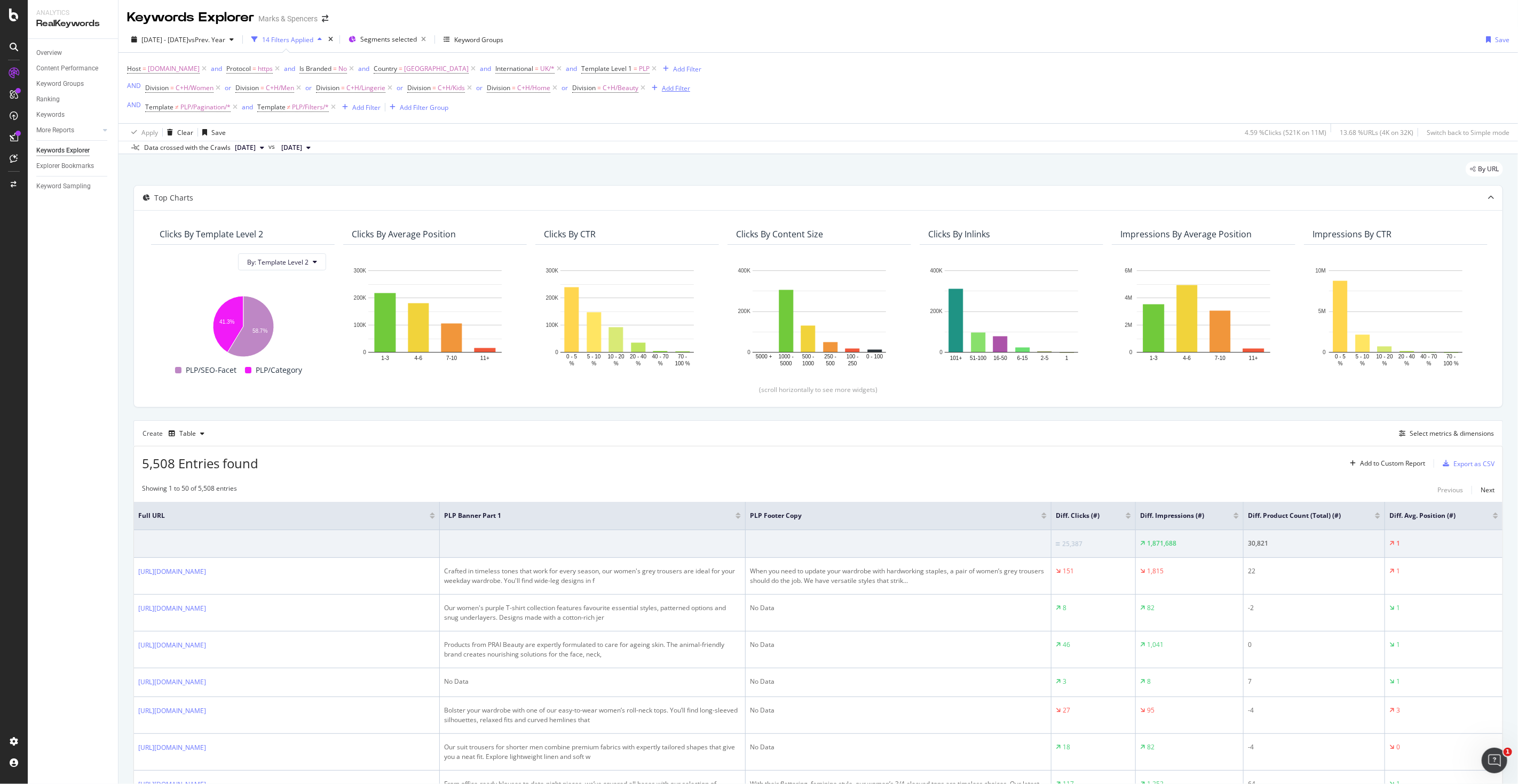
click at [667, 88] on div "Add Filter" at bounding box center [676, 88] width 28 height 9
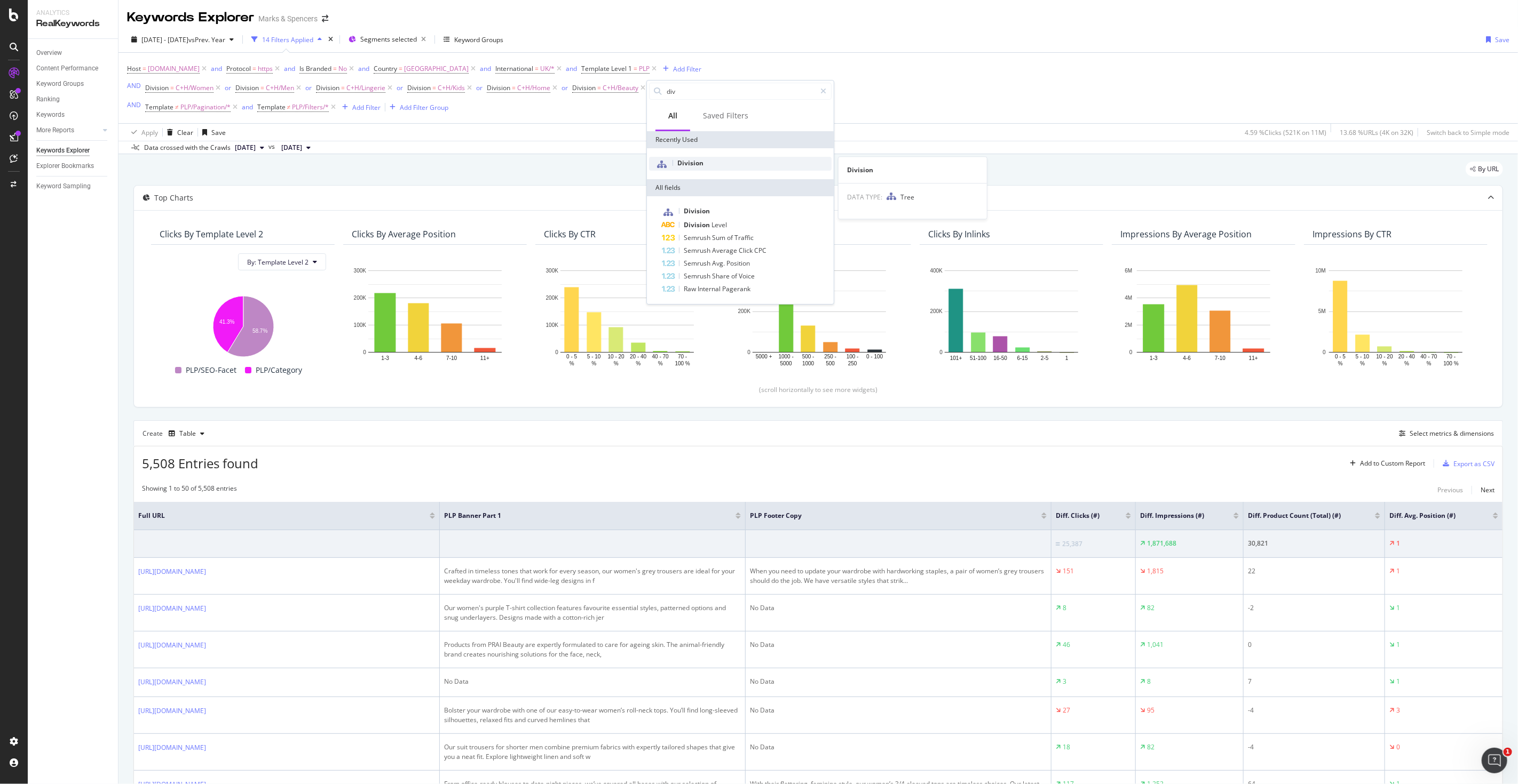
type input "div"
click at [697, 158] on span "Division" at bounding box center [690, 163] width 26 height 9
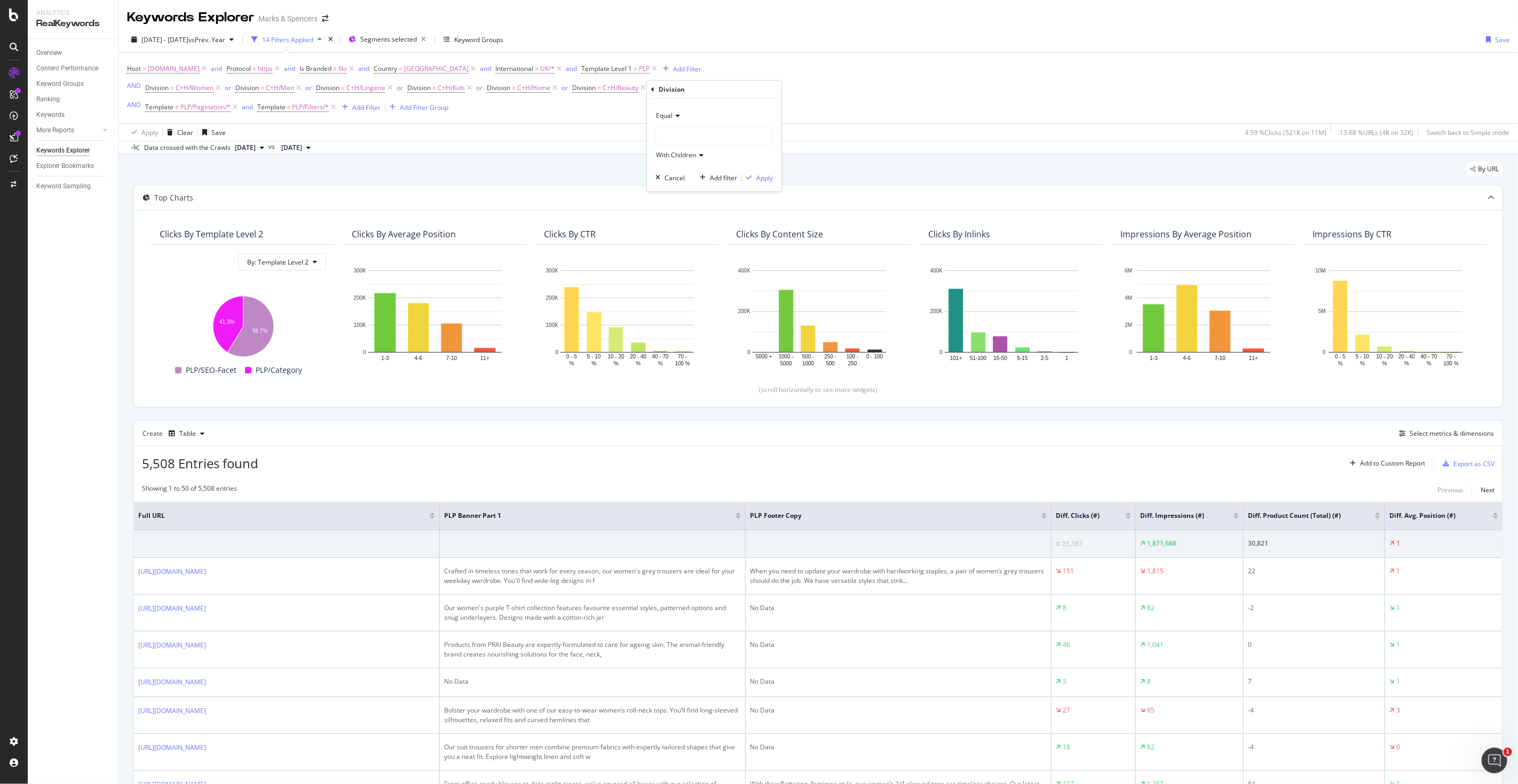
click at [694, 139] on div at bounding box center [714, 136] width 117 height 17
click at [662, 155] on icon at bounding box center [662, 156] width 4 height 6
click at [880, 71] on div "Host = www.marksandspencer.com and Protocol = https and Is Branded = No and Cou…" at bounding box center [818, 88] width 1382 height 71
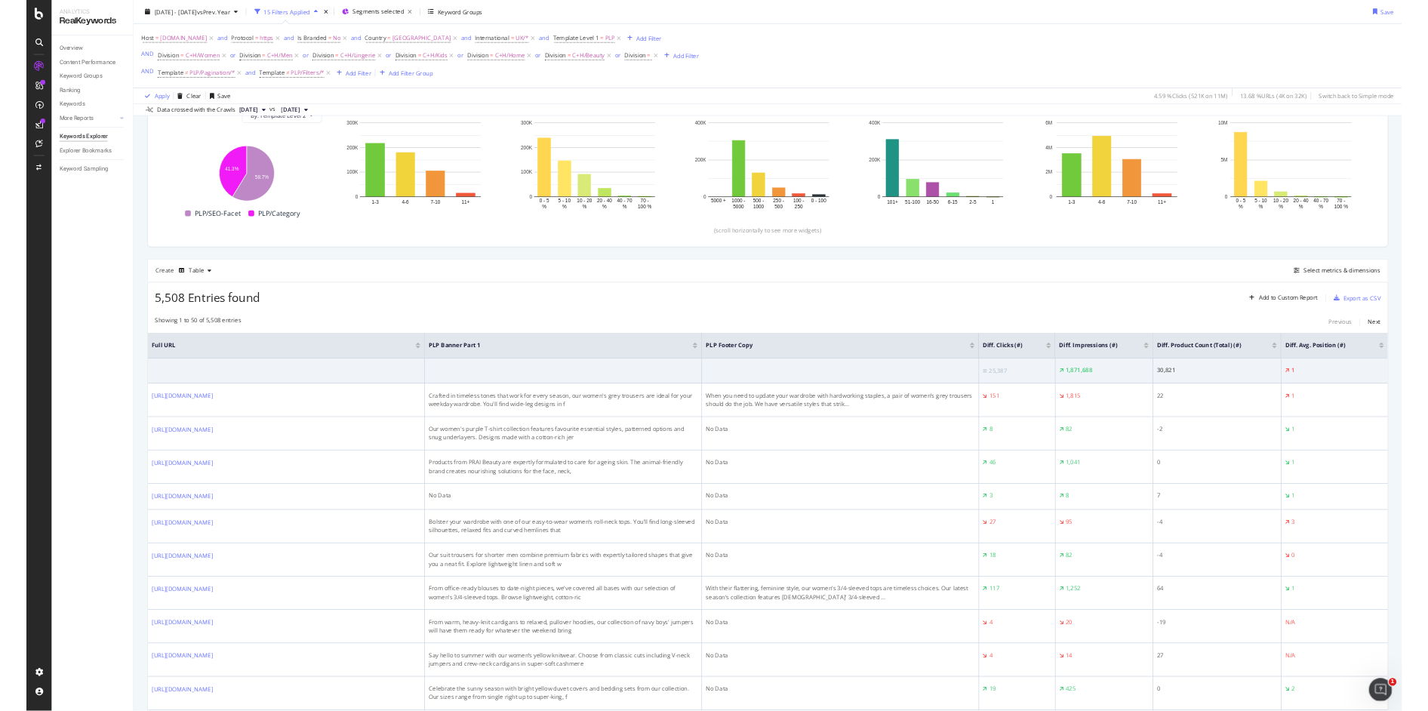
scroll to position [187, 0]
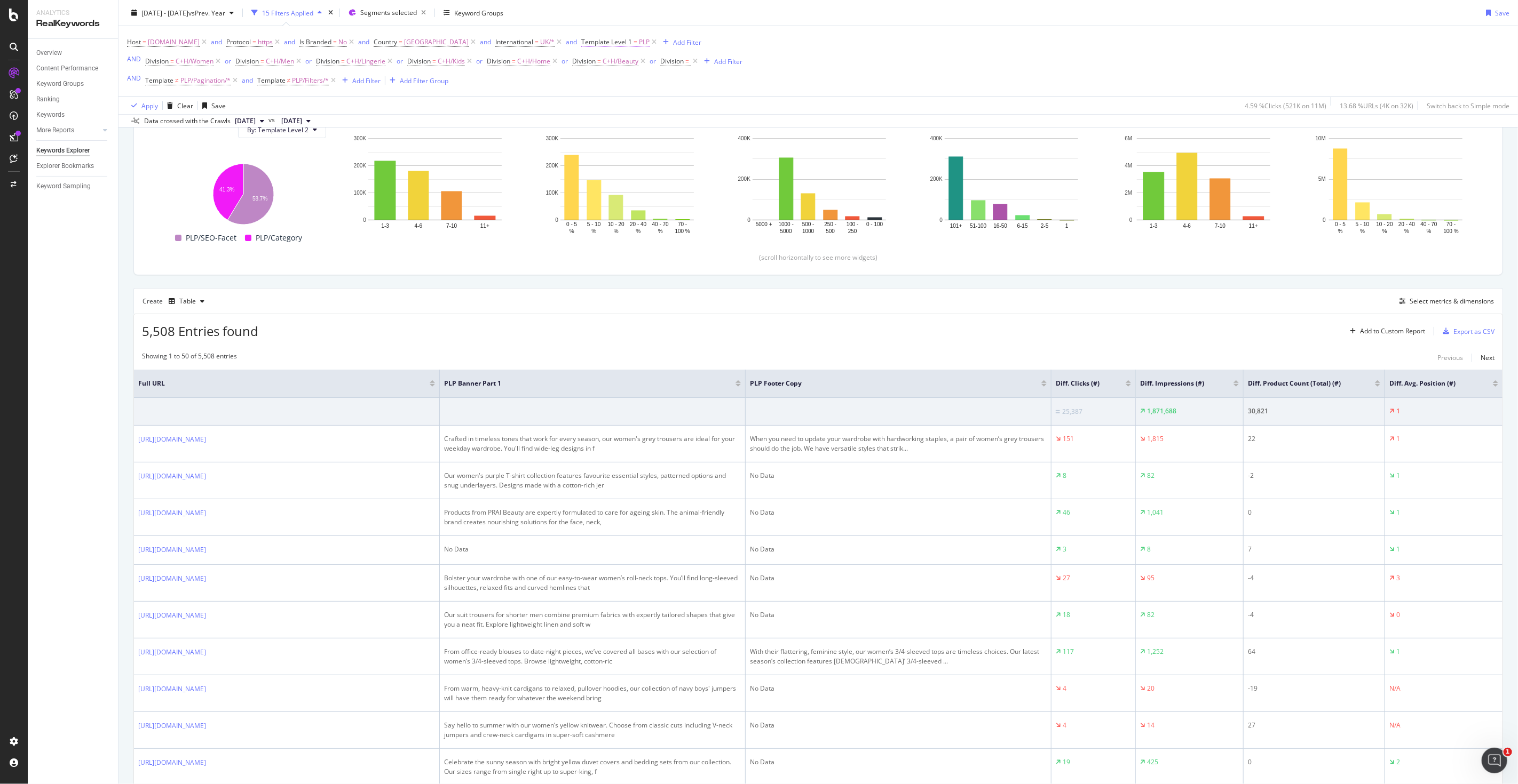
click at [650, 45] on span "PLP" at bounding box center [643, 42] width 11 height 15
click at [628, 127] on div "Cancel" at bounding box center [629, 125] width 21 height 9
click at [416, 12] on span "Segments selected" at bounding box center [388, 12] width 57 height 9
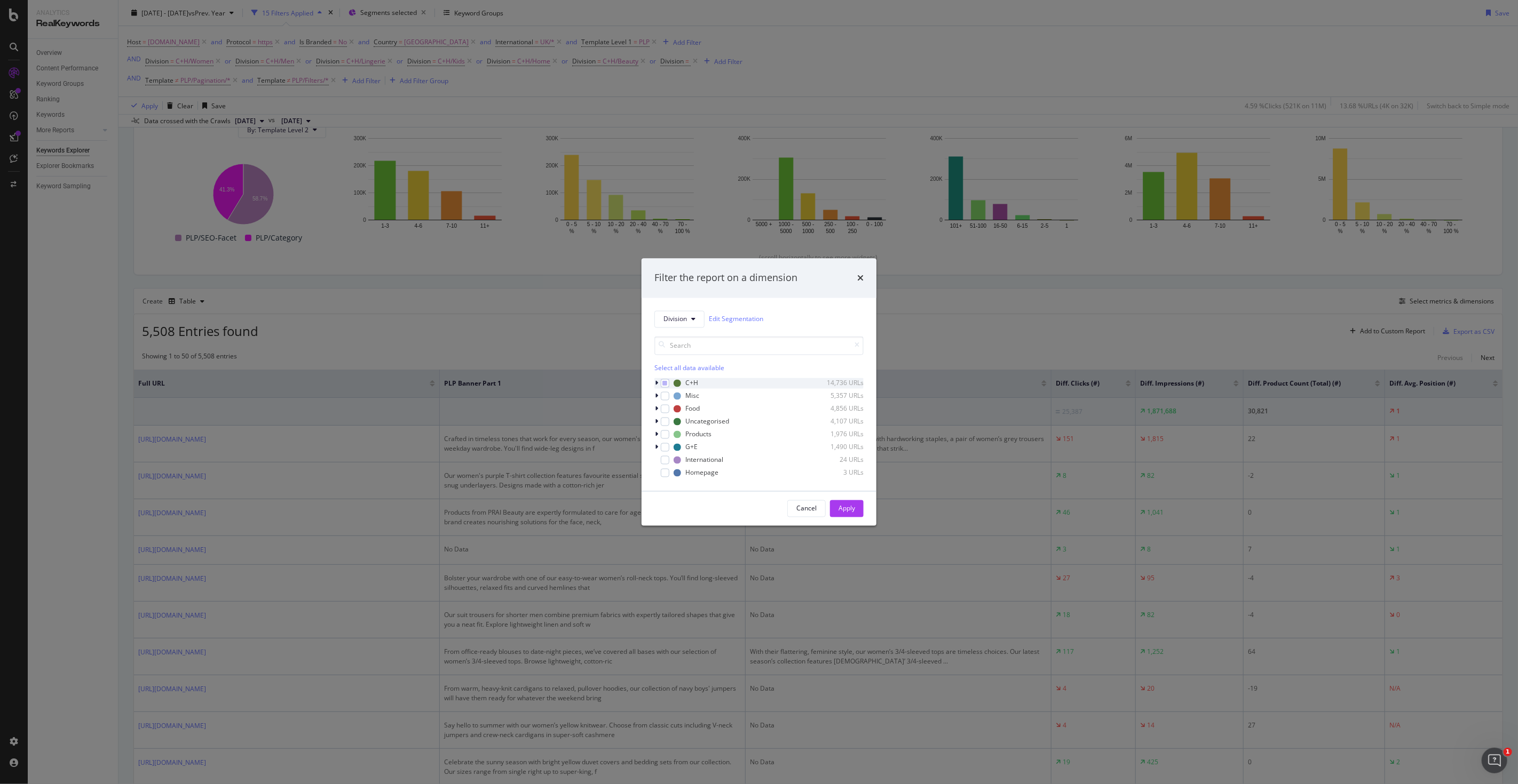
click at [655, 382] on icon "modal" at bounding box center [656, 382] width 4 height 6
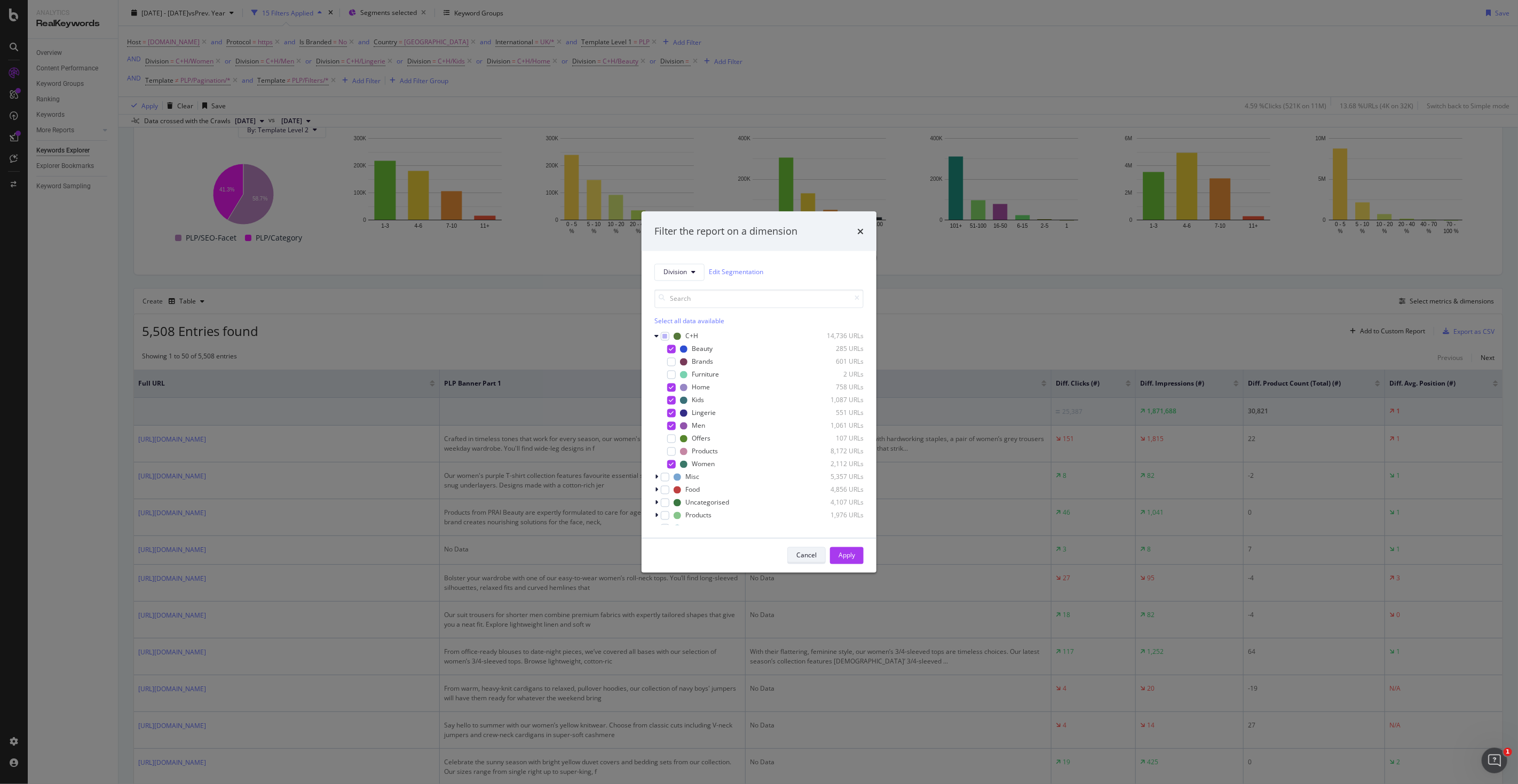
click at [812, 554] on div "Cancel" at bounding box center [806, 556] width 21 height 9
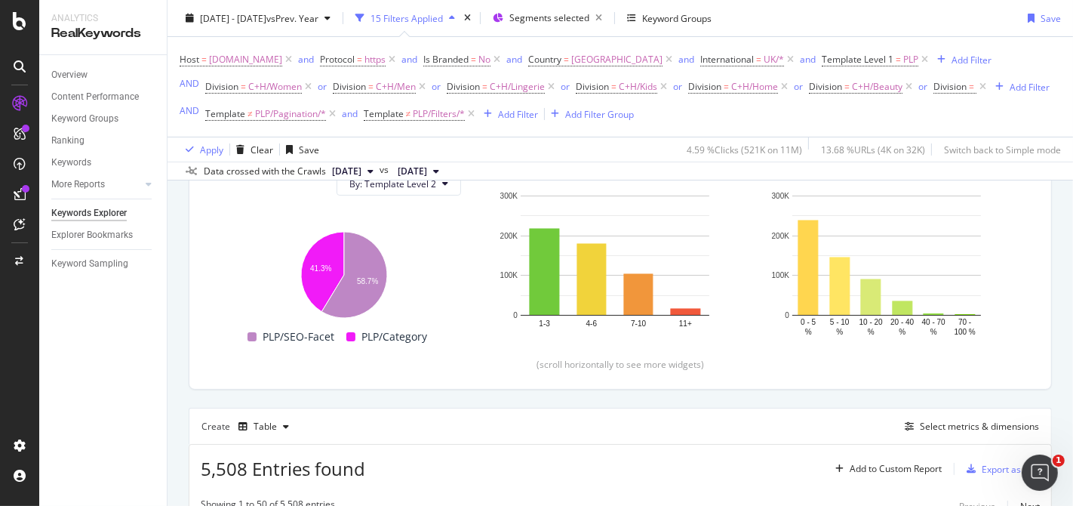
scroll to position [207, 0]
